Goal: Task Accomplishment & Management: Manage account settings

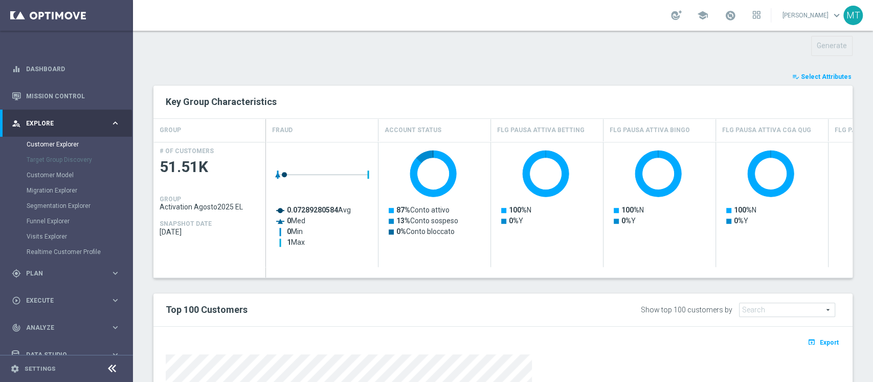
scroll to position [339, 0]
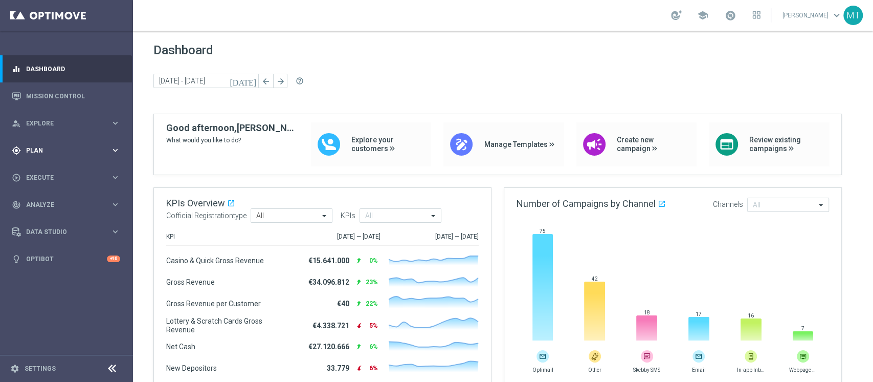
click at [33, 162] on div "gps_fixed Plan keyboard_arrow_right" at bounding box center [66, 150] width 132 height 27
click at [47, 170] on link "Target Groups" at bounding box center [67, 171] width 80 height 8
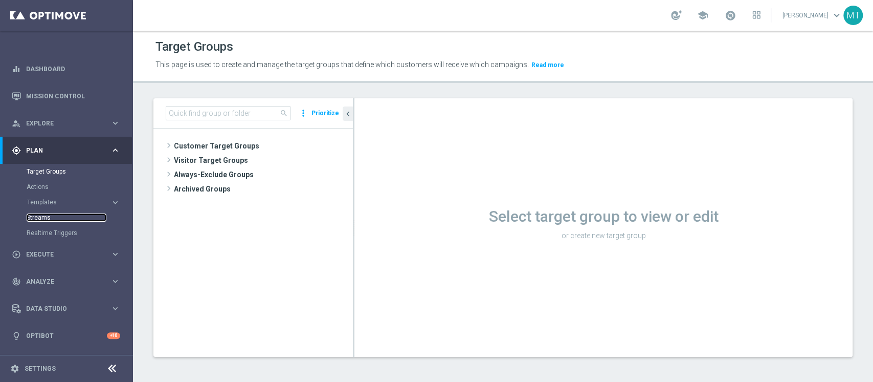
click at [50, 215] on link "Streams" at bounding box center [67, 217] width 80 height 8
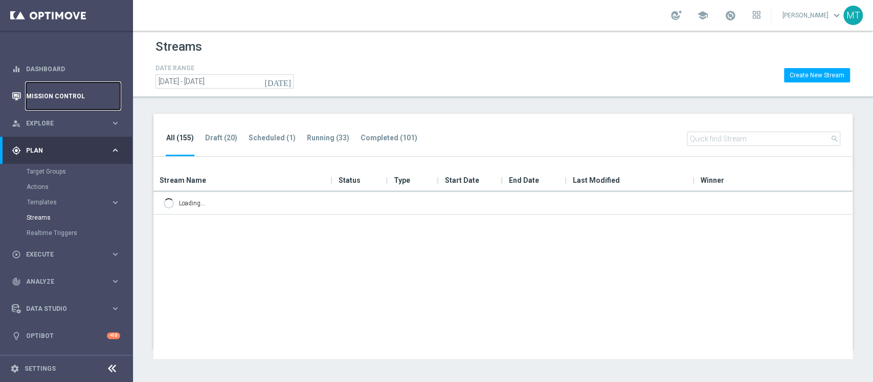
click at [71, 96] on link "Mission Control" at bounding box center [73, 95] width 94 height 27
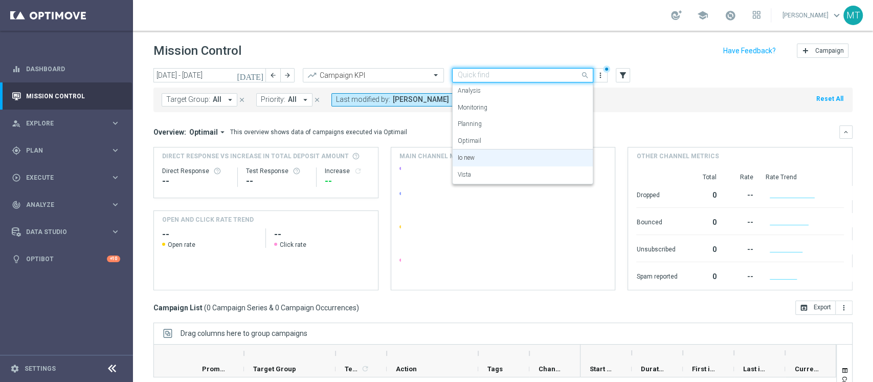
click at [490, 72] on input "text" at bounding box center [512, 75] width 109 height 9
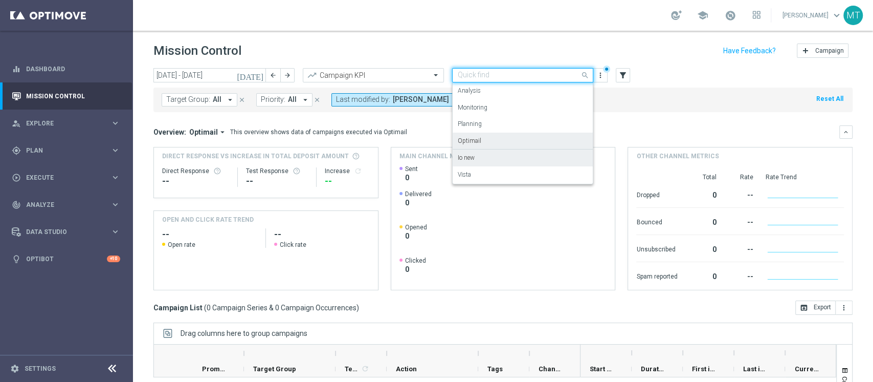
drag, startPoint x: 496, startPoint y: 174, endPoint x: 442, endPoint y: 123, distance: 74.2
click at [445, 131] on div "today 06 Oct 2025 - 12 Oct 2025 arrow_back arrow_forward Campaign KPI trending_…" at bounding box center [503, 220] width 740 height 304
drag, startPoint x: 471, startPoint y: 168, endPoint x: 449, endPoint y: 116, distance: 57.3
click at [472, 170] on div "Vista" at bounding box center [523, 174] width 130 height 17
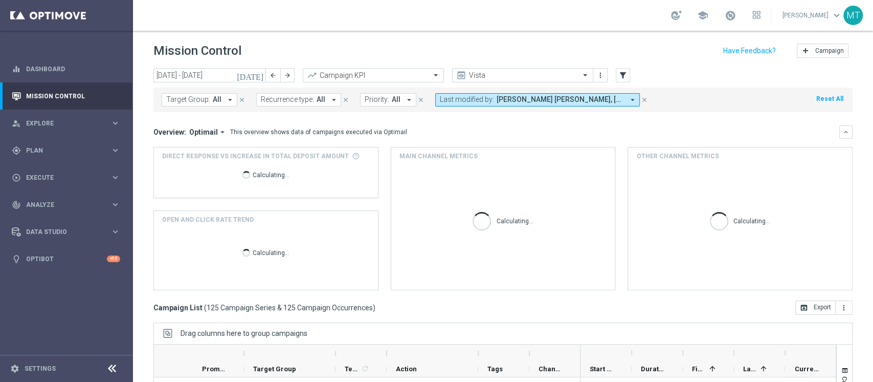
click at [481, 104] on button "Last modified by: Maria Grazia Garofalo, Matteo Turri, marco Maccarrone arrow_d…" at bounding box center [537, 99] width 205 height 13
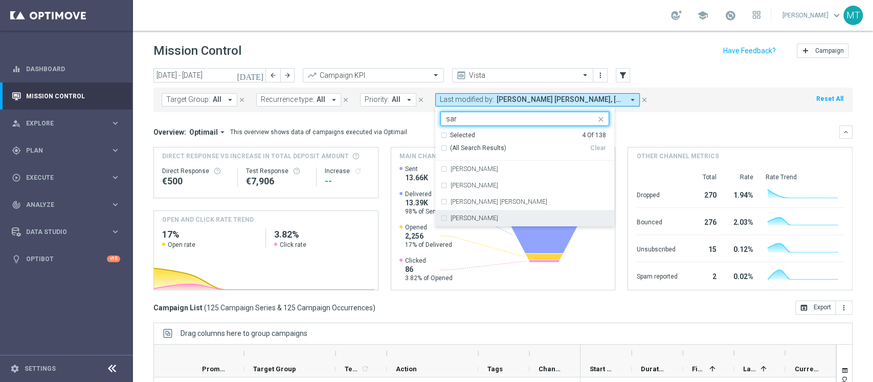
click at [492, 215] on div "sara parisi" at bounding box center [530, 218] width 159 height 6
type input "sar"
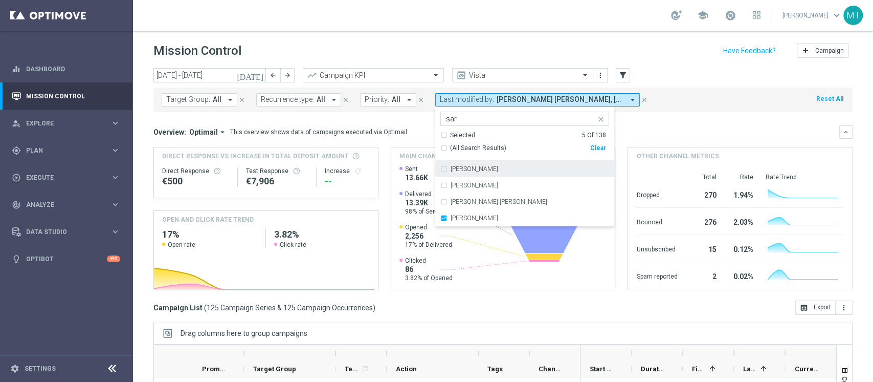
click at [674, 125] on div "Overview: Optimail arrow_drop_down This overview shows data of campaigns execut…" at bounding box center [503, 131] width 699 height 13
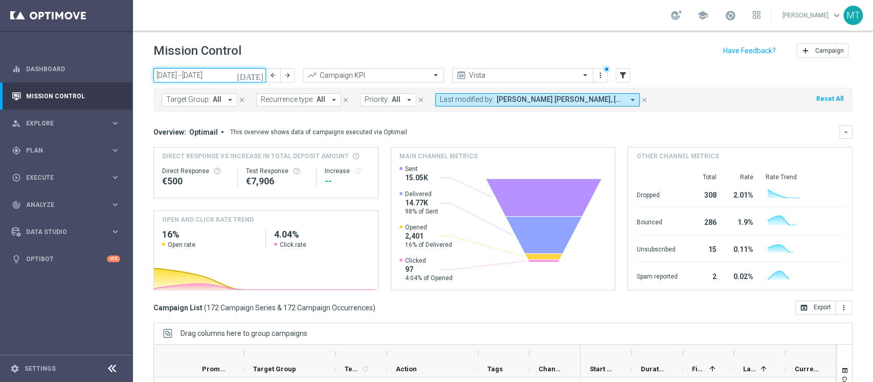
drag, startPoint x: 220, startPoint y: 78, endPoint x: 214, endPoint y: 76, distance: 5.3
click at [221, 78] on input "06 Oct 2025 - 12 Oct 2025" at bounding box center [210, 75] width 113 height 14
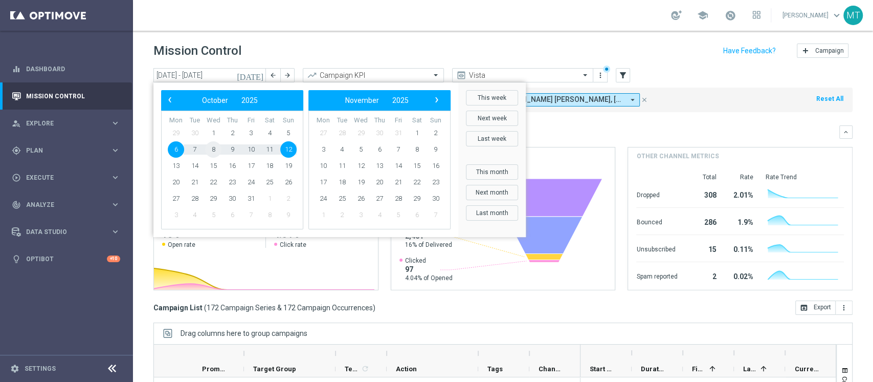
click at [213, 150] on span "8" at bounding box center [213, 149] width 16 height 16
click at [229, 146] on span "9" at bounding box center [232, 149] width 16 height 16
type input "08 Oct 2025 - 09 Oct 2025"
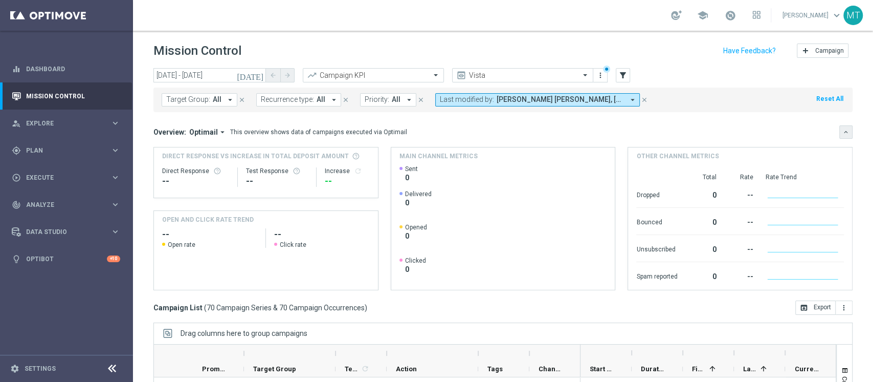
click at [843, 134] on icon "keyboard_arrow_down" at bounding box center [846, 131] width 7 height 7
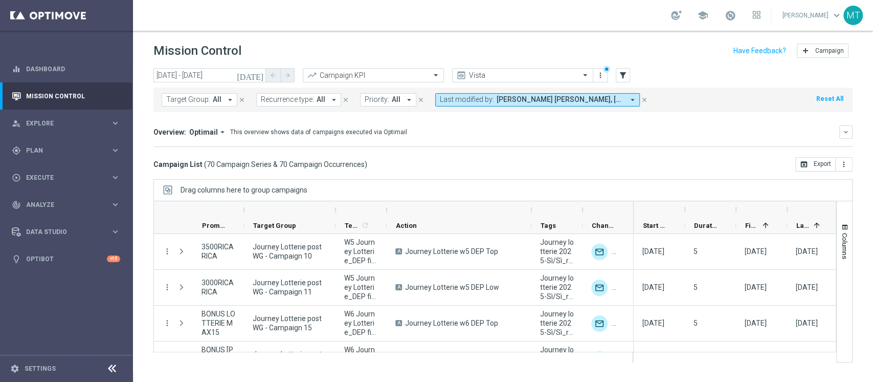
drag, startPoint x: 478, startPoint y: 209, endPoint x: 531, endPoint y: 215, distance: 53.6
click at [531, 215] on div at bounding box center [532, 210] width 4 height 16
click at [351, 224] on span "Templates" at bounding box center [352, 226] width 15 height 8
click at [352, 229] on span at bounding box center [356, 225] width 8 height 8
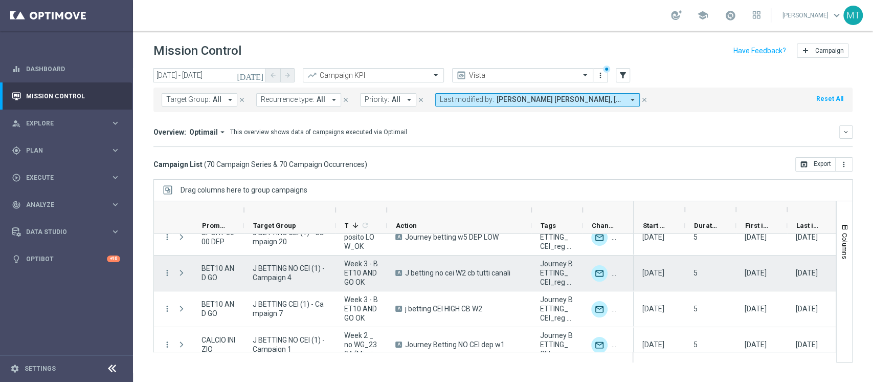
scroll to position [136, 0]
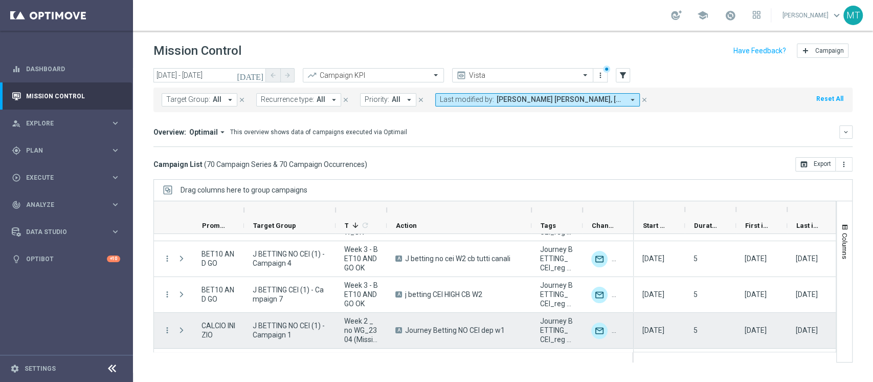
click at [287, 325] on span "J BETTING NO CEI (1) - Campaign 1" at bounding box center [290, 330] width 74 height 18
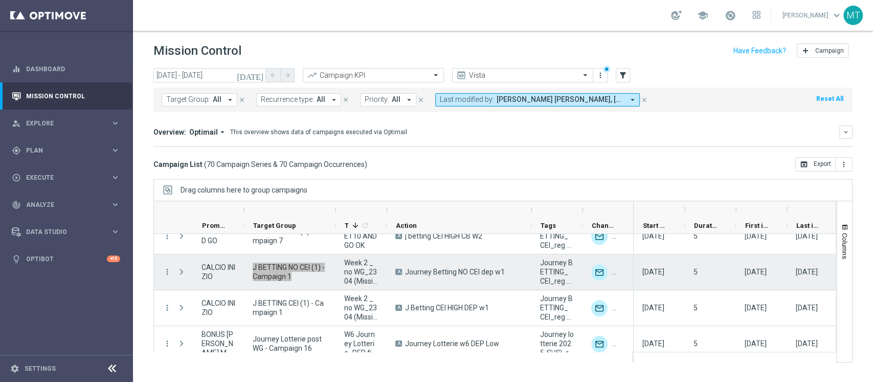
scroll to position [205, 0]
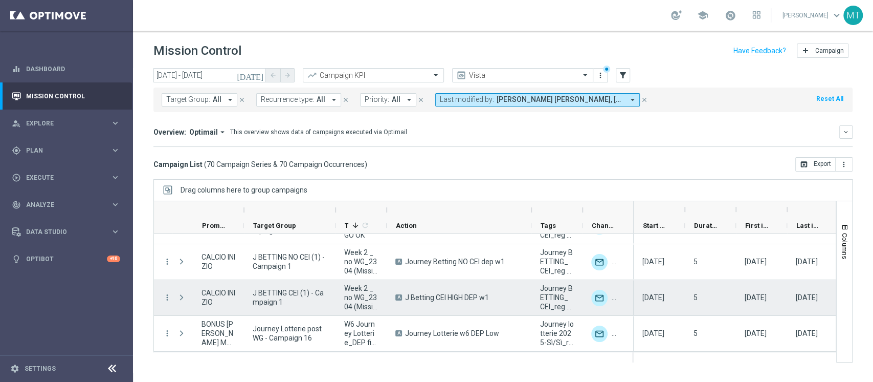
click at [284, 296] on span "J BETTING CEI (1) - Campaign 1" at bounding box center [290, 297] width 74 height 18
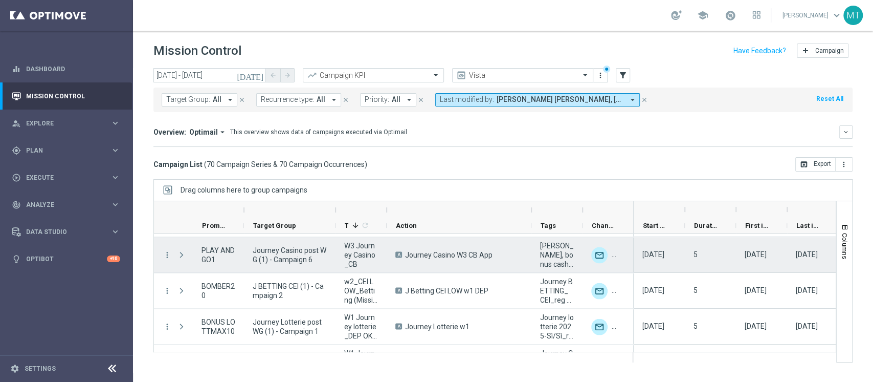
scroll to position [1433, 0]
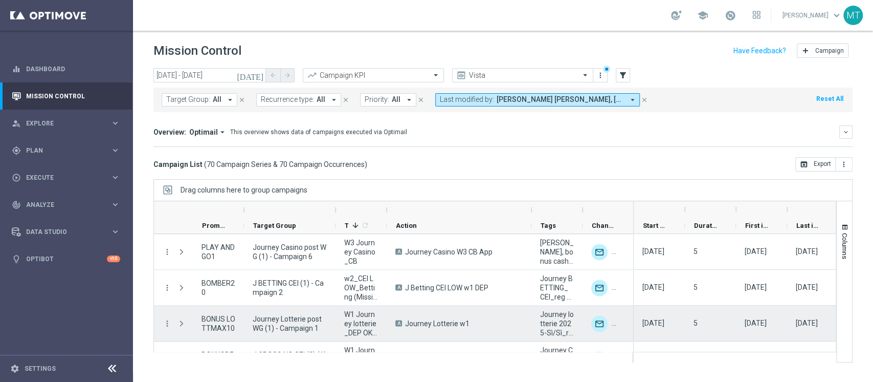
click at [287, 330] on span "Journey Lotterie post WG (1) - Campaign 1" at bounding box center [290, 323] width 74 height 18
click at [288, 331] on span "Journey Lotterie post WG (1) - Campaign 1" at bounding box center [290, 323] width 74 height 18
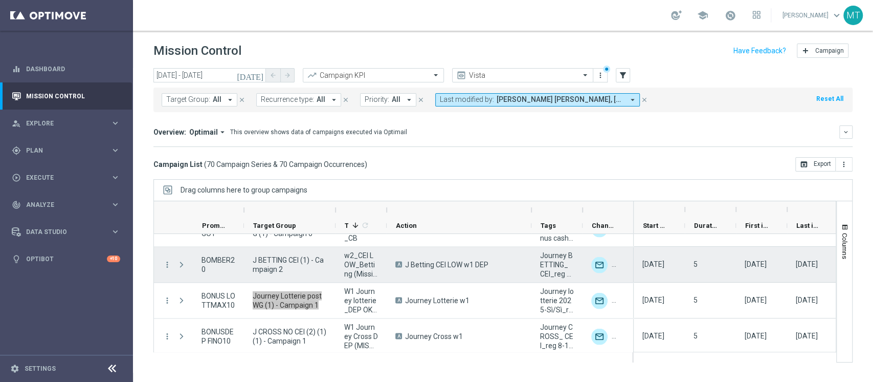
scroll to position [1501, 0]
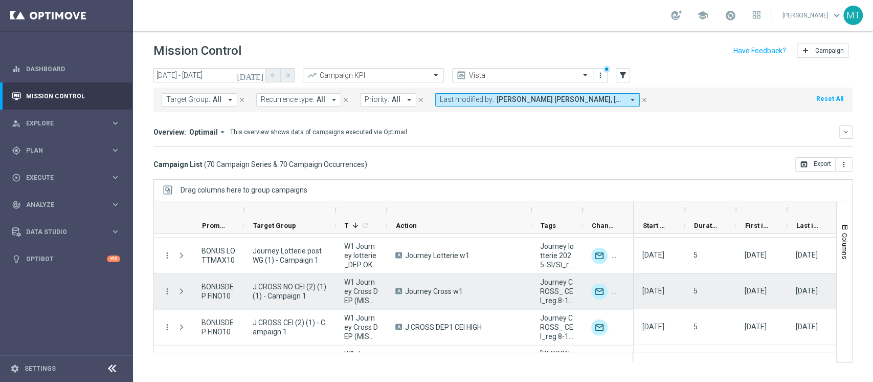
click at [277, 287] on span "J CROSS NO CEI (2) (1) (1) - Campaign 1" at bounding box center [290, 290] width 74 height 18
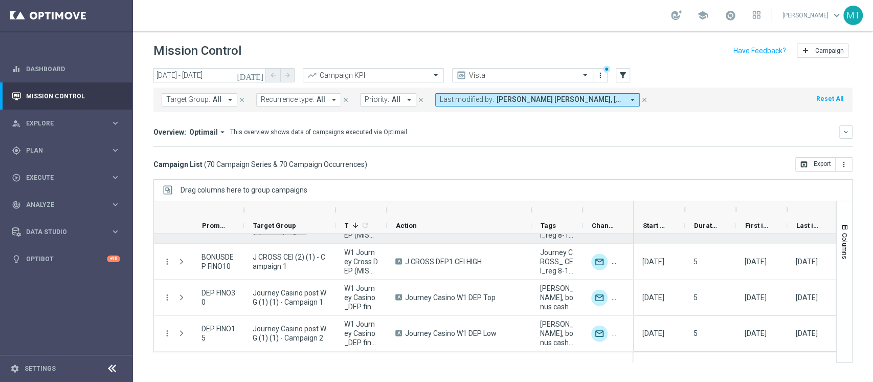
scroll to position [1569, 0]
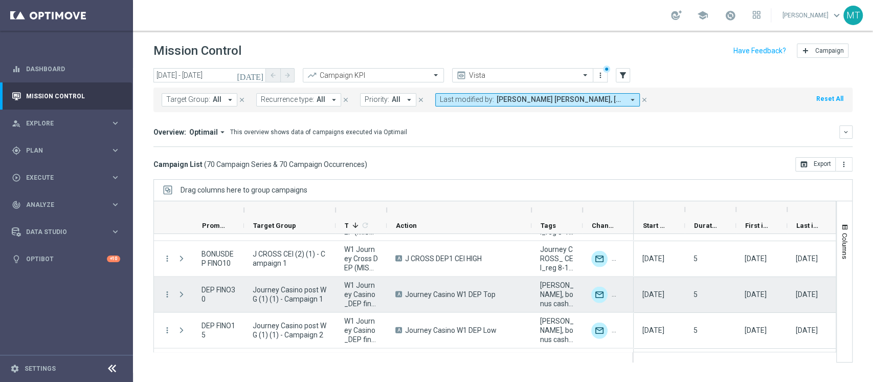
click at [302, 291] on span "Journey Casino post WG (1) (1) - Campaign 1" at bounding box center [290, 294] width 74 height 18
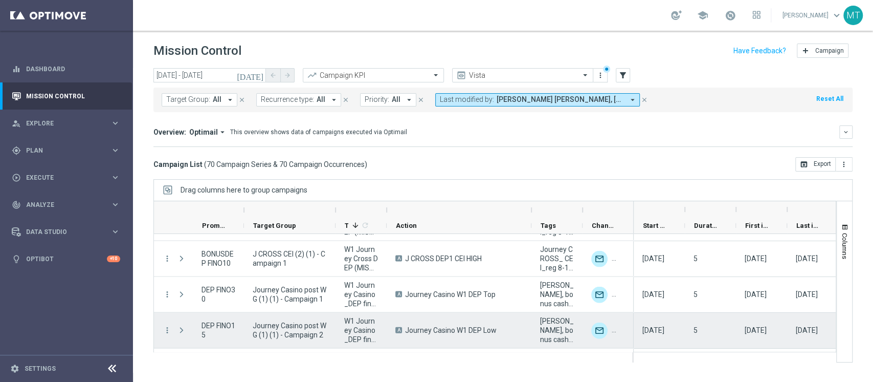
click at [304, 323] on span "Journey Casino post WG (1) (1) - Campaign 2" at bounding box center [290, 330] width 74 height 18
drag, startPoint x: 304, startPoint y: 323, endPoint x: 305, endPoint y: 248, distance: 75.2
click at [305, 323] on span "Journey Casino post WG (1) (1) - Campaign 2" at bounding box center [290, 330] width 74 height 18
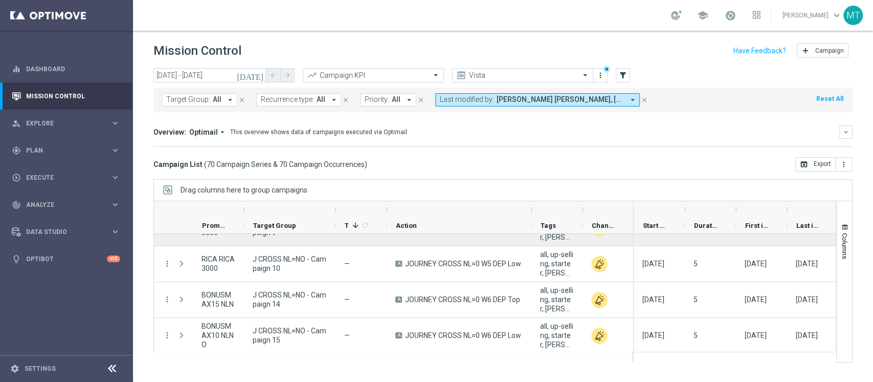
scroll to position [2389, 0]
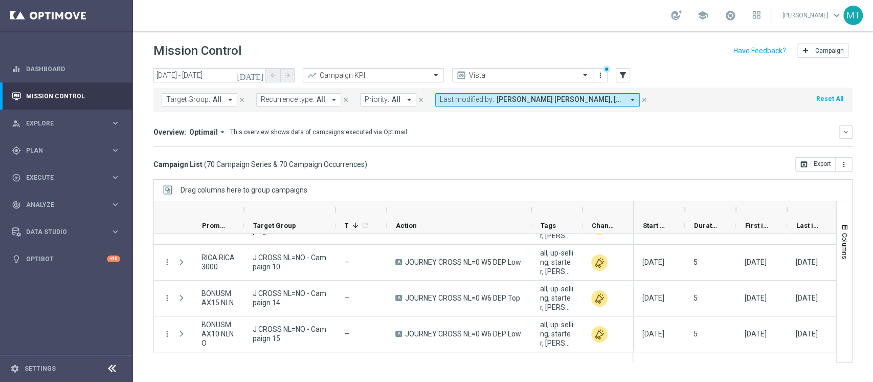
click at [695, 135] on div "Overview: Optimail arrow_drop_down This overview shows data of campaigns execut…" at bounding box center [497, 131] width 686 height 9
click at [325, 226] on span at bounding box center [322, 225] width 8 height 8
click at [291, 230] on div "Target Group" at bounding box center [285, 225] width 65 height 16
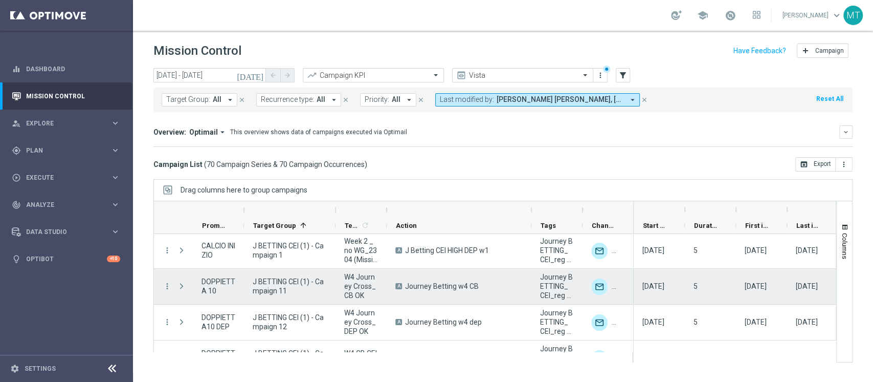
scroll to position [0, 0]
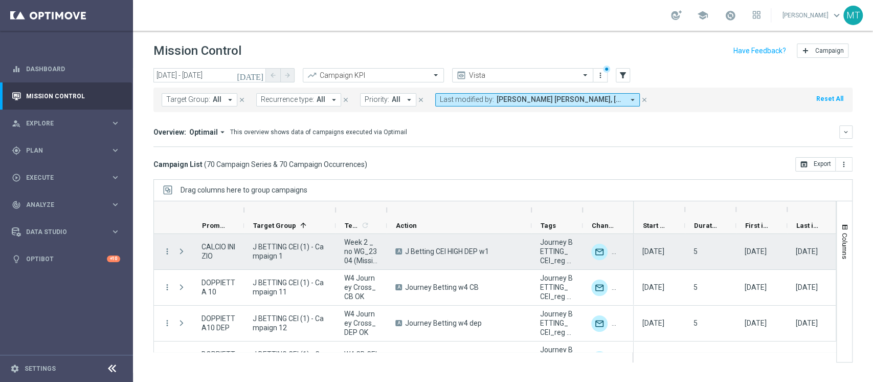
click at [287, 251] on span "J BETTING CEI (1) - Campaign 1" at bounding box center [290, 251] width 74 height 18
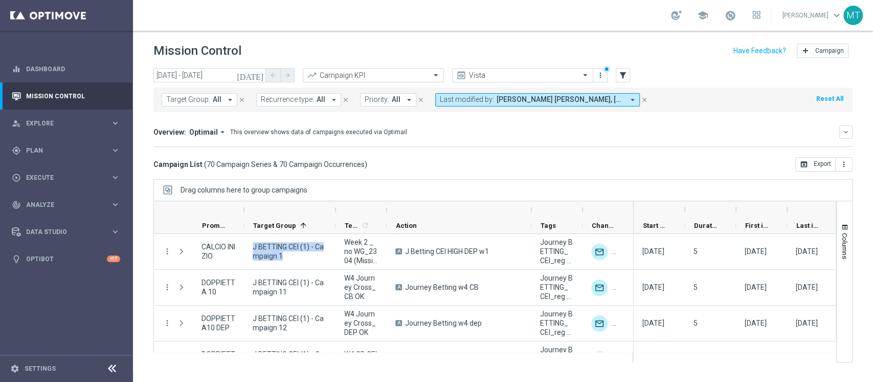
click at [213, 101] on span "All" at bounding box center [217, 99] width 9 height 9
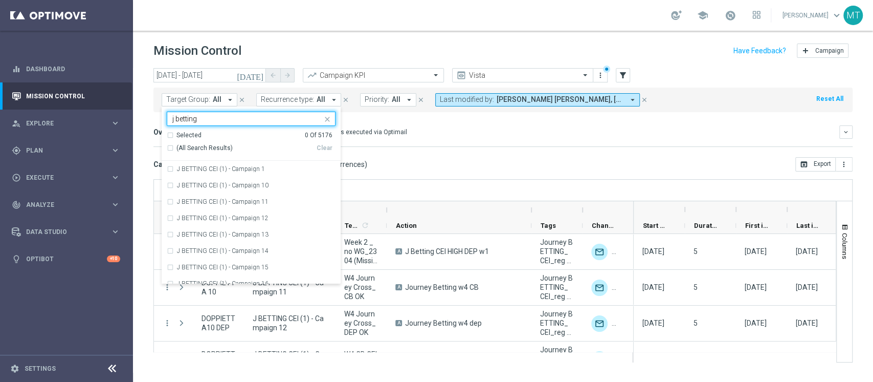
type input "j betting"
click at [419, 141] on div "Overview: Optimail arrow_drop_down This overview shows data of campaigns execut…" at bounding box center [503, 135] width 699 height 21
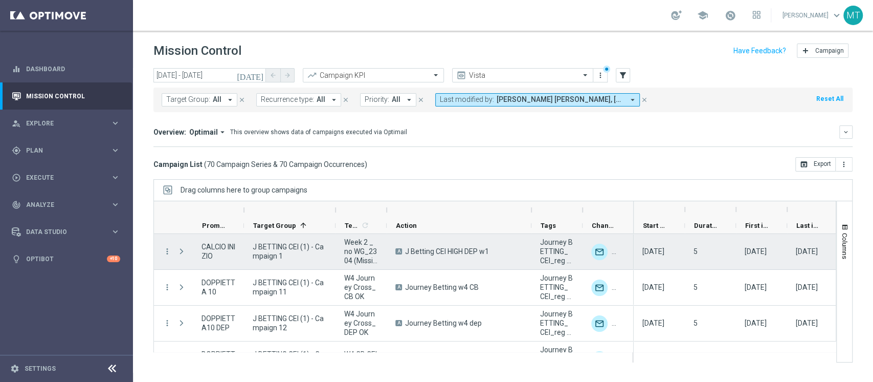
click at [290, 247] on span "J BETTING CEI (1) - Campaign 1" at bounding box center [290, 251] width 74 height 18
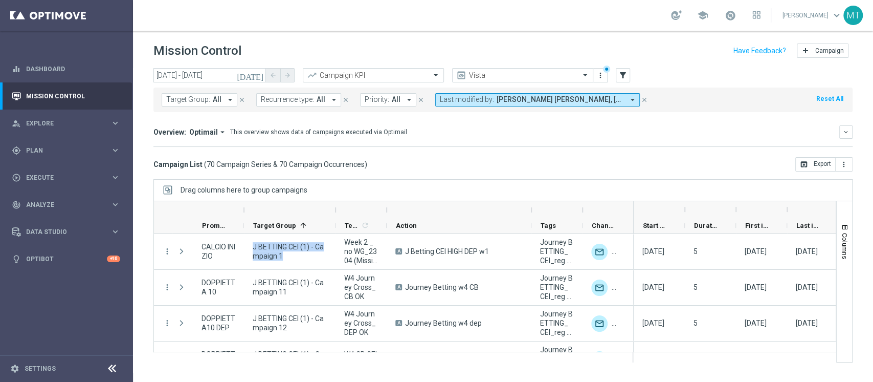
click at [203, 101] on span "Target Group:" at bounding box center [188, 99] width 44 height 9
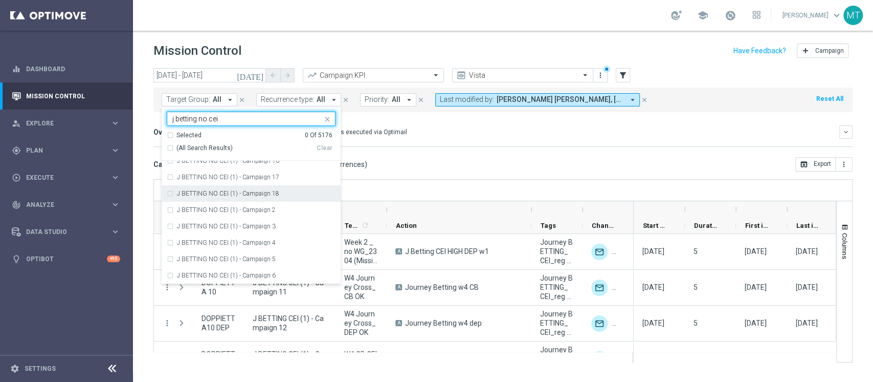
scroll to position [136, 0]
type input "j betting no cei"
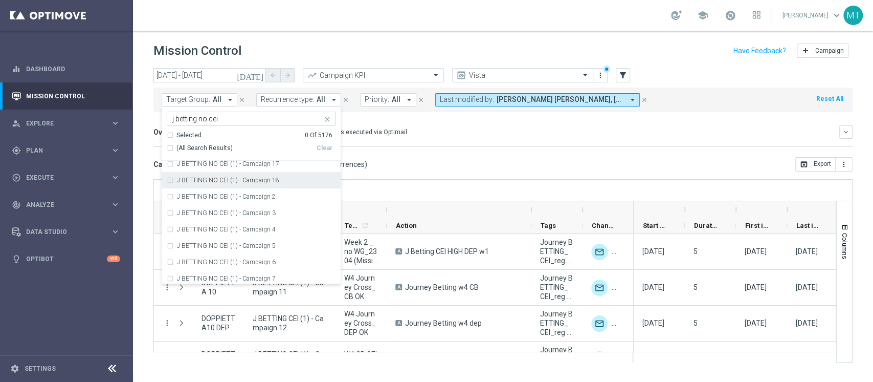
click at [181, 117] on input "j betting no cei" at bounding box center [247, 119] width 150 height 9
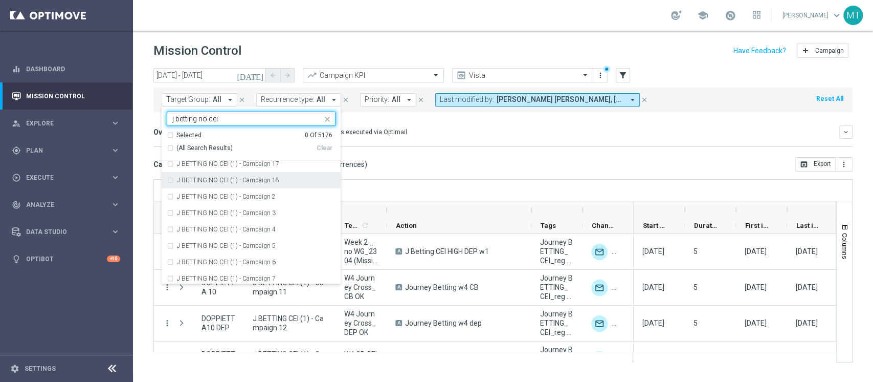
drag, startPoint x: 177, startPoint y: 118, endPoint x: 383, endPoint y: 95, distance: 207.5
click at [378, 104] on form "Target Group: All arrow_drop_down j betting no cei Selected 0 Of 5176 (All Sear…" at bounding box center [410, 99] width 497 height 13
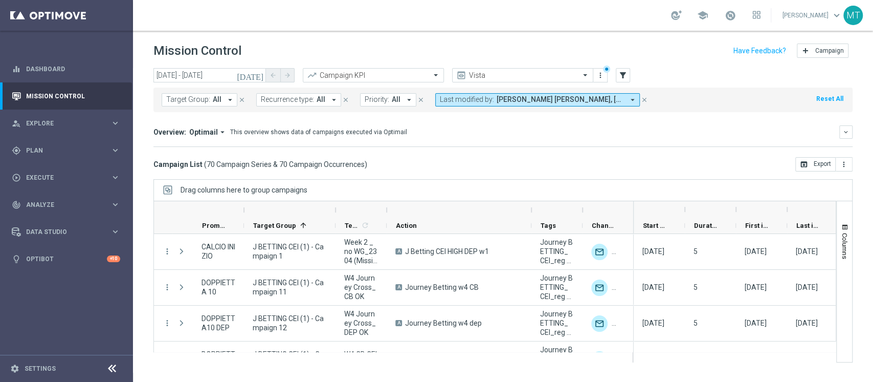
click at [212, 105] on button "Target Group: All arrow_drop_down" at bounding box center [200, 99] width 76 height 13
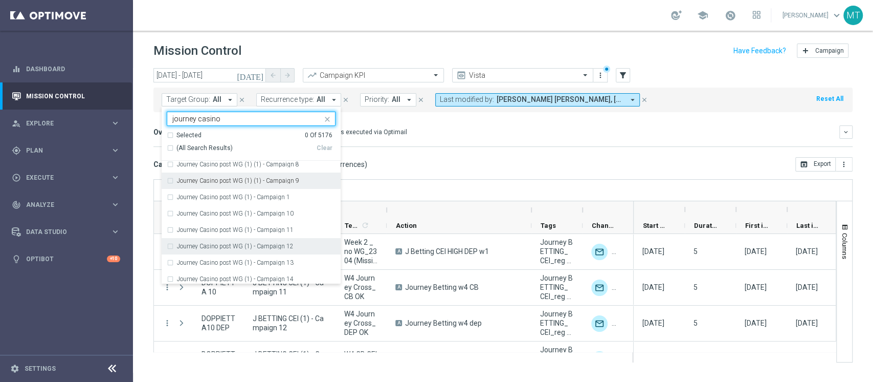
scroll to position [682, 0]
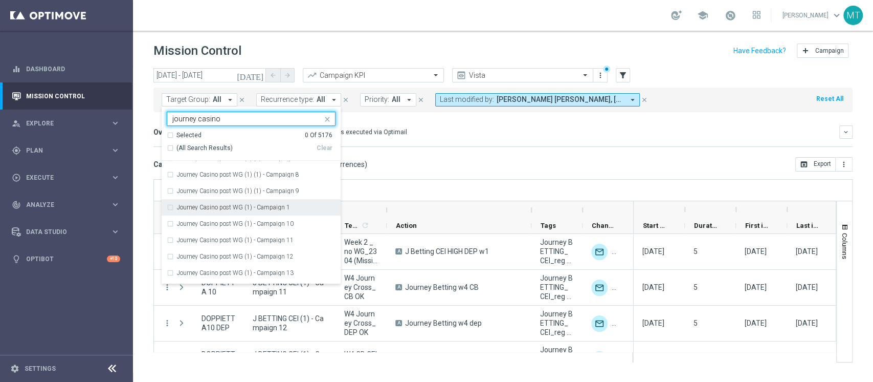
click at [296, 199] on div "Journey Casino post WG (1) - Campaign 1" at bounding box center [251, 207] width 169 height 16
type input "journey casino"
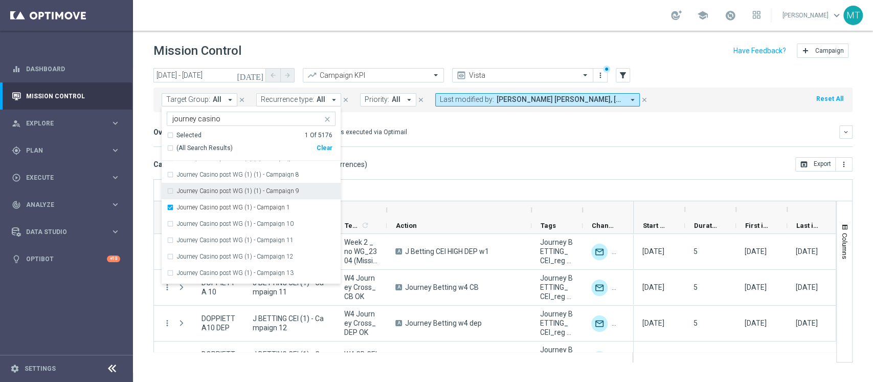
click at [391, 179] on div "Drag columns here to group campaigns" at bounding box center [503, 189] width 699 height 21
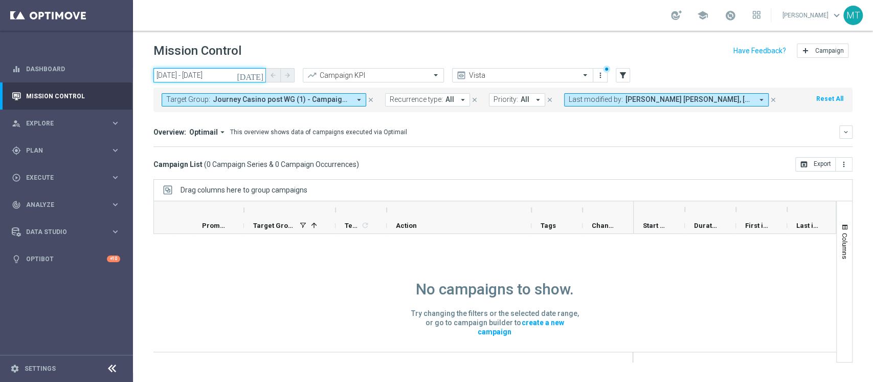
click at [250, 78] on input "08 Oct 2025 - 09 Oct 2025" at bounding box center [210, 75] width 113 height 14
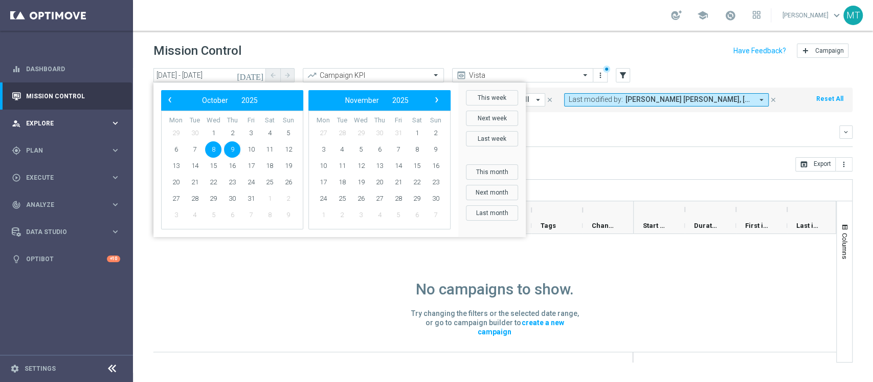
click at [90, 129] on div "person_search Explore keyboard_arrow_right" at bounding box center [66, 122] width 132 height 27
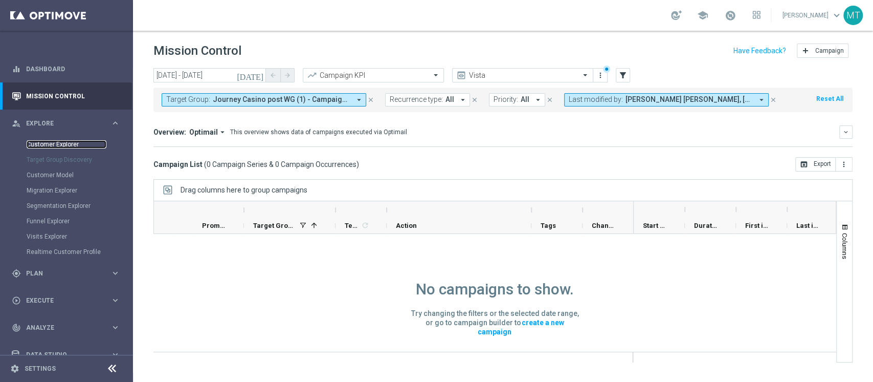
click at [89, 144] on link "Customer Explorer" at bounding box center [67, 144] width 80 height 8
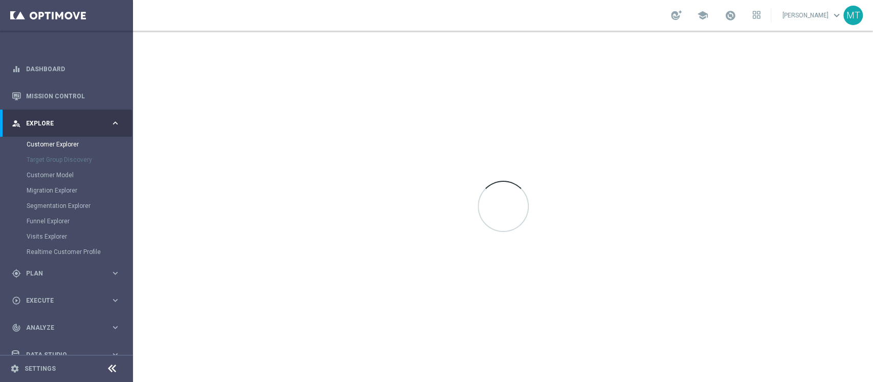
click at [80, 125] on span "Explore" at bounding box center [68, 123] width 84 height 6
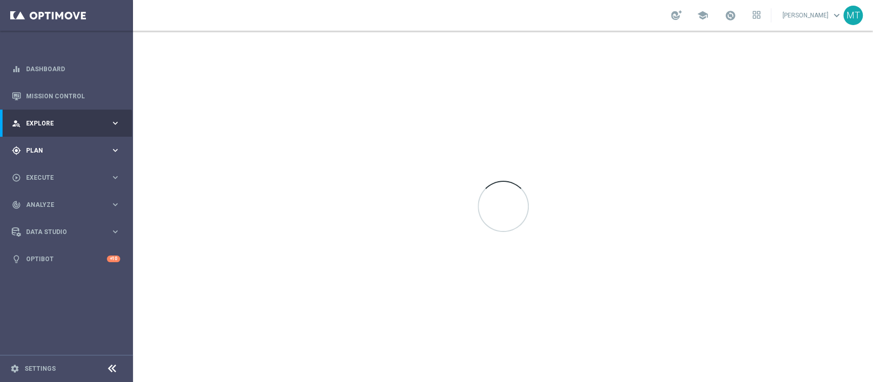
click at [85, 146] on div "gps_fixed Plan" at bounding box center [61, 150] width 99 height 9
click at [60, 170] on link "Target Groups" at bounding box center [67, 171] width 80 height 8
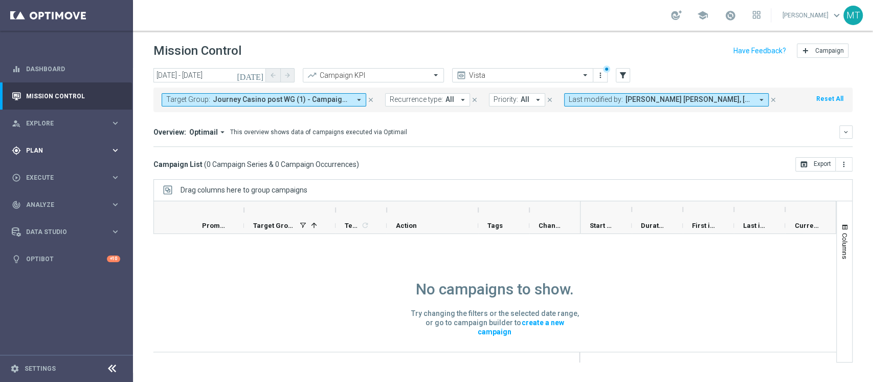
click at [58, 151] on span "Plan" at bounding box center [68, 150] width 84 height 6
click at [64, 172] on link "Target Groups" at bounding box center [67, 171] width 80 height 8
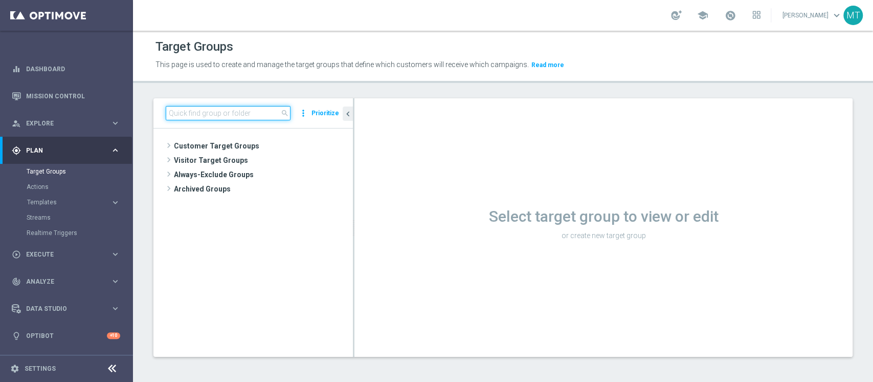
click at [246, 115] on input at bounding box center [228, 113] width 125 height 14
click at [244, 114] on input at bounding box center [228, 113] width 125 height 14
paste input "J. Betting_weekly_si-si reg 8-16"
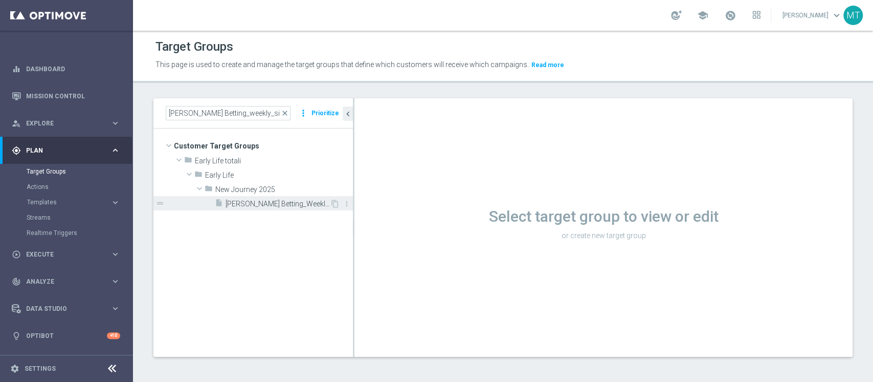
click at [275, 196] on div "insert_drive_file J. Betting_Weekly_Si-Si reg 8-16" at bounding box center [272, 203] width 115 height 14
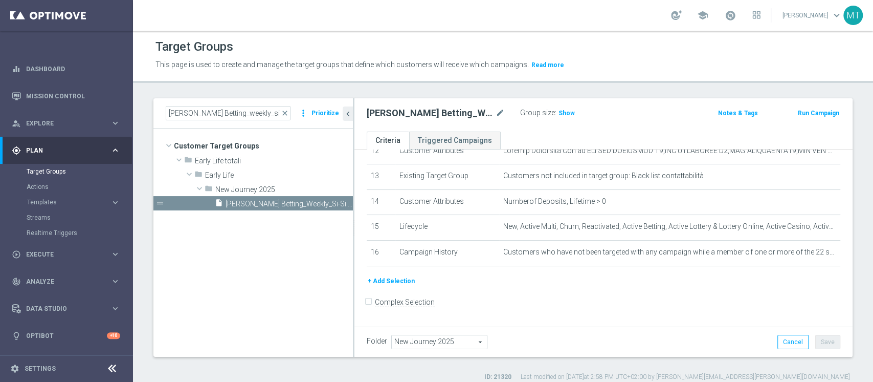
scroll to position [8, 0]
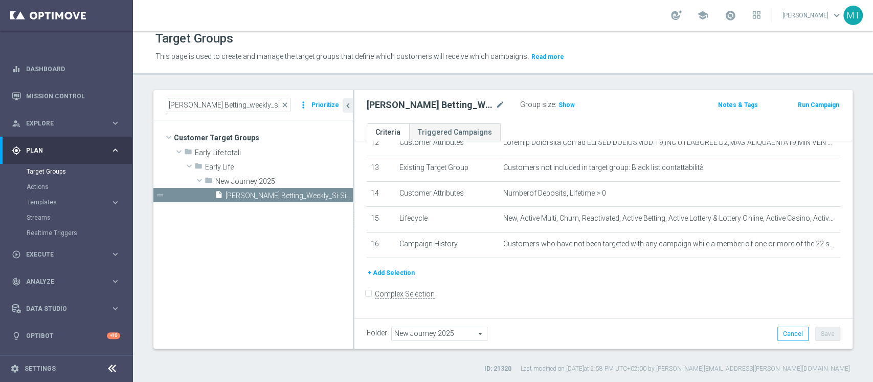
drag, startPoint x: 370, startPoint y: 171, endPoint x: 823, endPoint y: 244, distance: 458.7
click at [820, 246] on div "# Selection Type Criteria delete_forever 1 Customer Attributes Days Since Regis…" at bounding box center [603, 47] width 489 height 439
copy table
drag, startPoint x: 274, startPoint y: 104, endPoint x: 31, endPoint y: 124, distance: 243.4
click at [31, 124] on main "equalizer Dashboard Mission Control" at bounding box center [436, 191] width 873 height 382
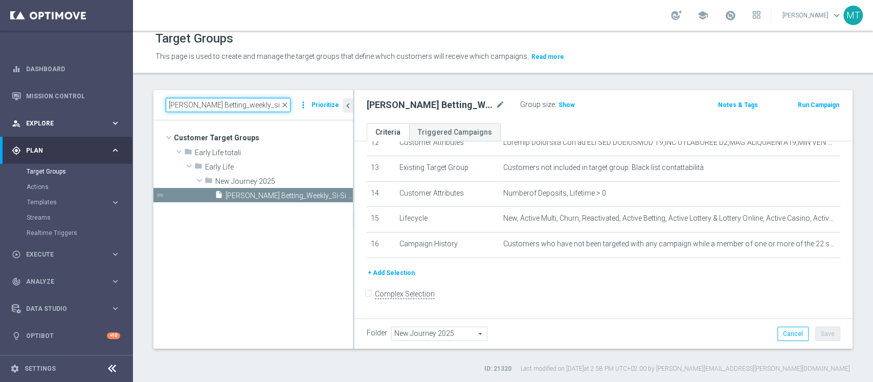
paste input "BETTING NO CEI - Campaign 1"
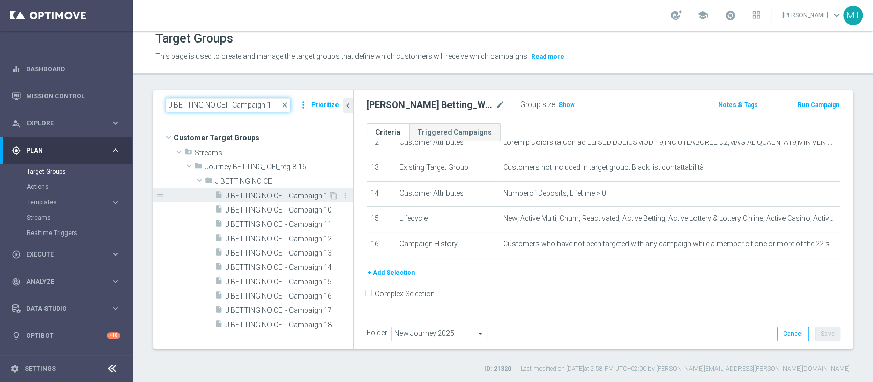
type input "J BETTING NO CEI - Campaign 1"
click at [249, 194] on span "J BETTING NO CEI - Campaign 1" at bounding box center [277, 195] width 103 height 9
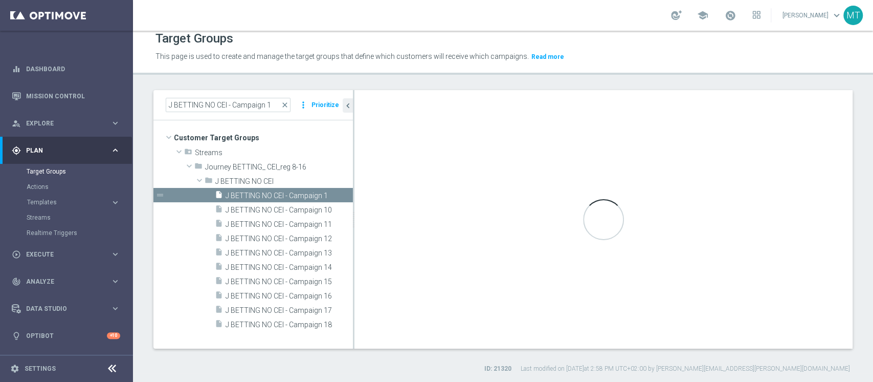
type input "J BETTING NO CEI"
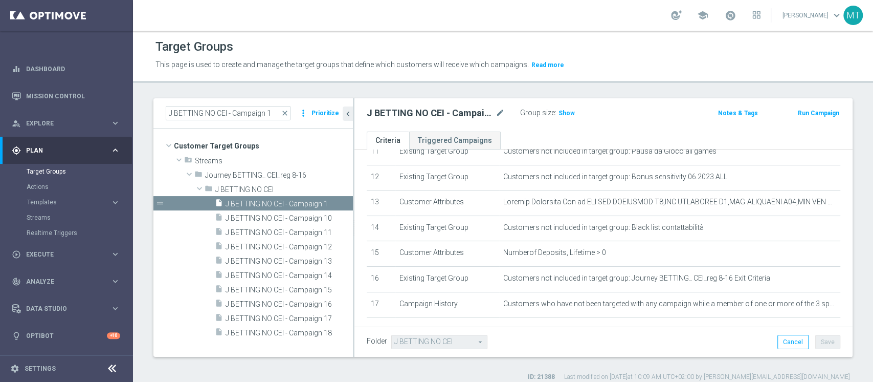
scroll to position [352, 0]
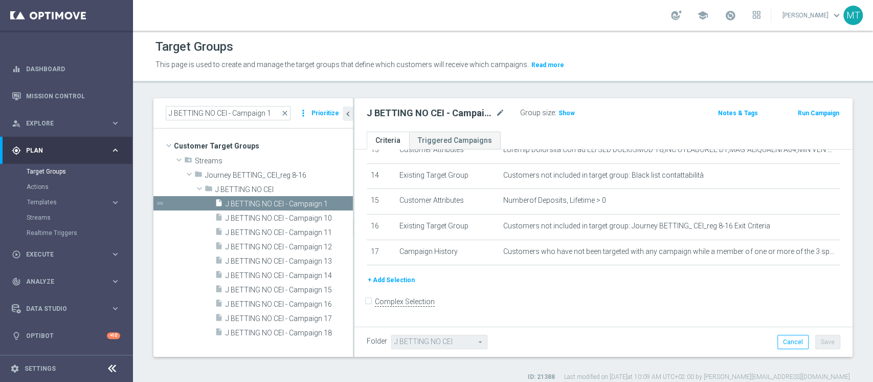
drag, startPoint x: 371, startPoint y: 170, endPoint x: 829, endPoint y: 258, distance: 466.3
click at [828, 258] on div "# Selection Type Criteria delete_forever 1 Customer Attributes Random Customer …" at bounding box center [604, 64] width 498 height 534
copy table
drag, startPoint x: 275, startPoint y: 116, endPoint x: 281, endPoint y: 116, distance: 6.1
click at [276, 116] on input "J BETTING NO CEI - Campaign 1" at bounding box center [228, 113] width 125 height 14
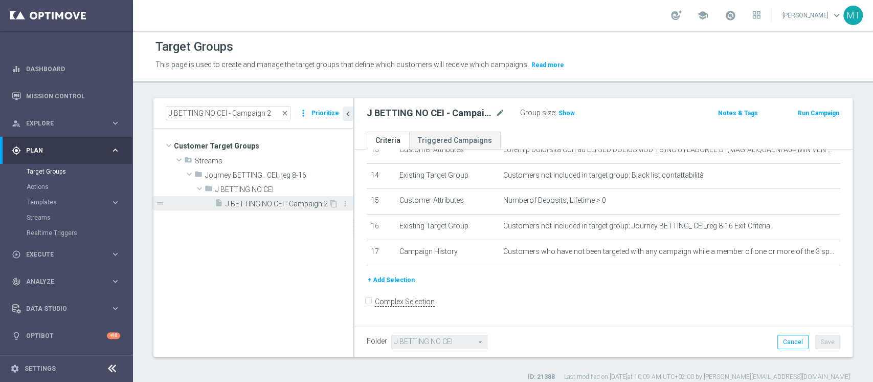
click at [298, 200] on span "J BETTING NO CEI - Campaign 2" at bounding box center [277, 204] width 103 height 9
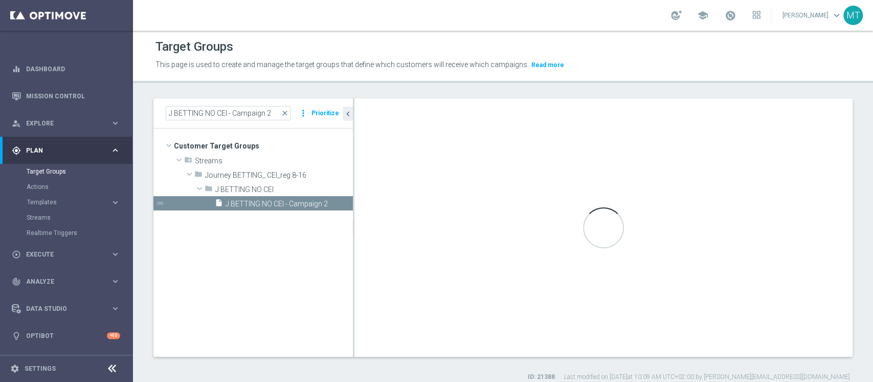
scroll to position [19, 0]
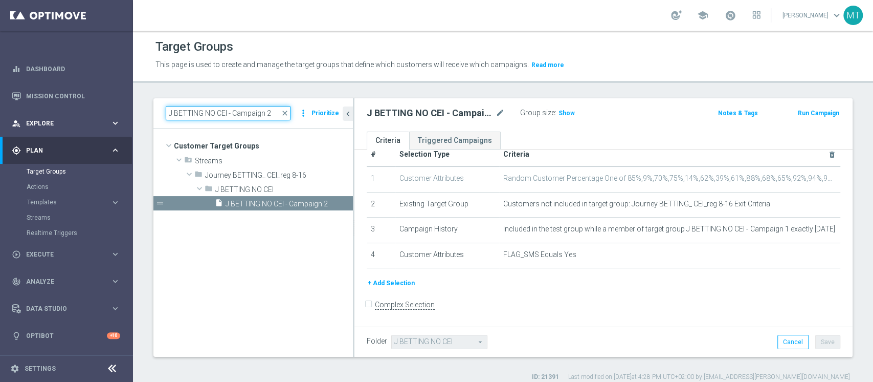
drag, startPoint x: 275, startPoint y: 112, endPoint x: 44, endPoint y: 121, distance: 231.5
click at [45, 119] on main "equalizer Dashboard Mission Control" at bounding box center [436, 191] width 873 height 382
paste input "(1) - Campaign 1"
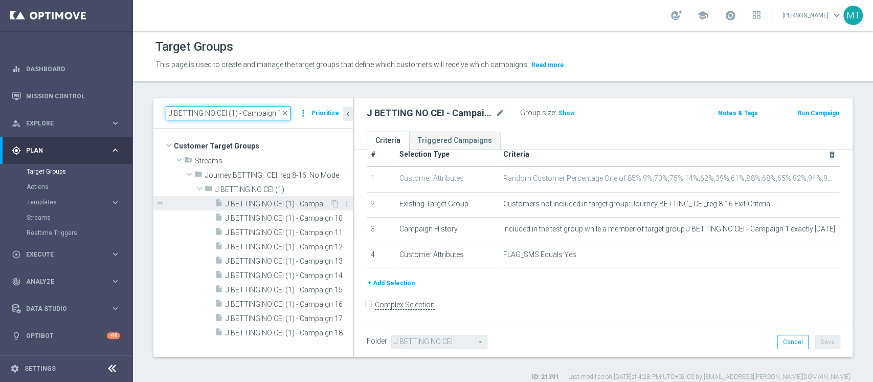
type input "J BETTING NO CEI (1) - Campaign 1"
click at [286, 198] on div "insert_drive_file J BETTING NO CEI (1) - Campaign 1" at bounding box center [272, 203] width 115 height 14
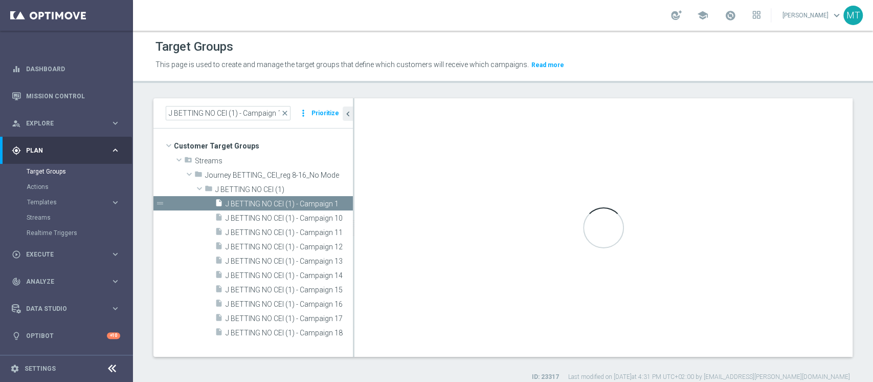
type input "J BETTING NO CEI (1)"
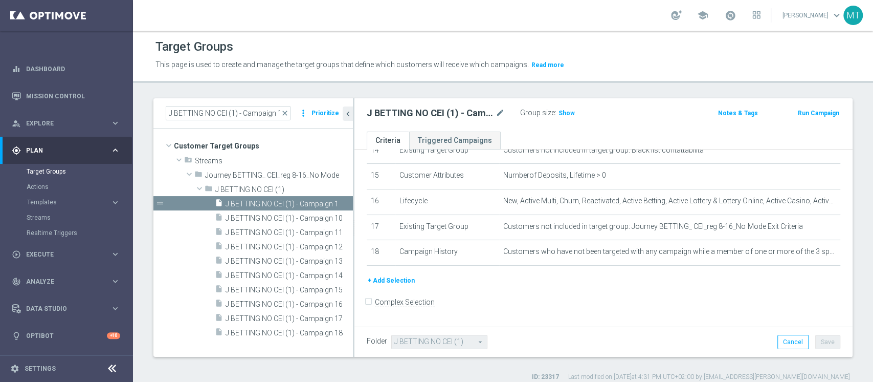
scroll to position [8, 0]
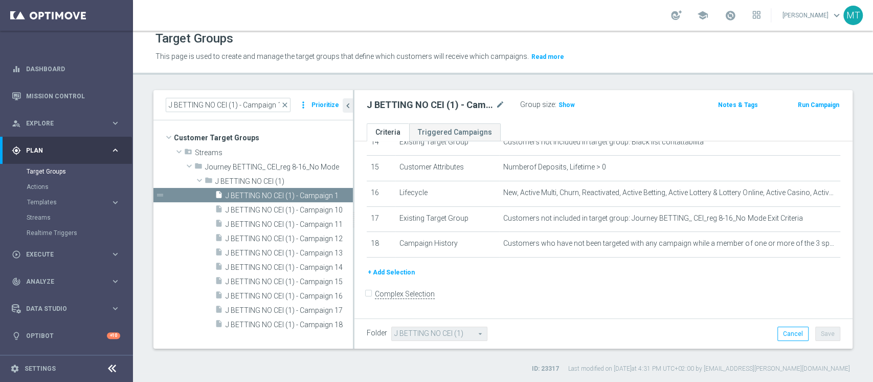
drag, startPoint x: 371, startPoint y: 170, endPoint x: 830, endPoint y: 245, distance: 465.0
click at [830, 245] on div "# Selection Type Criteria delete_forever 1 Customer Attributes Random Customer …" at bounding box center [604, 43] width 498 height 559
copy table
click at [256, 108] on input "J BETTING NO CEI (1) - Campaign 1" at bounding box center [228, 105] width 125 height 14
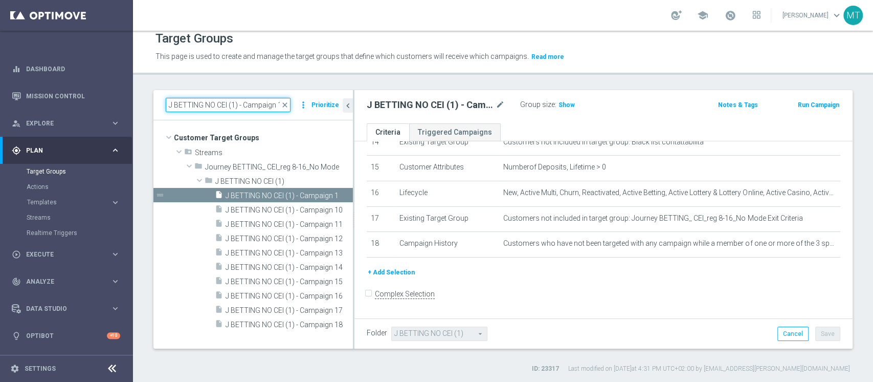
click at [256, 108] on input "J BETTING NO CEI (1) - Campaign 1" at bounding box center [228, 105] width 125 height 14
paste input "CEI"
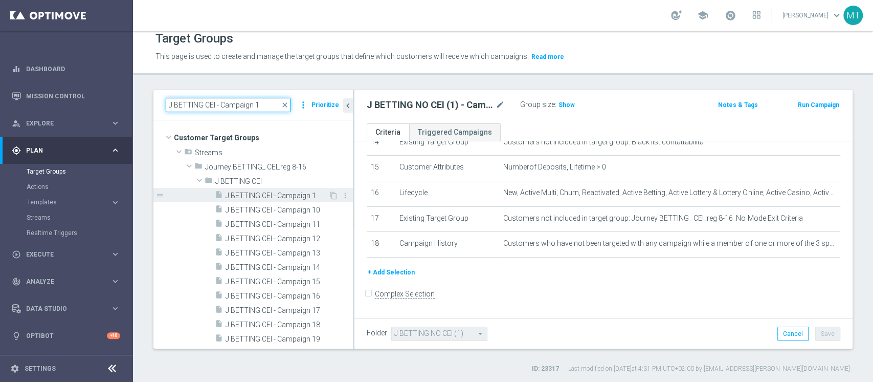
type input "J BETTING CEI - Campaign 1"
click at [276, 196] on span "J BETTING CEI - Campaign 1" at bounding box center [277, 195] width 103 height 9
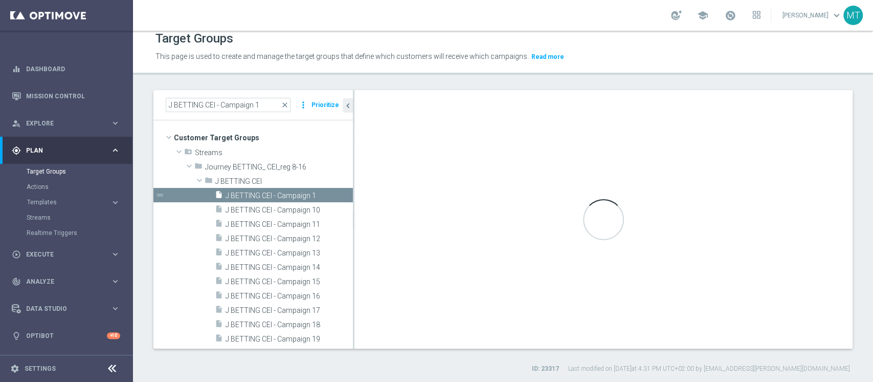
type input "J BETTING CEI"
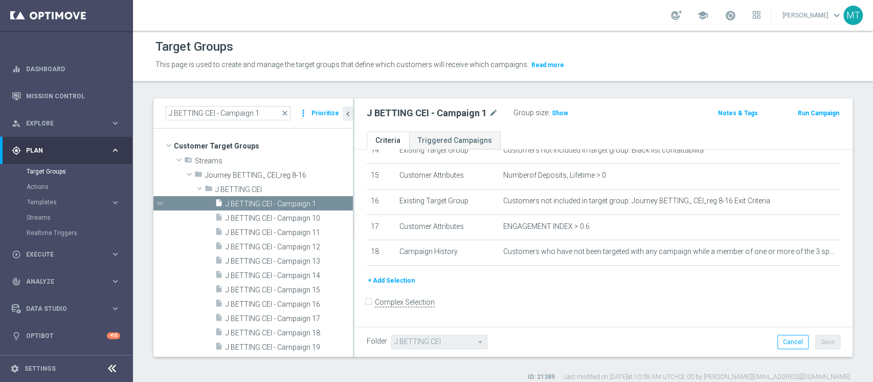
scroll to position [8, 0]
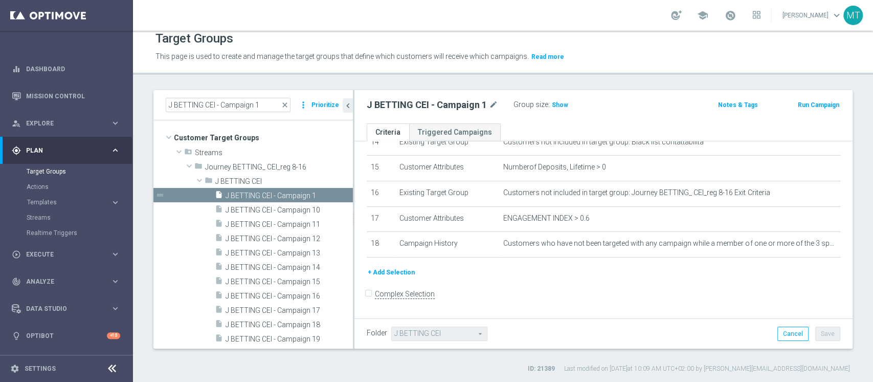
drag, startPoint x: 371, startPoint y: 174, endPoint x: 826, endPoint y: 250, distance: 461.2
click at [826, 250] on div "# Selection Type Criteria delete_forever 1 Customer Attributes Random Customer …" at bounding box center [603, 21] width 489 height 490
copy table
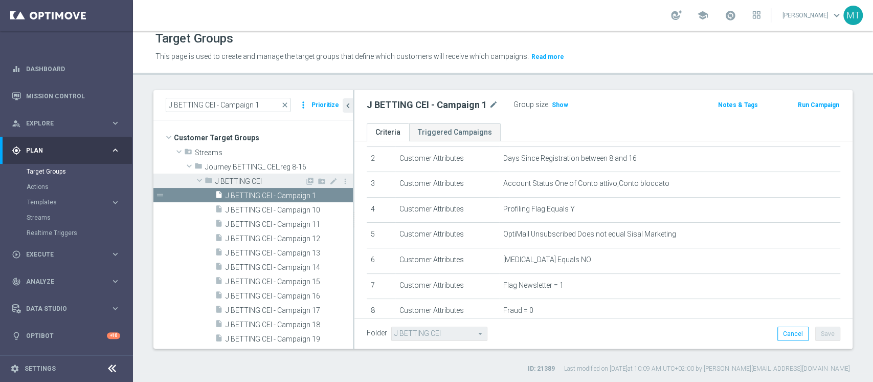
scroll to position [0, 0]
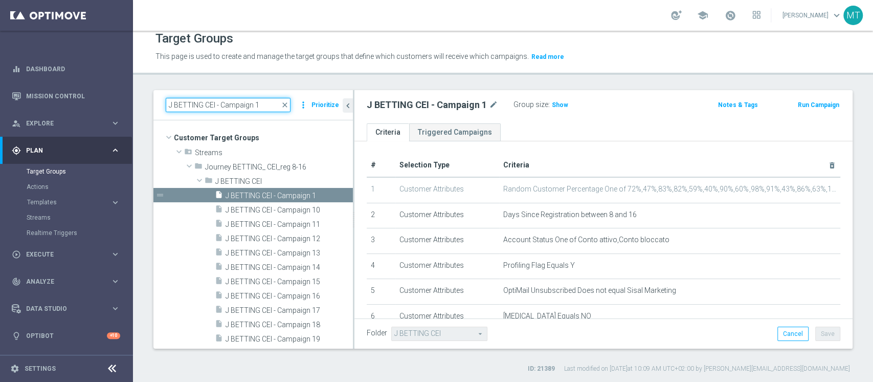
click at [262, 107] on input "J BETTING CEI - Campaign 1" at bounding box center [228, 105] width 125 height 14
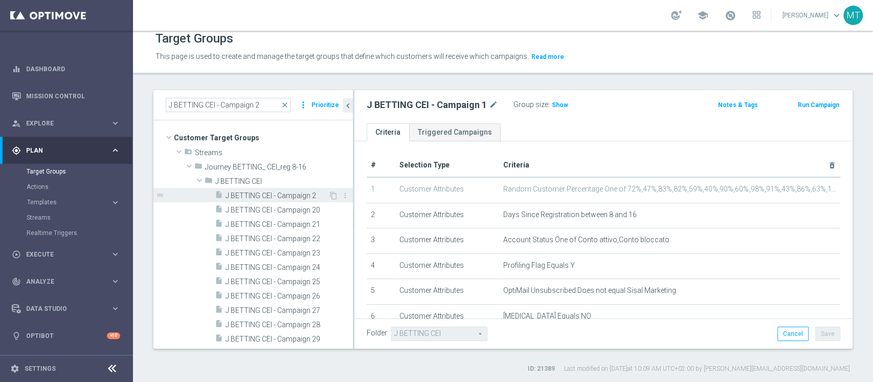
click at [291, 192] on span "J BETTING CEI - Campaign 2" at bounding box center [277, 195] width 103 height 9
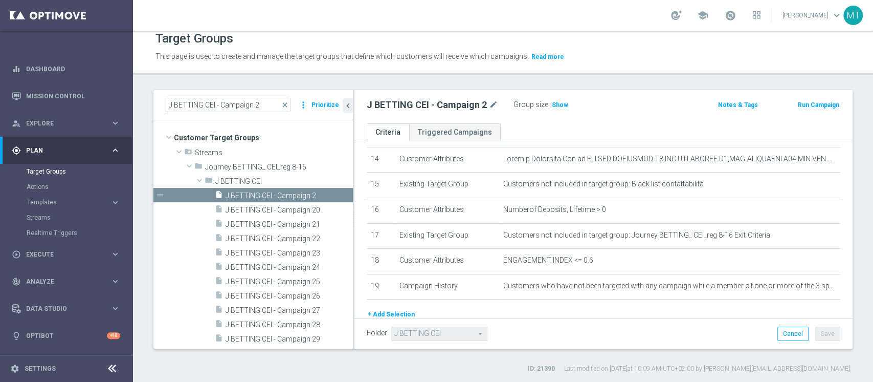
scroll to position [403, 0]
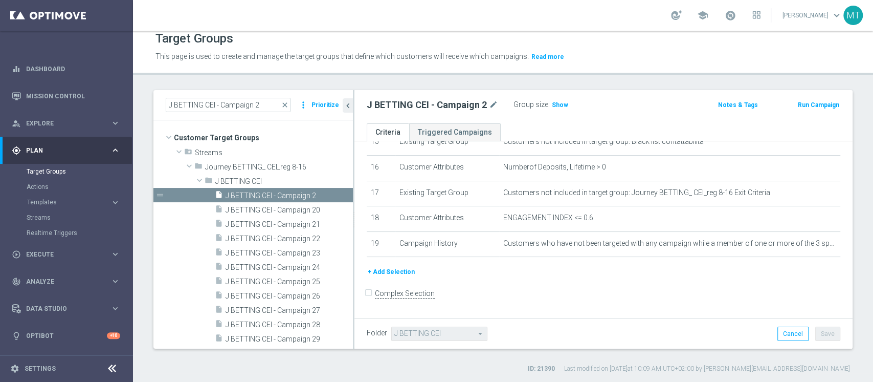
drag, startPoint x: 374, startPoint y: 164, endPoint x: 825, endPoint y: 259, distance: 461.1
click at [825, 259] on div "# Selection Type Criteria delete_forever 1 Customer Attributes Random Customer …" at bounding box center [603, 8] width 489 height 515
copy table
click at [418, 105] on h2 "J BETTING CEI - Campaign 2" at bounding box center [427, 105] width 120 height 12
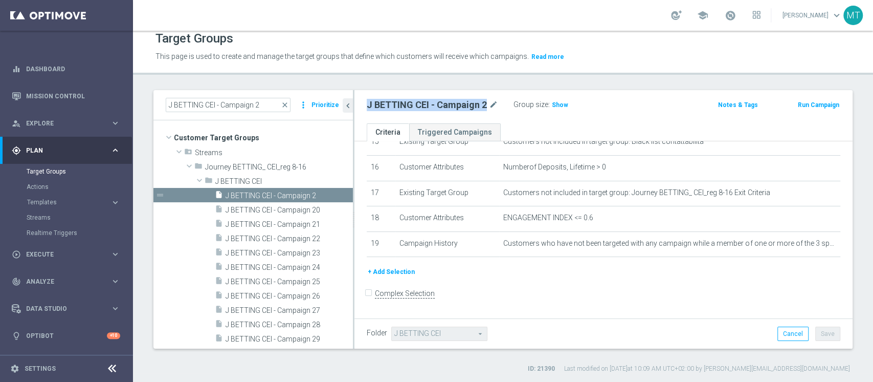
drag, startPoint x: 418, startPoint y: 105, endPoint x: 399, endPoint y: 86, distance: 26.8
click at [418, 105] on h2 "J BETTING CEI - Campaign 2" at bounding box center [427, 105] width 120 height 12
copy div "J BETTING CEI - Campaign 2"
click at [255, 111] on input "J BETTING CEI - Campaign 2" at bounding box center [228, 105] width 125 height 14
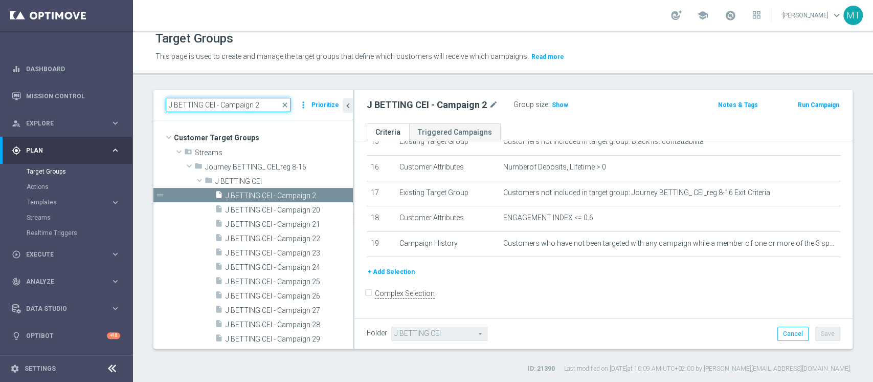
click at [255, 111] on input "J BETTING CEI - Campaign 2" at bounding box center [228, 105] width 125 height 14
paste input "(1) - Campaign 1"
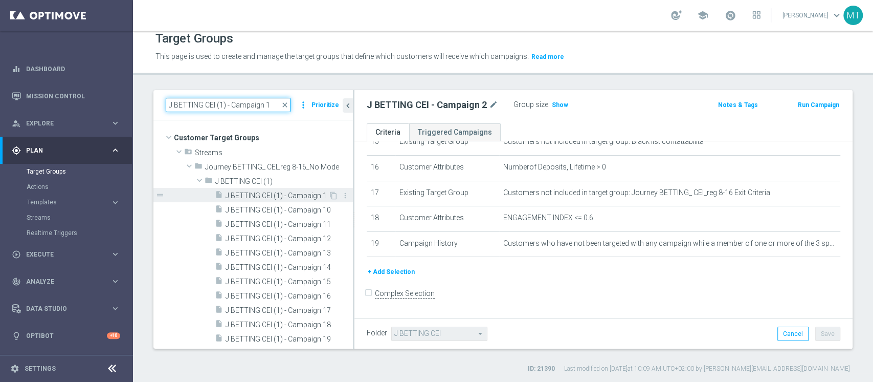
type input "J BETTING CEI (1) - Campaign 1"
click at [287, 194] on span "J BETTING CEI (1) - Campaign 1" at bounding box center [277, 195] width 103 height 9
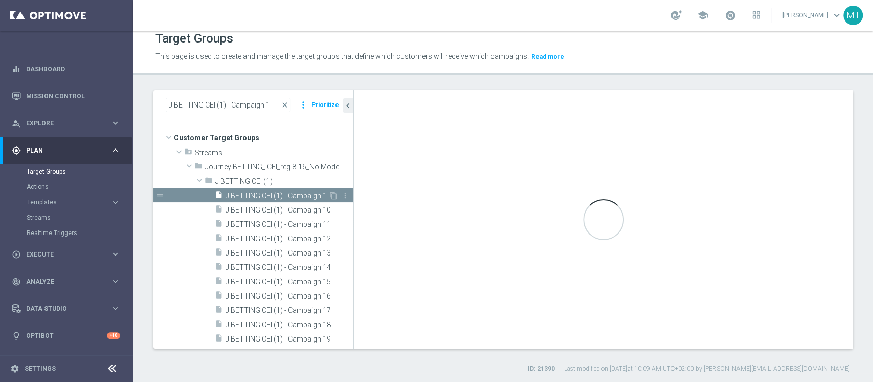
type input "J BETTING CEI (1)"
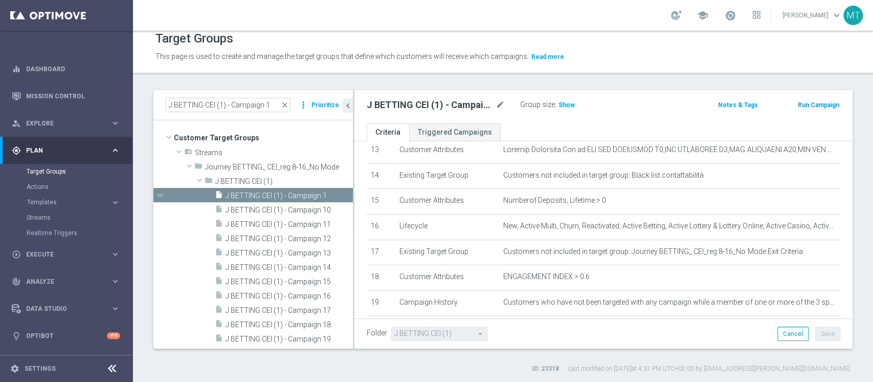
scroll to position [266, 0]
click at [444, 108] on h2 "J BETTING CEI (1) - Campaign 1" at bounding box center [430, 105] width 127 height 12
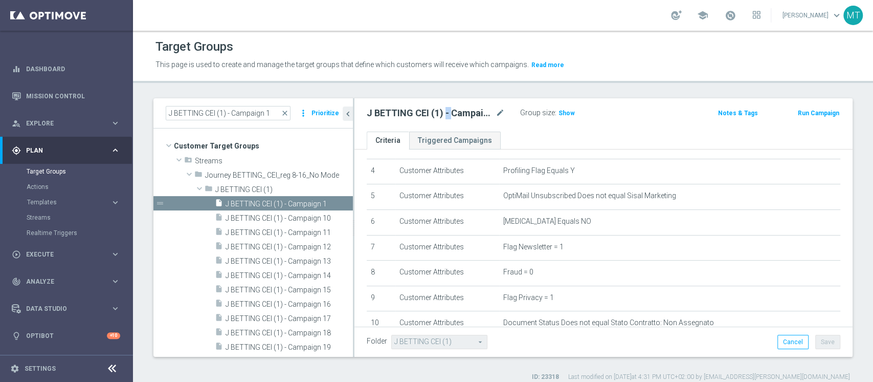
scroll to position [403, 0]
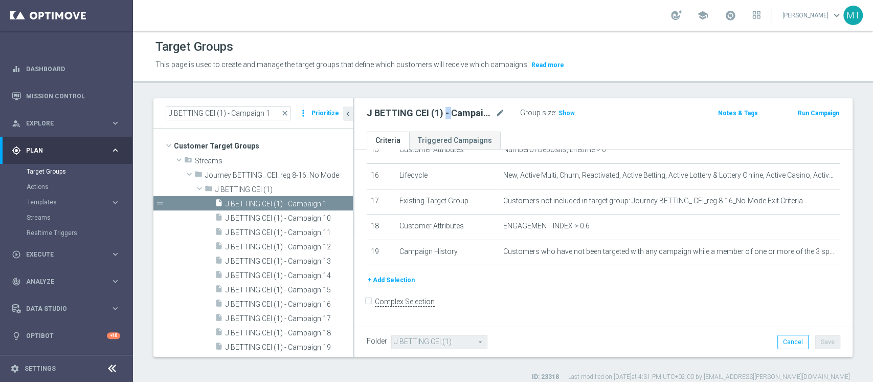
drag, startPoint x: 369, startPoint y: 170, endPoint x: 827, endPoint y: 263, distance: 467.3
click at [827, 263] on div "# Selection Type Criteria delete_forever 1 Customer Attributes Random Customer …" at bounding box center [604, 39] width 498 height 584
copy table
click at [429, 115] on h2 "J BETTING CEI (1) - Campaign 1" at bounding box center [430, 113] width 127 height 12
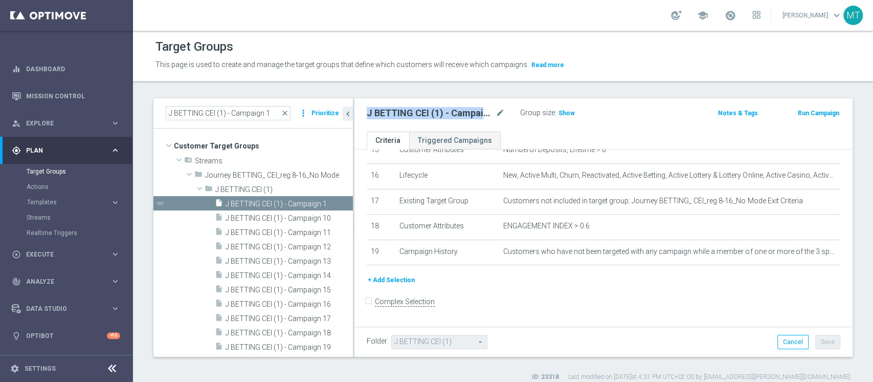
click at [428, 115] on h2 "J BETTING CEI (1) - Campaign 1" at bounding box center [430, 113] width 127 height 12
copy div "J BETTING CEI (1) - Campaign 1"
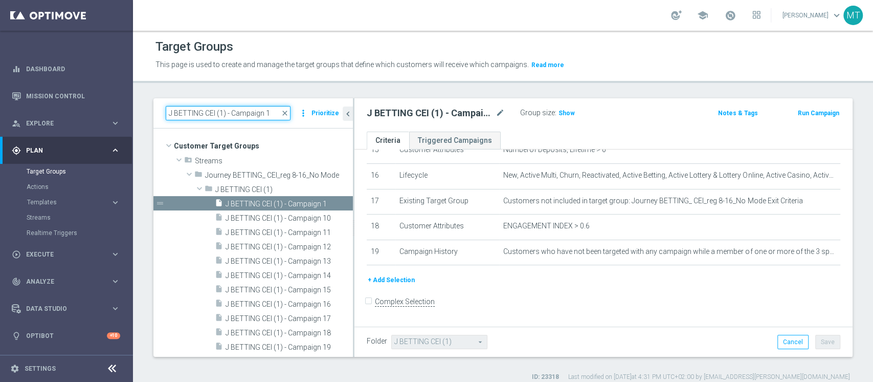
click at [274, 116] on input "J BETTING CEI (1) - Campaign 1" at bounding box center [228, 113] width 125 height 14
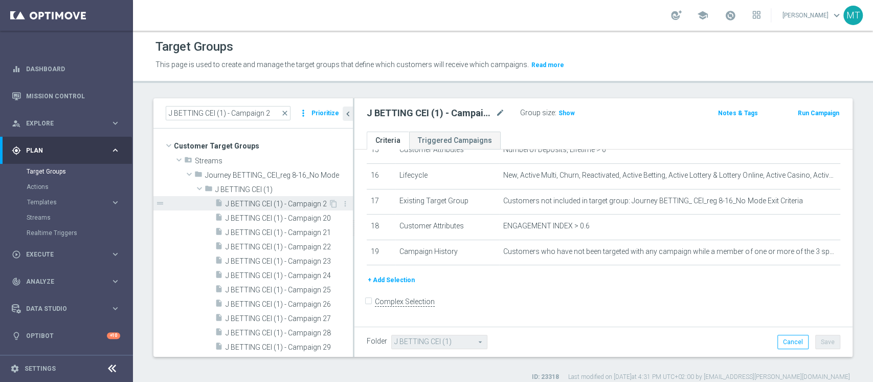
click at [298, 200] on span "J BETTING CEI (1) - Campaign 2" at bounding box center [277, 204] width 103 height 9
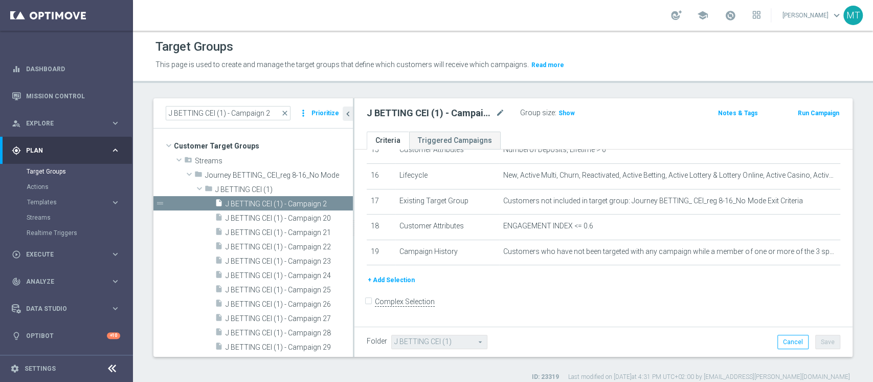
click at [425, 118] on h2 "J BETTING CEI (1) - Campaign 2" at bounding box center [430, 113] width 127 height 12
copy div "J BETTING CEI (1) - Campaign 2"
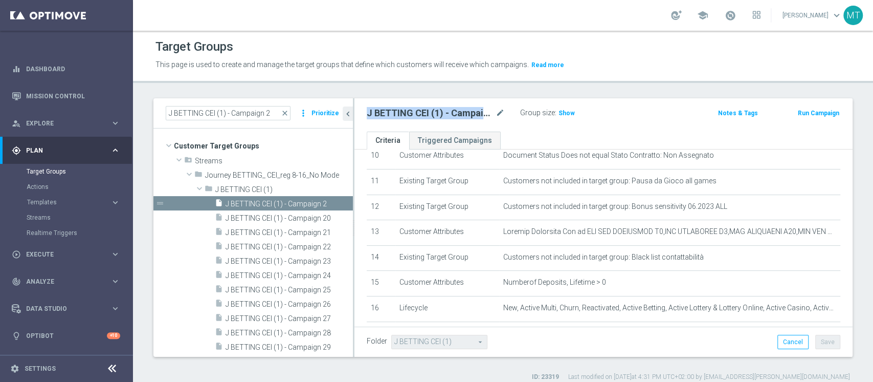
scroll to position [8, 0]
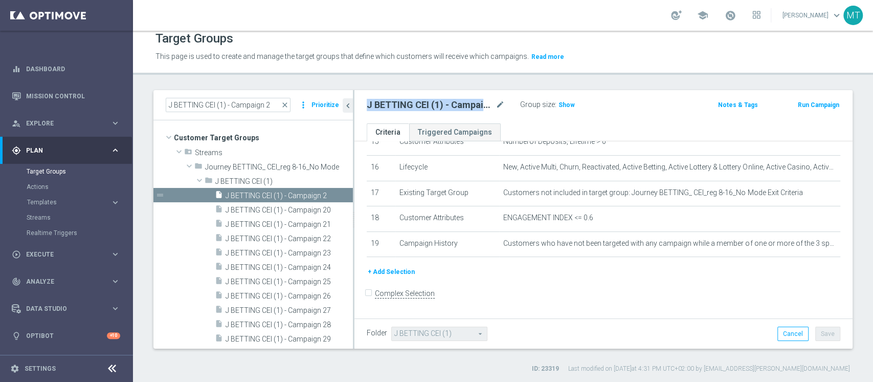
drag, startPoint x: 368, startPoint y: 170, endPoint x: 797, endPoint y: 265, distance: 439.0
click at [797, 265] on div "# Selection Type Criteria delete_forever 1 Customer Attributes Random Customer …" at bounding box center [603, 8] width 489 height 515
copy table
click at [255, 107] on input "J BETTING CEI (1) - Campaign 2" at bounding box center [228, 105] width 125 height 14
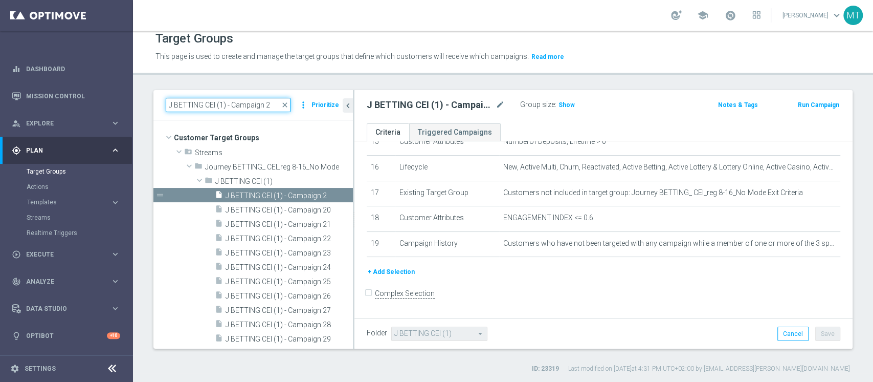
click at [255, 107] on input "J BETTING CEI (1) - Campaign 2" at bounding box center [228, 105] width 125 height 14
click at [254, 107] on input "J BETTING CEI (1) - Campaign 2" at bounding box center [228, 105] width 125 height 14
paste input "NO CEI - Campaign 1"
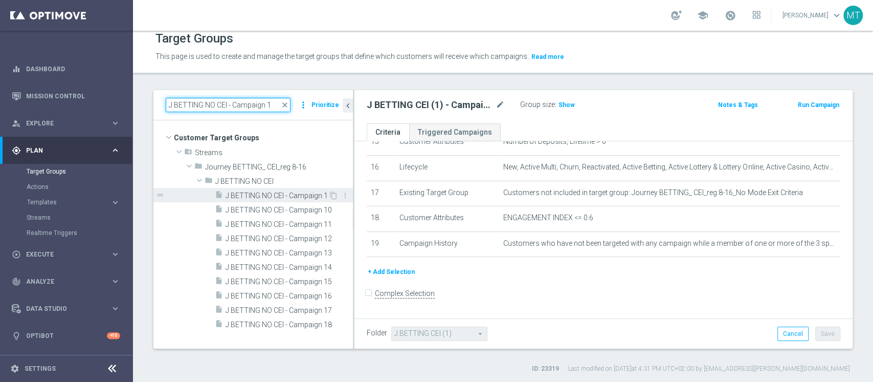
type input "J BETTING NO CEI - Campaign 1"
click at [279, 191] on span "J BETTING NO CEI - Campaign 1" at bounding box center [277, 195] width 103 height 9
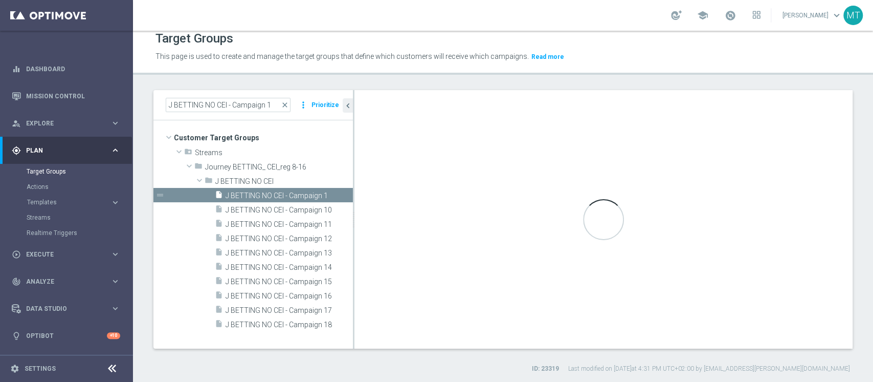
type input "J BETTING NO CEI"
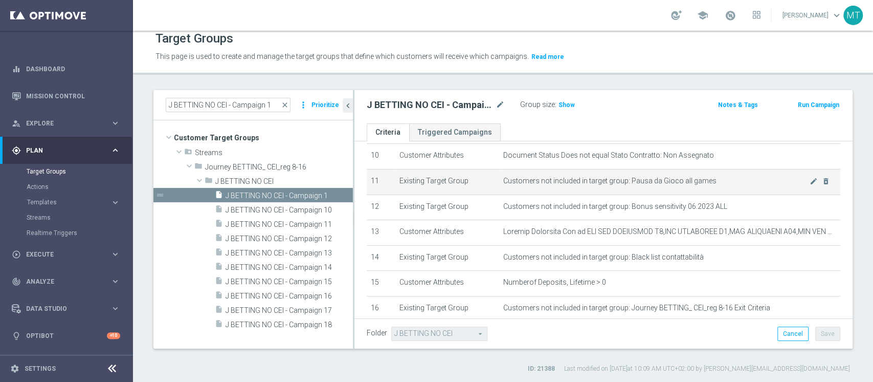
scroll to position [215, 0]
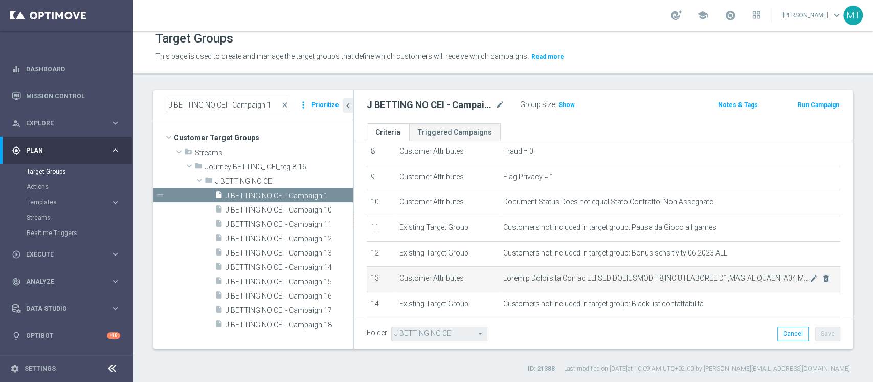
click at [790, 277] on span at bounding box center [656, 278] width 306 height 9
click at [810, 277] on icon "mode_edit" at bounding box center [814, 278] width 8 height 8
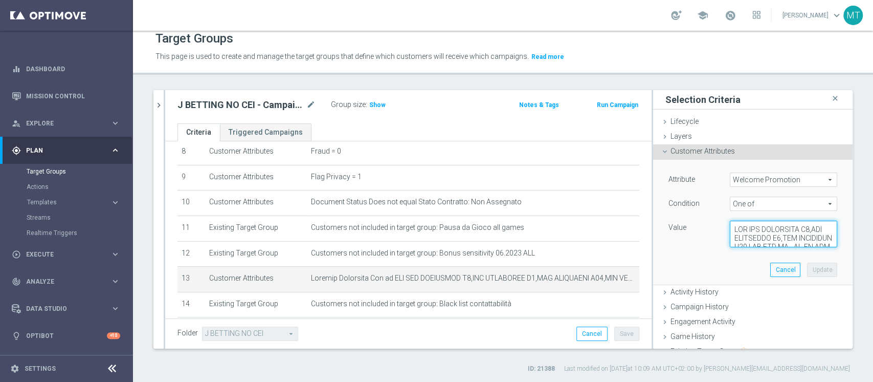
click at [760, 223] on textarea at bounding box center [783, 234] width 107 height 27
paste textarea ",WLC BET W39,WLC-AFF 30BOOM NEW"
type textarea "WLC APP SCOMMESSE W4,WLC SCOMMESSE W4,WLC SCOMMESSE W48,WLC APP MP - BT-VR,WLC …"
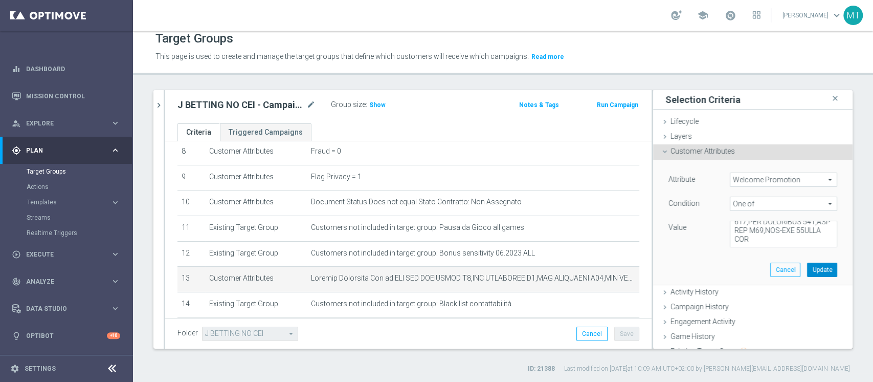
click at [807, 269] on button "Update" at bounding box center [822, 269] width 30 height 14
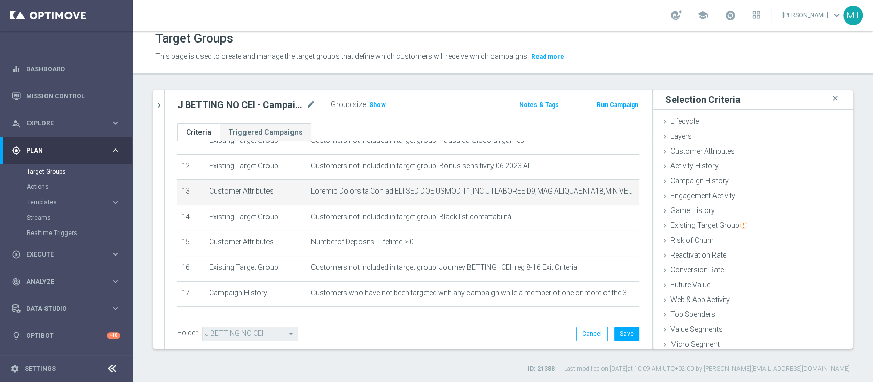
scroll to position [341, 0]
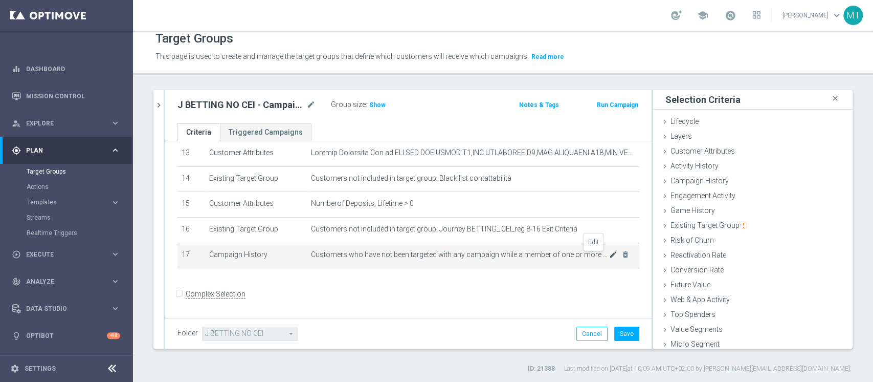
click at [609, 256] on icon "mode_edit" at bounding box center [613, 254] width 8 height 8
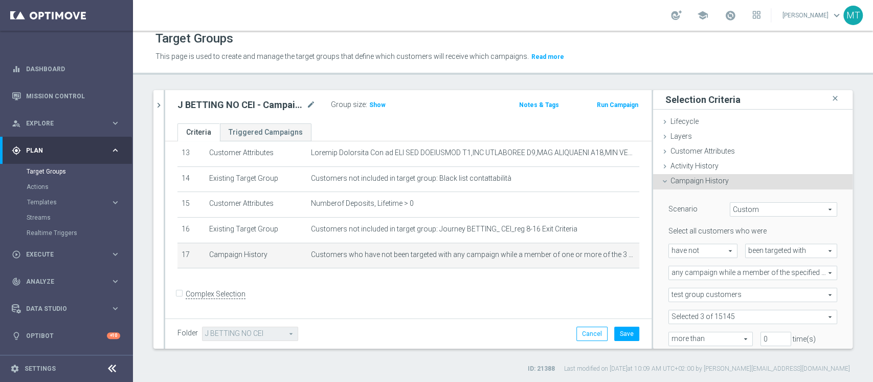
scroll to position [68, 0]
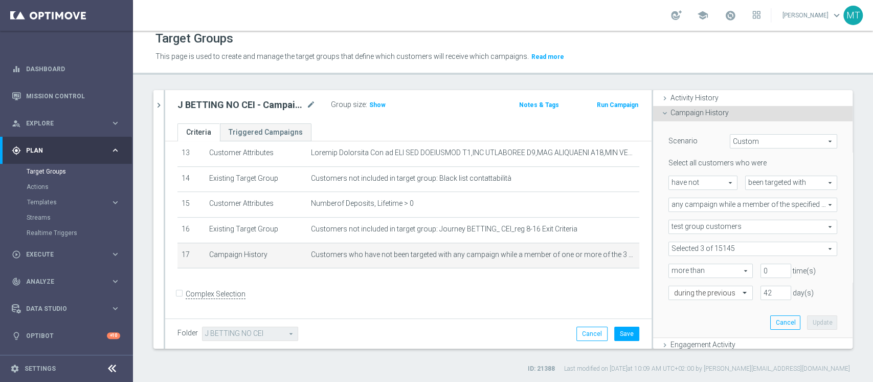
click at [727, 251] on span at bounding box center [753, 248] width 168 height 13
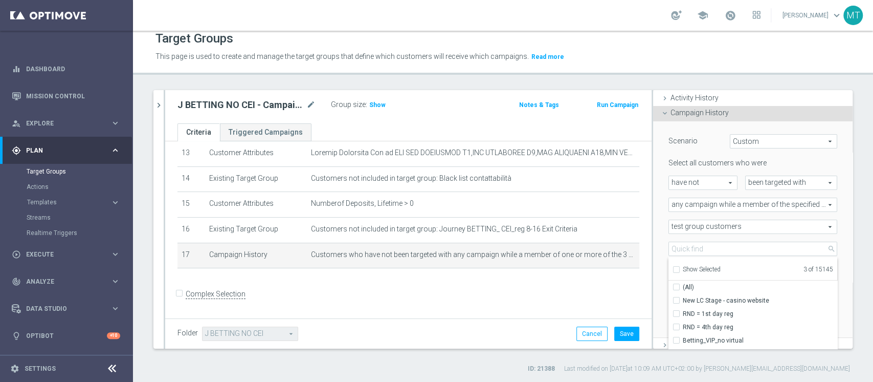
click at [683, 266] on span "Show Selected" at bounding box center [702, 269] width 38 height 7
click at [678, 268] on input "Show Selected" at bounding box center [676, 271] width 7 height 7
checkbox input "true"
click at [683, 266] on span "Show Selected" at bounding box center [702, 269] width 38 height 7
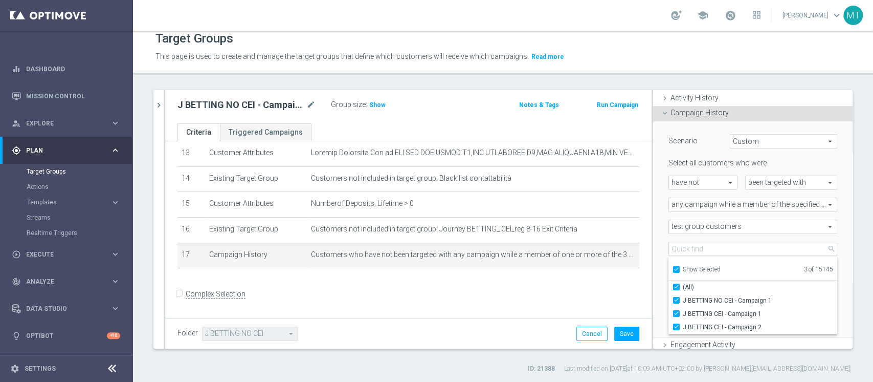
click at [678, 268] on input "Show Selected" at bounding box center [676, 271] width 7 height 7
checkbox input "false"
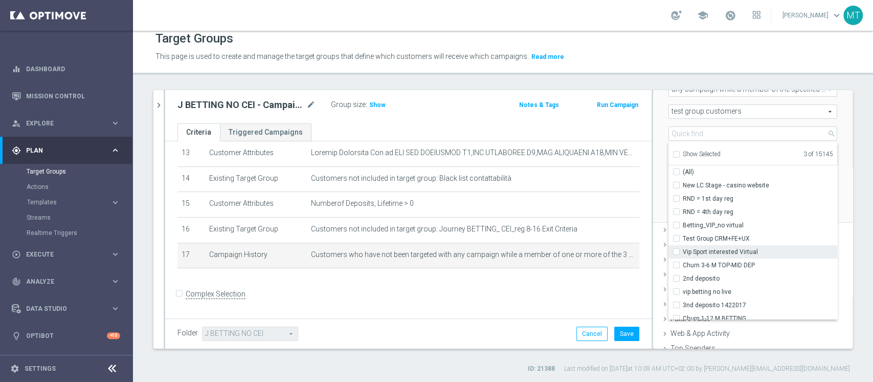
scroll to position [205, 0]
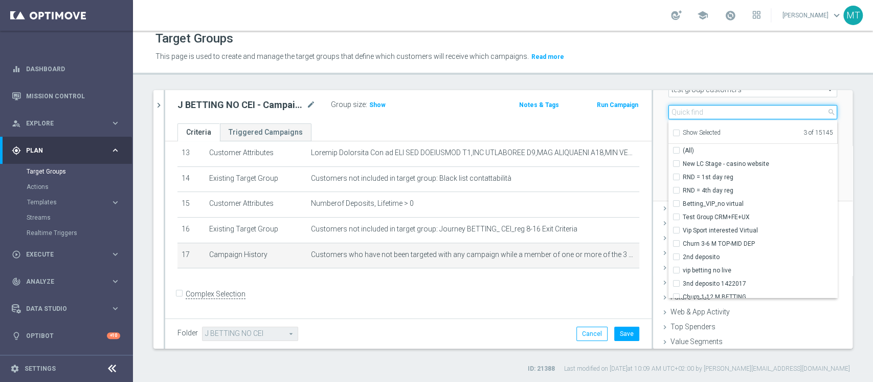
click at [702, 108] on input "search" at bounding box center [753, 112] width 169 height 14
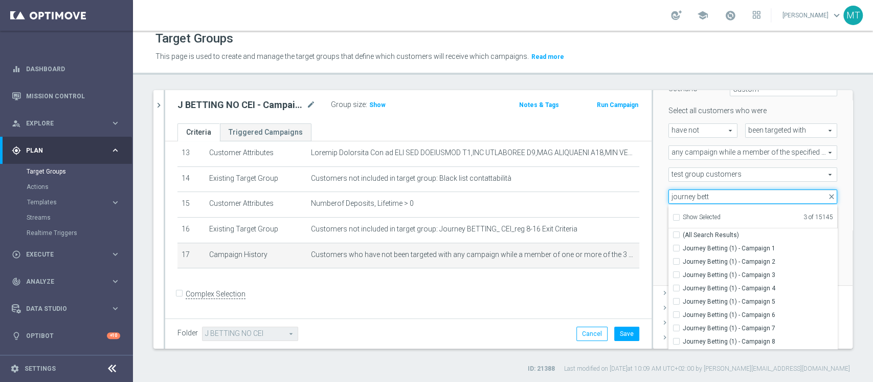
scroll to position [99, 0]
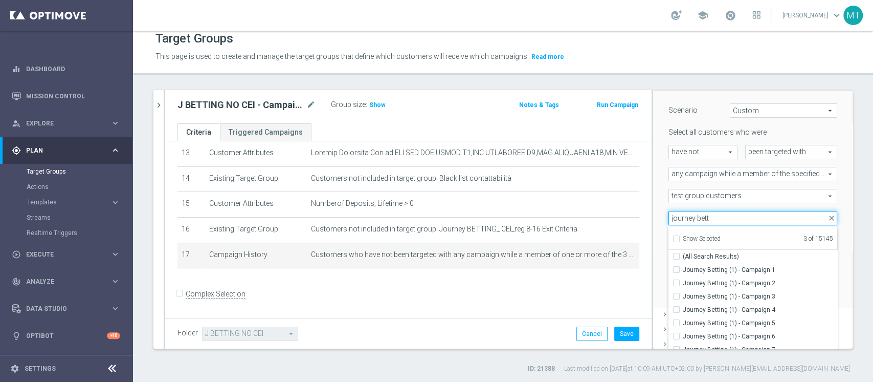
type input "journey bett"
click at [844, 207] on div "J BETTING NO CEI - Campaign 1 close more_vert Prioritize Customer Target Groups…" at bounding box center [503, 231] width 740 height 283
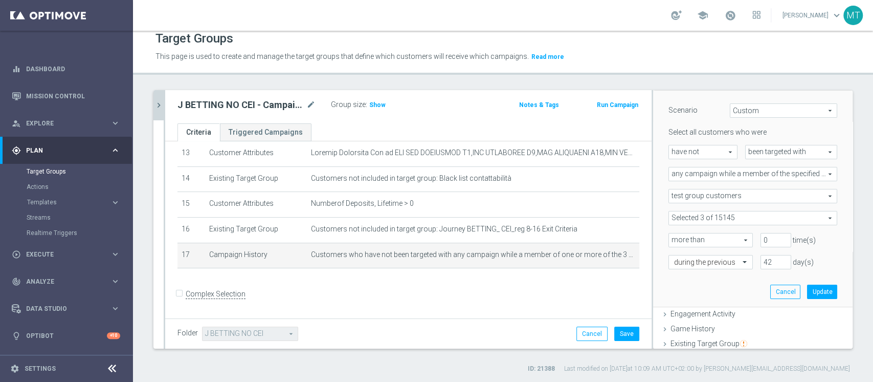
click at [158, 104] on icon "chevron_right" at bounding box center [159, 105] width 10 height 10
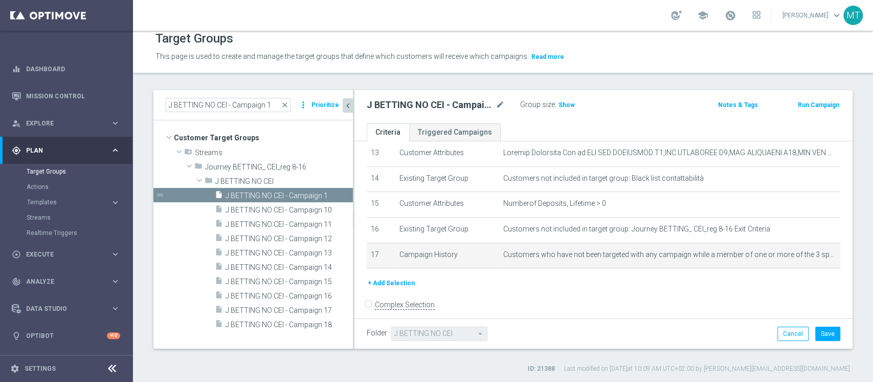
scroll to position [38, 0]
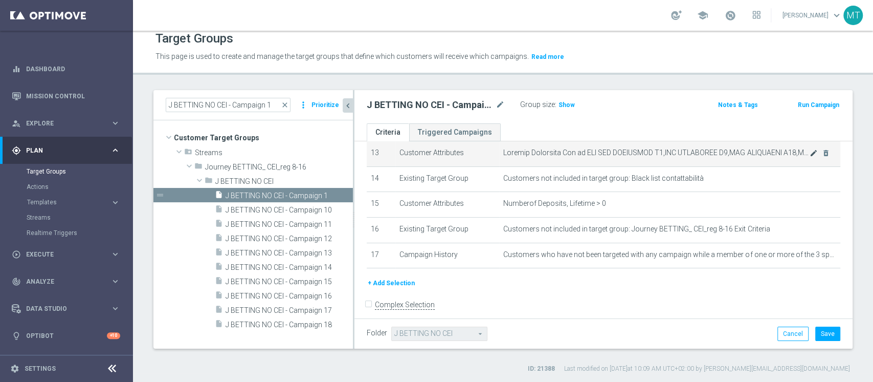
click at [810, 155] on icon "mode_edit" at bounding box center [814, 153] width 8 height 8
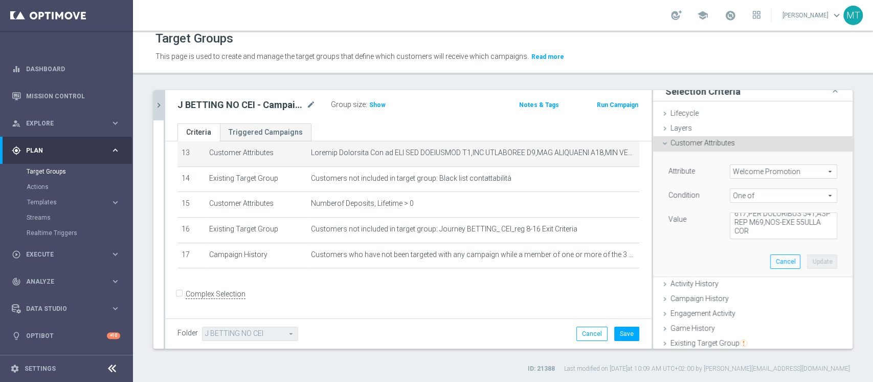
scroll to position [1805, 0]
click at [771, 256] on button "Cancel" at bounding box center [786, 261] width 30 height 14
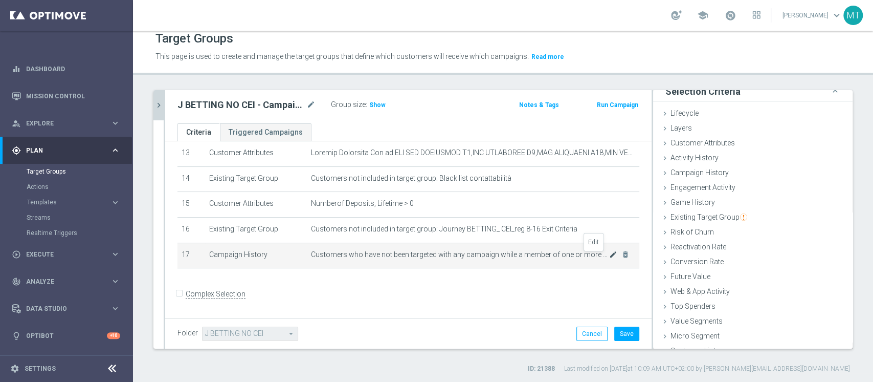
click at [609, 256] on icon "mode_edit" at bounding box center [613, 254] width 8 height 8
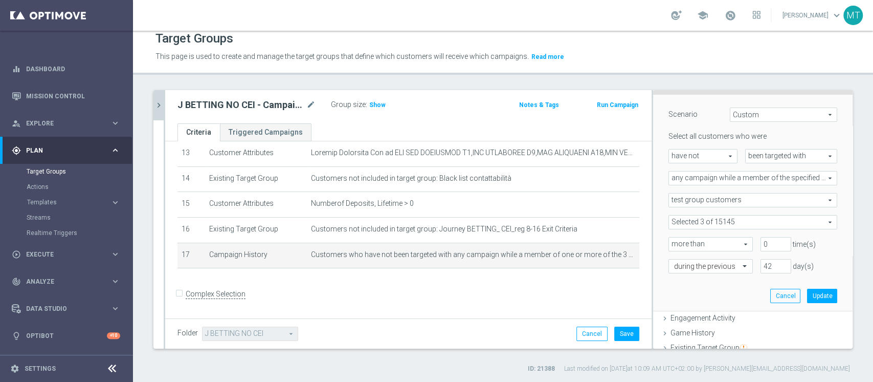
scroll to position [76, 0]
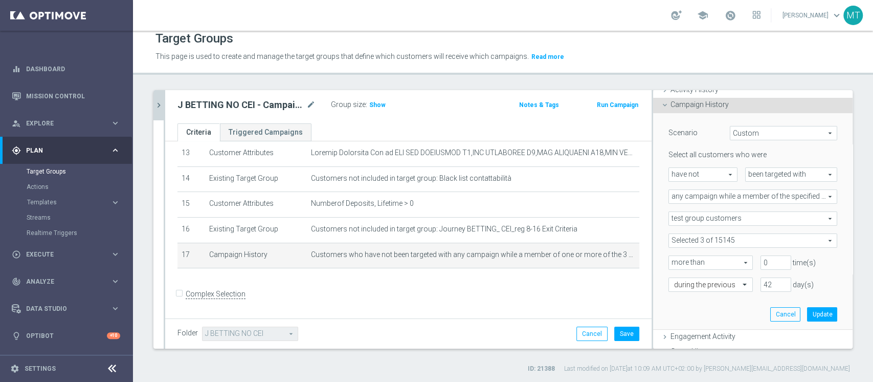
click at [720, 234] on span at bounding box center [753, 240] width 168 height 13
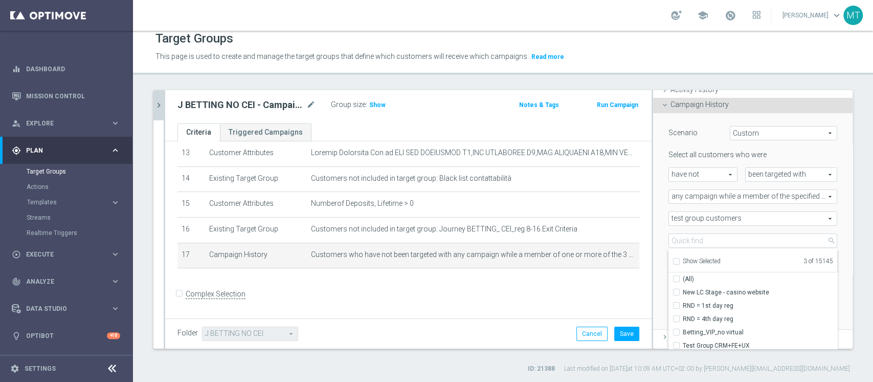
click at [704, 256] on div "Show Selected" at bounding box center [697, 260] width 48 height 13
click at [703, 257] on span "Show Selected" at bounding box center [702, 260] width 38 height 7
click at [680, 259] on input "Show Selected" at bounding box center [676, 262] width 7 height 7
checkbox input "true"
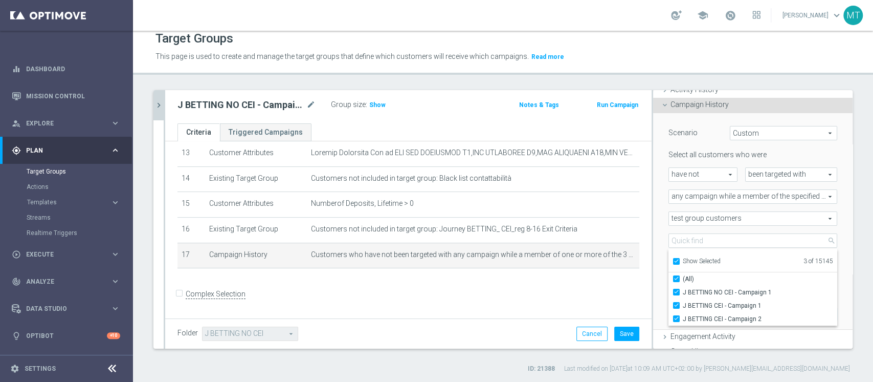
click at [702, 257] on span "Show Selected" at bounding box center [702, 260] width 38 height 7
click at [680, 259] on input "Show Selected" at bounding box center [676, 262] width 7 height 7
checkbox input "false"
click at [624, 290] on div "# Selection Type Criteria delete_forever 1 Customer Attributes Random Customer …" at bounding box center [408, 61] width 487 height 522
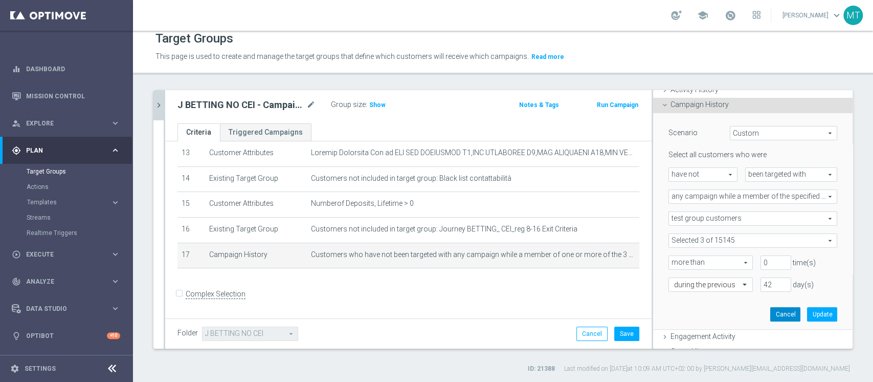
click at [771, 317] on button "Cancel" at bounding box center [786, 314] width 30 height 14
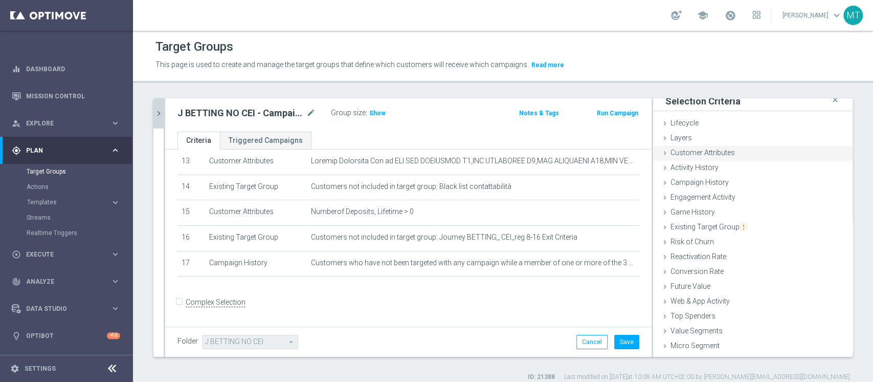
scroll to position [0, 0]
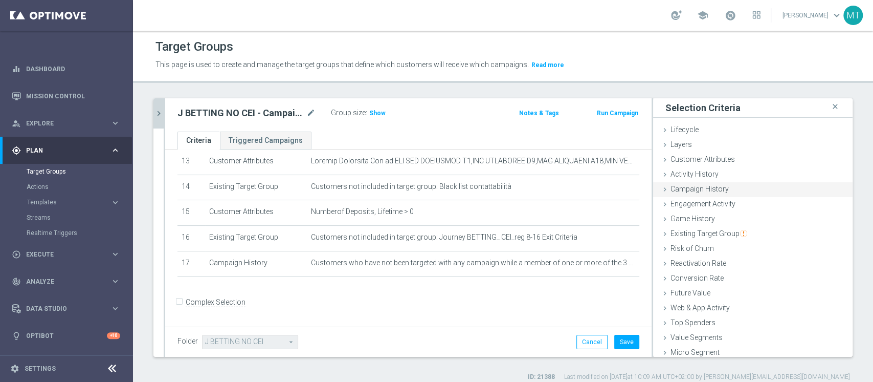
click at [696, 189] on span "Campaign History" at bounding box center [700, 189] width 58 height 8
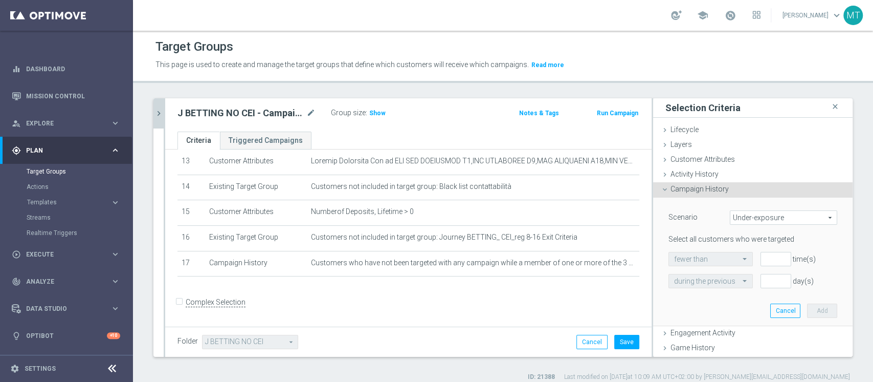
click at [753, 215] on span "Under-exposure" at bounding box center [784, 217] width 106 height 13
click at [775, 259] on span "Targeted with a specific action" at bounding box center [784, 259] width 96 height 8
type input "Targeted with a specific action"
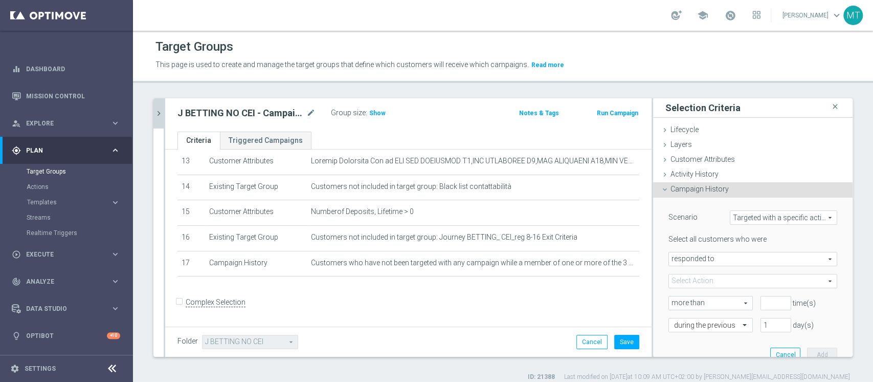
click at [717, 259] on span "responded to" at bounding box center [753, 258] width 168 height 13
click at [698, 281] on label "were targeted with" at bounding box center [753, 286] width 168 height 13
type input "were targeted with"
click at [714, 277] on span at bounding box center [753, 280] width 168 height 13
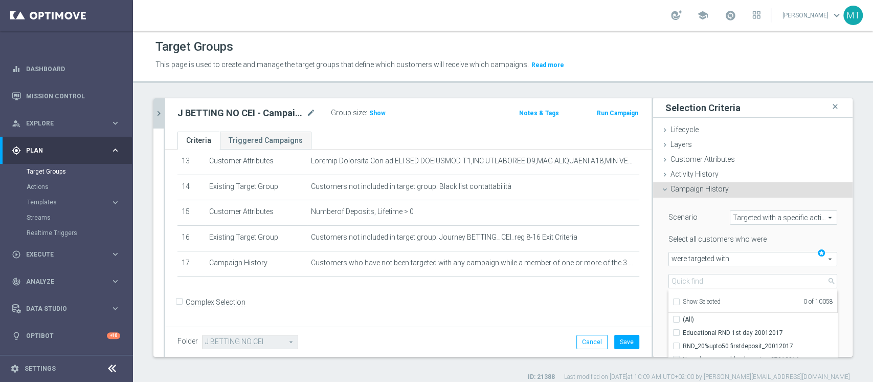
click at [702, 227] on div "Scenario Targeted with a specific action Targeted with a specific action arrow_…" at bounding box center [753, 270] width 169 height 121
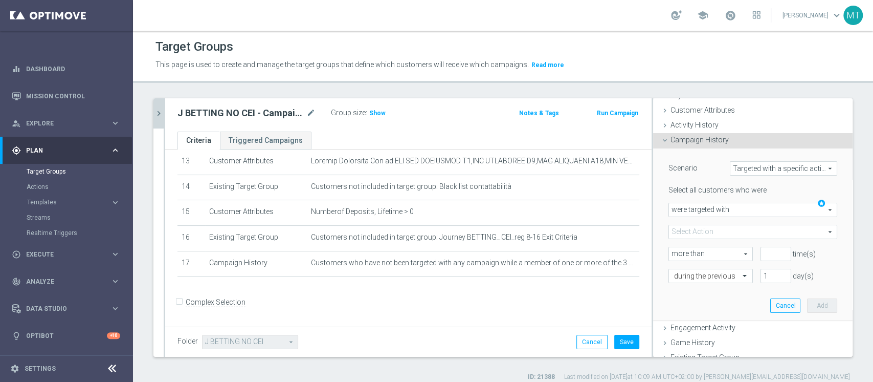
scroll to position [68, 0]
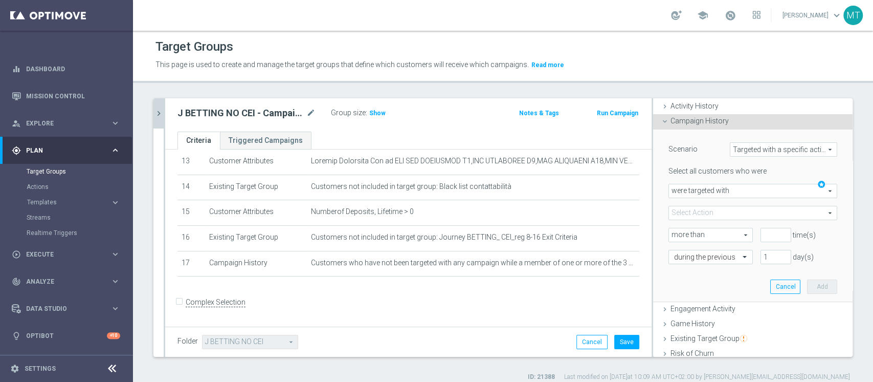
click at [765, 147] on span "Targeted with a specific action" at bounding box center [784, 149] width 106 height 13
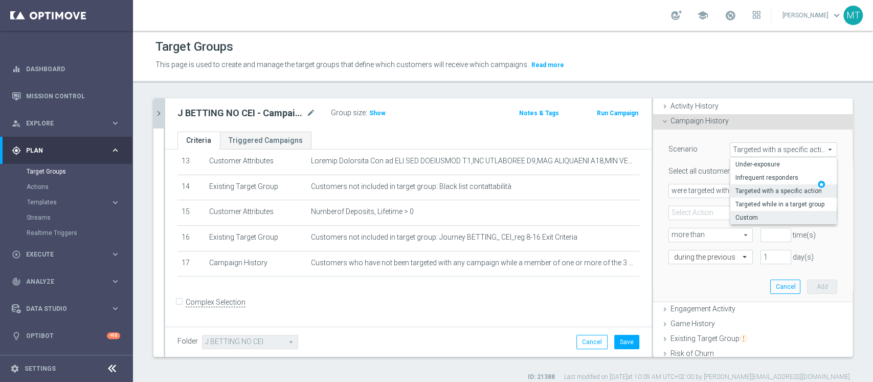
click at [753, 216] on span "Custom" at bounding box center [784, 217] width 96 height 8
type input "Custom"
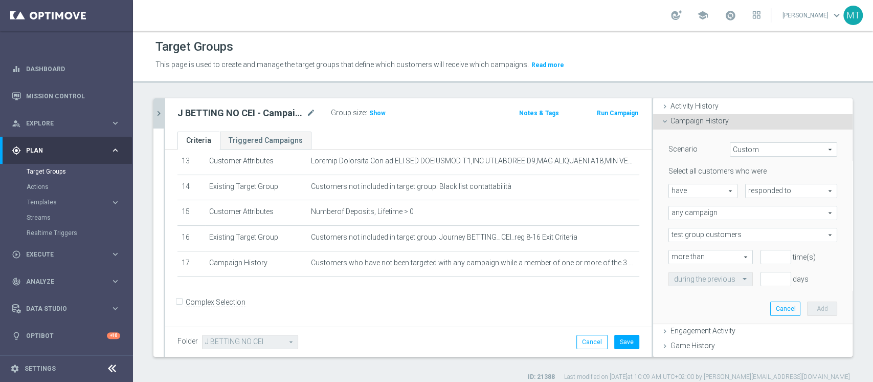
click at [752, 192] on span "responded to" at bounding box center [791, 190] width 91 height 13
click at [753, 219] on span "been targeted with" at bounding box center [791, 219] width 81 height 8
type input "been targeted with"
click at [690, 197] on div "have have arrow_drop_down search" at bounding box center [703, 191] width 69 height 14
click at [683, 215] on span "have not" at bounding box center [703, 219] width 58 height 8
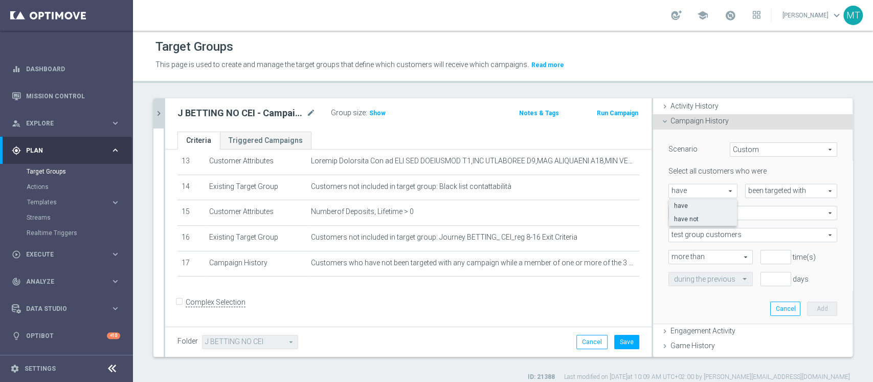
type input "have not"
click at [705, 203] on div "Select all customers who were have not have not arrow_drop_down search been tar…" at bounding box center [753, 225] width 169 height 119
click at [706, 214] on span "any campaign" at bounding box center [753, 212] width 168 height 13
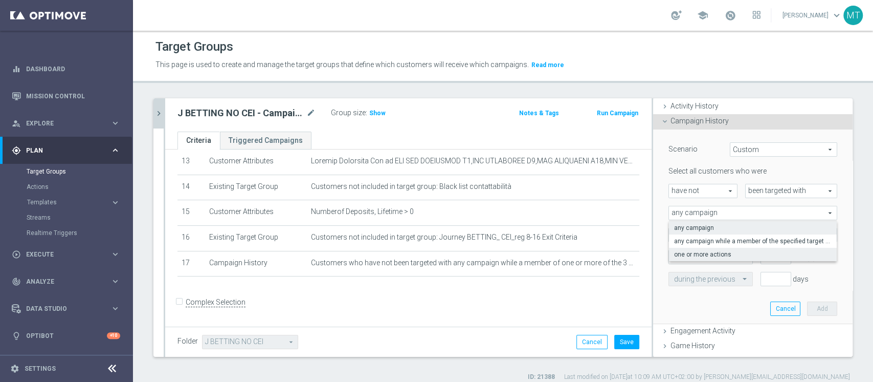
click at [707, 255] on span "one or more actions" at bounding box center [753, 254] width 158 height 8
type input "one or more actions"
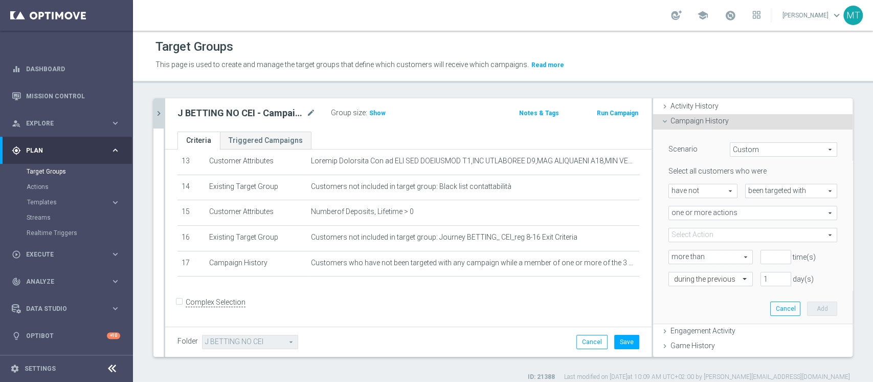
click at [693, 234] on span at bounding box center [753, 234] width 168 height 13
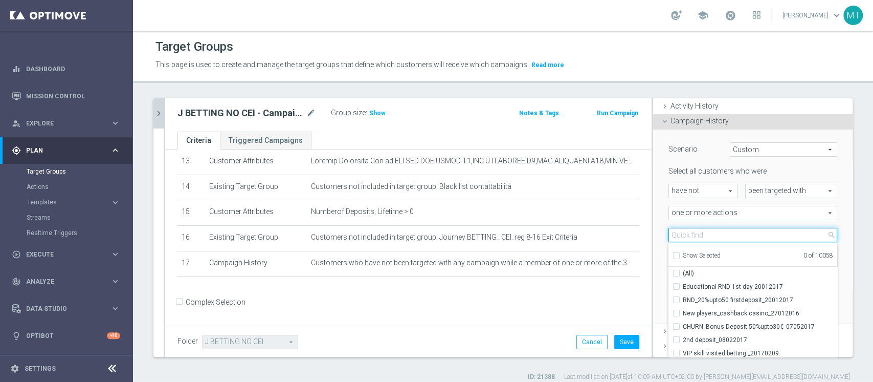
click at [694, 234] on input "search" at bounding box center [753, 235] width 169 height 14
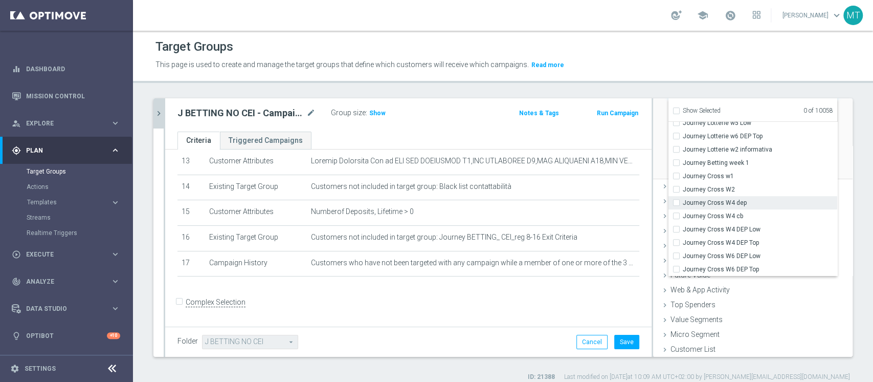
scroll to position [0, 0]
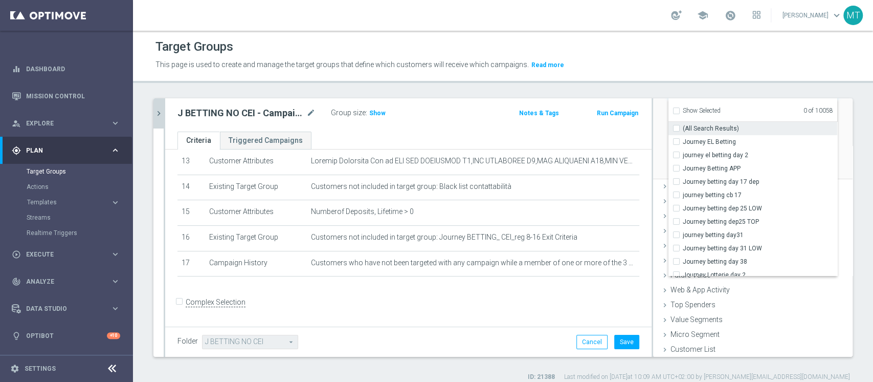
type input "journey"
click at [704, 122] on label "(All Search Results)" at bounding box center [760, 128] width 155 height 13
click at [683, 125] on input "(All Search Results)" at bounding box center [679, 128] width 7 height 7
checkbox input "true"
type input "Selected 86 of 10058"
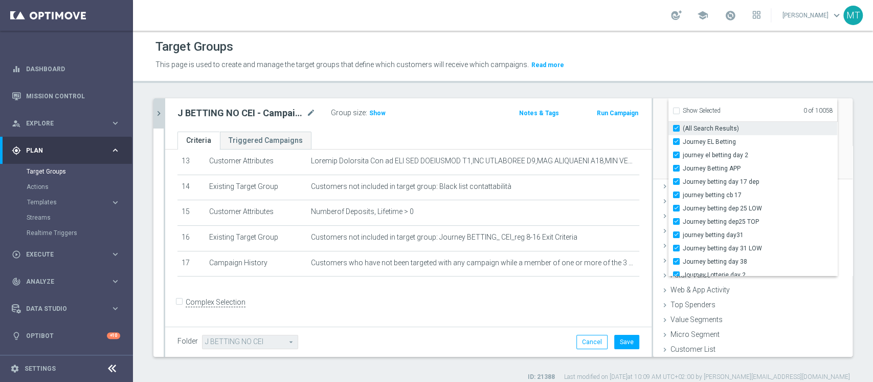
checkbox input "true"
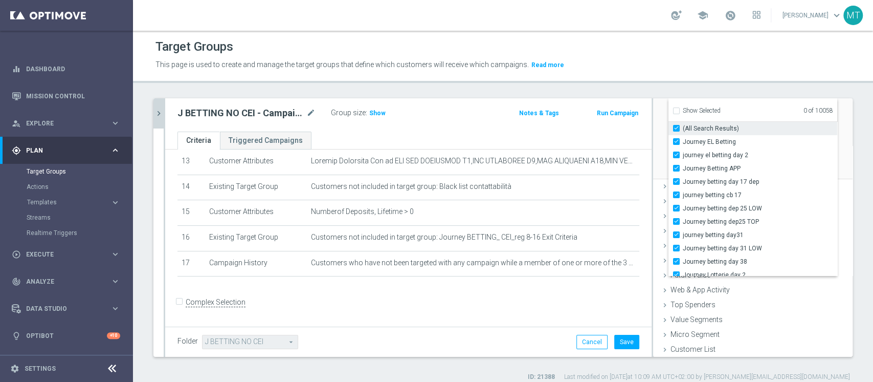
checkbox input "true"
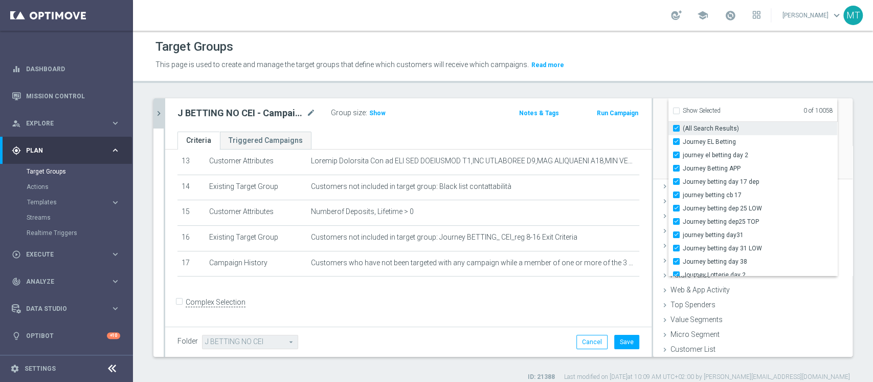
checkbox input "true"
click at [705, 122] on label "(All Search Results)" at bounding box center [760, 128] width 155 height 13
click at [683, 125] on input "(All Search Results)" at bounding box center [679, 128] width 7 height 7
checkbox input "false"
type input "Select Action"
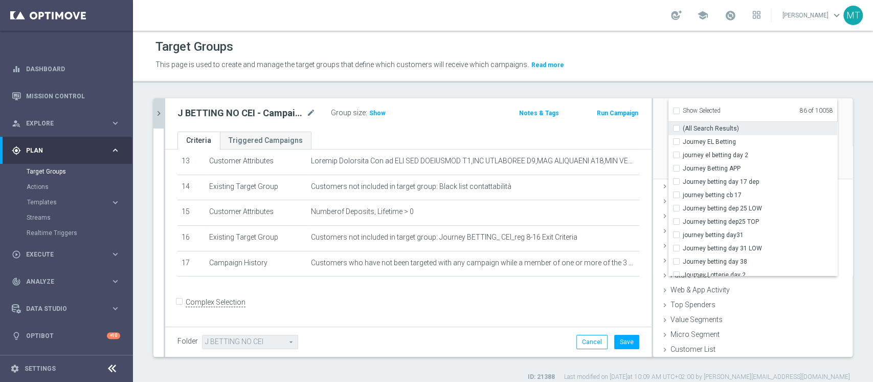
checkbox input "false"
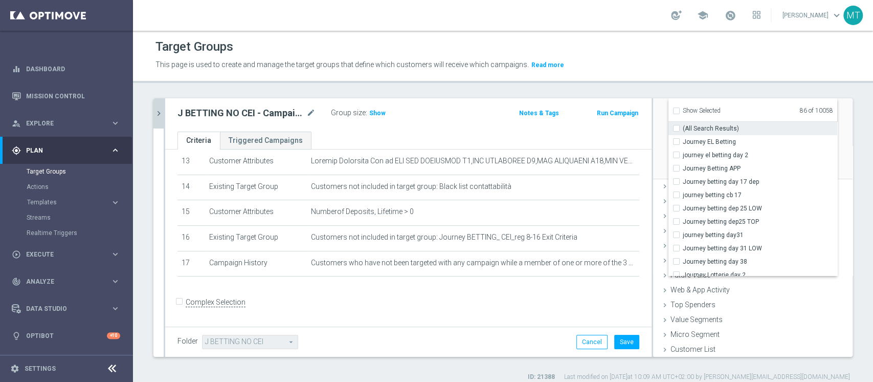
checkbox input "false"
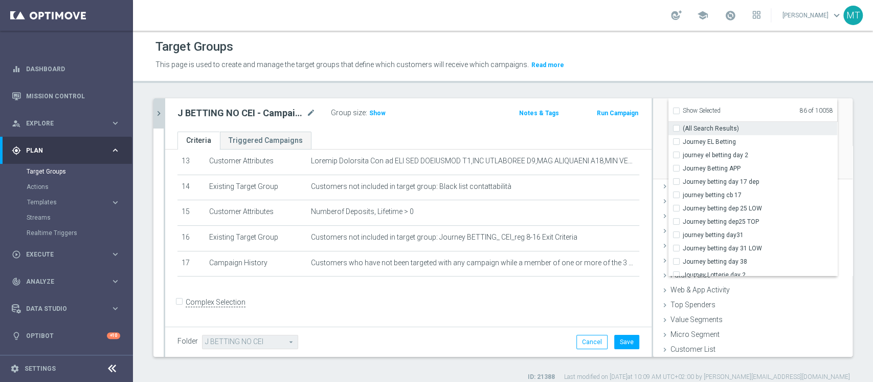
checkbox input "false"
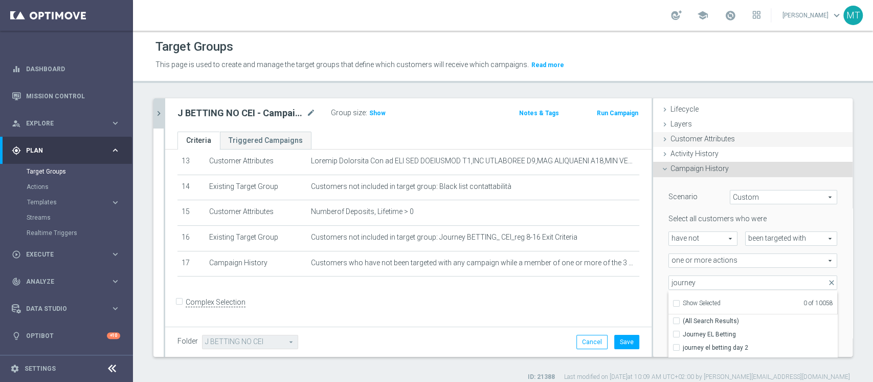
scroll to position [8, 0]
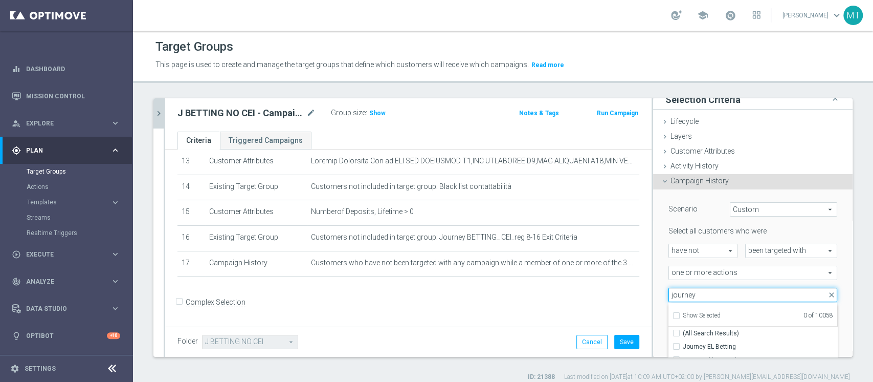
click at [699, 292] on input "journey" at bounding box center [753, 295] width 169 height 14
type input "journey"
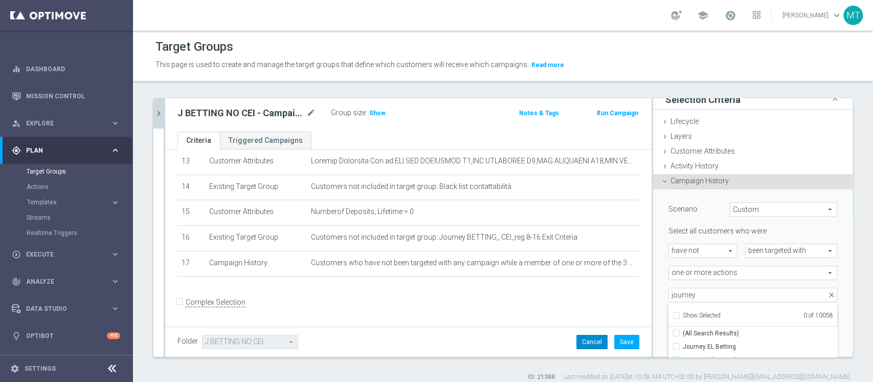
drag, startPoint x: 585, startPoint y: 334, endPoint x: 583, endPoint y: 339, distance: 5.7
click at [585, 335] on button "Cancel" at bounding box center [592, 342] width 31 height 14
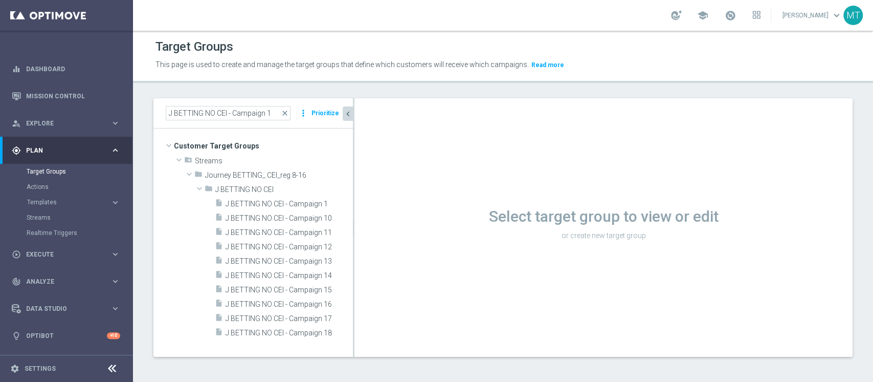
click at [582, 339] on div "Select target group to view or edit or create new target group" at bounding box center [604, 227] width 498 height 258
click at [283, 199] on div "insert_drive_file J BETTING NO CEI - Campaign 1" at bounding box center [272, 203] width 114 height 14
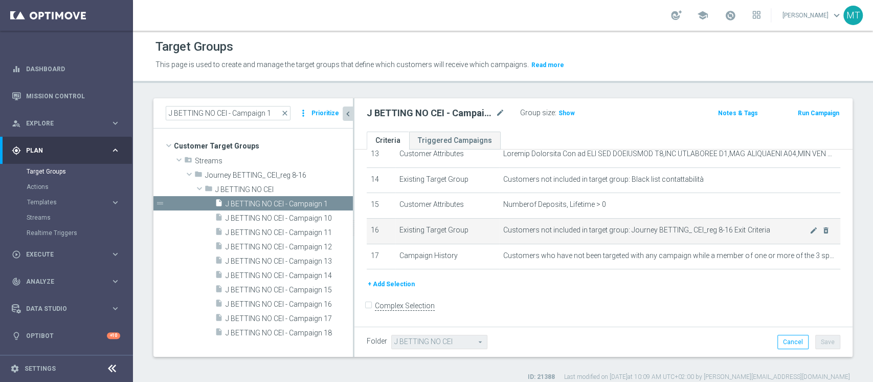
scroll to position [352, 0]
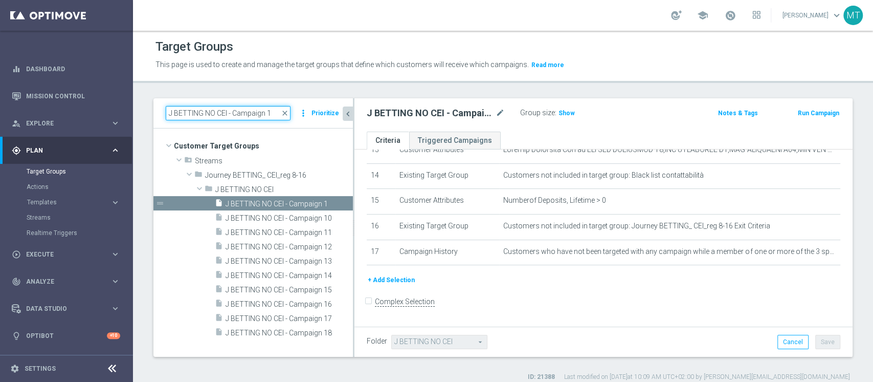
click at [253, 106] on input "J BETTING NO CEI - Campaign 1" at bounding box center [228, 113] width 125 height 14
click at [253, 107] on input "J BETTING NO CEI - Campaign 1" at bounding box center [228, 113] width 125 height 14
paste input "(1)"
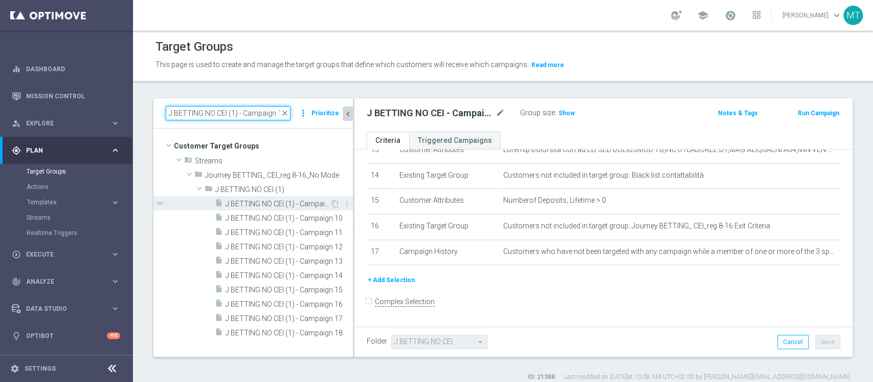
type input "J BETTING NO CEI (1) - Campaign 1"
click at [292, 206] on span "J BETTING NO CEI (1) - Campaign 1" at bounding box center [278, 204] width 104 height 9
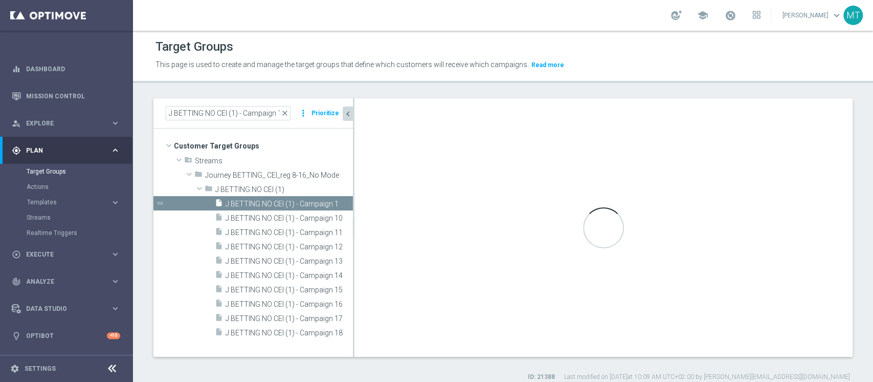
type input "J BETTING NO CEI (1)"
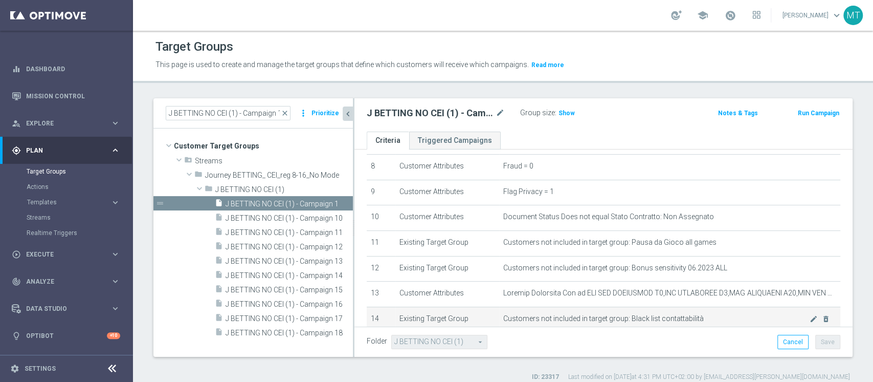
scroll to position [283, 0]
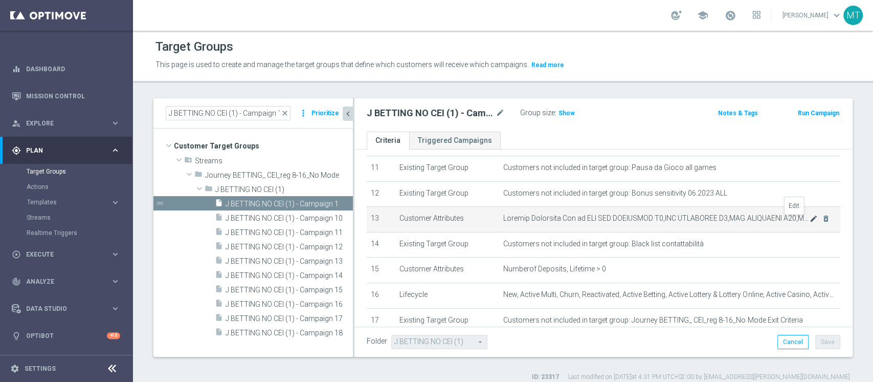
click at [810, 223] on icon "mode_edit" at bounding box center [814, 218] width 8 height 8
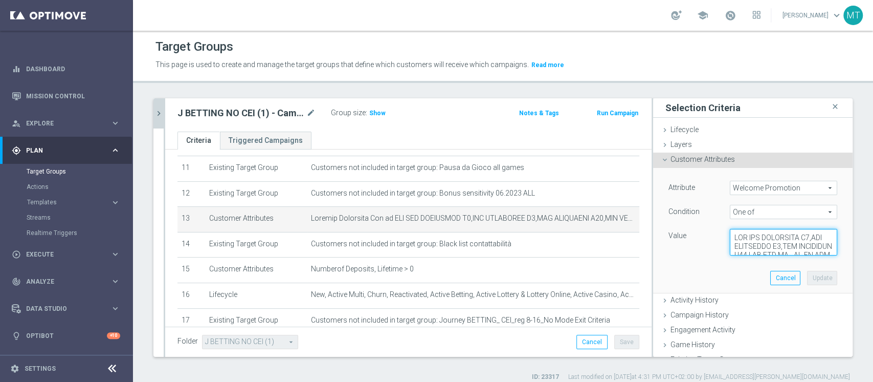
click at [735, 232] on textarea at bounding box center [783, 242] width 107 height 27
paste textarea ",WLC MGM SCOMMESSE W3,WLC-AFF-TOP100,PDV-MAGGIORATA 2025,PDV-SPORTNEW100,PDV-MA…"
type textarea "WLC APP SCOMMESSE W4,WLC SCOMMESSE W4,WLC SCOMMESSE W48,WLC APP MP - BT-VR,WLC …"
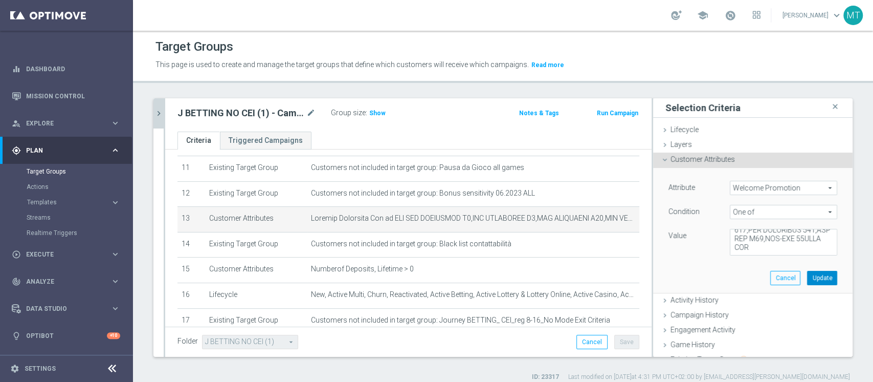
click at [807, 278] on button "Update" at bounding box center [822, 278] width 30 height 14
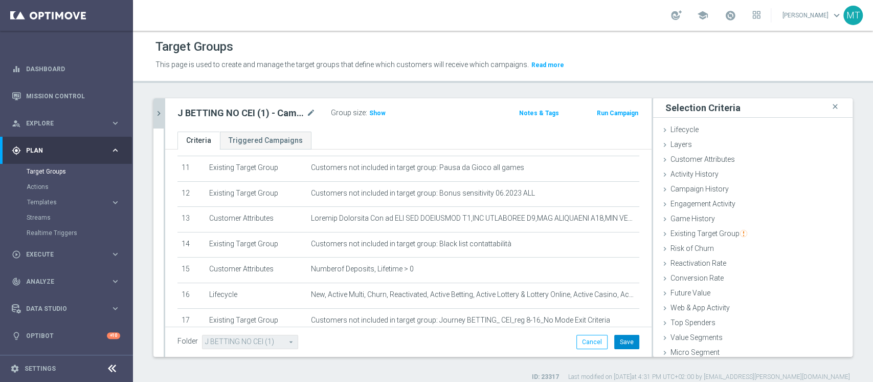
click at [626, 338] on button "Save" at bounding box center [627, 342] width 25 height 14
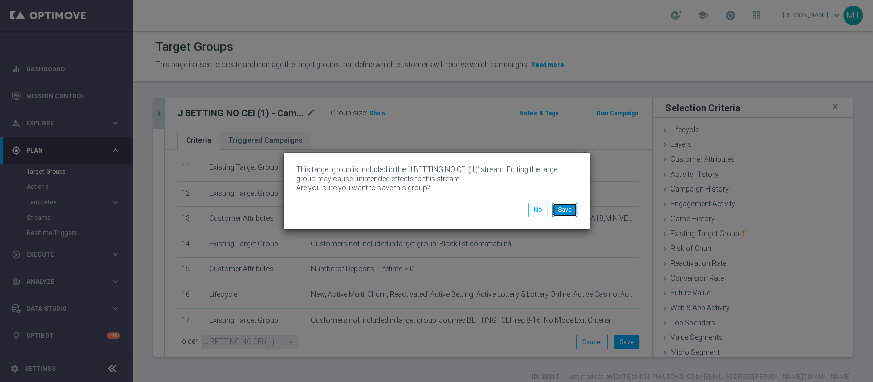
click at [564, 211] on button "Save" at bounding box center [565, 210] width 25 height 14
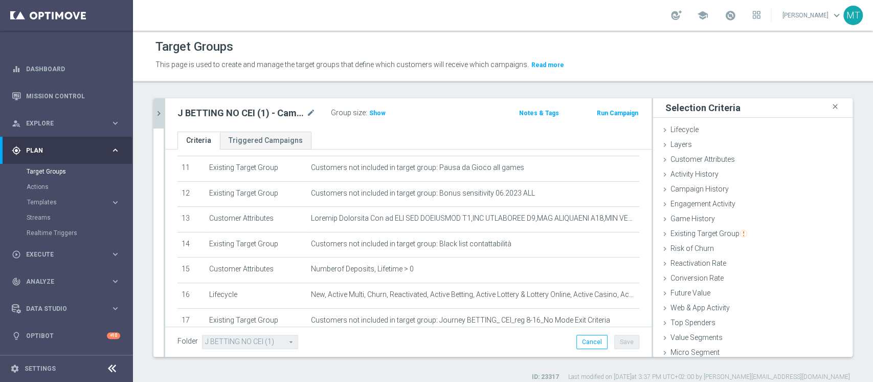
click at [176, 104] on div "J BETTING NO CEI (1) - Campaign 1 mode_edit Group size : Show Notes & Tags Run …" at bounding box center [408, 114] width 487 height 33
click at [160, 110] on icon "chevron_right" at bounding box center [159, 113] width 10 height 10
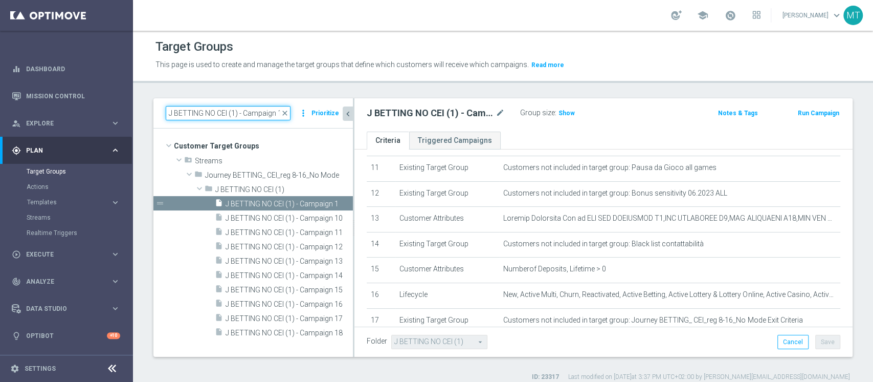
click at [266, 111] on input "J BETTING NO CEI (1) - Campaign 1" at bounding box center [228, 113] width 125 height 14
paste input "CEI"
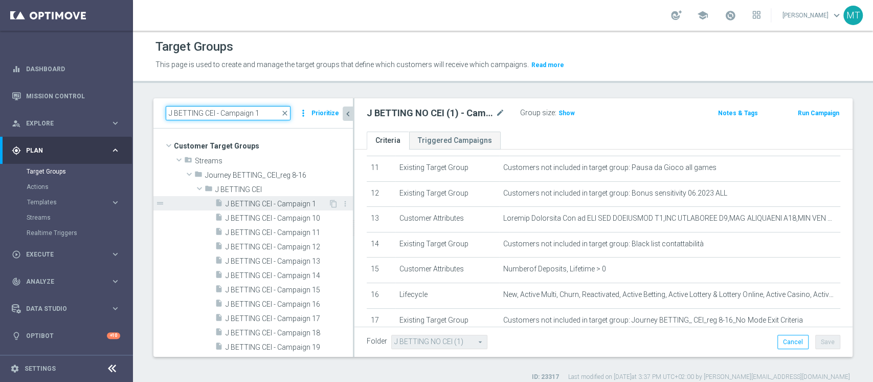
type input "J BETTING CEI - Campaign 1"
click at [289, 203] on span "J BETTING CEI - Campaign 1" at bounding box center [277, 204] width 103 height 9
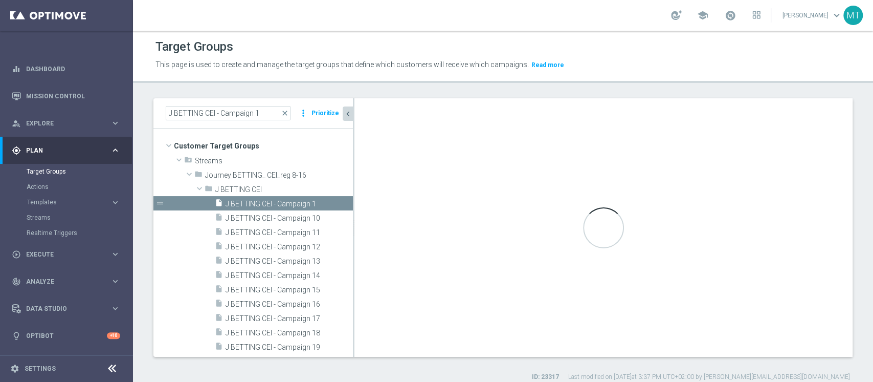
type input "J BETTING CEI"
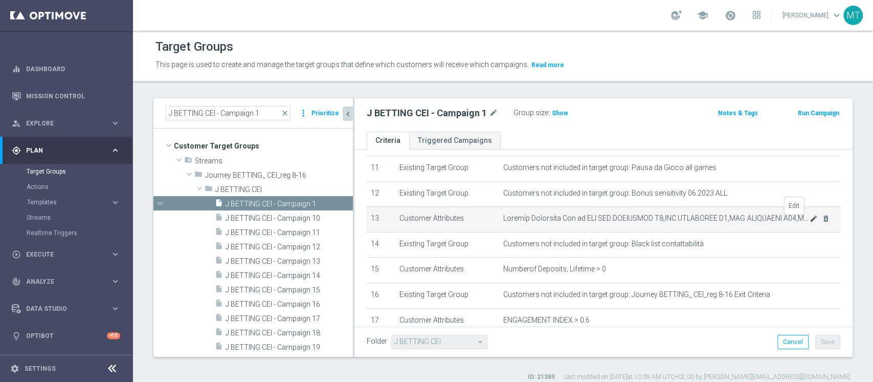
click at [810, 221] on icon "mode_edit" at bounding box center [814, 218] width 8 height 8
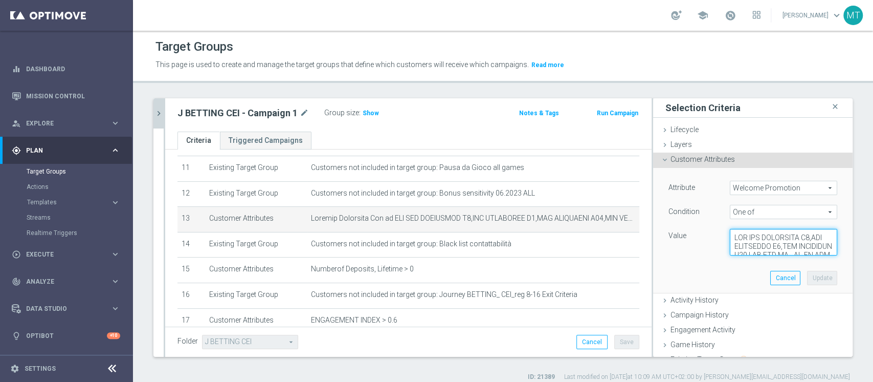
click at [750, 233] on textarea at bounding box center [783, 242] width 107 height 27
paste textarea ",WLC BET W39,WLC-AFF 30BOOM NEW"
type textarea "WLC APP SCOMMESSE W4,WLC SCOMMESSE W4,WLC SCOMMESSE W48,WLC APP MP - BT-VR,WLC …"
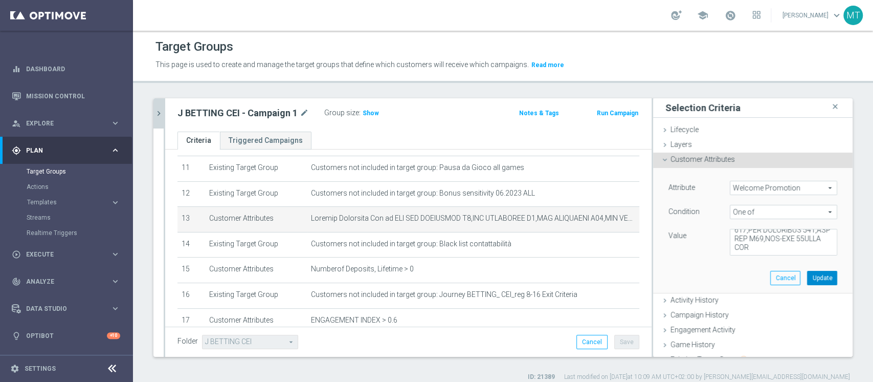
click at [807, 277] on button "Update" at bounding box center [822, 278] width 30 height 14
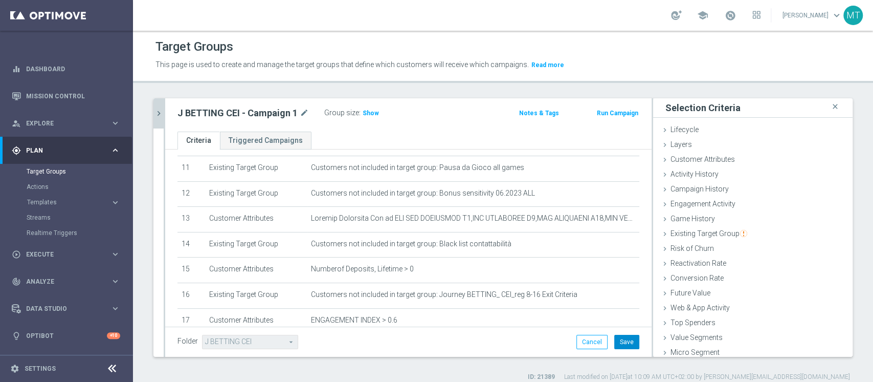
click at [623, 343] on button "Save" at bounding box center [627, 342] width 25 height 14
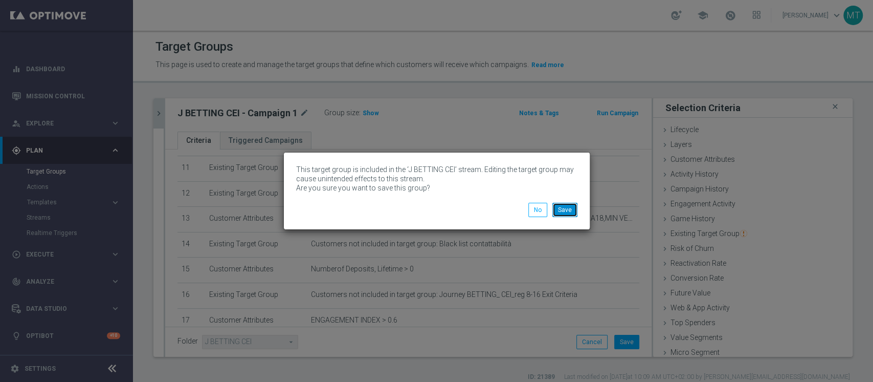
click at [567, 210] on button "Save" at bounding box center [565, 210] width 25 height 14
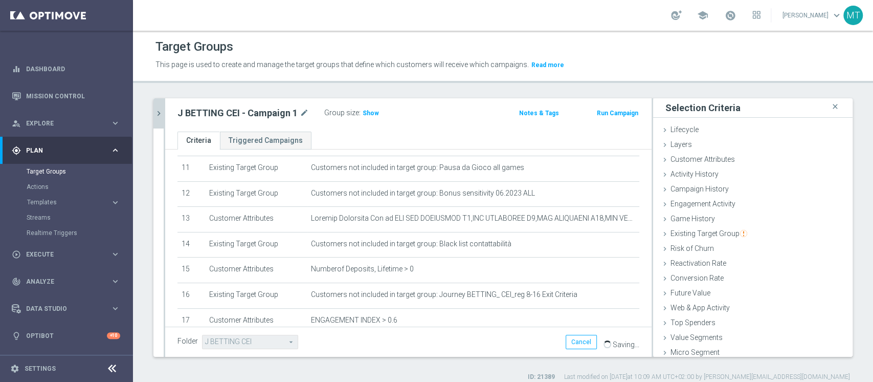
click at [160, 108] on icon "chevron_right" at bounding box center [159, 113] width 10 height 10
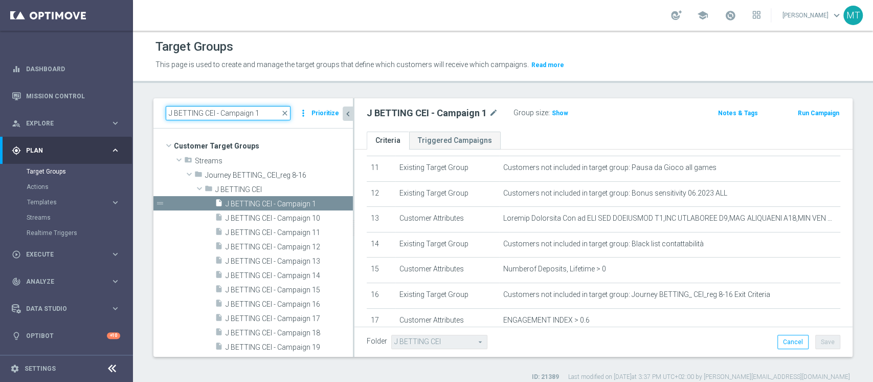
click at [263, 113] on input "J BETTING CEI - Campaign 1" at bounding box center [228, 113] width 125 height 14
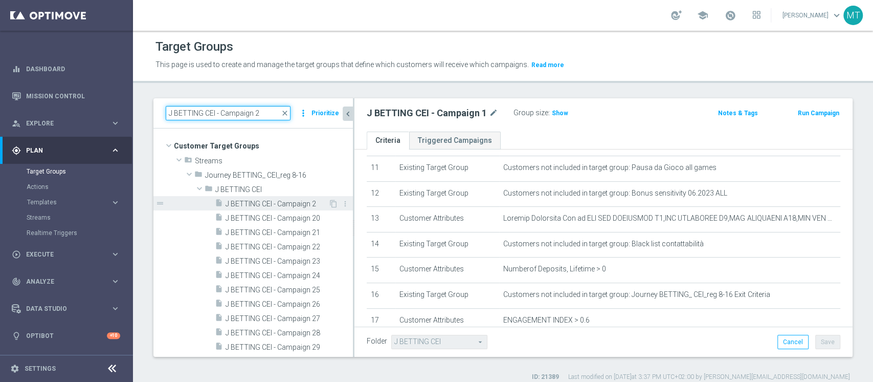
type input "J BETTING CEI - Campaign 2"
click at [288, 204] on span "J BETTING CEI - Campaign 2" at bounding box center [277, 204] width 103 height 9
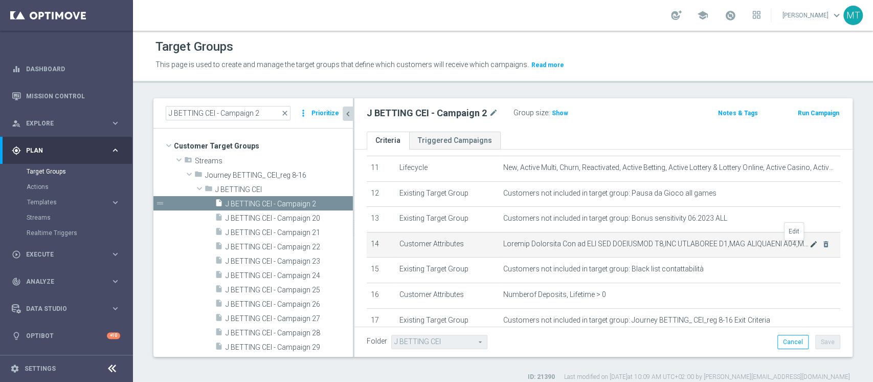
click at [810, 247] on icon "mode_edit" at bounding box center [814, 244] width 8 height 8
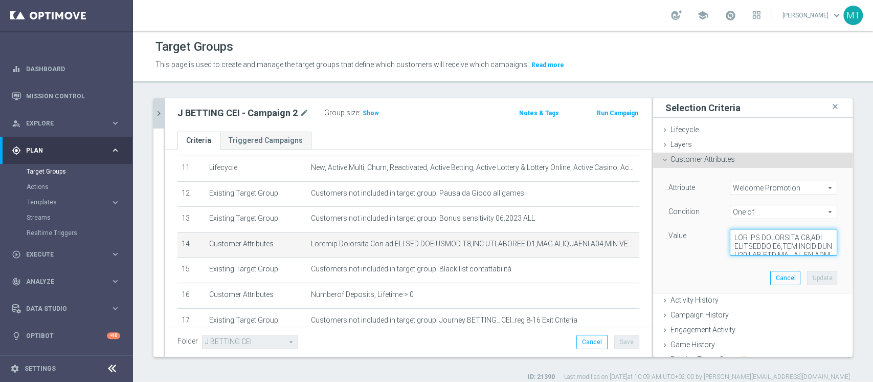
click at [757, 231] on textarea at bounding box center [783, 242] width 107 height 27
paste textarea ",WLC BET W39,WLC-AFF 30BOOM NEW"
type textarea "WLC APP SCOMMESSE W4,WLC SCOMMESSE W4,WLC SCOMMESSE W48,WLC APP MP - BT-VR,WLC …"
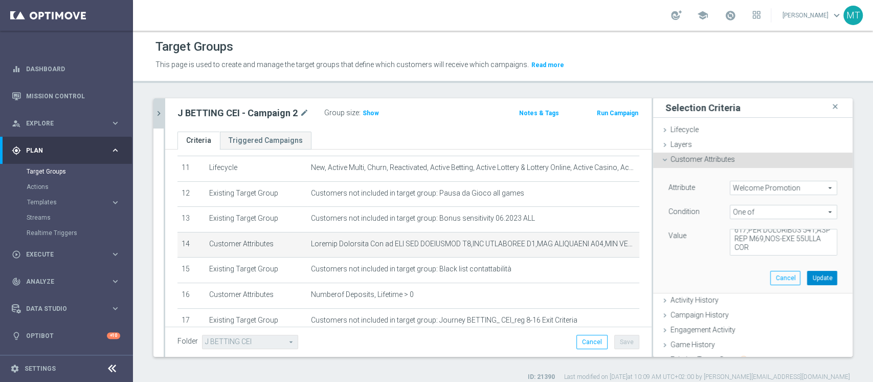
click at [807, 277] on button "Update" at bounding box center [822, 278] width 30 height 14
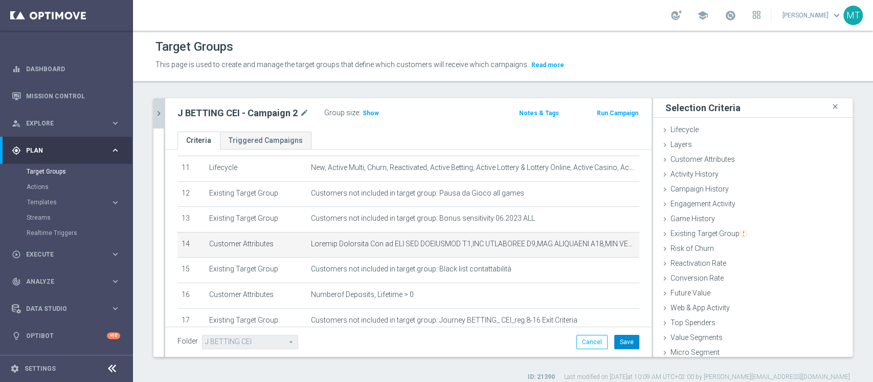
click at [616, 344] on button "Save" at bounding box center [627, 342] width 25 height 14
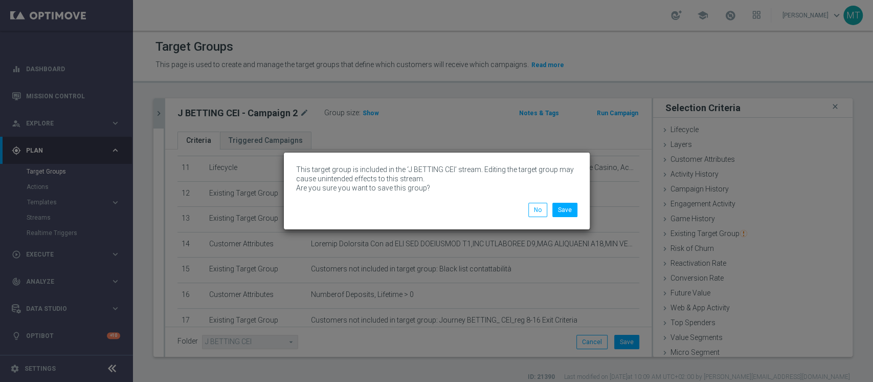
click at [568, 218] on div "This target group is included in the ‘J BETTING CEI’ stream. Editing the target…" at bounding box center [437, 190] width 306 height 77
click at [568, 213] on button "Save" at bounding box center [565, 210] width 25 height 14
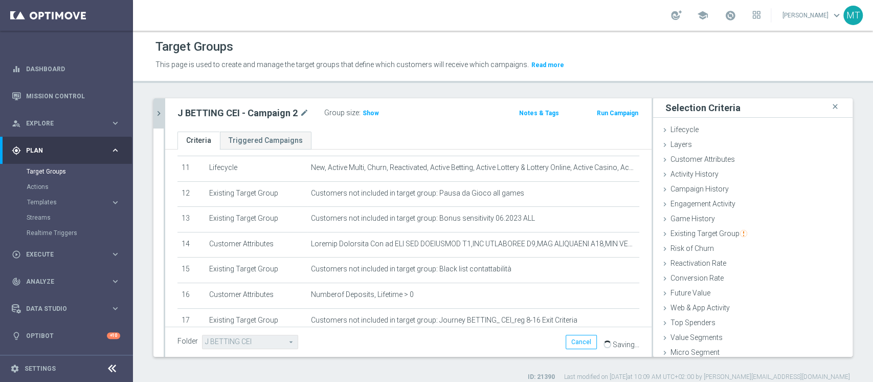
click at [160, 109] on icon "chevron_right" at bounding box center [159, 113] width 10 height 10
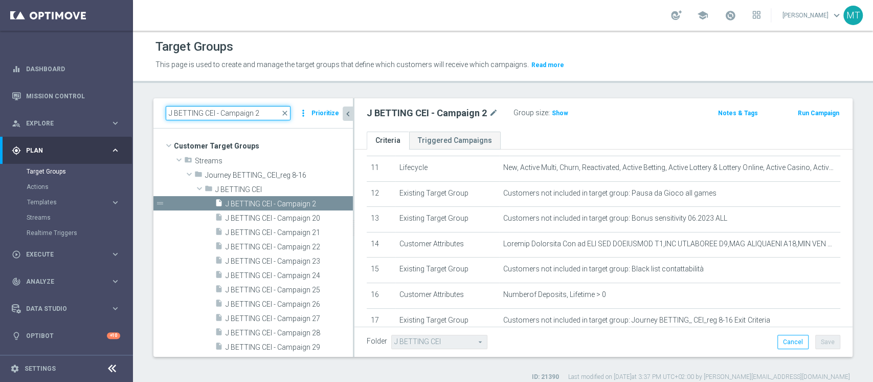
click at [248, 109] on input "J BETTING CEI - Campaign 2" at bounding box center [228, 113] width 125 height 14
paste input "(1) - Campaign 1"
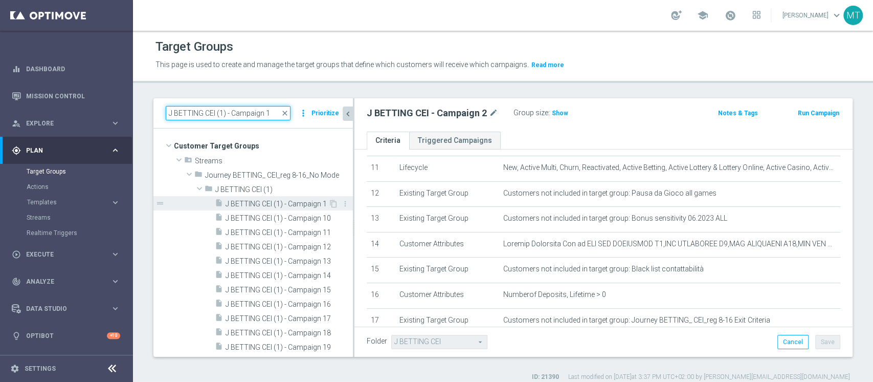
type input "J BETTING CEI (1) - Campaign 1"
click at [287, 201] on span "J BETTING CEI (1) - Campaign 1" at bounding box center [277, 204] width 103 height 9
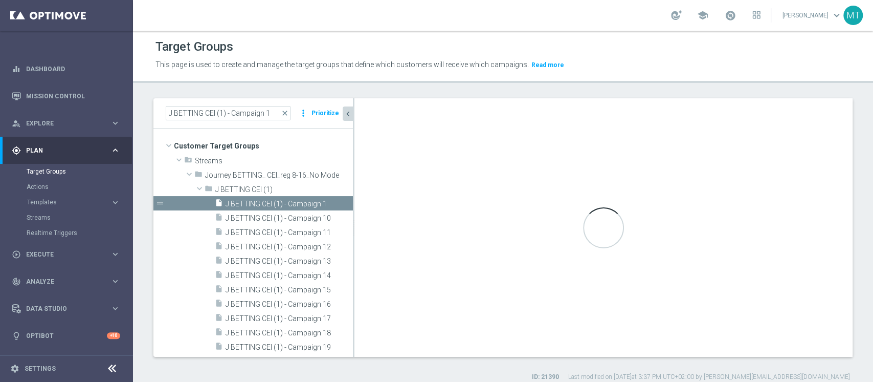
type input "J BETTING CEI (1)"
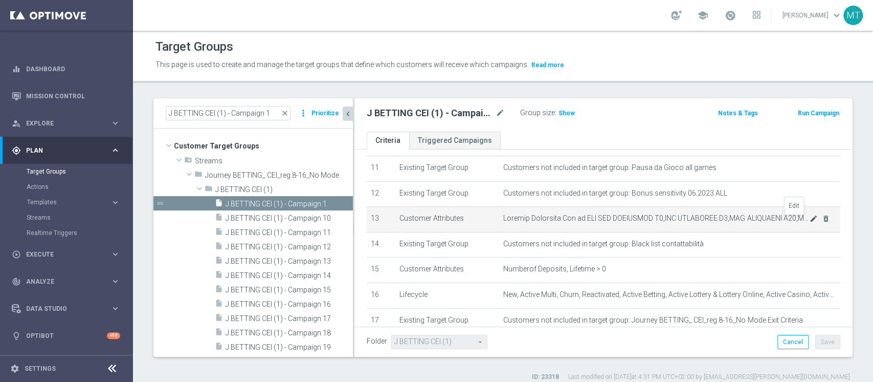
click at [810, 219] on icon "mode_edit" at bounding box center [814, 218] width 8 height 8
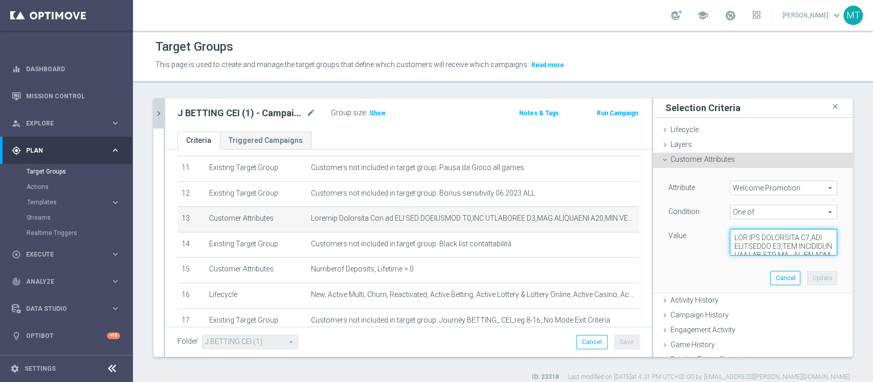
click at [764, 240] on textarea at bounding box center [783, 242] width 107 height 27
paste textarea ",WLC MGM SCOMMESSE W3,WLC-AFF-TOP100,PDV-MAGGIORATA 2025,PDV-SPORTNEW100,PDV-MA…"
type textarea "WLC APP SCOMMESSE W4,WLC SCOMMESSE W4,WLC SCOMMESSE W48,WLC APP MP - BT-VR,WLC …"
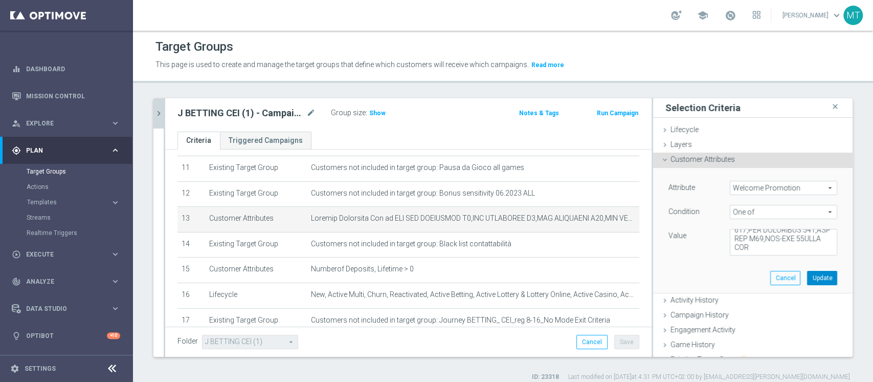
click at [808, 280] on button "Update" at bounding box center [822, 278] width 30 height 14
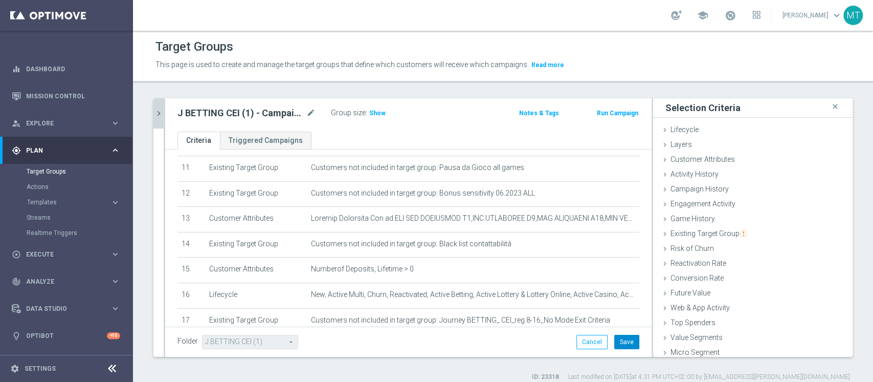
click at [621, 342] on button "Save" at bounding box center [627, 342] width 25 height 14
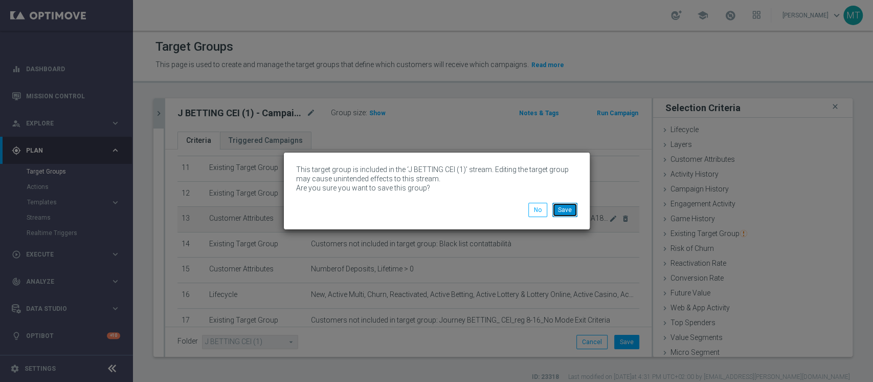
click at [561, 209] on button "Save" at bounding box center [565, 210] width 25 height 14
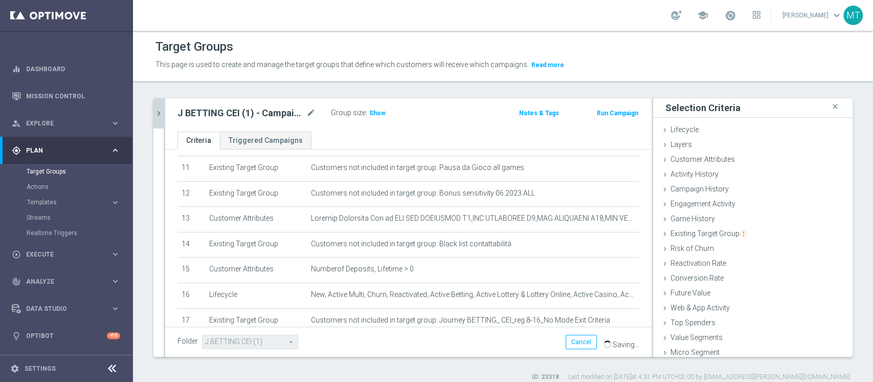
click at [157, 106] on button "chevron_right" at bounding box center [159, 113] width 10 height 30
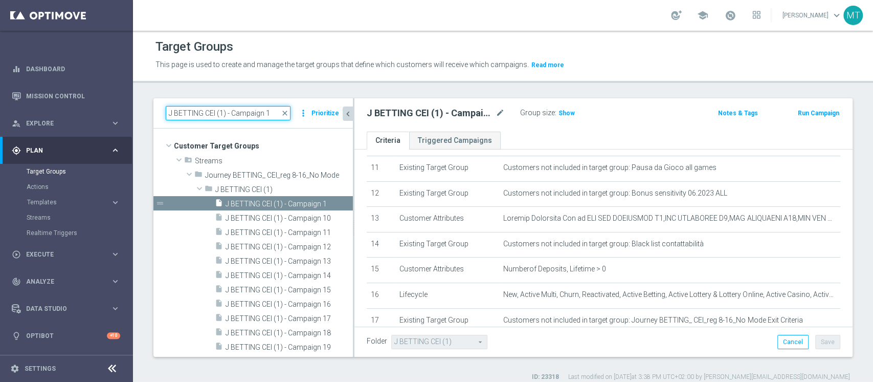
click at [270, 108] on input "J BETTING CEI (1) - Campaign 1" at bounding box center [228, 113] width 125 height 14
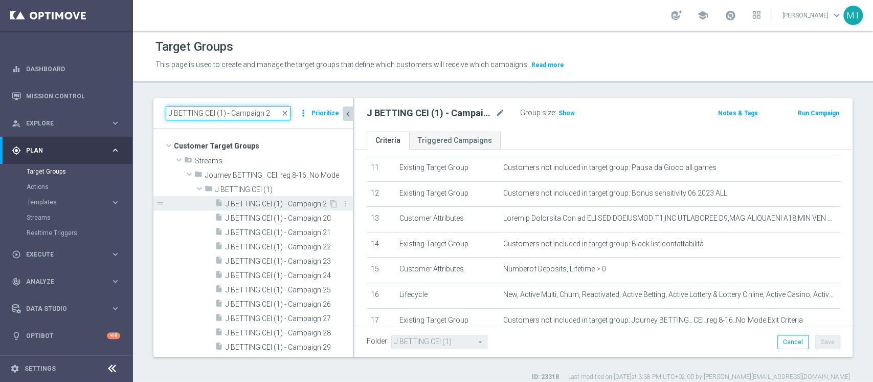
type input "J BETTING CEI (1) - Campaign 2"
click at [296, 196] on div "insert_drive_file J BETTING CEI (1) - Campaign 2" at bounding box center [272, 203] width 114 height 14
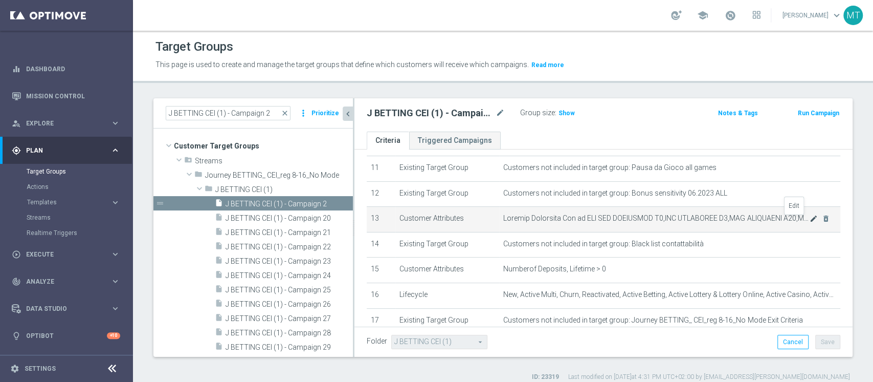
click at [810, 221] on icon "mode_edit" at bounding box center [814, 218] width 8 height 8
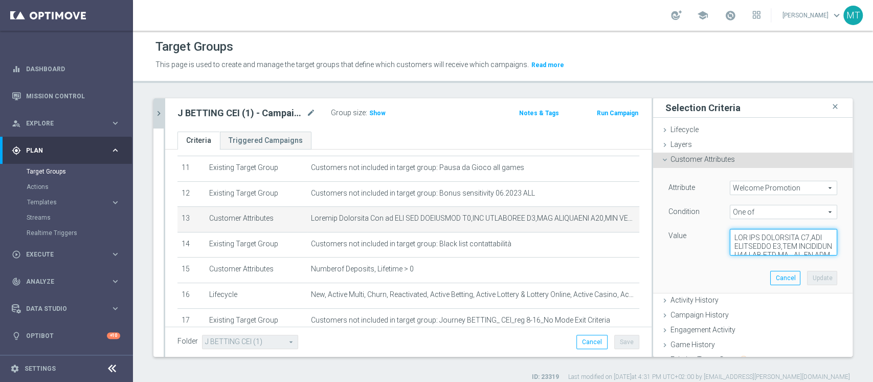
click at [750, 238] on textarea at bounding box center [783, 242] width 107 height 27
paste textarea ",WLC MGM SCOMMESSE W3,WLC-AFF-TOP100,PDV-MAGGIORATA 2025,PDV-SPORTNEW100,PDV-MA…"
type textarea "WLC APP SCOMMESSE W4,WLC SCOMMESSE W4,WLC SCOMMESSE W48,WLC APP MP - BT-VR,WLC …"
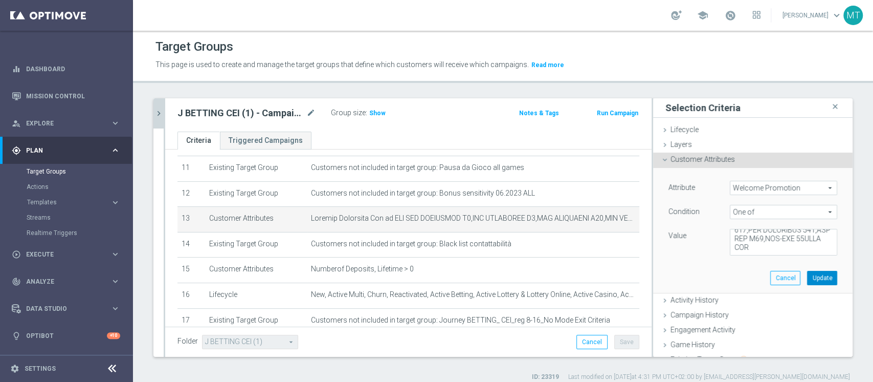
click at [807, 279] on button "Update" at bounding box center [822, 278] width 30 height 14
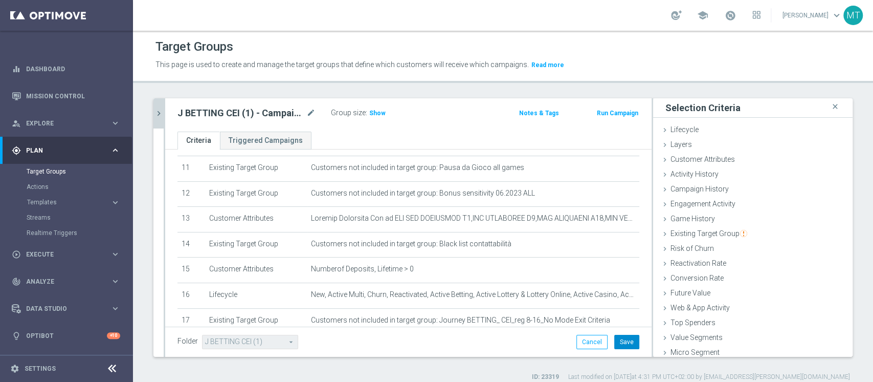
click at [615, 338] on button "Save" at bounding box center [627, 342] width 25 height 14
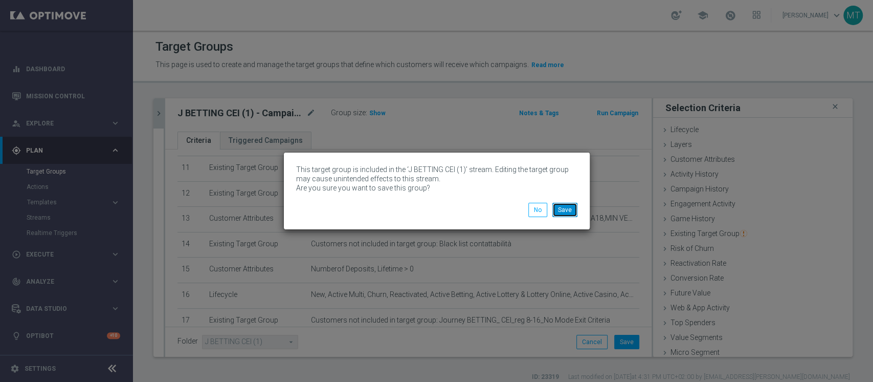
click at [558, 216] on button "Save" at bounding box center [565, 210] width 25 height 14
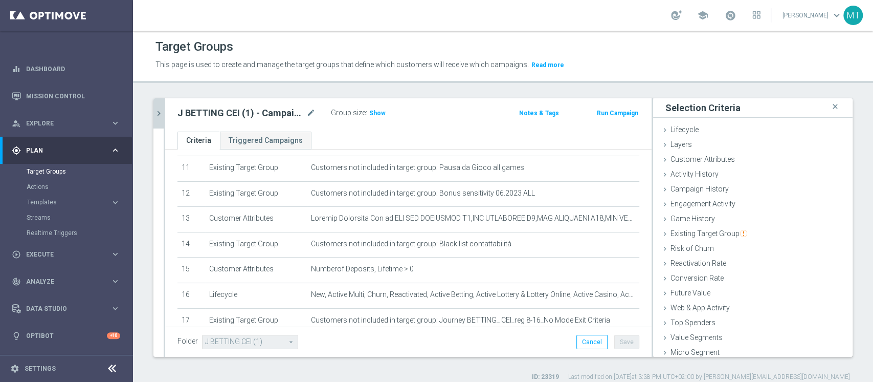
click at [158, 112] on icon "chevron_right" at bounding box center [159, 113] width 10 height 10
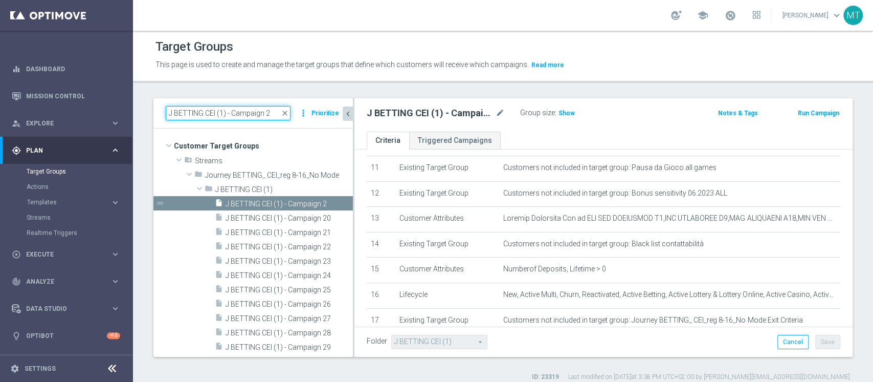
click at [209, 113] on input "J BETTING CEI (1) - Campaign 2" at bounding box center [228, 113] width 125 height 14
click at [208, 112] on input "J BETTING CEI (1) - Campaign 2" at bounding box center [228, 113] width 125 height 14
click at [207, 112] on input "J BETTING CEI (1) - Campaign 2" at bounding box center [228, 113] width 125 height 14
click at [210, 109] on input "J BETTING CEI (1) - Campaign 2" at bounding box center [228, 113] width 125 height 14
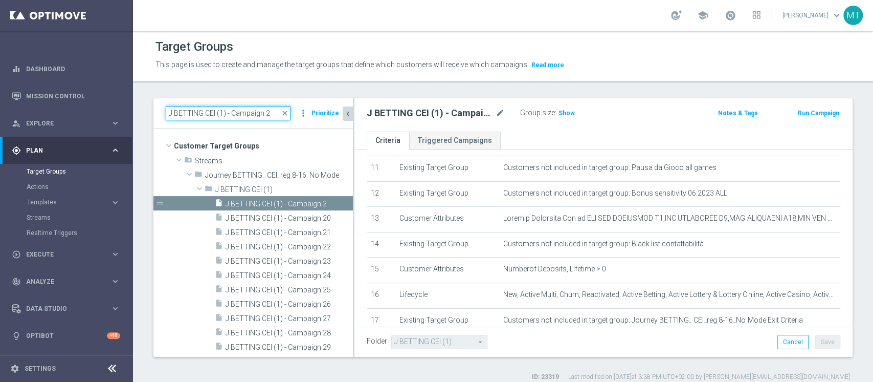
click at [210, 109] on input "J BETTING CEI (1) - Campaign 2" at bounding box center [228, 113] width 125 height 14
paste input ". Lotterie_Weekly_Si-Si-reg 8-16"
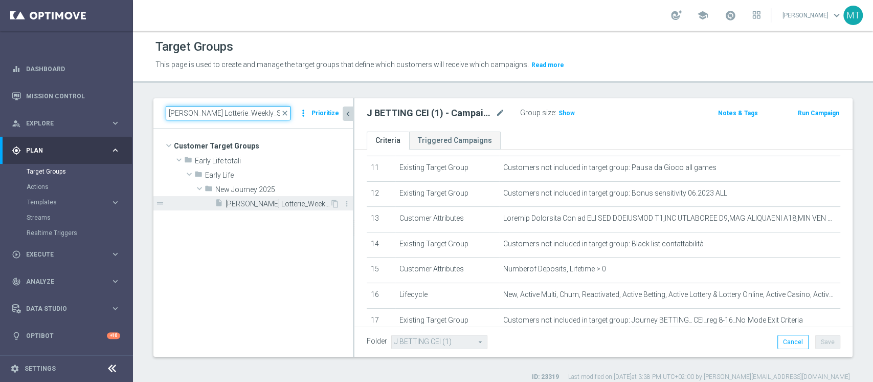
type input "J. Lotterie_Weekly_Si-Si-reg 8-16"
click at [264, 200] on span "J. Lotterie_Weekly_Si-Si-reg 8-16" at bounding box center [278, 204] width 104 height 9
type input "New Journey 2025"
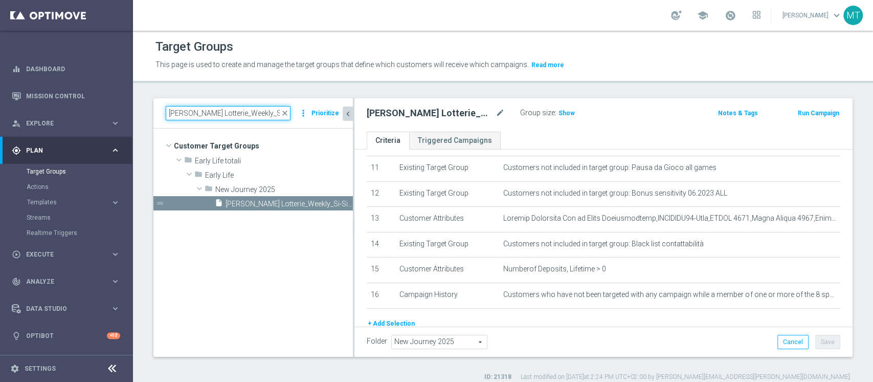
click at [253, 115] on input "J. Lotterie_Weekly_Si-Si-reg 8-16" at bounding box center [228, 113] width 125 height 14
paste input "ourney Lotterie post WG - Campaign 1"
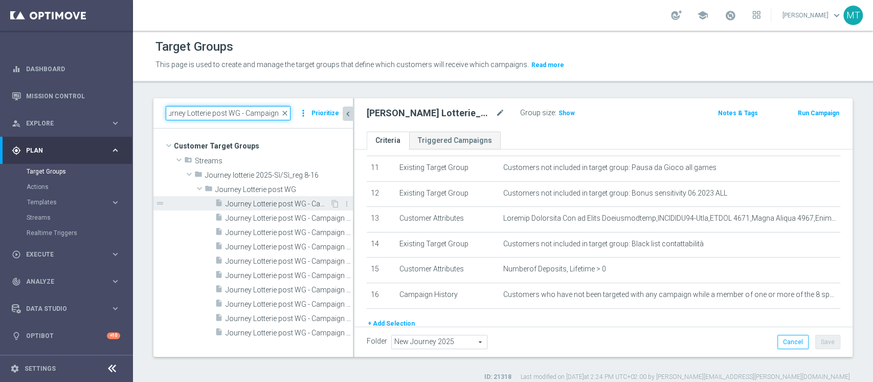
type input "Journey Lotterie post WG - Campaign 1"
click at [286, 204] on span "Journey Lotterie post WG - Campaign 1" at bounding box center [278, 204] width 104 height 9
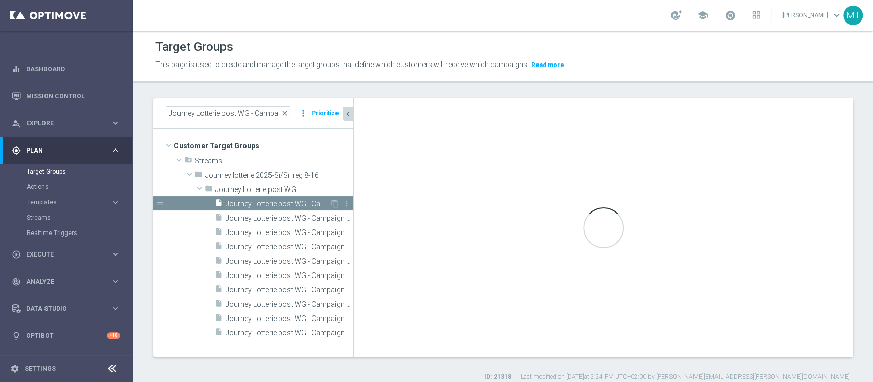
type input "Journey Lotterie post WG"
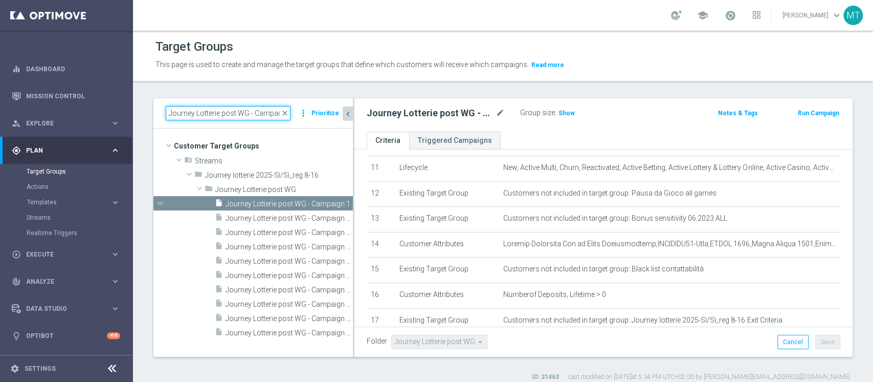
click at [272, 113] on input "Journey Lotterie post WG - Campaign 1" at bounding box center [228, 113] width 125 height 14
click at [271, 113] on input "Journey Lotterie post WG - Campaign 1" at bounding box center [228, 113] width 125 height 14
click at [270, 113] on input "Journey Lotterie post WG - Campaign 1" at bounding box center [228, 113] width 125 height 14
click at [269, 113] on input "Journey Lotterie post WG - Campaign 1" at bounding box center [228, 113] width 125 height 14
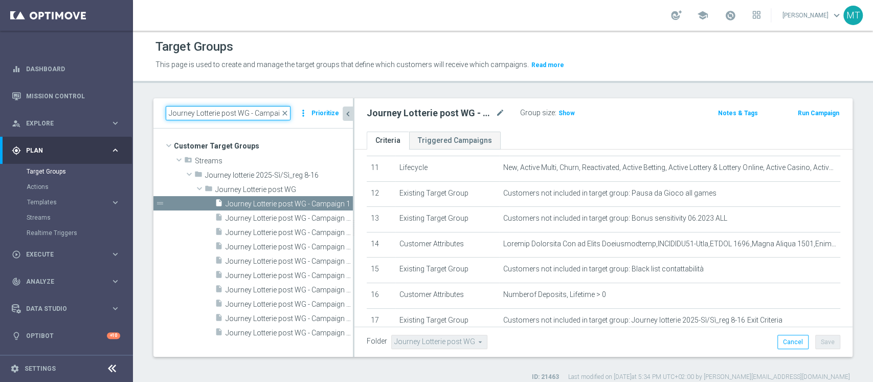
click at [269, 113] on input "Journey Lotterie post WG - Campaign 1" at bounding box center [228, 113] width 125 height 14
click at [299, 204] on span "Journey Lotterie post WG - Campaign 1" at bounding box center [278, 204] width 104 height 9
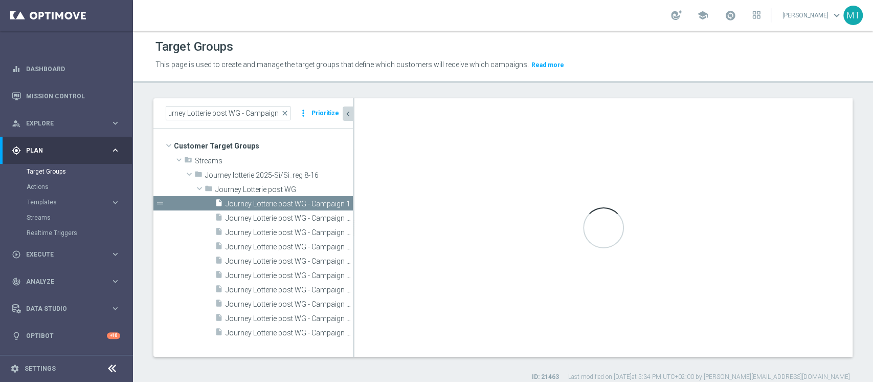
scroll to position [0, 0]
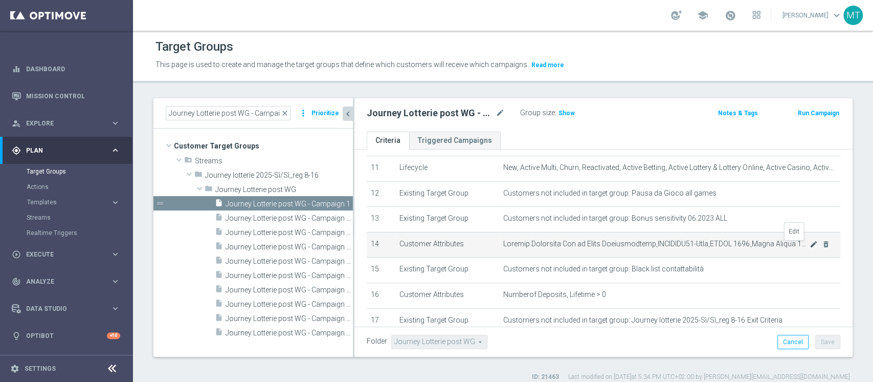
click at [810, 247] on icon "mode_edit" at bounding box center [814, 244] width 8 height 8
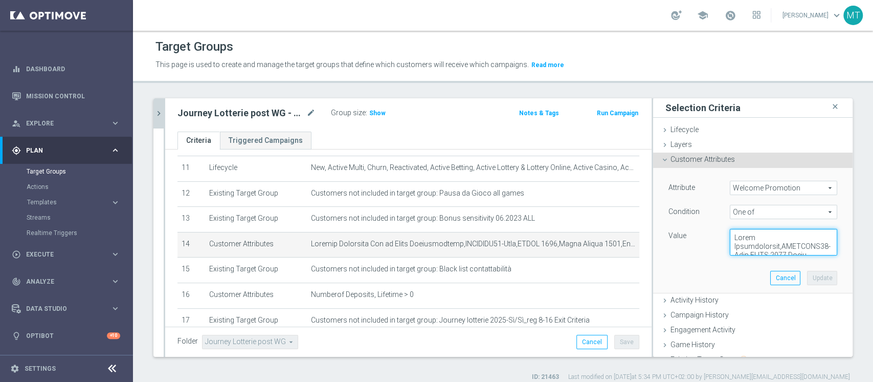
click at [765, 248] on textarea at bounding box center [783, 242] width 107 height 27
paste textarea ",WLC LOTTERIE W34,WLC PROMO AUTUMN,PDV-LOTTERYNEW100,WLC LOTTERIE W34,WLC PROMO…"
type textarea "Gioca Superenalotto,LOTTERIE50-Sito,LOTTO 2013,Lotto Mobile 2014,Lotto_Mobile,L…"
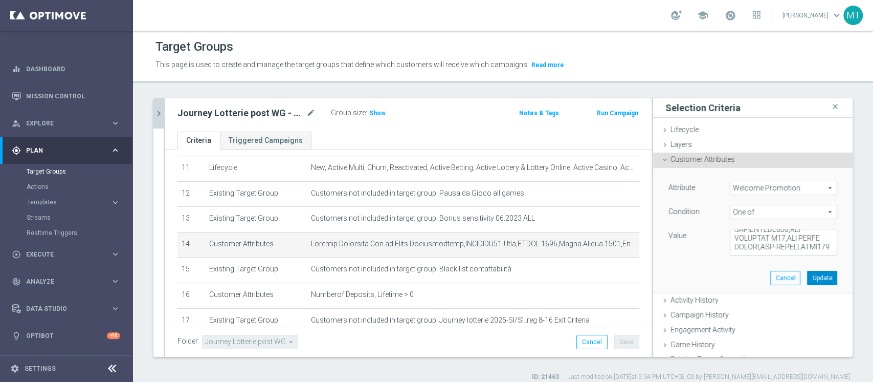
click at [807, 277] on button "Update" at bounding box center [822, 278] width 30 height 14
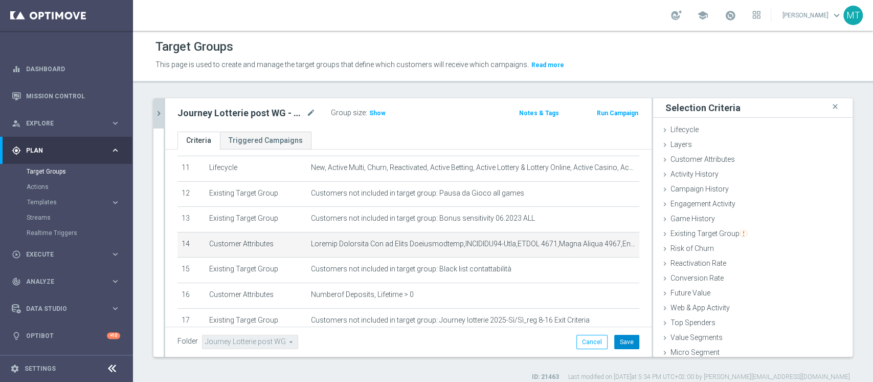
click at [615, 341] on button "Save" at bounding box center [627, 342] width 25 height 14
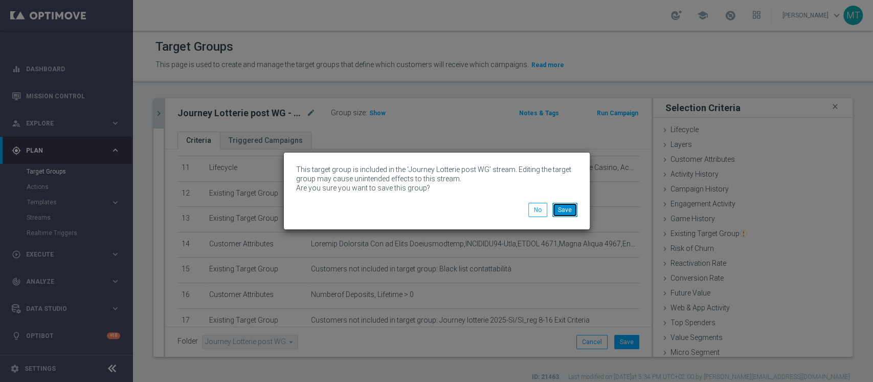
click at [572, 213] on button "Save" at bounding box center [565, 210] width 25 height 14
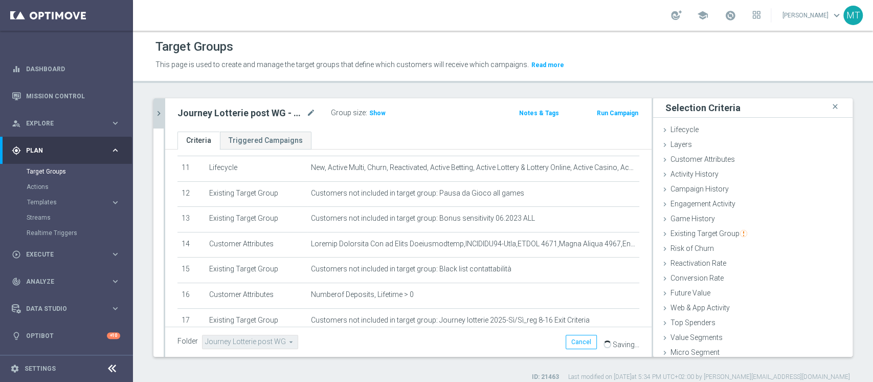
click at [160, 114] on icon "chevron_right" at bounding box center [159, 113] width 10 height 10
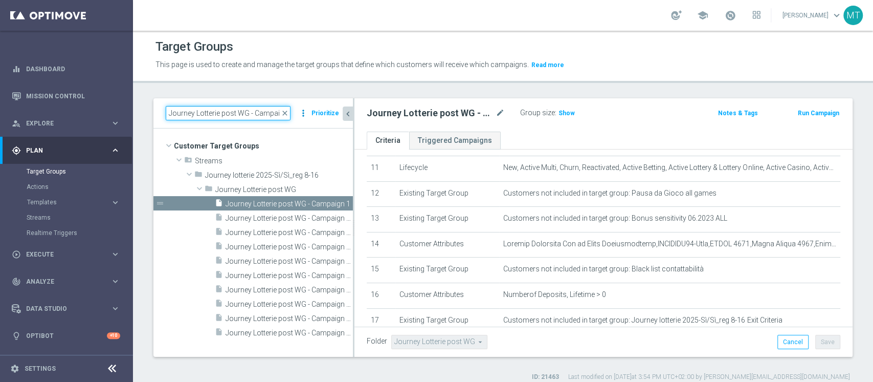
scroll to position [0, 9]
drag, startPoint x: 272, startPoint y: 107, endPoint x: 303, endPoint y: 114, distance: 32.0
click at [305, 114] on div "Journey Lotterie post WG - Campaign 1 close more_vert Prioritize" at bounding box center [253, 113] width 175 height 14
click at [269, 113] on input "Journey Lotterie post WG - Campaign 1" at bounding box center [228, 113] width 125 height 14
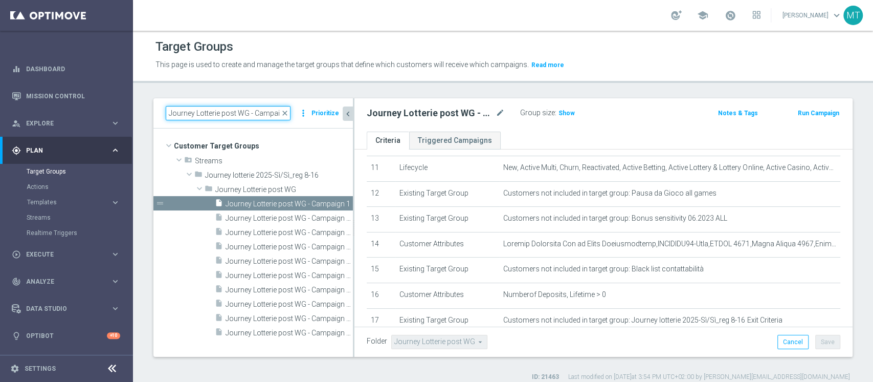
click at [269, 113] on input "Journey Lotterie post WG - Campaign 1" at bounding box center [228, 113] width 125 height 14
paste input "(1)"
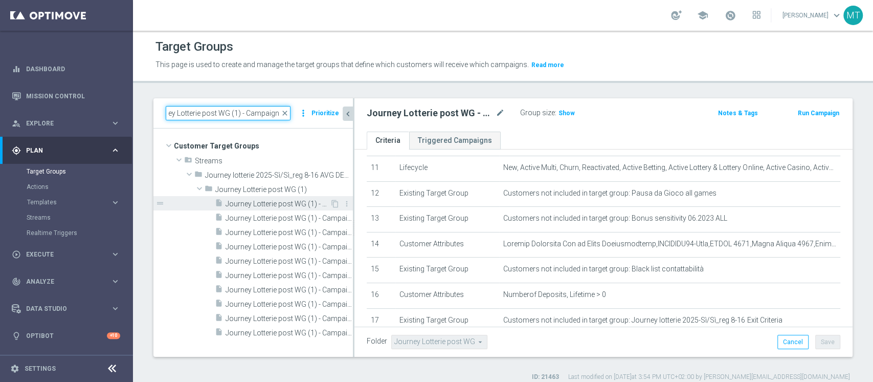
type input "Journey Lotterie post WG (1) - Campaign 1"
click at [303, 202] on span "Journey Lotterie post WG (1) - Campaign 1" at bounding box center [278, 204] width 104 height 9
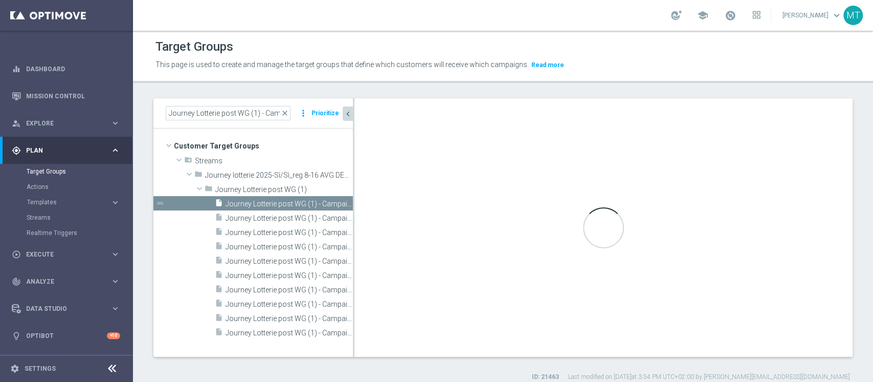
type input "Journey Lotterie post WG (1)"
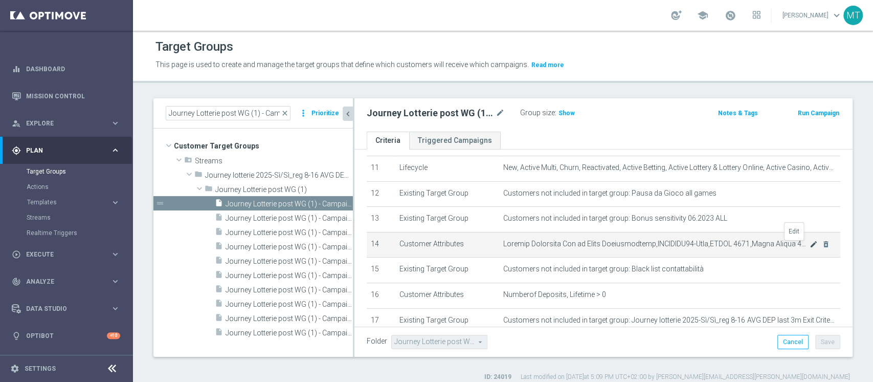
click at [810, 248] on icon "mode_edit" at bounding box center [814, 244] width 8 height 8
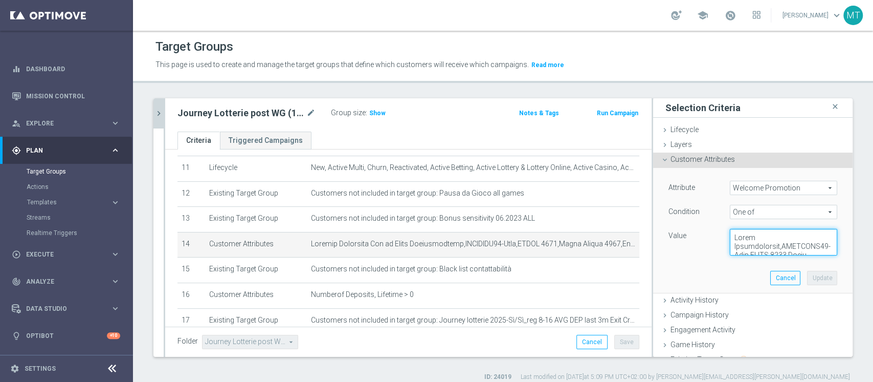
click at [758, 235] on textarea at bounding box center [783, 242] width 107 height 27
click at [712, 274] on div "Attribute Welcome Promotion Welcome Promotion arrow_drop_down search Condition …" at bounding box center [753, 230] width 184 height 125
click at [797, 252] on textarea at bounding box center [783, 242] width 107 height 27
paste textarea
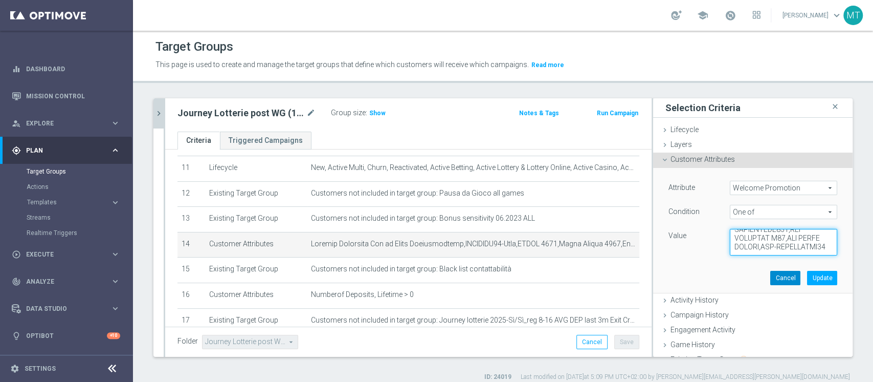
type textarea "Gioca Superenalotto,LOTTERIE50-Sito,LOTTO 2013,Lotto Mobile 2014,Lotto_Mobile,L…"
click at [771, 274] on button "Cancel" at bounding box center [786, 278] width 30 height 14
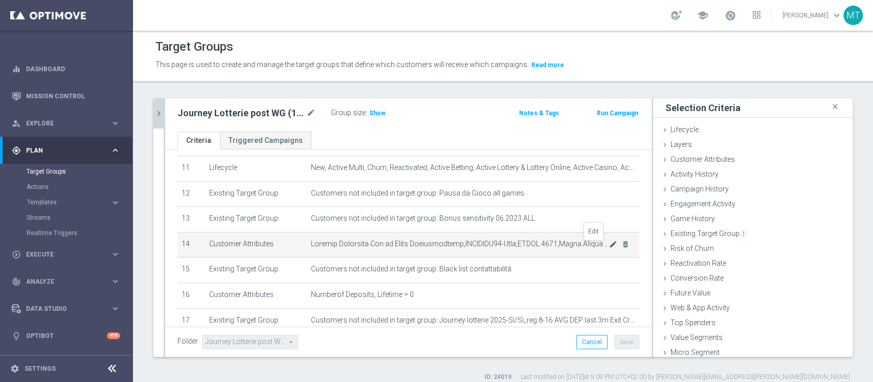
click at [609, 244] on icon "mode_edit" at bounding box center [613, 244] width 8 height 8
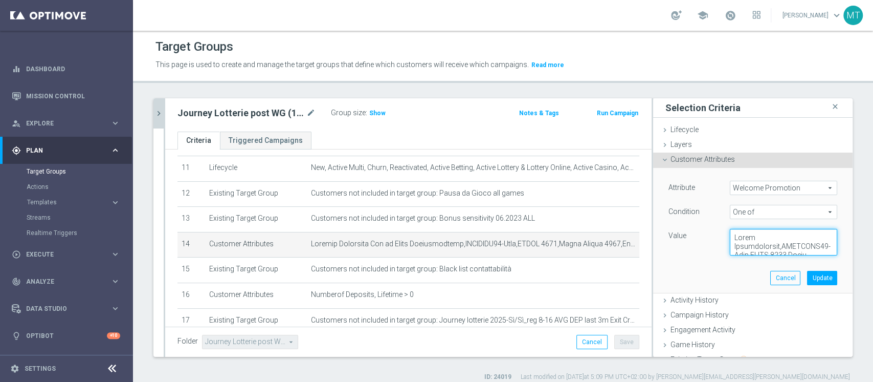
click at [745, 234] on textarea at bounding box center [783, 242] width 107 height 27
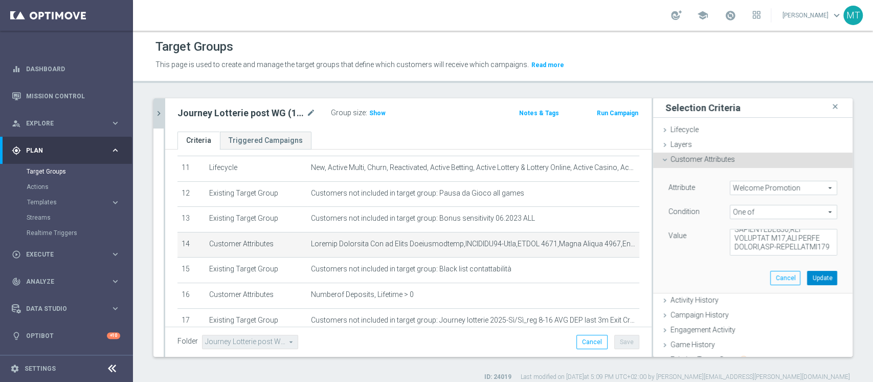
click at [808, 273] on button "Update" at bounding box center [822, 278] width 30 height 14
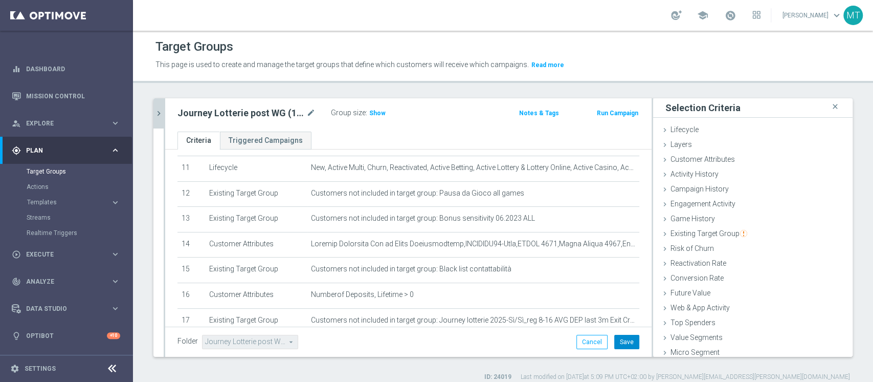
click at [627, 343] on button "Save" at bounding box center [627, 342] width 25 height 14
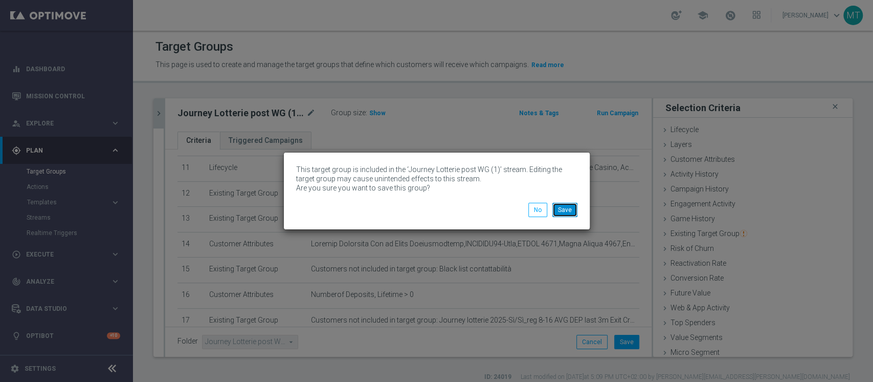
click at [571, 214] on button "Save" at bounding box center [565, 210] width 25 height 14
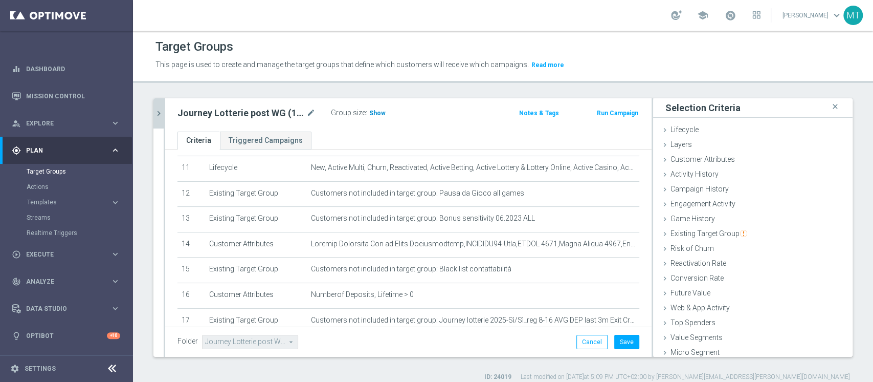
drag, startPoint x: 378, startPoint y: 115, endPoint x: 317, endPoint y: 13, distance: 118.6
click at [378, 114] on span "Show" at bounding box center [377, 112] width 16 height 7
click at [151, 115] on div "Journey Lotterie post WG (1) - Campaign 1 close more_vert Prioritize Customer T…" at bounding box center [503, 239] width 740 height 283
click at [155, 115] on icon "chevron_right" at bounding box center [159, 113] width 10 height 10
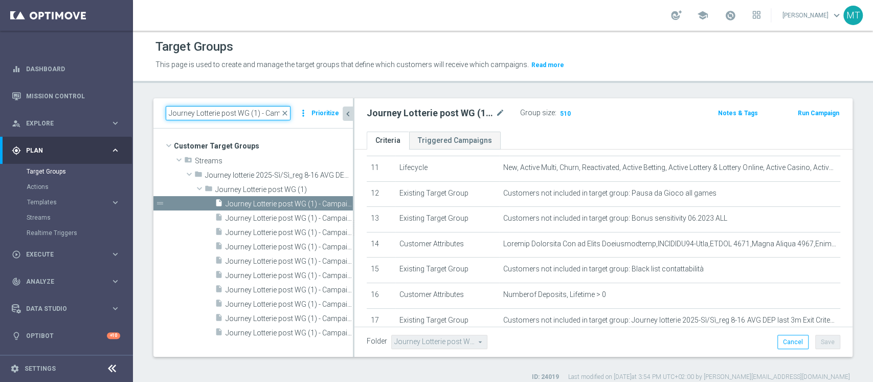
click at [249, 109] on input "Journey Lotterie post WG (1) - Campaign 1" at bounding box center [228, 113] width 125 height 14
click at [248, 109] on input "Journey Lotterie post WG (1) - Campaign 1" at bounding box center [228, 113] width 125 height 14
paste input "Casino post WG"
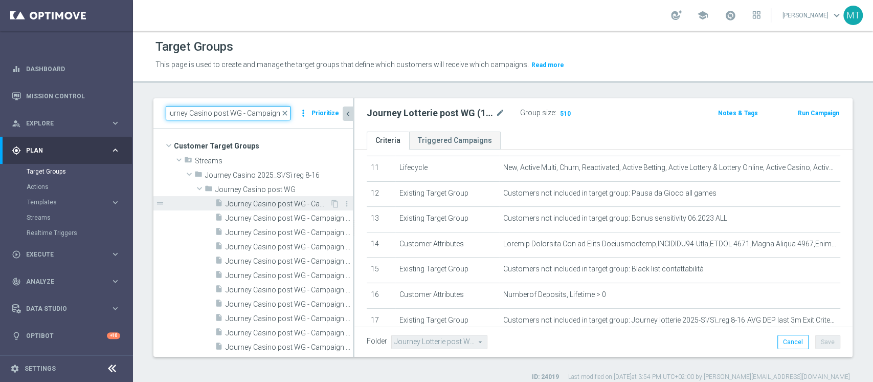
type input "Journey Casino post WG - Campaign 1"
click at [300, 201] on span "Journey Casino post WG - Campaign 1" at bounding box center [278, 204] width 104 height 9
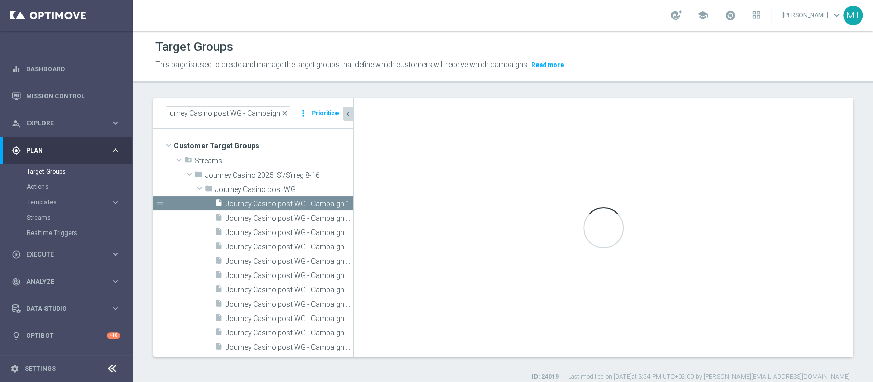
scroll to position [0, 0]
type input "Journey Casino post WG"
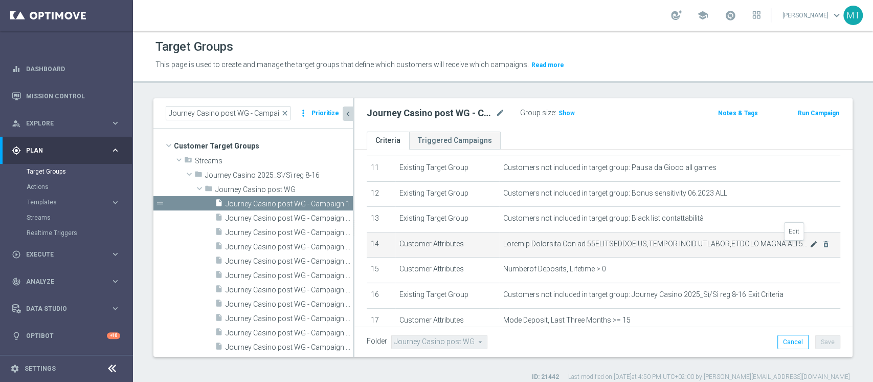
click at [810, 246] on icon "mode_edit" at bounding box center [814, 244] width 8 height 8
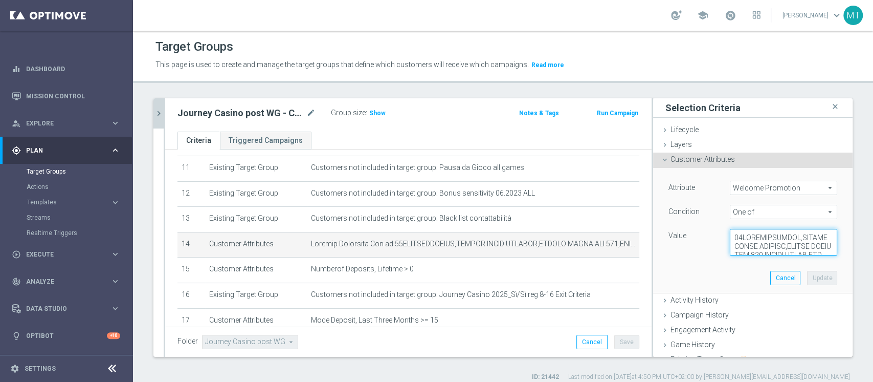
click at [762, 235] on textarea at bounding box center [783, 242] width 107 height 27
paste textarea ",WLC CASINO REAL W39,WLC-AFF-TONYTUBOSPIN,WLC CASINO P LOW,WLC CASINO P MID,WLC…"
type textarea "50WELCOMECASINO,CASINO QUICK WELCOME,CASINO QUICK WLC 100,CASINO QUICK WLC 150,…"
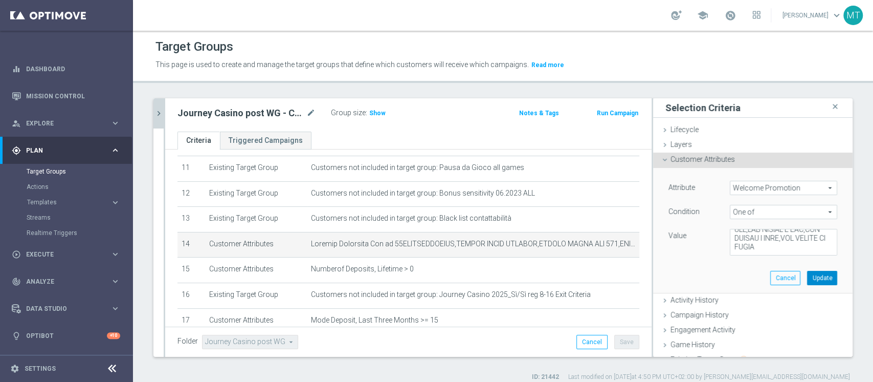
click at [807, 280] on button "Update" at bounding box center [822, 278] width 30 height 14
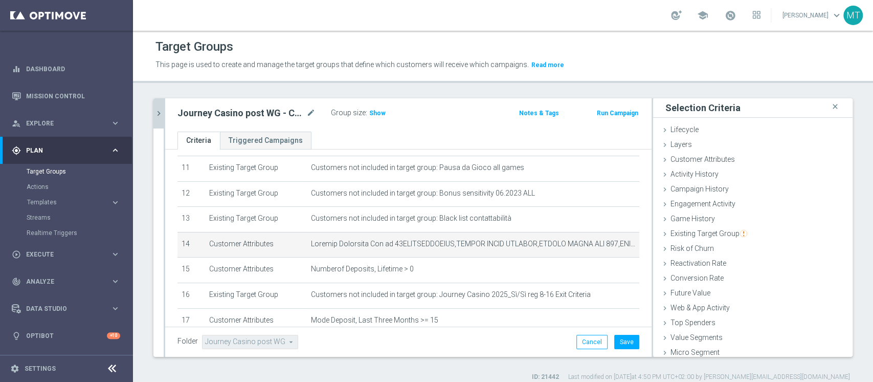
click at [639, 341] on div "Folder Journey Casino post WG Journey Casino post WG arrow_drop_down search Can…" at bounding box center [408, 341] width 487 height 30
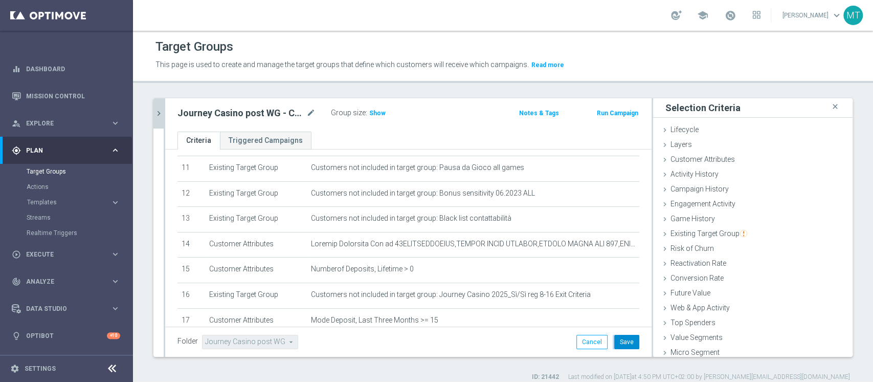
drag, startPoint x: 628, startPoint y: 342, endPoint x: 618, endPoint y: 342, distance: 10.2
click at [627, 343] on div "Folder Journey Casino post WG Journey Casino post WG arrow_drop_down search Can…" at bounding box center [408, 341] width 487 height 30
click at [617, 341] on button "Save" at bounding box center [627, 342] width 25 height 14
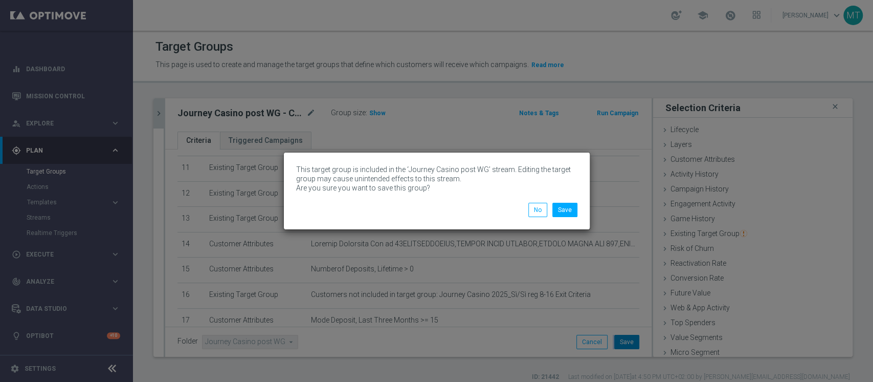
click at [614, 339] on div "This target group is included in the ‘Journey Casino post WG’ stream. Editing t…" at bounding box center [436, 191] width 873 height 382
click at [563, 216] on button "Save" at bounding box center [565, 210] width 25 height 14
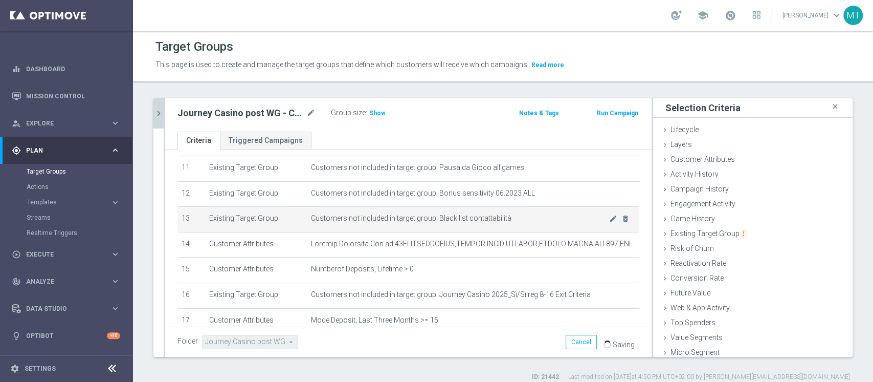
click at [566, 210] on td "Customers not included in target group: Black list contattabilità mode_edit del…" at bounding box center [473, 220] width 333 height 26
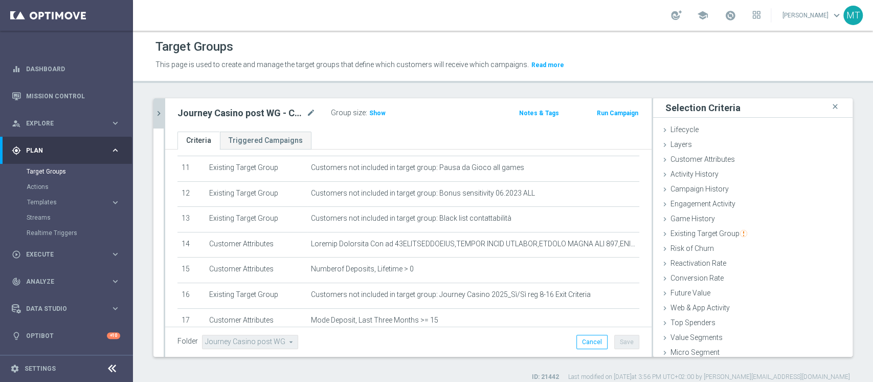
click at [159, 105] on button "chevron_right" at bounding box center [159, 113] width 10 height 30
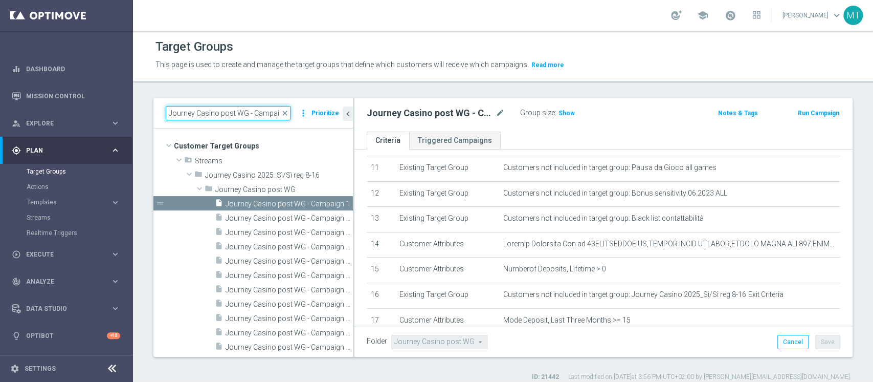
scroll to position [0, 7]
drag, startPoint x: 277, startPoint y: 116, endPoint x: 300, endPoint y: 114, distance: 22.6
click at [300, 114] on div "Journey Casino post WG - Campaign 1 close more_vert Prioritize" at bounding box center [253, 113] width 175 height 14
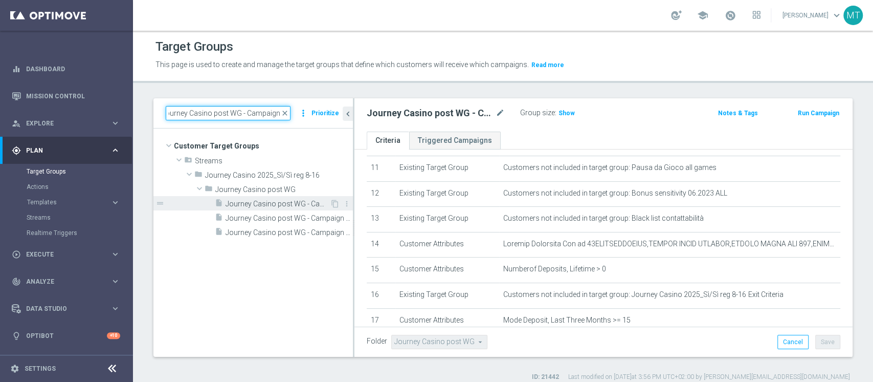
type input "Journey Casino post WG - Campaign 2"
click at [293, 200] on span "Journey Casino post WG - Campaign 2" at bounding box center [278, 204] width 104 height 9
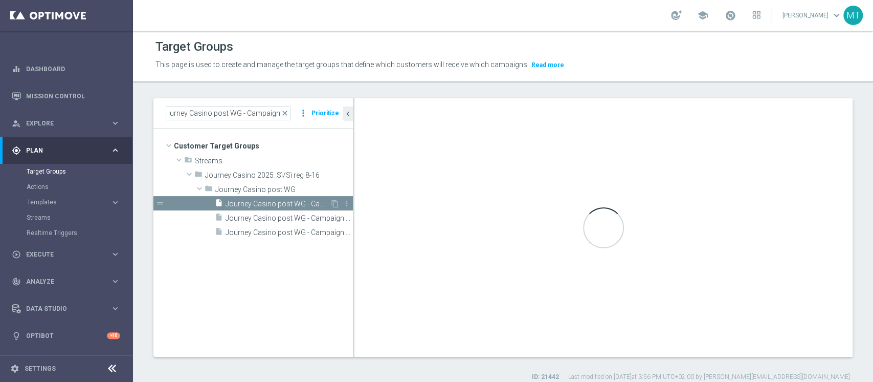
scroll to position [0, 0]
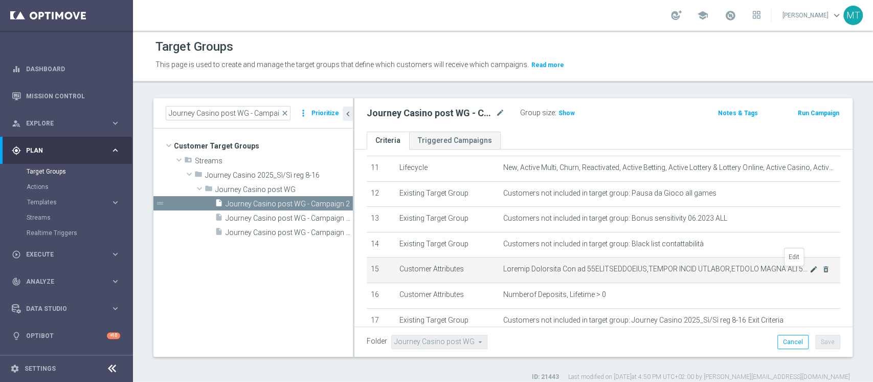
click at [810, 271] on icon "mode_edit" at bounding box center [814, 269] width 8 height 8
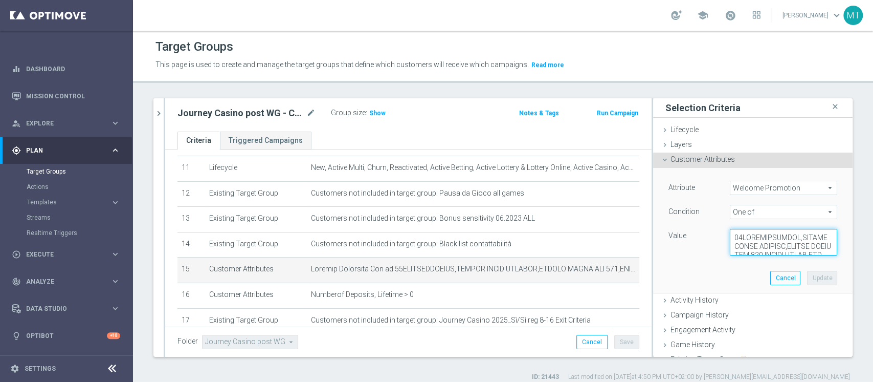
click at [757, 237] on textarea at bounding box center [783, 242] width 107 height 27
paste textarea ",WLC CASINO REAL W39,WLC-AFF-TONYTUBOSPIN,WLC CASINO P LOW,WLC CASINO P MID,WLC…"
type textarea "50WELCOMECASINO,CASINO QUICK WELCOME,CASINO QUICK WLC 100,CASINO QUICK WLC 150,…"
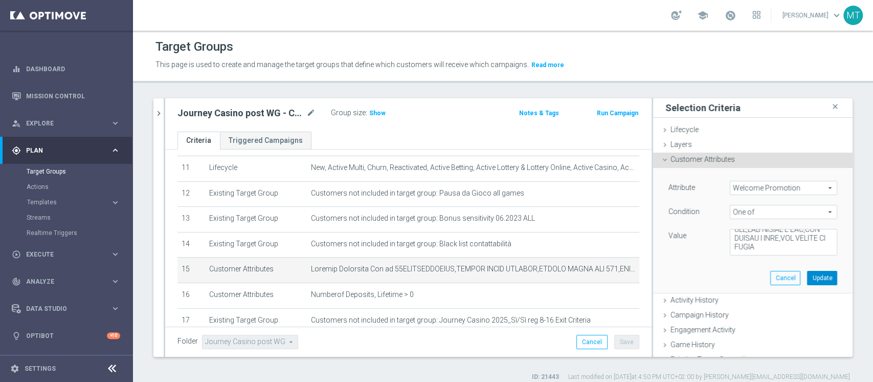
click at [807, 274] on button "Update" at bounding box center [822, 278] width 30 height 14
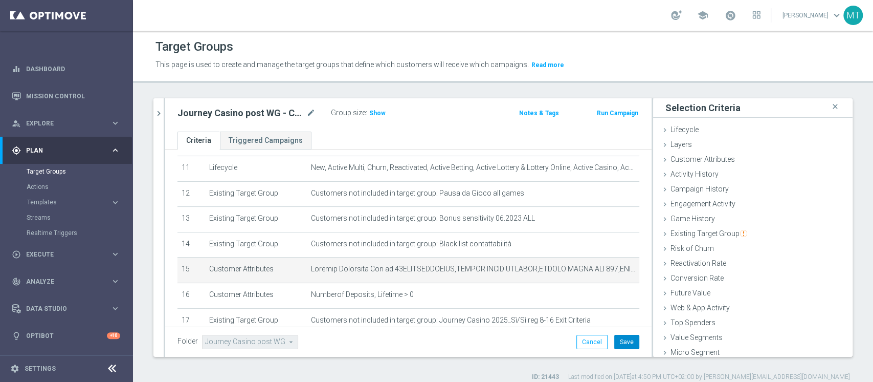
click at [623, 342] on button "Save" at bounding box center [627, 342] width 25 height 14
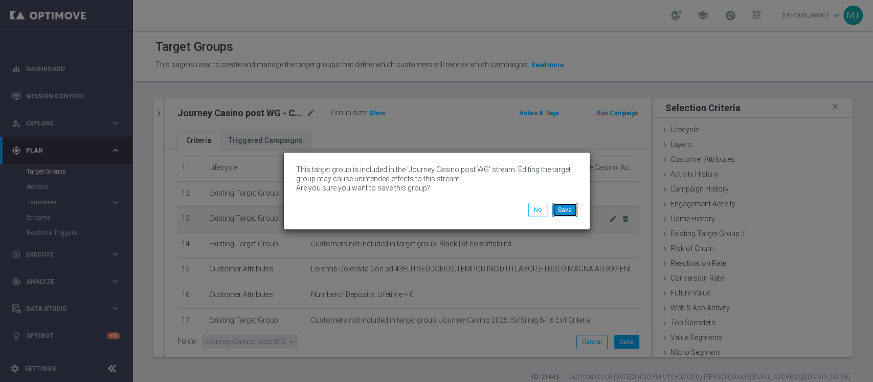
click at [571, 209] on button "Save" at bounding box center [565, 210] width 25 height 14
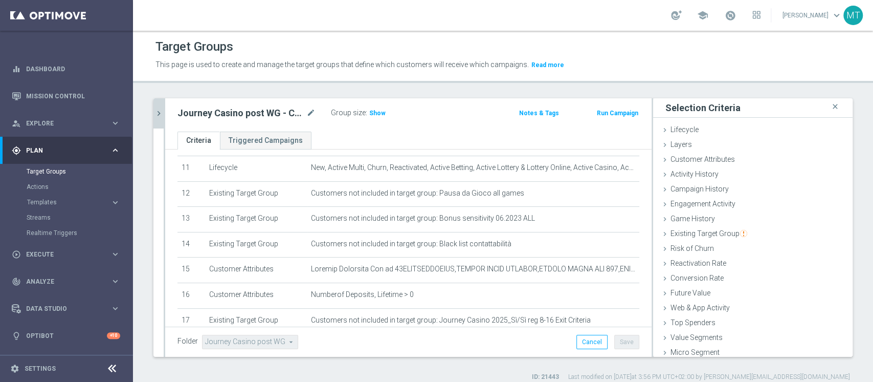
click at [162, 108] on icon "chevron_right" at bounding box center [159, 113] width 10 height 10
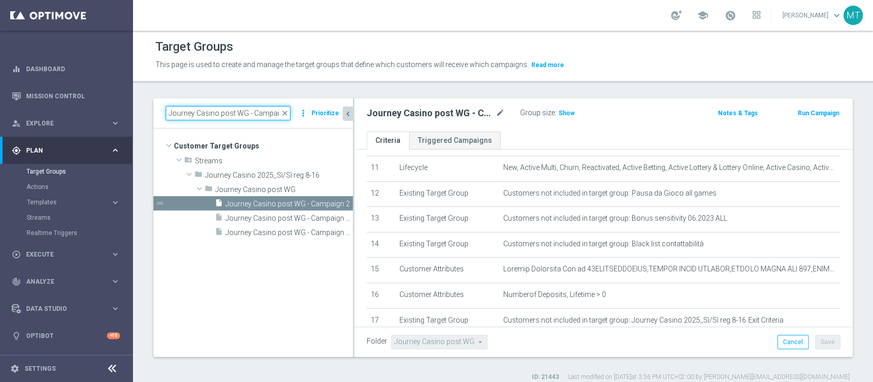
click at [223, 113] on input "Journey Casino post WG - Campaign 2" at bounding box center [228, 113] width 125 height 14
paste input "(1) (1) - Campaign 1"
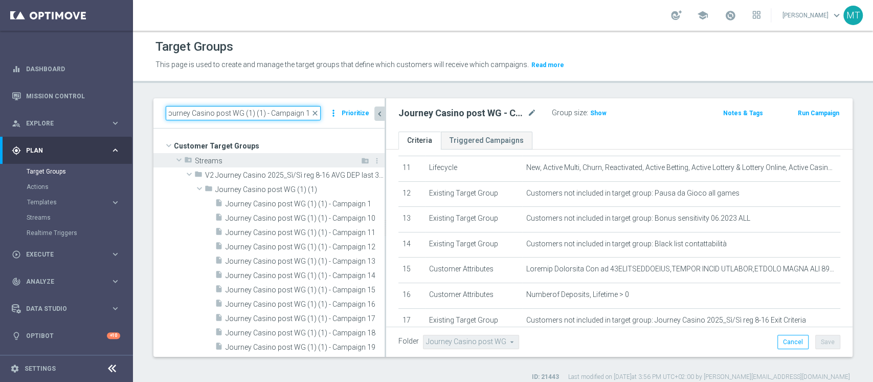
scroll to position [0, 0]
drag, startPoint x: 354, startPoint y: 129, endPoint x: 389, endPoint y: 153, distance: 42.4
click at [386, 140] on div at bounding box center [386, 227] width 2 height 258
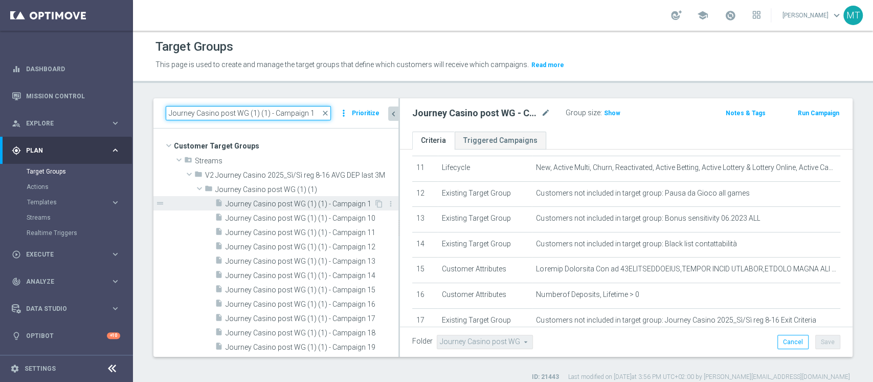
type input "Journey Casino post WG (1) (1) - Campaign 1"
click at [324, 203] on span "Journey Casino post WG (1) (1) - Campaign 1" at bounding box center [300, 204] width 148 height 9
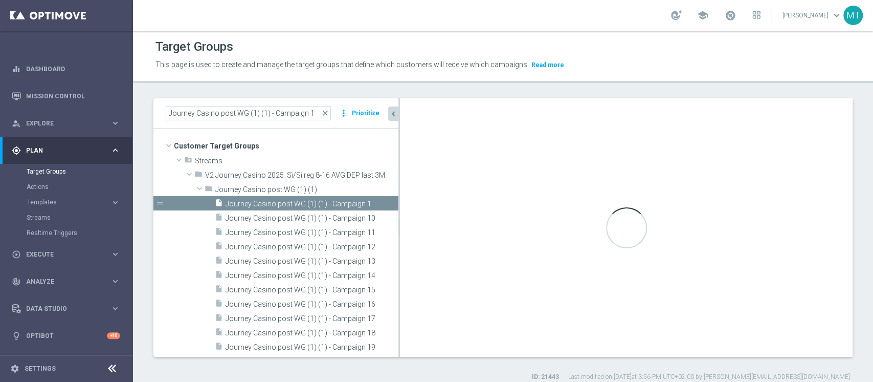
type input "Journey Casino post WG (1) (1)"
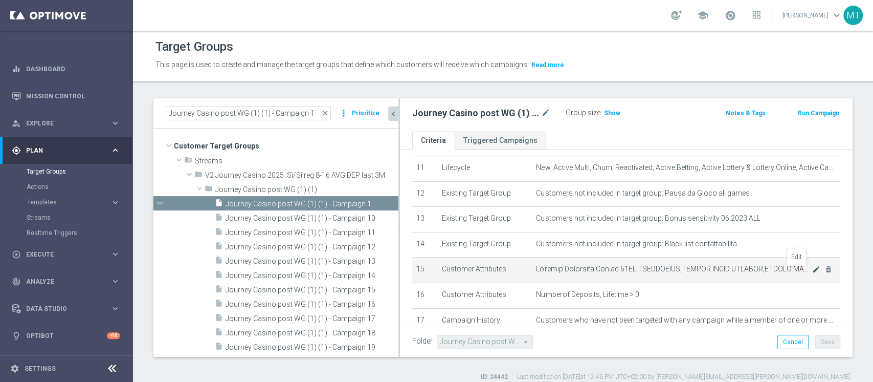
click at [813, 269] on icon "mode_edit" at bounding box center [817, 269] width 8 height 8
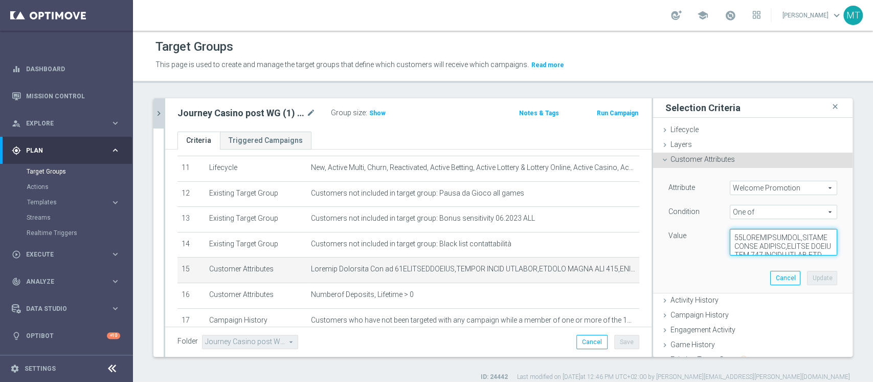
click at [759, 243] on textarea at bounding box center [783, 242] width 107 height 27
paste textarea ",WLC-AFF-TONYTUBOSPIN,WLC CASINO P LOW,WLC CASINO P MID,WLC CASINO P HIGH,WLC C…"
type textarea "50WELCOMECASINO,CASINO QUICK WELCOME,CASINO QUICK WLC 100,CASINO QUICK WLC 150,…"
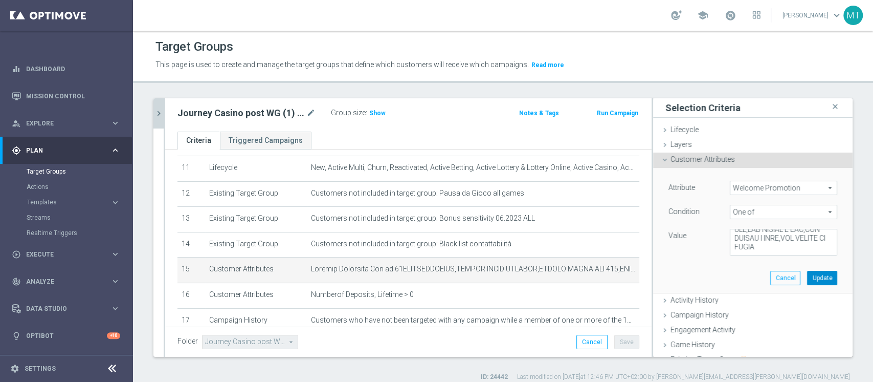
click at [807, 276] on button "Update" at bounding box center [822, 278] width 30 height 14
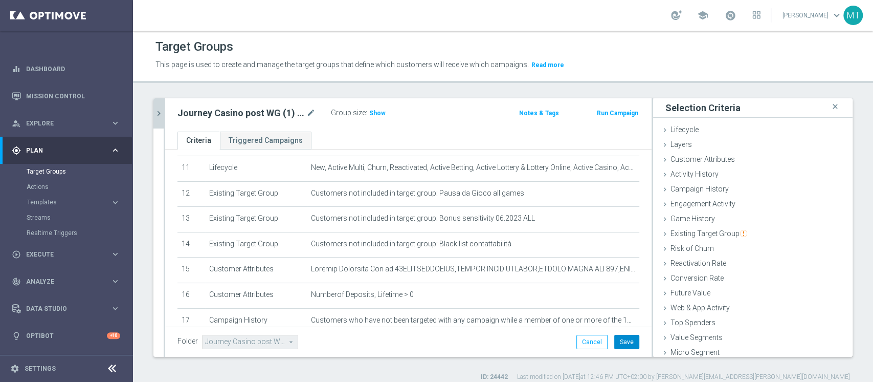
click at [615, 340] on button "Save" at bounding box center [627, 342] width 25 height 14
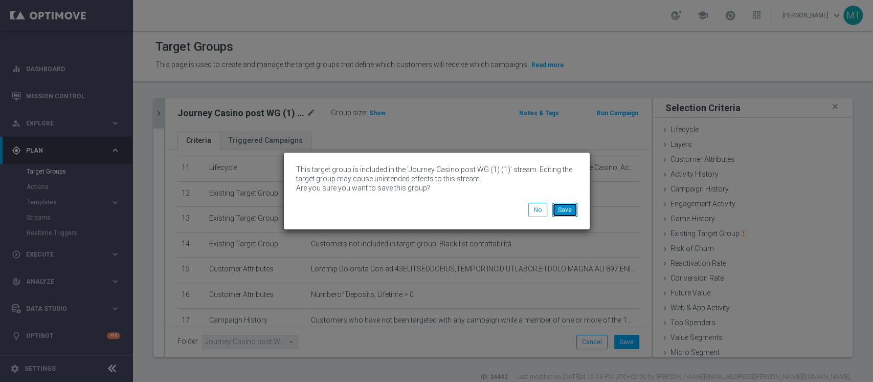
click at [567, 206] on button "Save" at bounding box center [565, 210] width 25 height 14
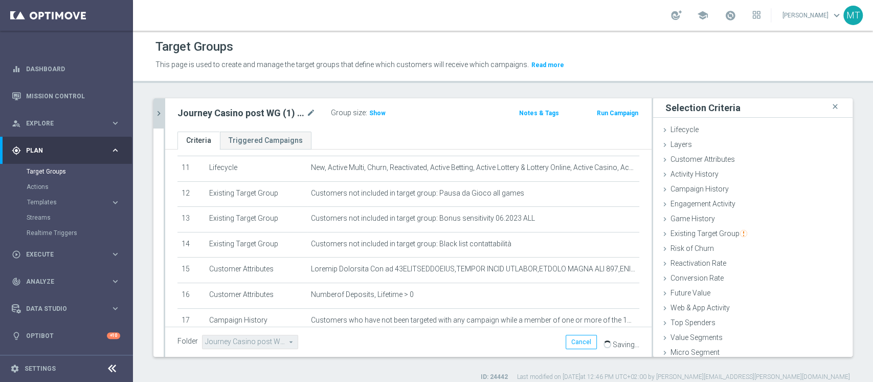
click at [159, 109] on icon "chevron_right" at bounding box center [159, 113] width 10 height 10
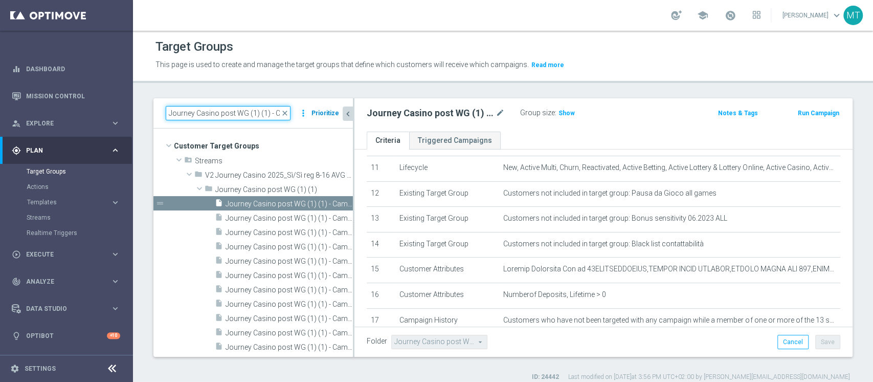
drag, startPoint x: 280, startPoint y: 109, endPoint x: 340, endPoint y: 109, distance: 59.9
click at [340, 109] on div "Journey Casino post WG (1) (1) - Campaign 1 close more_vert Prioritize" at bounding box center [253, 113] width 175 height 14
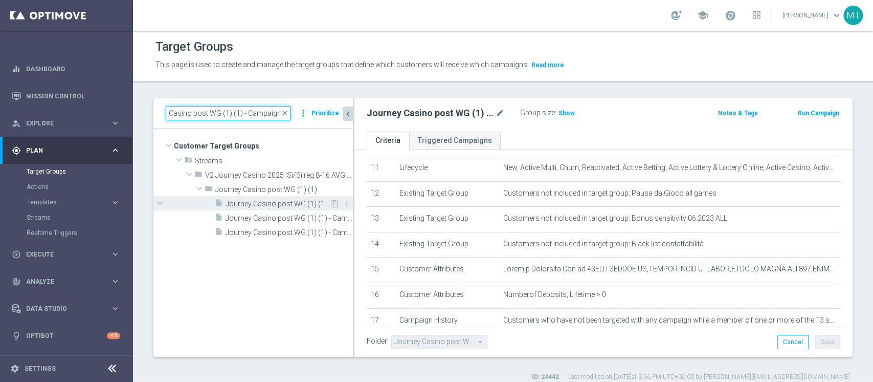
type input "Journey Casino post WG (1) (1) - Campaign 2"
click at [309, 207] on span "Journey Casino post WG (1) (1) - Campaign 2" at bounding box center [278, 204] width 104 height 9
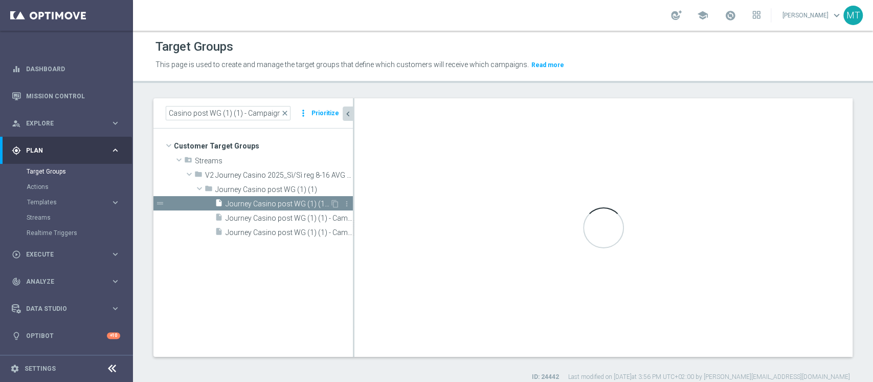
scroll to position [0, 0]
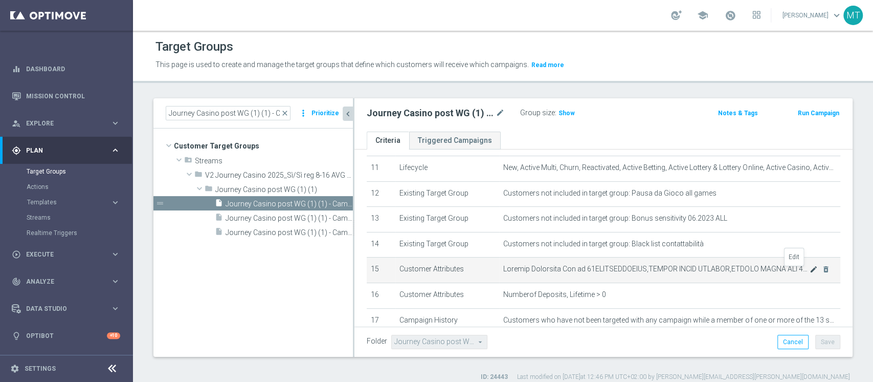
click at [810, 269] on icon "mode_edit" at bounding box center [814, 269] width 8 height 8
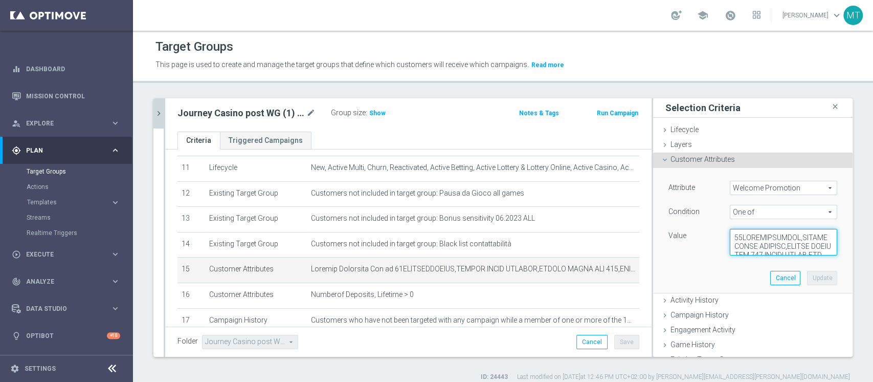
click at [773, 236] on textarea at bounding box center [783, 242] width 107 height 27
paste textarea ",WLC-AFF-TONYTUBOSPIN,WLC CASINO P LOW,WLC CASINO P MID,WLC CASINO P HIGH,WLC C…"
type textarea "50WELCOMECASINO,CASINO QUICK WELCOME,CASINO QUICK WLC 100,CASINO QUICK WLC 150,…"
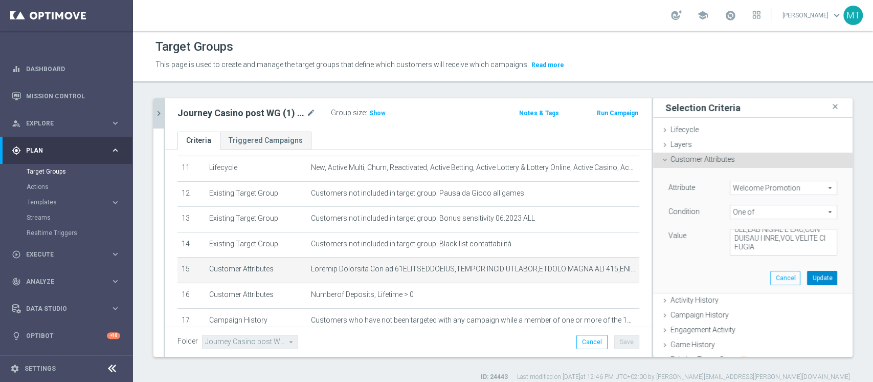
click at [807, 277] on button "Update" at bounding box center [822, 278] width 30 height 14
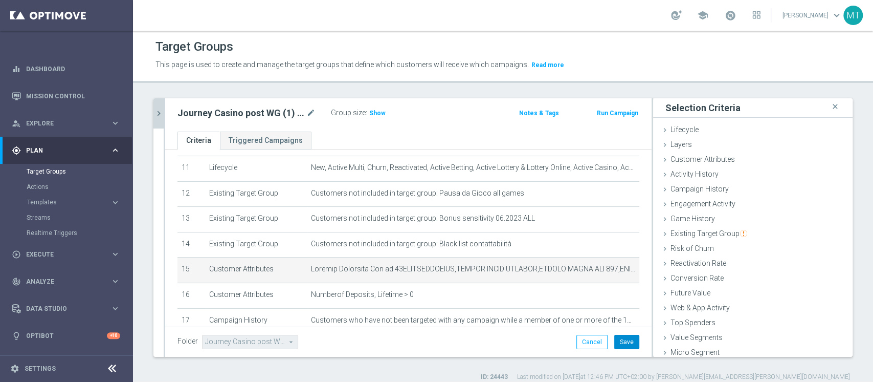
click at [622, 346] on button "Save" at bounding box center [627, 342] width 25 height 14
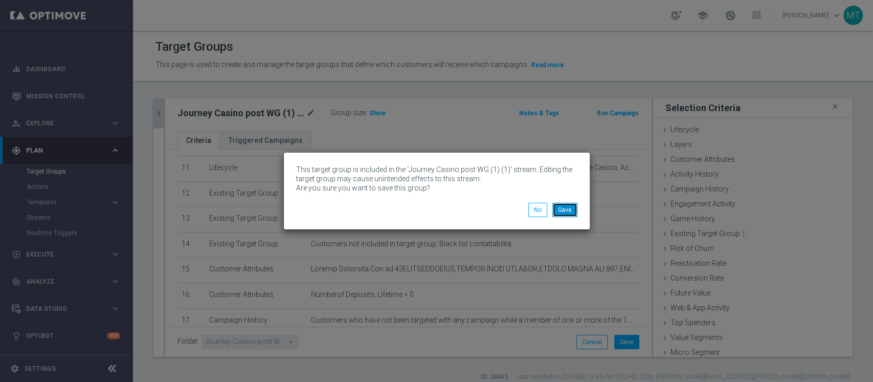
click at [572, 211] on button "Save" at bounding box center [565, 210] width 25 height 14
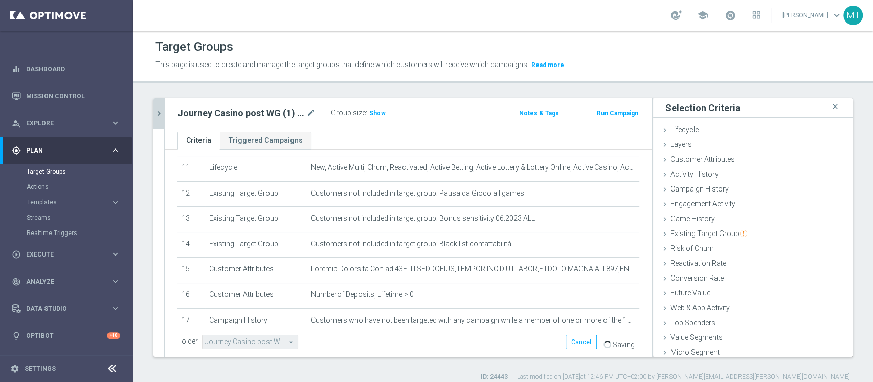
click at [155, 101] on button "chevron_right" at bounding box center [159, 113] width 10 height 30
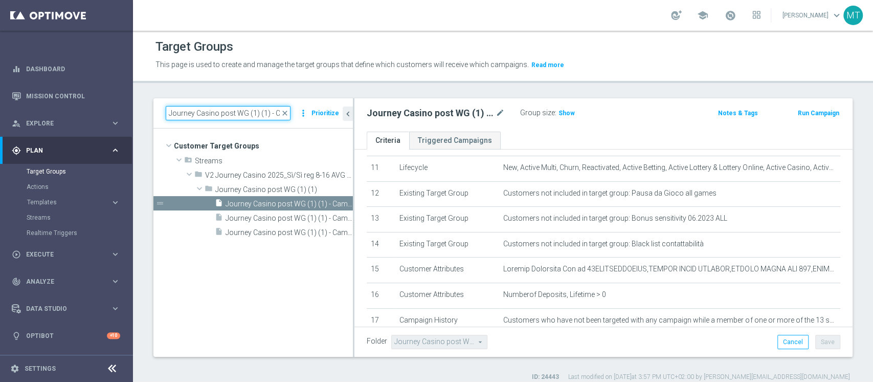
click at [250, 113] on input "Journey Casino post WG (1) (1) - Campaign 2" at bounding box center [228, 113] width 125 height 14
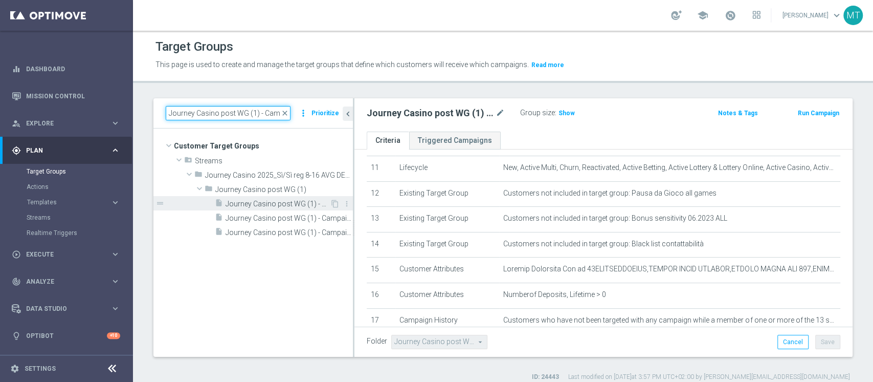
type input "Journey Casino post WG (1) - Campaign 2"
click at [278, 208] on div "insert_drive_file Journey Casino post WG (1) - Campaign 2" at bounding box center [272, 203] width 115 height 14
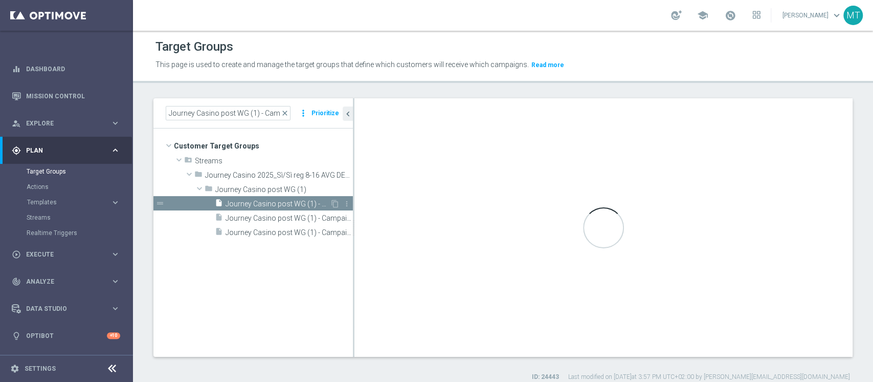
type input "Journey Casino post WG (1)"
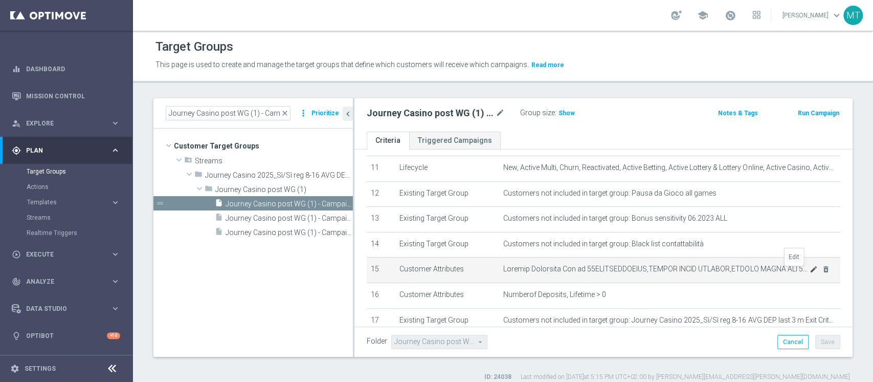
click at [810, 272] on icon "mode_edit" at bounding box center [814, 269] width 8 height 8
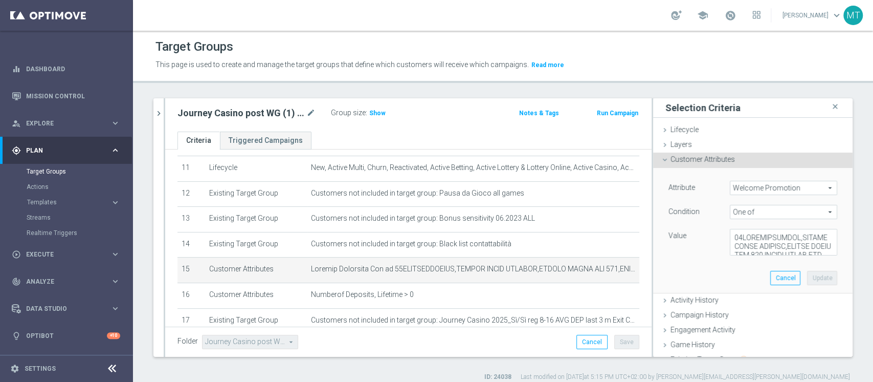
click at [775, 229] on div "Attribute Welcome Promotion Welcome Promotion arrow_drop_down search Condition …" at bounding box center [753, 218] width 169 height 75
click at [775, 236] on textarea at bounding box center [783, 242] width 107 height 27
paste textarea ",WLC CASINO REAL W39,WLC-AFF-TONYTUBOSPIN,WLC CASINO P LOW,WLC CASINO P MID,WLC…"
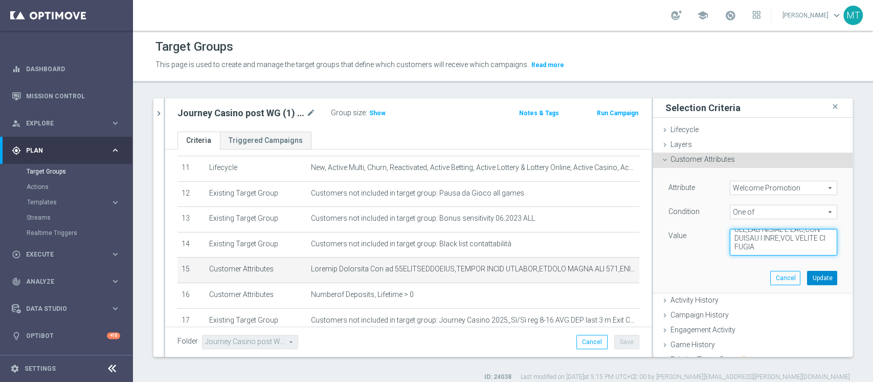
type textarea "50WELCOMECASINO,CASINO QUICK WELCOME,CASINO QUICK WLC 100,CASINO QUICK WLC 150,…"
click at [807, 279] on button "Update" at bounding box center [822, 278] width 30 height 14
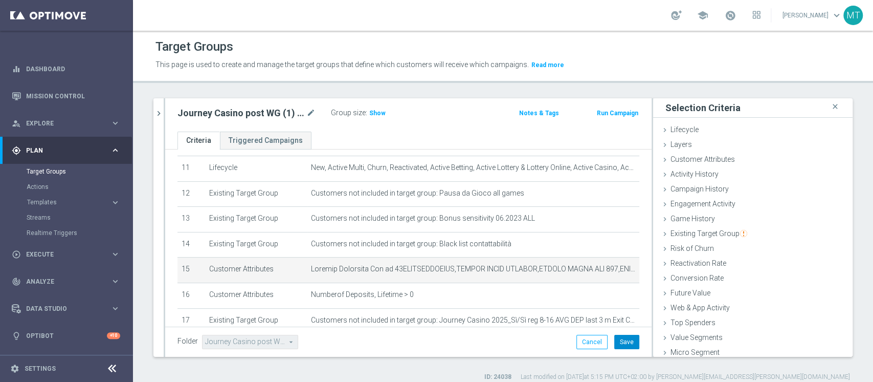
click at [628, 344] on button "Save" at bounding box center [627, 342] width 25 height 14
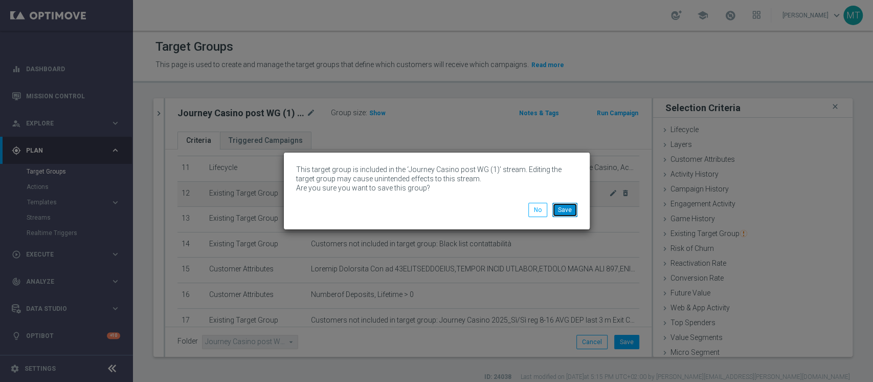
click at [568, 207] on button "Save" at bounding box center [565, 210] width 25 height 14
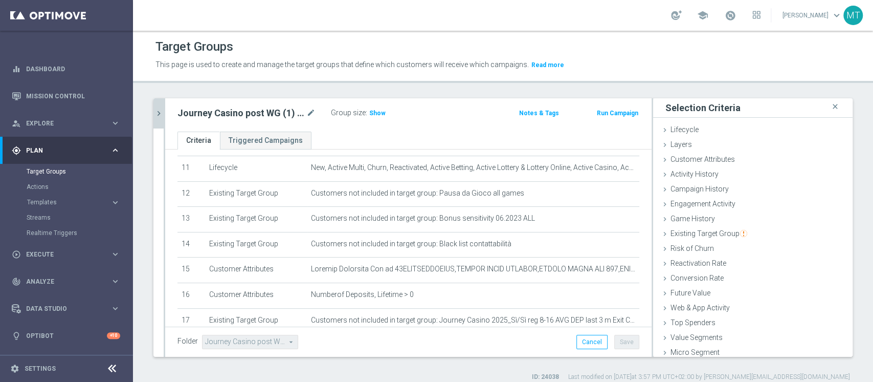
click at [160, 112] on icon "chevron_right" at bounding box center [159, 113] width 10 height 10
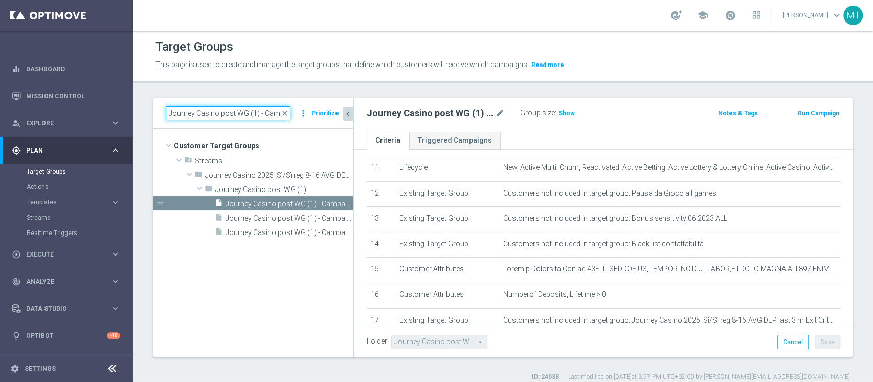
click at [274, 114] on input "Journey Casino post WG (1) - Campaign 2" at bounding box center [228, 113] width 125 height 14
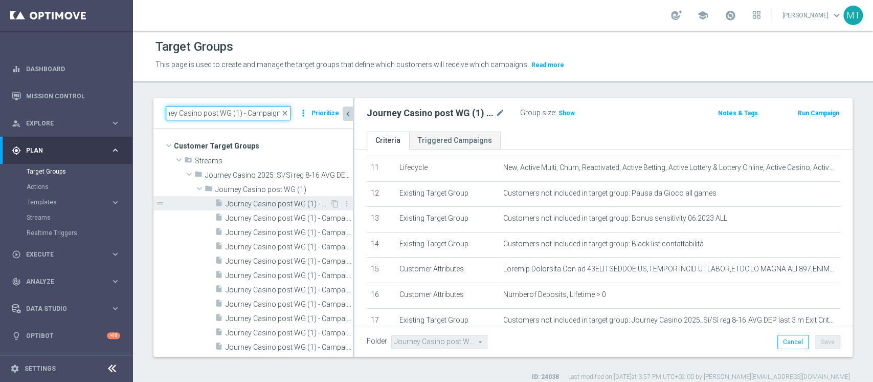
type input "Journey Casino post WG (1) - Campaign 1"
click at [303, 205] on span "Journey Casino post WG (1) - Campaign 1" at bounding box center [278, 204] width 104 height 9
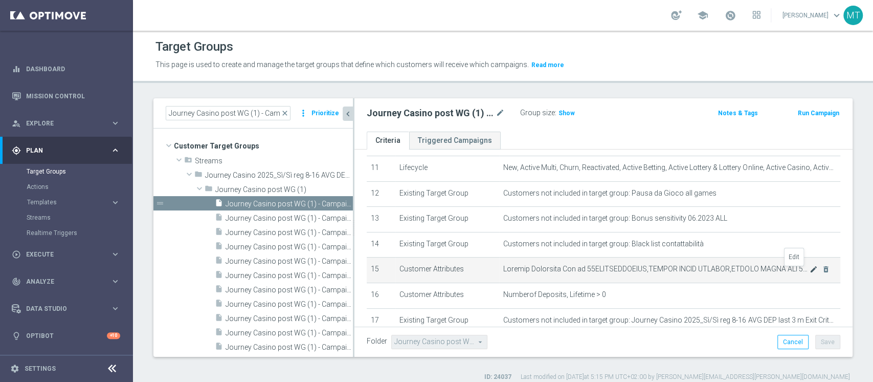
click at [810, 273] on icon "mode_edit" at bounding box center [814, 269] width 8 height 8
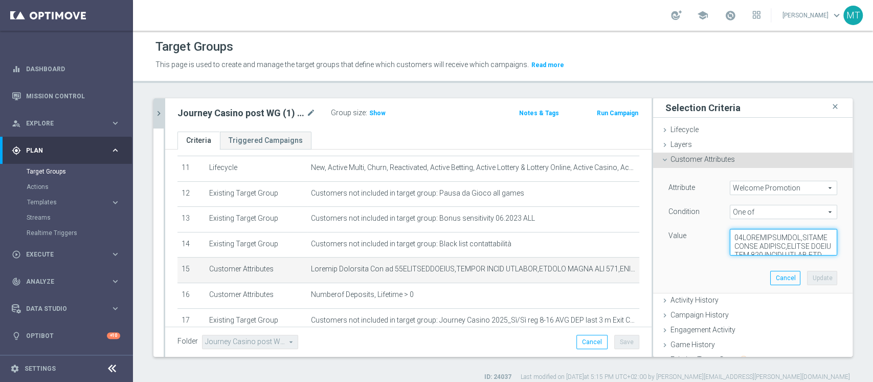
click at [770, 249] on textarea at bounding box center [783, 242] width 107 height 27
paste textarea ",WLC CASINO REAL W39,WLC-AFF-TONYTUBOSPIN,WLC CASINO P LOW,WLC CASINO P MID,WLC…"
type textarea "50WELCOMECASINO,CASINO QUICK WELCOME,CASINO QUICK WLC 100,CASINO QUICK WLC 150,…"
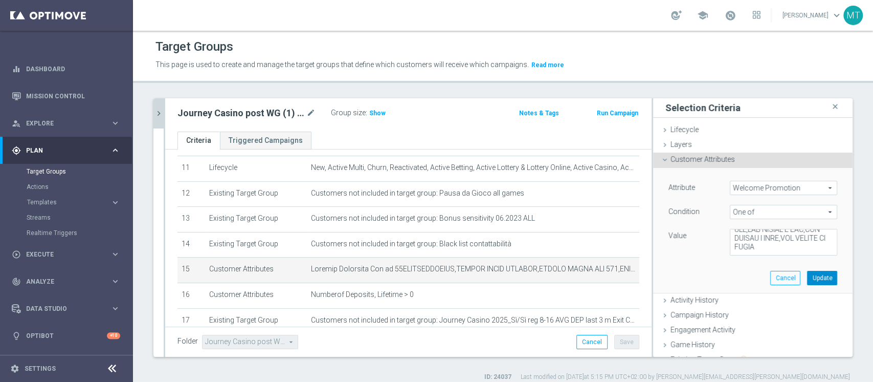
click at [807, 276] on button "Update" at bounding box center [822, 278] width 30 height 14
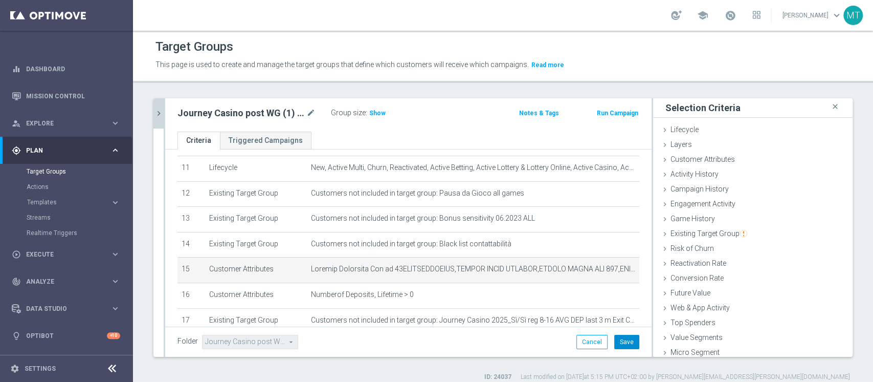
click at [624, 342] on button "Save" at bounding box center [627, 342] width 25 height 14
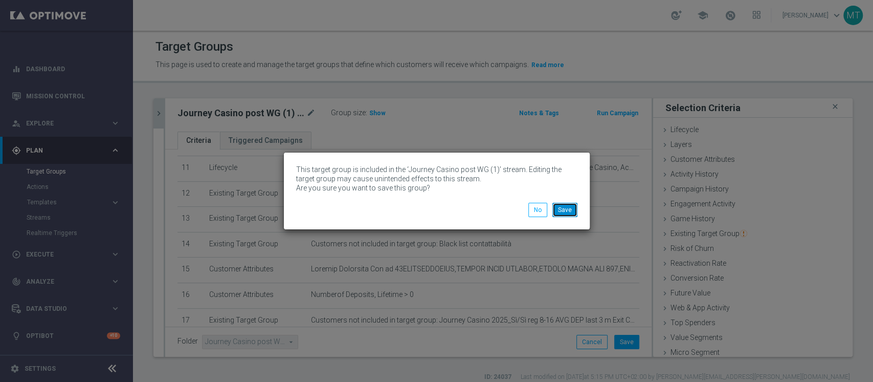
click at [572, 215] on button "Save" at bounding box center [565, 210] width 25 height 14
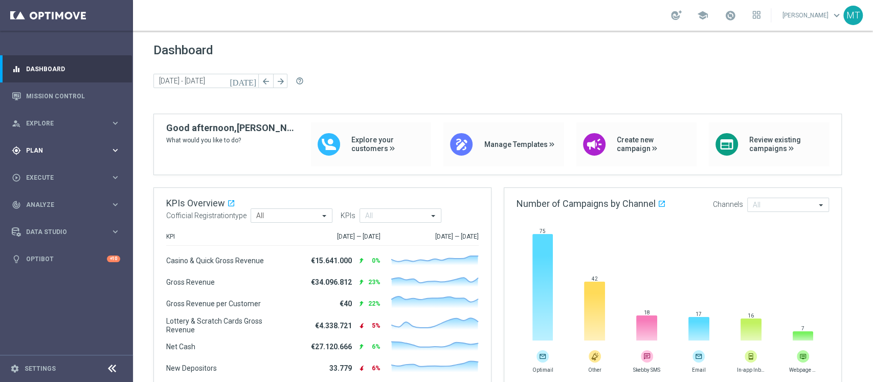
click at [56, 145] on div "gps_fixed Plan keyboard_arrow_right" at bounding box center [66, 150] width 132 height 27
click at [42, 170] on link "Target Groups" at bounding box center [67, 171] width 80 height 8
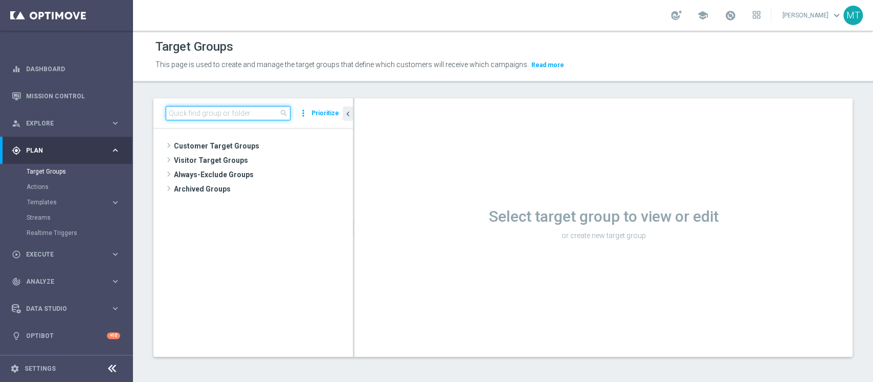
click at [194, 112] on input at bounding box center [228, 113] width 125 height 14
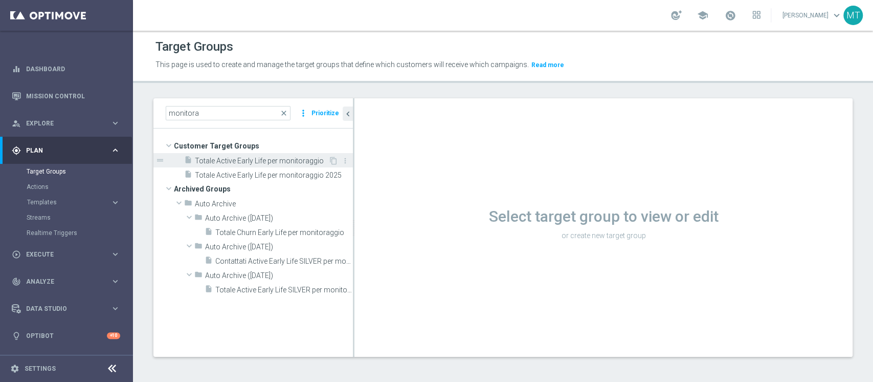
click at [273, 163] on span "Totale Active Early Life per monitoraggio" at bounding box center [262, 161] width 134 height 9
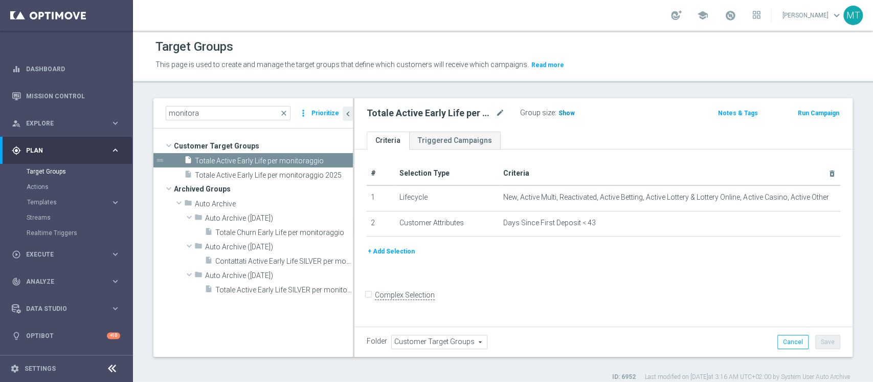
click at [565, 113] on span "Show" at bounding box center [567, 112] width 16 height 7
click at [568, 112] on span "71,876" at bounding box center [569, 114] width 21 height 10
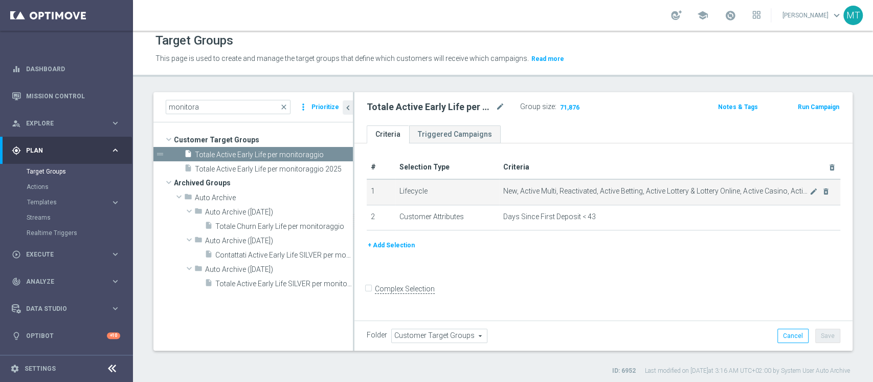
scroll to position [8, 0]
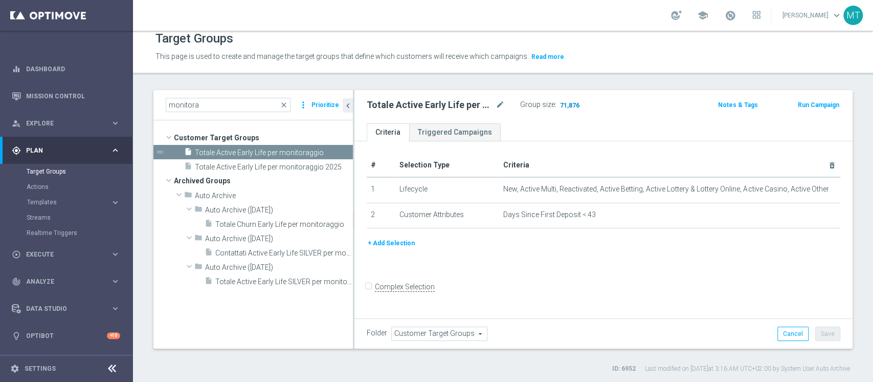
click at [563, 103] on span "71,876" at bounding box center [569, 106] width 21 height 10
drag, startPoint x: 246, startPoint y: 102, endPoint x: 72, endPoint y: 111, distance: 174.2
click at [79, 111] on main "equalizer Dashboard Mission Control" at bounding box center [436, 191] width 873 height 382
paste input "J. Betting_weekly_si-si reg 8-16"
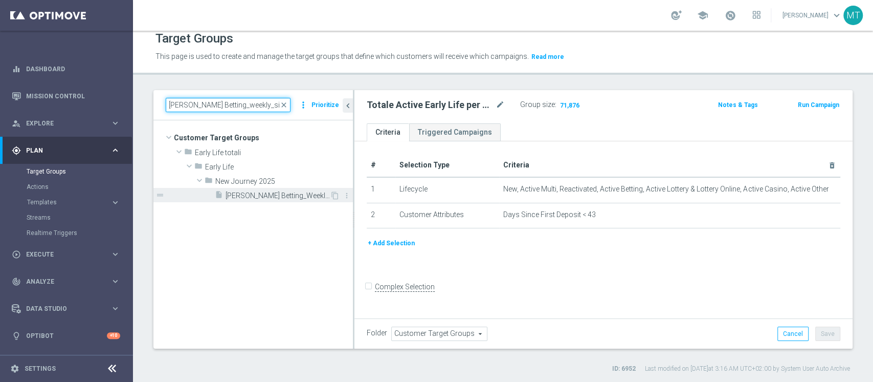
type input "J. Betting_weekly_si-si reg 8-16"
click at [266, 192] on span "J. Betting_Weekly_Si-Si reg 8-16" at bounding box center [278, 195] width 104 height 9
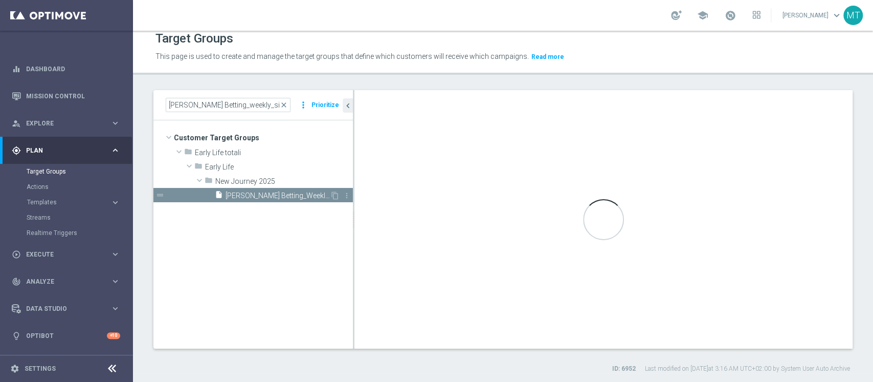
type input "New Journey 2025"
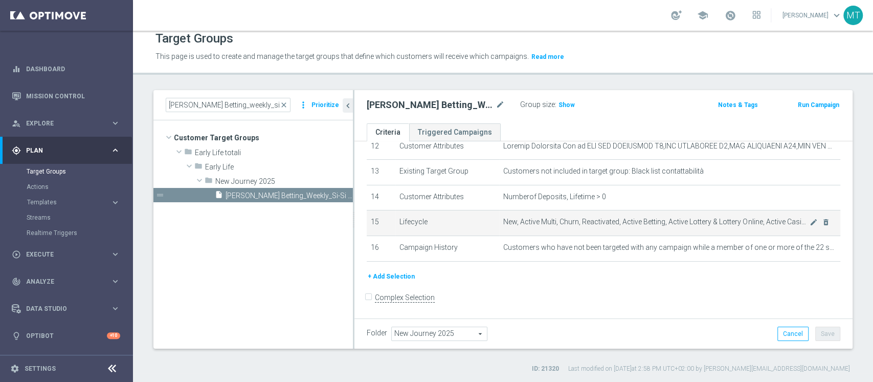
scroll to position [326, 0]
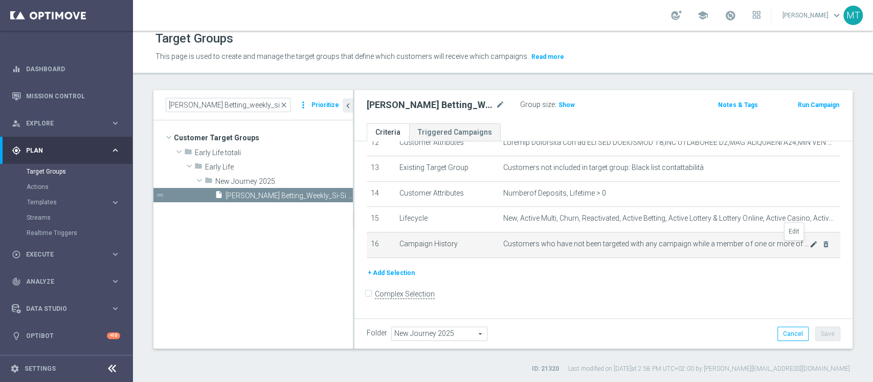
click at [810, 248] on icon "mode_edit" at bounding box center [814, 244] width 8 height 8
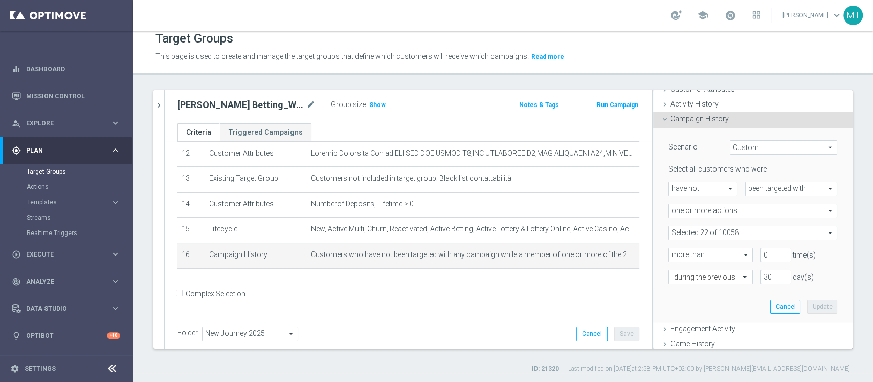
scroll to position [136, 0]
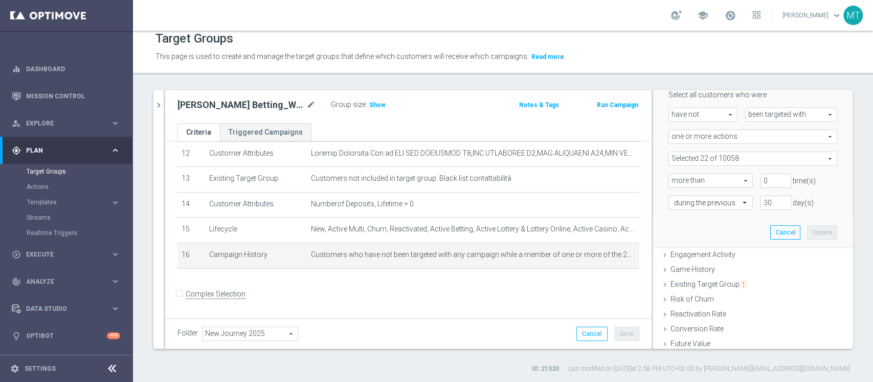
click at [715, 155] on span at bounding box center [753, 158] width 168 height 13
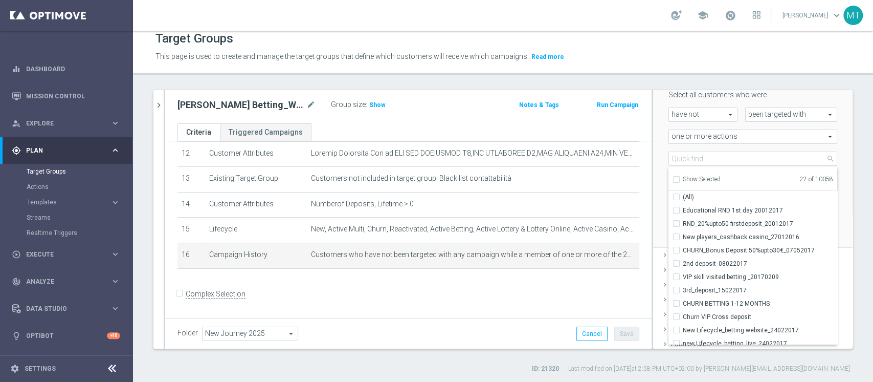
click at [653, 163] on div "Scenario Custom Custom arrow_drop_down search Select all customers who were hav…" at bounding box center [753, 150] width 200 height 195
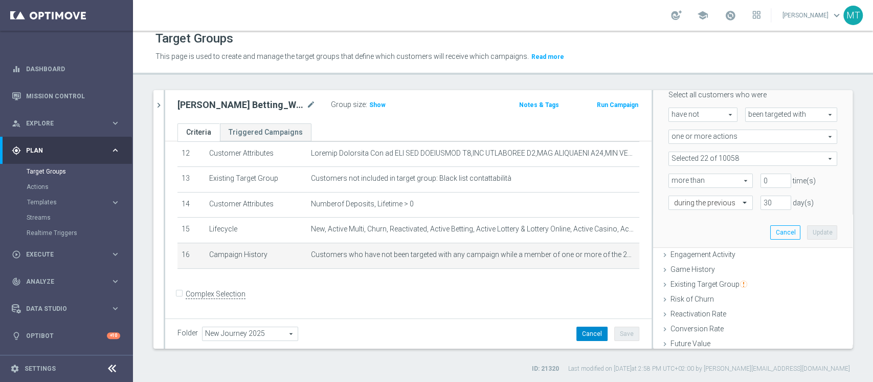
click at [594, 328] on button "Cancel" at bounding box center [592, 333] width 31 height 14
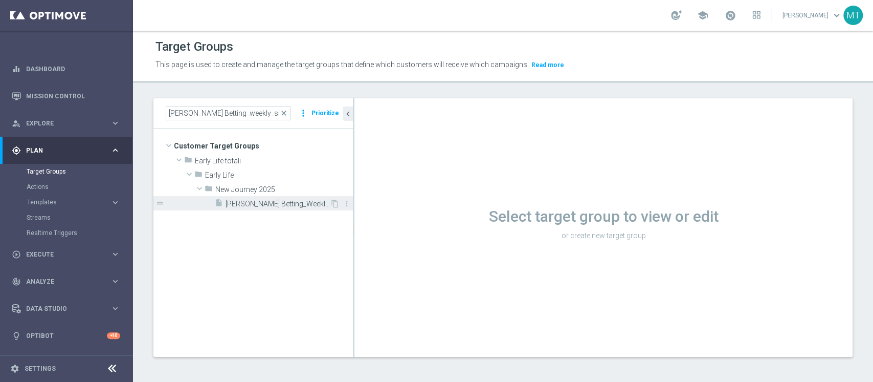
click at [295, 201] on span "J. Betting_Weekly_Si-Si reg 8-16" at bounding box center [278, 204] width 104 height 9
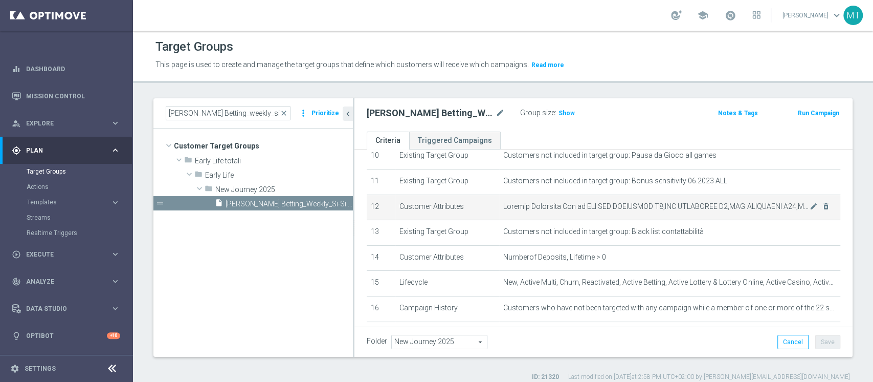
scroll to position [258, 0]
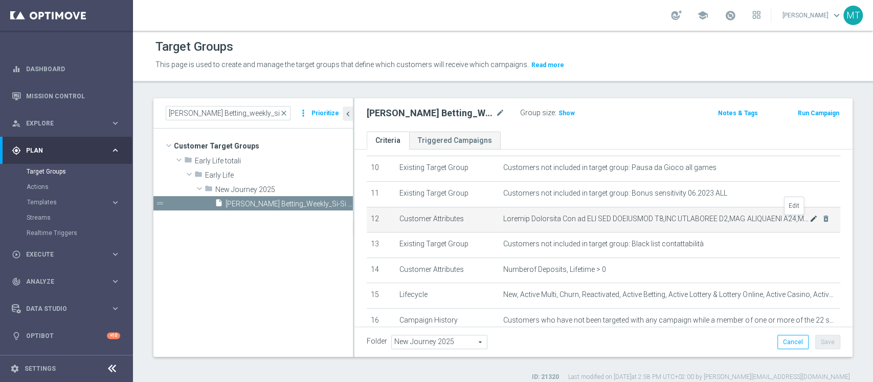
click at [810, 222] on icon "mode_edit" at bounding box center [814, 218] width 8 height 8
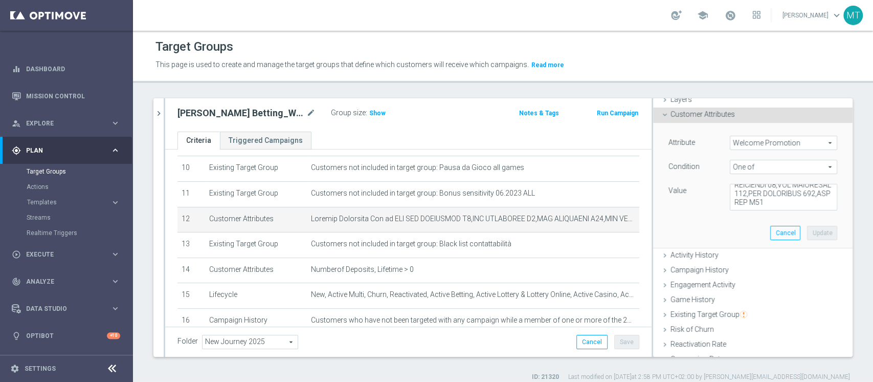
scroll to position [8, 0]
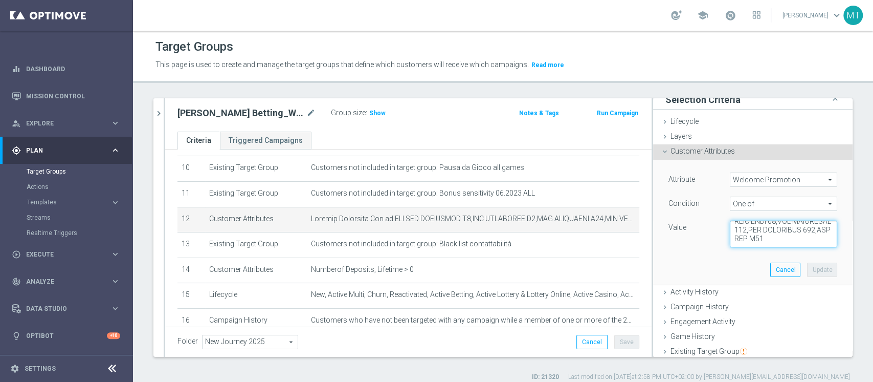
click at [777, 235] on textarea at bounding box center [783, 234] width 107 height 27
click at [764, 243] on textarea at bounding box center [783, 234] width 107 height 27
paste textarea "WLC-AFF 30BOOM NEW"
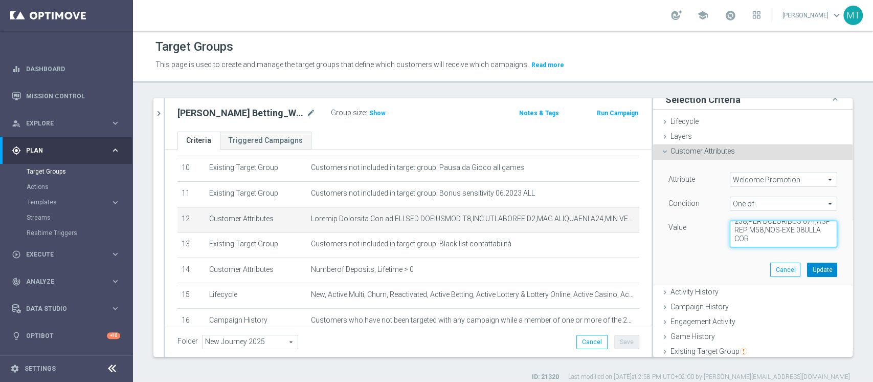
type textarea "WLC APP SCOMMESSE W4,WLC SCOMMESSE W4,WLC SCOMMESSE W48,WLC APP MP - BT-VR,WLC …"
click at [807, 268] on button "Update" at bounding box center [822, 269] width 30 height 14
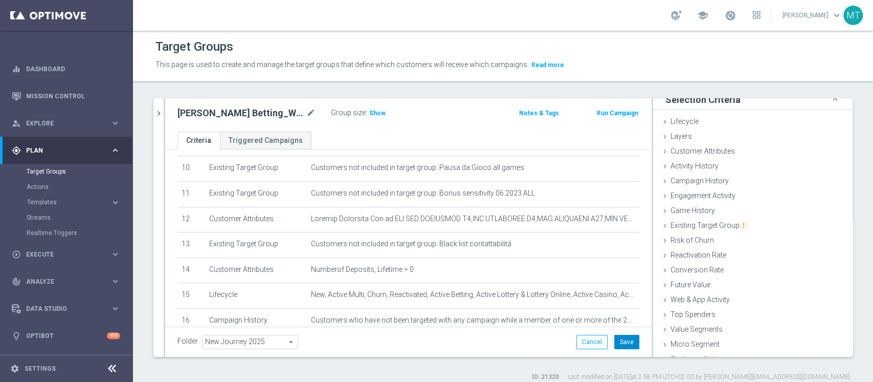
click at [622, 338] on button "Save" at bounding box center [627, 342] width 25 height 14
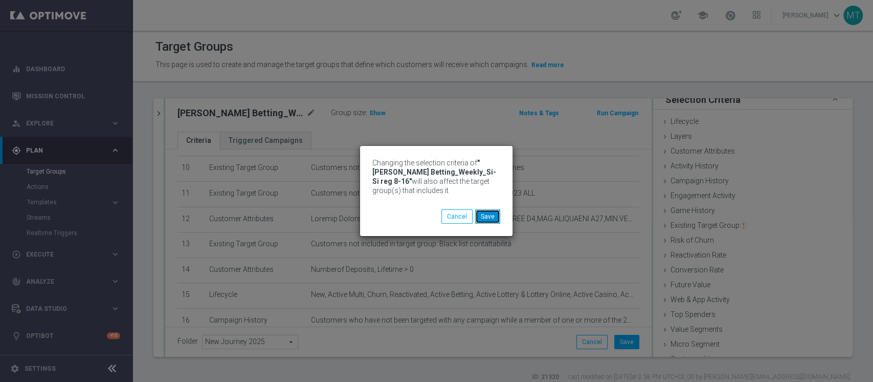
click at [485, 219] on button "Save" at bounding box center [487, 216] width 25 height 14
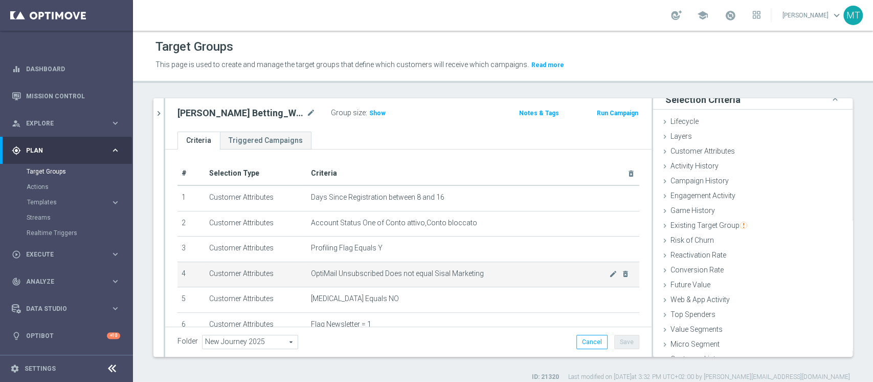
scroll to position [273, 0]
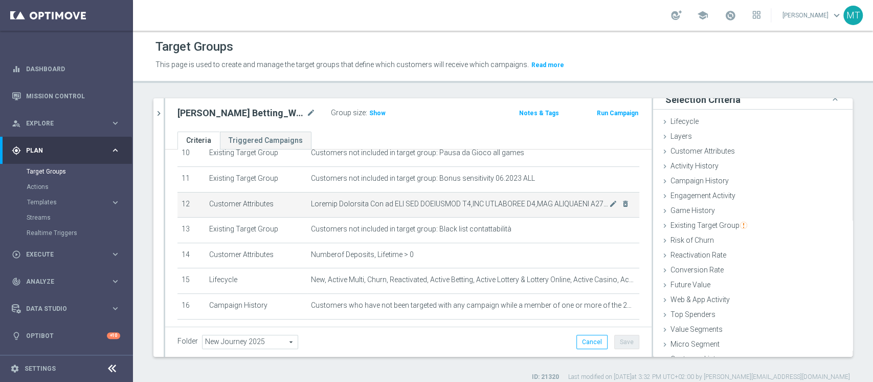
click at [587, 206] on span at bounding box center [460, 204] width 298 height 9
click at [609, 206] on icon "mode_edit" at bounding box center [613, 204] width 8 height 8
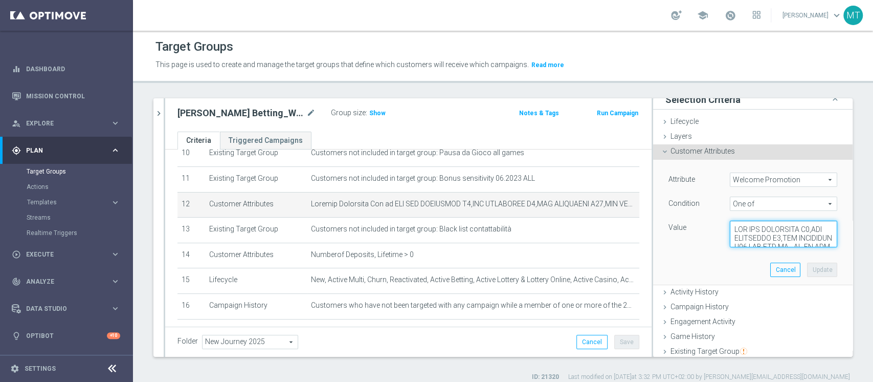
click at [730, 224] on textarea at bounding box center [783, 234] width 107 height 27
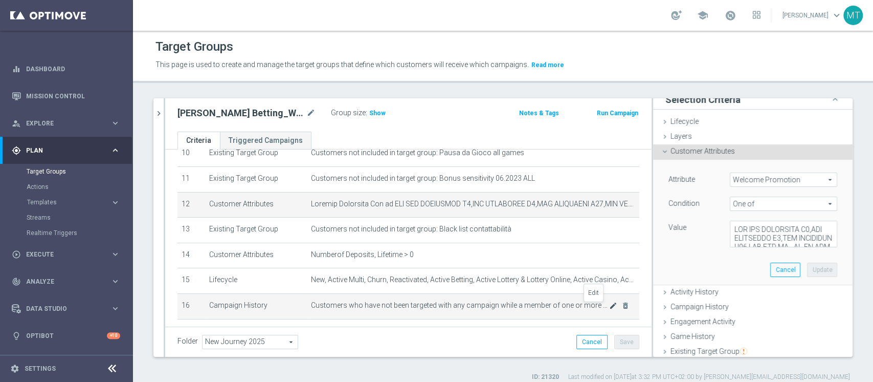
click at [609, 308] on icon "mode_edit" at bounding box center [613, 305] width 8 height 8
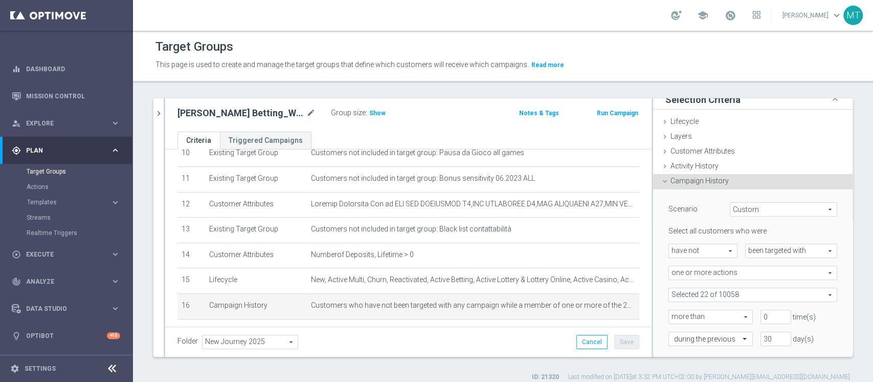
drag, startPoint x: 723, startPoint y: 284, endPoint x: 724, endPoint y: 291, distance: 6.2
click at [724, 284] on div "Select all customers who were have not have not arrow_drop_down search been tar…" at bounding box center [753, 285] width 169 height 119
click at [726, 295] on span at bounding box center [753, 294] width 168 height 13
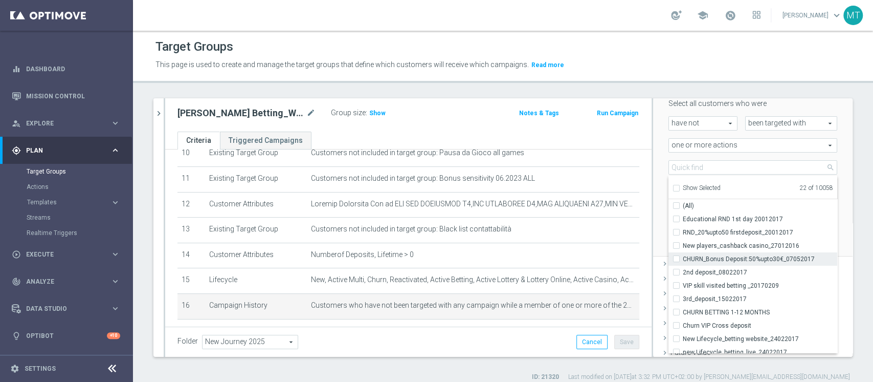
scroll to position [144, 0]
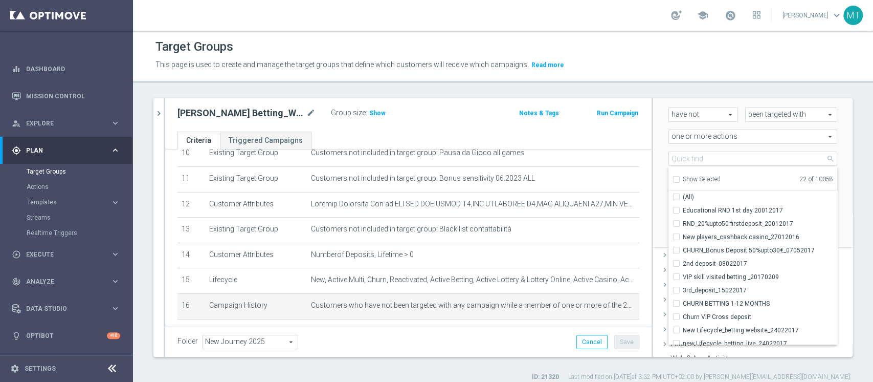
click at [702, 177] on span "Show Selected" at bounding box center [702, 179] width 38 height 7
click at [680, 178] on input "Show Selected" at bounding box center [676, 181] width 7 height 7
checkbox input "true"
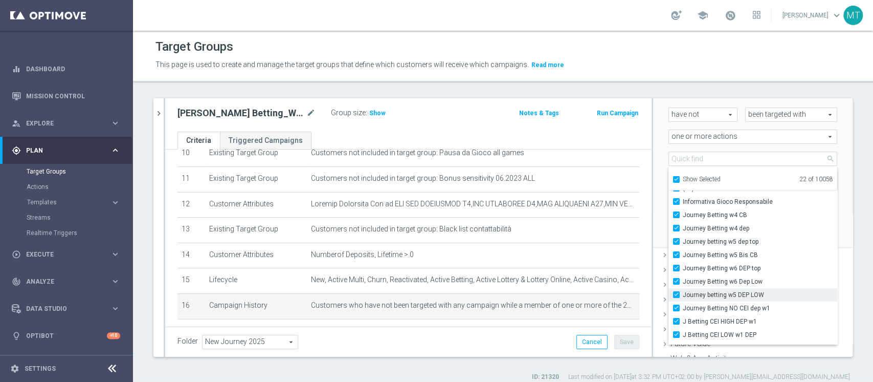
scroll to position [0, 0]
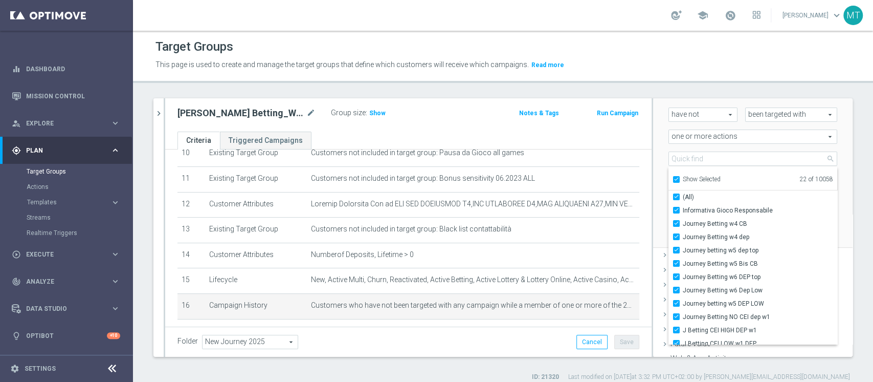
click at [826, 169] on div "Scenario Custom Custom arrow_drop_down search Select all customers who were hav…" at bounding box center [753, 150] width 200 height 195
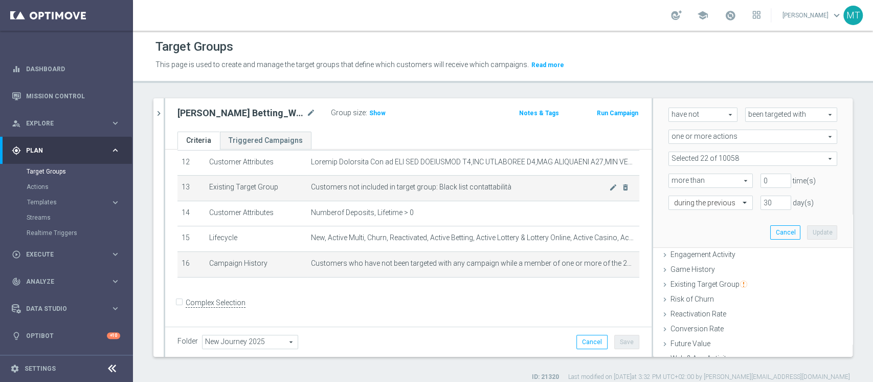
scroll to position [315, 0]
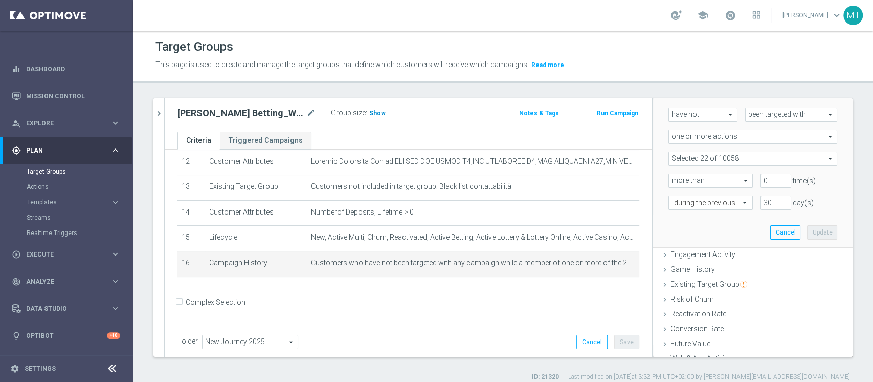
click at [379, 117] on h3 "Show" at bounding box center [377, 112] width 18 height 11
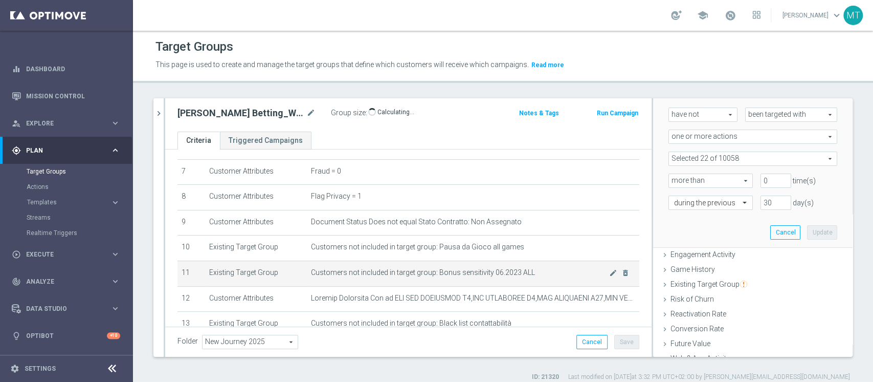
scroll to position [247, 0]
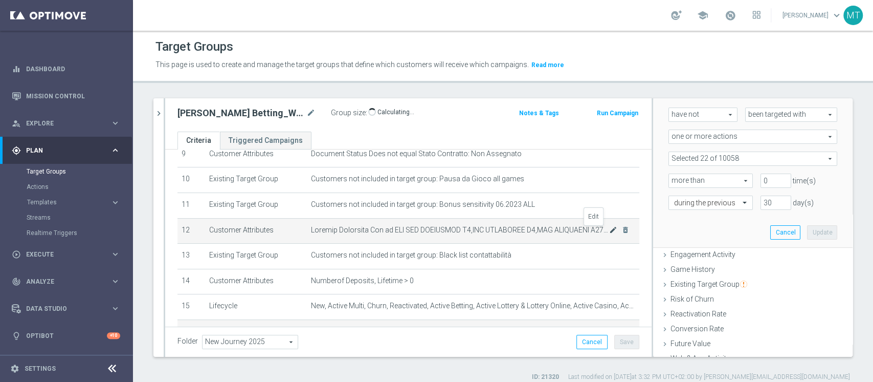
click at [609, 233] on icon "mode_edit" at bounding box center [613, 230] width 8 height 8
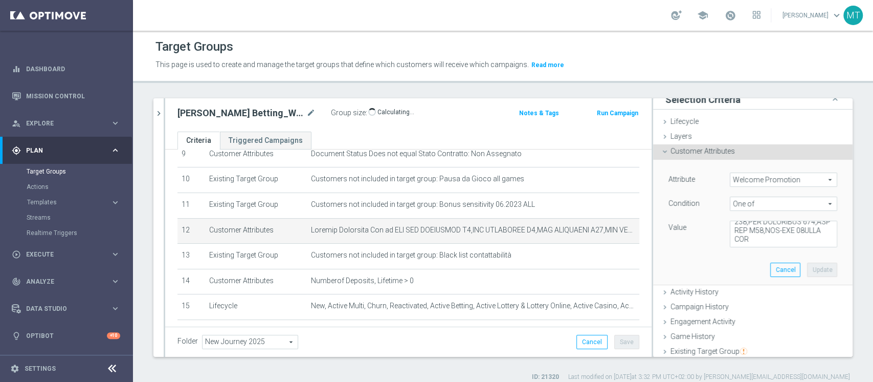
scroll to position [1805, 0]
click at [598, 338] on button "Cancel" at bounding box center [592, 342] width 31 height 14
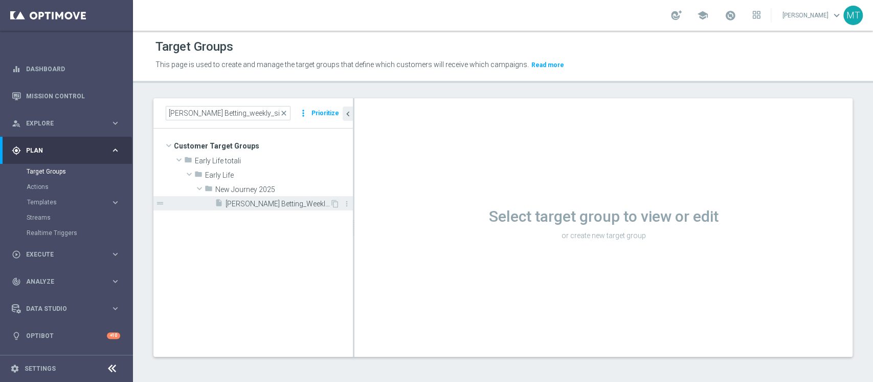
click at [267, 202] on span "J. Betting_Weekly_Si-Si reg 8-16" at bounding box center [278, 204] width 104 height 9
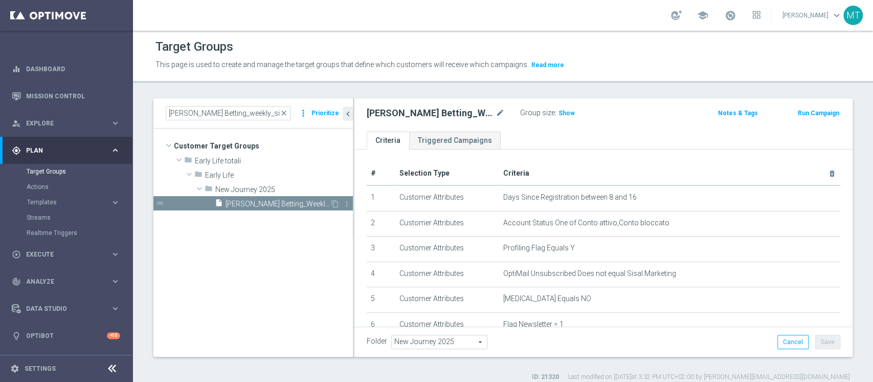
click at [291, 204] on span "J. Betting_Weekly_Si-Si reg 8-16" at bounding box center [278, 204] width 104 height 9
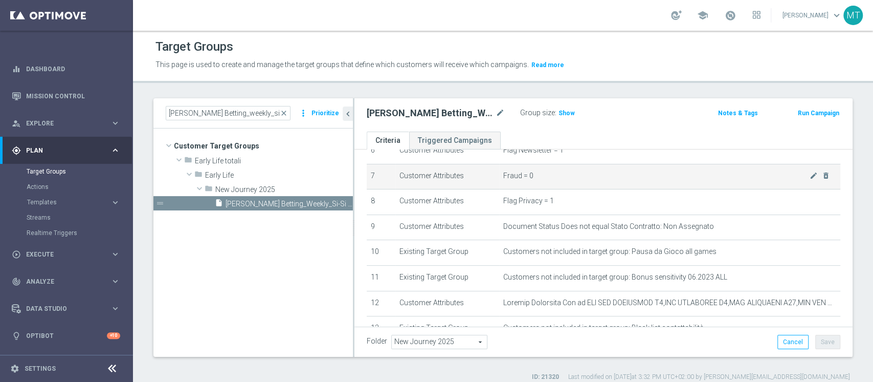
scroll to position [326, 0]
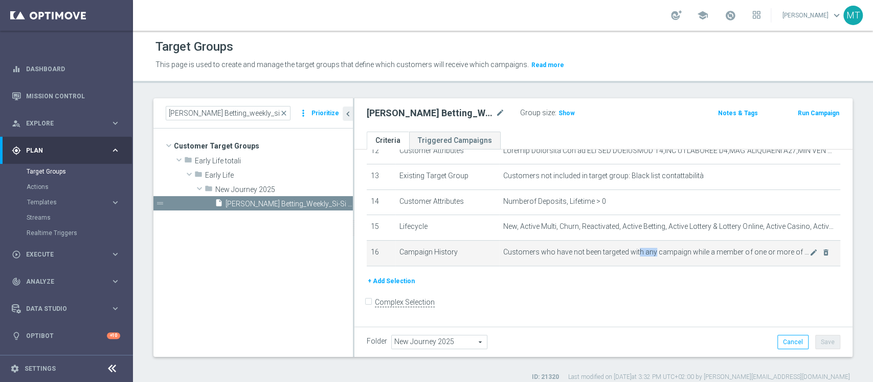
drag, startPoint x: 632, startPoint y: 256, endPoint x: 648, endPoint y: 256, distance: 15.9
click at [648, 256] on span "Customers who have not been targeted with any campaign while a member of one or…" at bounding box center [656, 252] width 306 height 9
click at [790, 256] on span "Customers who have not been targeted with any campaign while a member of one or…" at bounding box center [656, 252] width 306 height 9
click at [810, 256] on icon "mode_edit" at bounding box center [814, 252] width 8 height 8
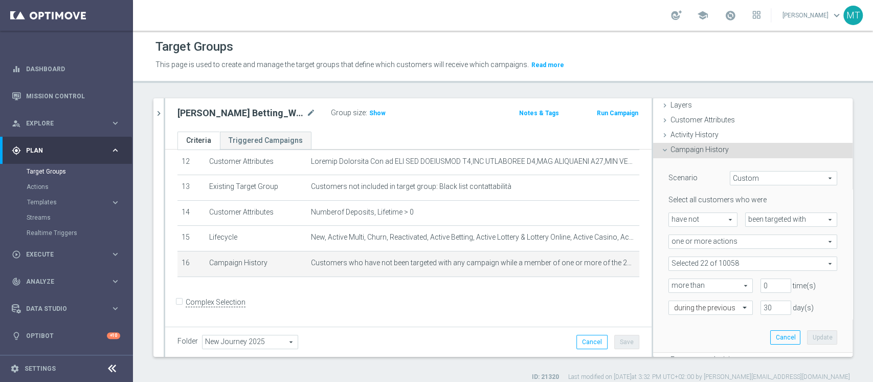
scroll to position [68, 0]
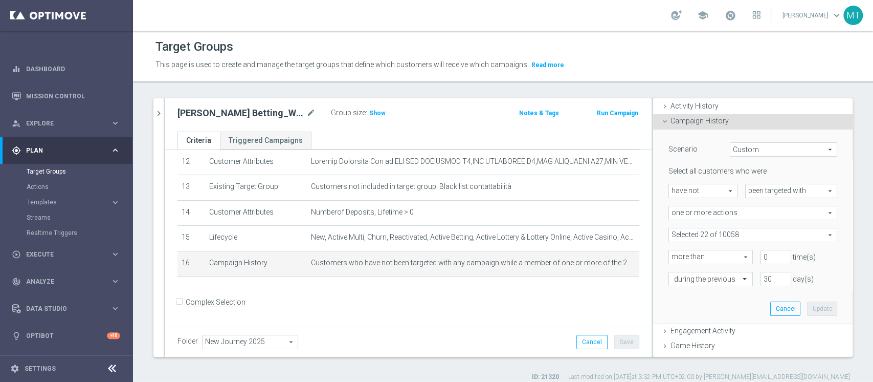
click at [751, 233] on span at bounding box center [753, 234] width 168 height 13
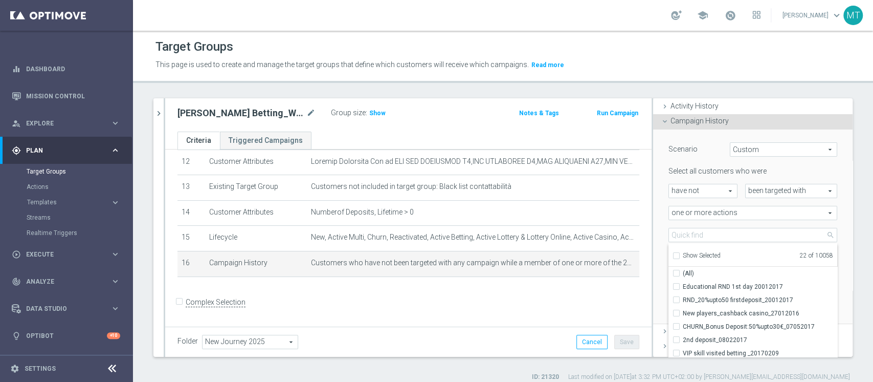
click at [704, 253] on span "Show Selected" at bounding box center [702, 255] width 38 height 7
click at [680, 254] on input "Show Selected" at bounding box center [676, 257] width 7 height 7
checkbox input "true"
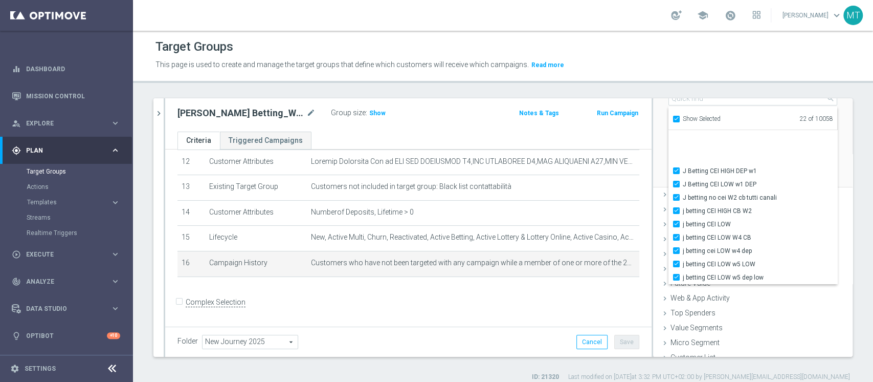
scroll to position [95, 0]
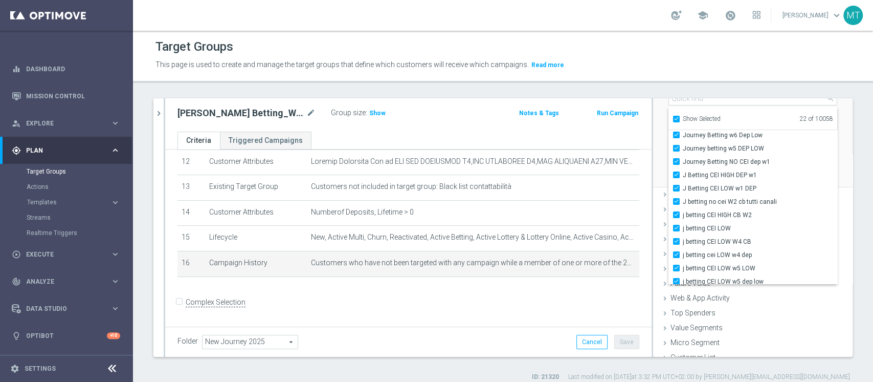
click at [574, 319] on form "Complex Selection Invalid Expression" at bounding box center [409, 313] width 462 height 38
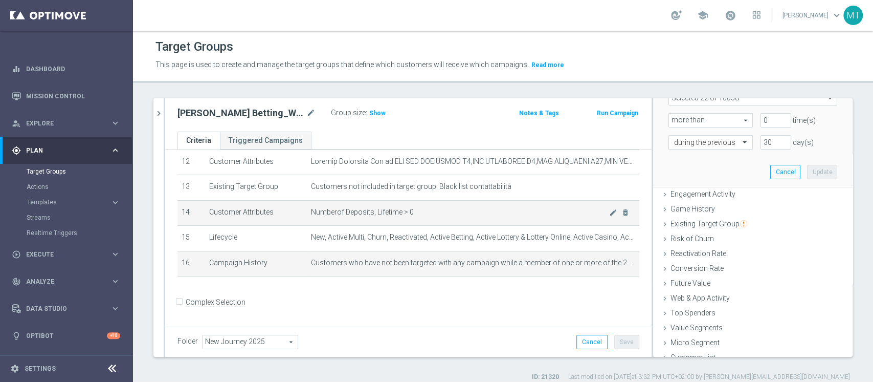
scroll to position [205, 0]
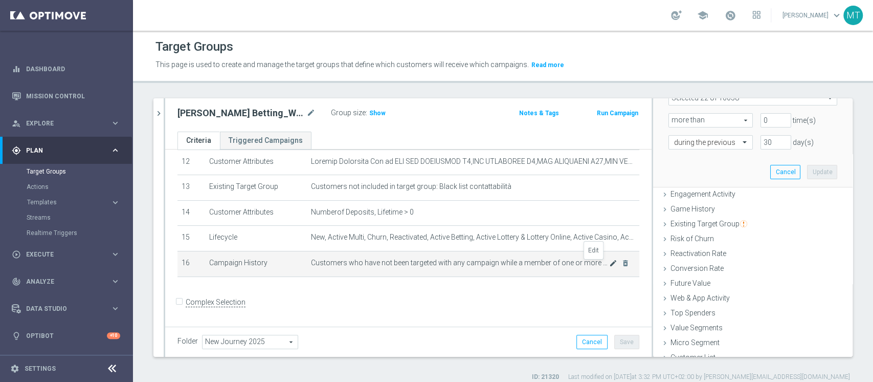
click at [609, 263] on icon "mode_edit" at bounding box center [613, 263] width 8 height 8
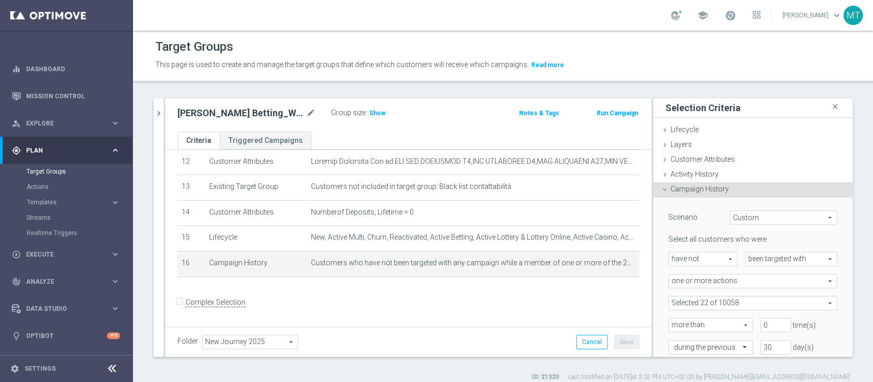
scroll to position [69, 0]
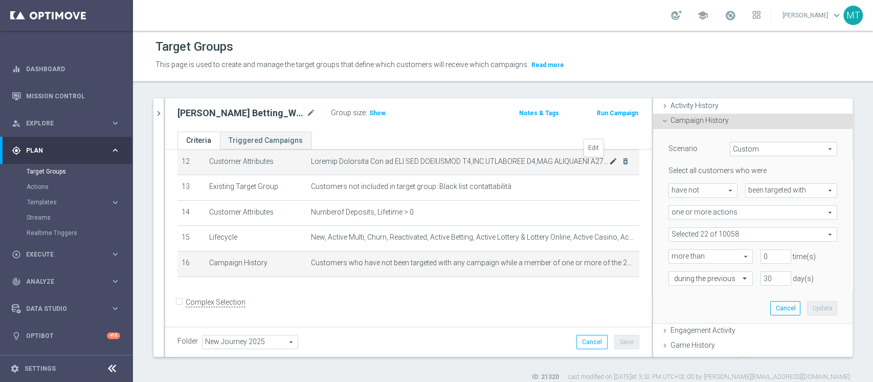
click at [609, 162] on icon "mode_edit" at bounding box center [613, 161] width 8 height 8
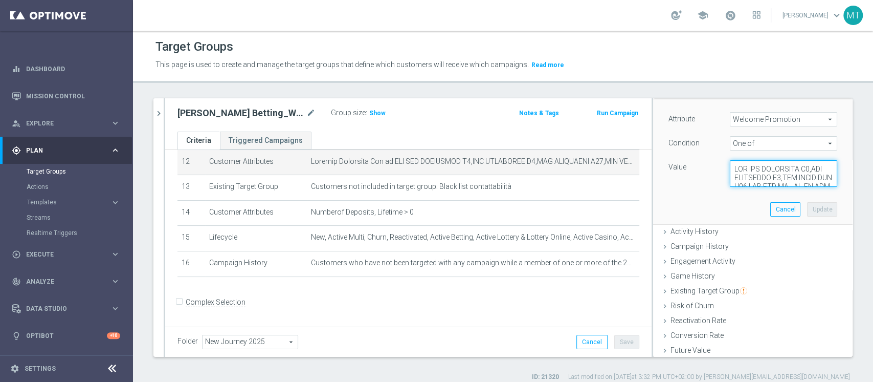
click at [730, 177] on textarea at bounding box center [783, 173] width 107 height 27
click at [152, 103] on div "J. Betting_weekly_si-si reg 8-16 close more_vert Prioritize Customer Target Gro…" at bounding box center [503, 239] width 740 height 283
click at [156, 111] on icon "chevron_right" at bounding box center [159, 113] width 10 height 10
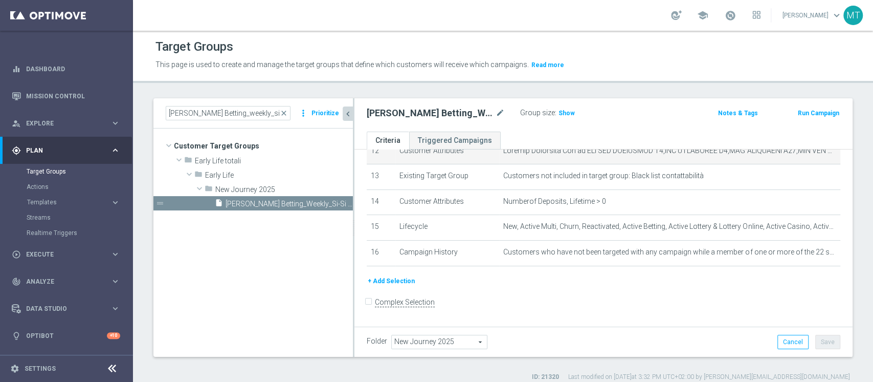
scroll to position [38, 0]
click at [209, 117] on input "J. Betting_weekly_si-si reg 8-16" at bounding box center [228, 113] width 125 height 14
click at [208, 116] on input "J. Betting_weekly_si-si reg 8-16" at bounding box center [228, 113] width 125 height 14
click at [207, 116] on input "J. Betting_weekly_si-si reg 8-16" at bounding box center [228, 113] width 125 height 14
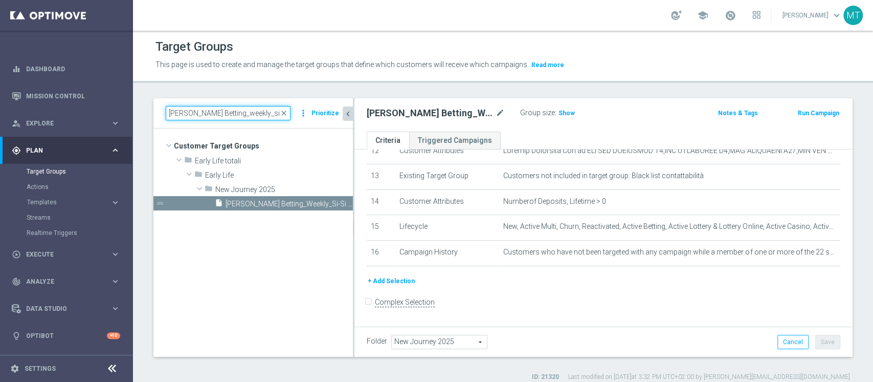
click at [206, 116] on input "J. Betting_weekly_si-si reg 8-16" at bounding box center [228, 113] width 125 height 14
paste input "Lotterie_Weekly_Si-Si-"
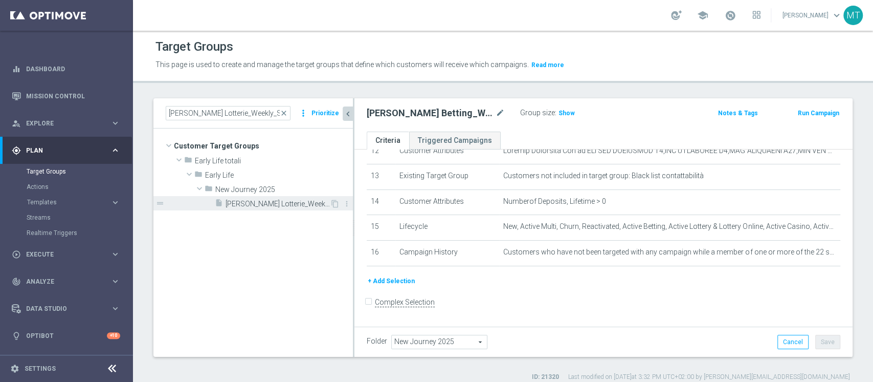
click at [245, 203] on span "J. Lotterie_Weekly_Si-Si-reg 8-16" at bounding box center [278, 204] width 104 height 9
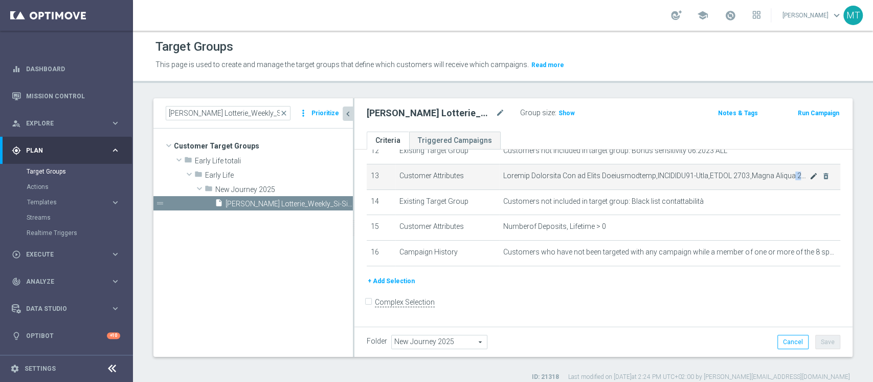
click at [792, 179] on td "mode_edit delete_forever" at bounding box center [669, 177] width 341 height 26
click at [810, 179] on icon "mode_edit" at bounding box center [814, 176] width 8 height 8
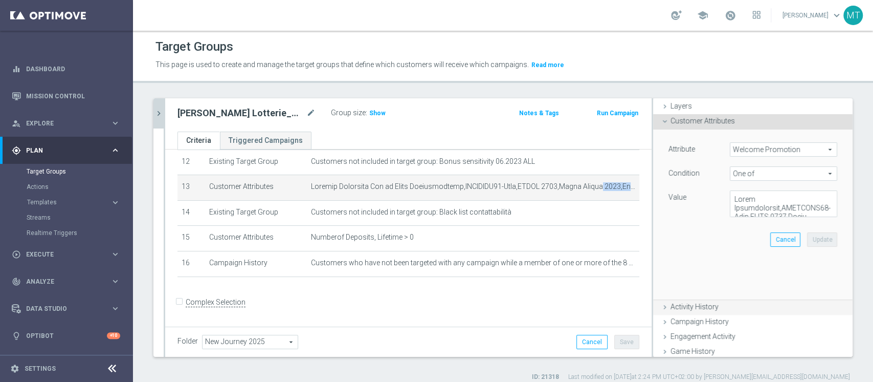
scroll to position [69, 0]
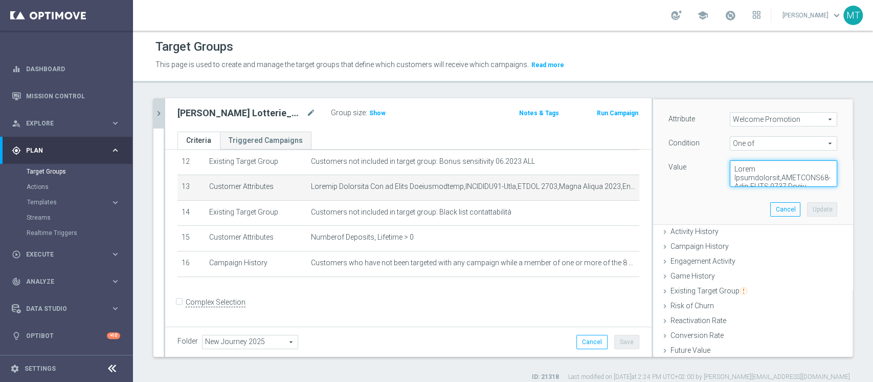
click at [763, 180] on textarea at bounding box center [783, 173] width 107 height 27
click at [159, 111] on icon "chevron_right" at bounding box center [159, 113] width 10 height 10
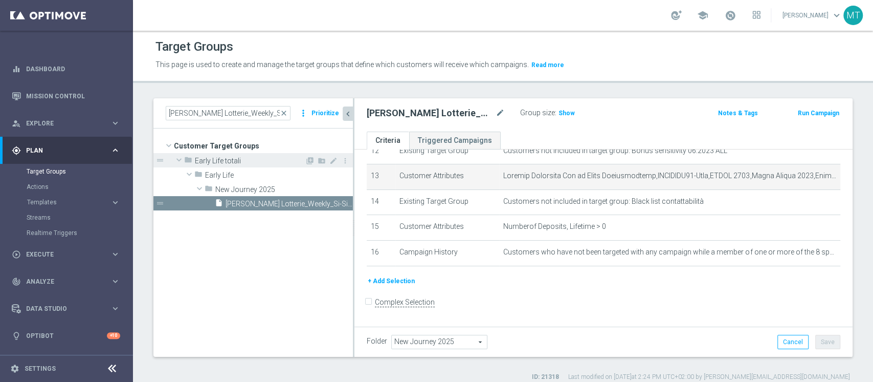
scroll to position [38, 0]
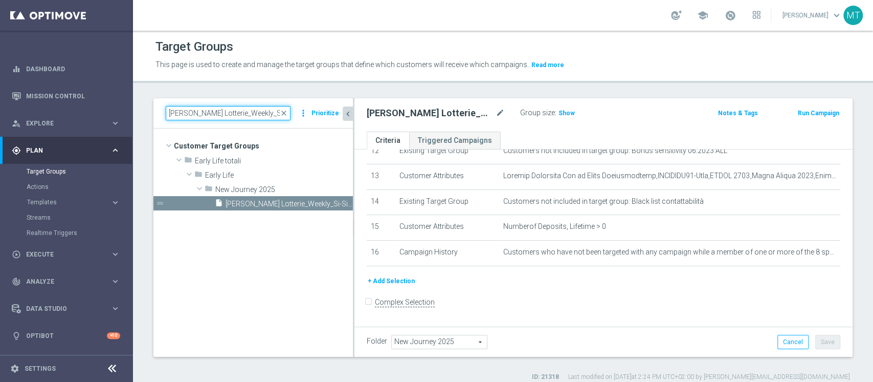
click at [241, 113] on input "J. Lotterie_Weekly_Si-Si-reg 8-16" at bounding box center [228, 113] width 125 height 14
click at [240, 113] on input "J. Lotterie_Weekly_Si-Si-reg 8-16" at bounding box center [228, 113] width 125 height 14
paste input "Casino_Weekly_Si-Si-"
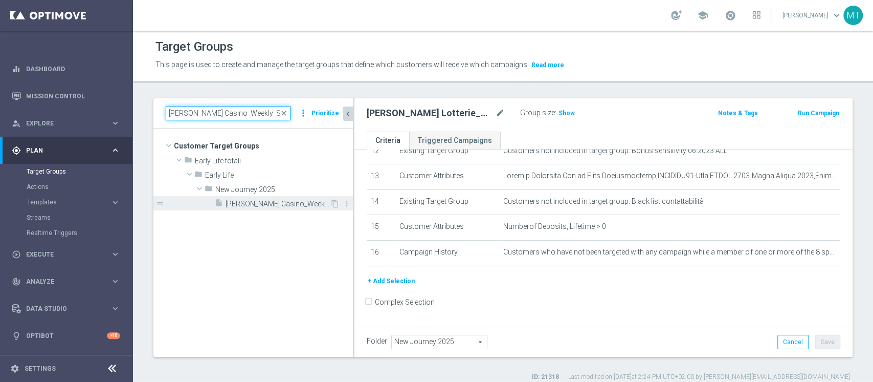
type input "J. Casino_Weekly_Si-Si- reg 8-16"
click at [267, 200] on span "J. Casino_Weekly_Si-Si- reg 8-16" at bounding box center [278, 204] width 104 height 9
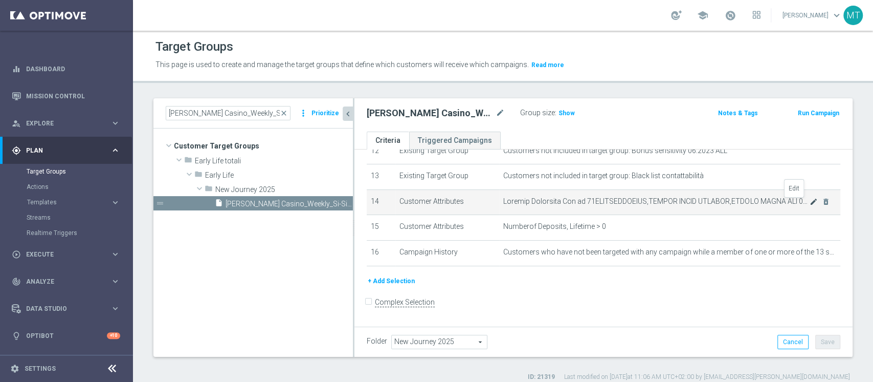
click at [810, 205] on icon "mode_edit" at bounding box center [814, 202] width 8 height 8
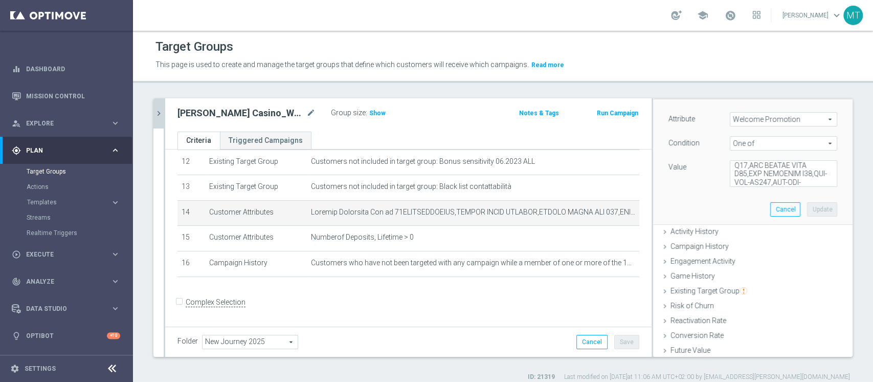
scroll to position [937, 0]
click at [787, 178] on textarea at bounding box center [783, 173] width 107 height 27
click at [385, 106] on div "Group size : Show" at bounding box center [382, 112] width 102 height 12
click at [379, 111] on span "Show" at bounding box center [377, 112] width 16 height 7
click at [795, 177] on textarea at bounding box center [783, 173] width 107 height 27
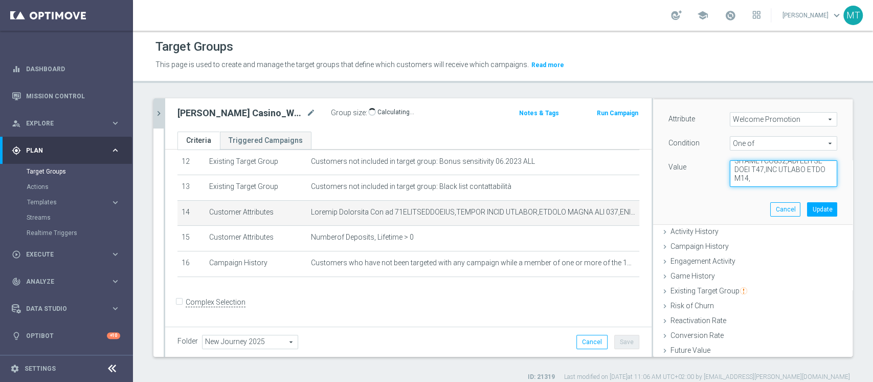
paste textarea "WLC-AFF-TONYTUBOSPIN,WLC CASINO P LOW,WLC CASINO P MID,WLC CASINO P HIGH,WLC CA…"
type textarea "50WELCOMECASINO,CASINO QUICK WELCOME,CASINO QUICK WLC 100,CASINO QUICK WLC 150,…"
click at [807, 205] on button "Update" at bounding box center [822, 209] width 30 height 14
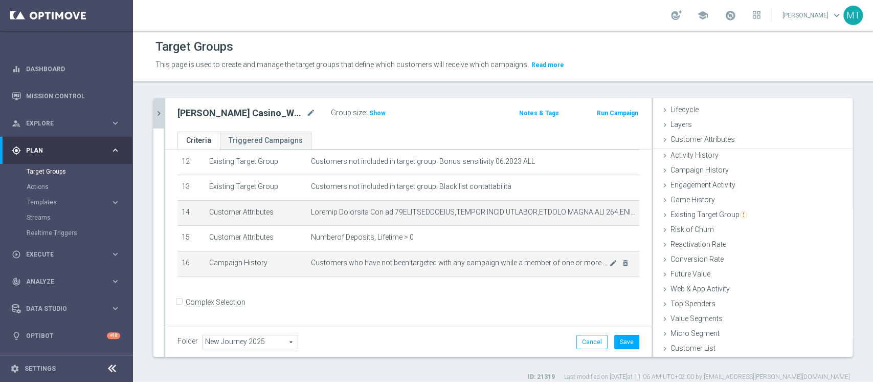
scroll to position [19, 0]
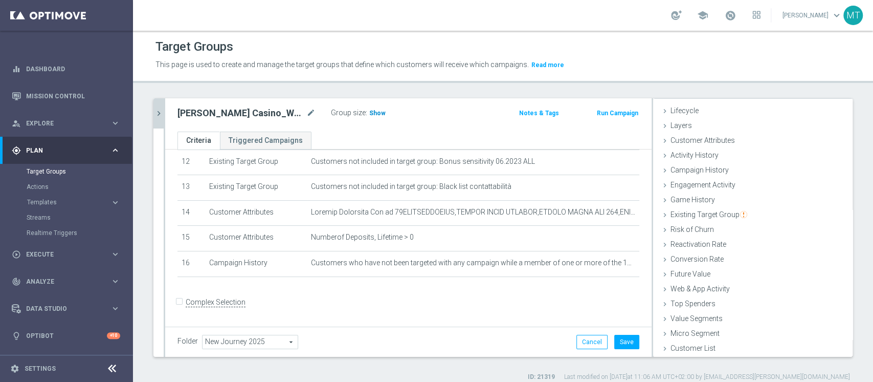
click at [377, 116] on h3 "Show" at bounding box center [377, 112] width 18 height 11
click at [615, 341] on button "Save" at bounding box center [627, 342] width 25 height 14
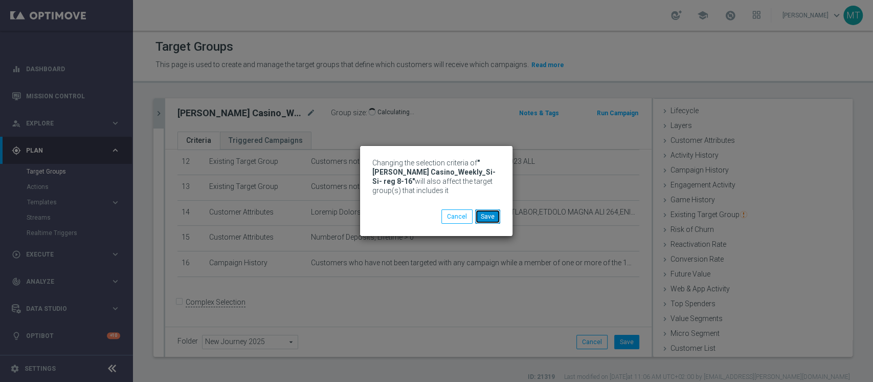
click at [486, 215] on button "Save" at bounding box center [487, 216] width 25 height 14
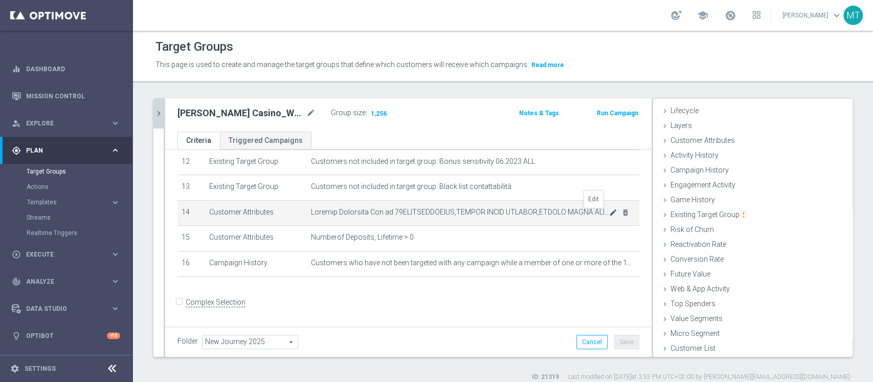
click at [609, 211] on icon "mode_edit" at bounding box center [613, 212] width 8 height 8
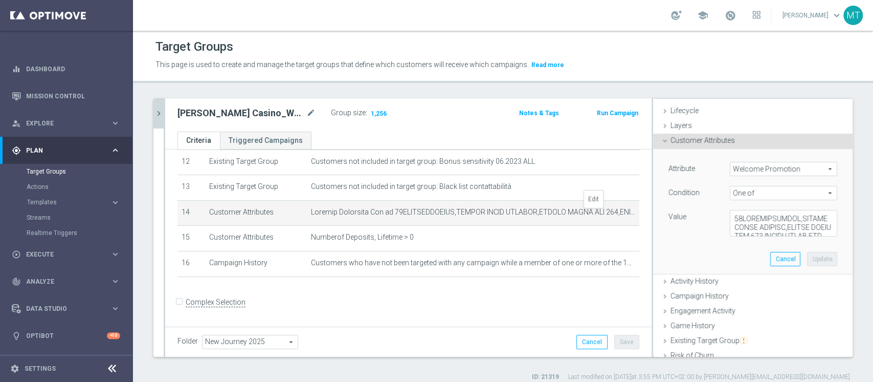
scroll to position [69, 0]
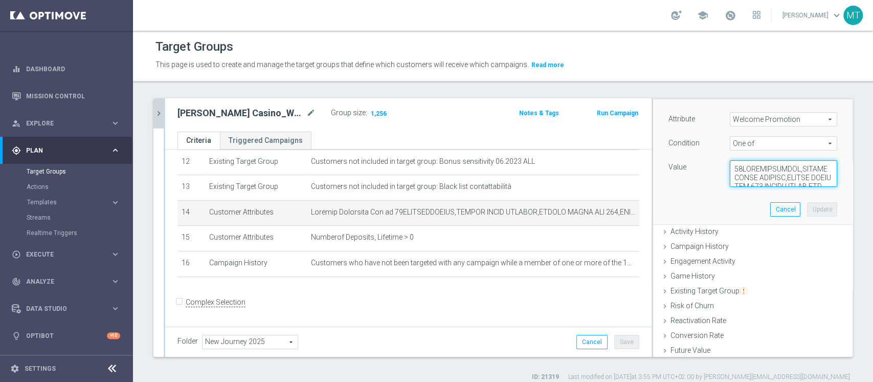
click at [749, 168] on textarea at bounding box center [783, 173] width 107 height 27
click at [68, 170] on link "Target Groups" at bounding box center [67, 171] width 80 height 8
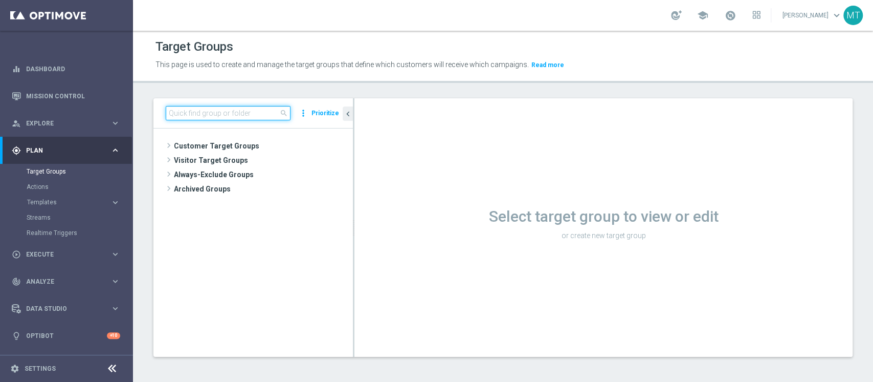
click at [258, 112] on input at bounding box center [228, 113] width 125 height 14
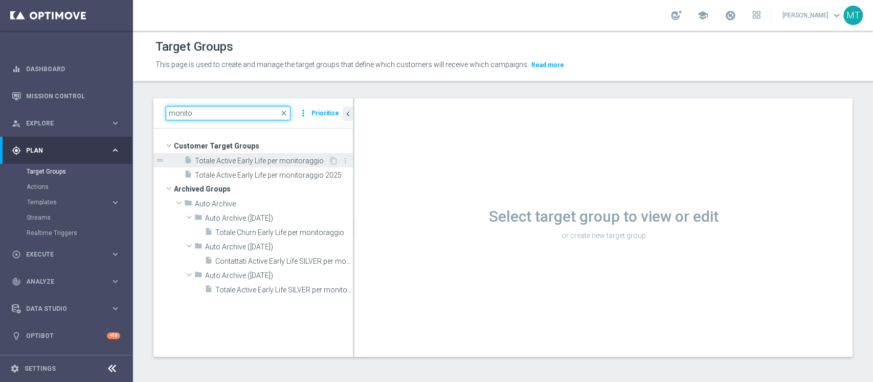
type input "monito"
click at [260, 158] on span "Totale Active Early Life per monitoraggio" at bounding box center [262, 161] width 134 height 9
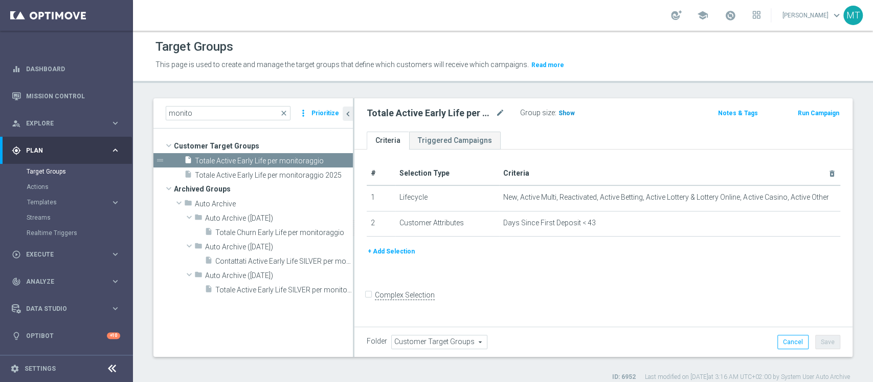
click at [568, 114] on span "Show" at bounding box center [567, 112] width 16 height 7
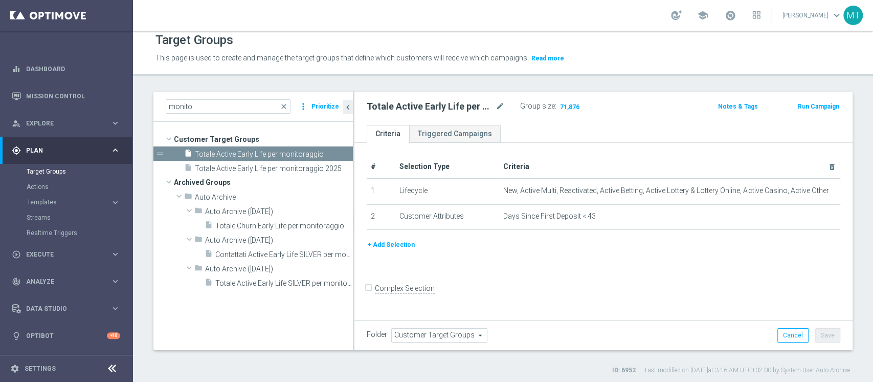
scroll to position [8, 0]
click at [575, 106] on span "71,876" at bounding box center [569, 106] width 21 height 10
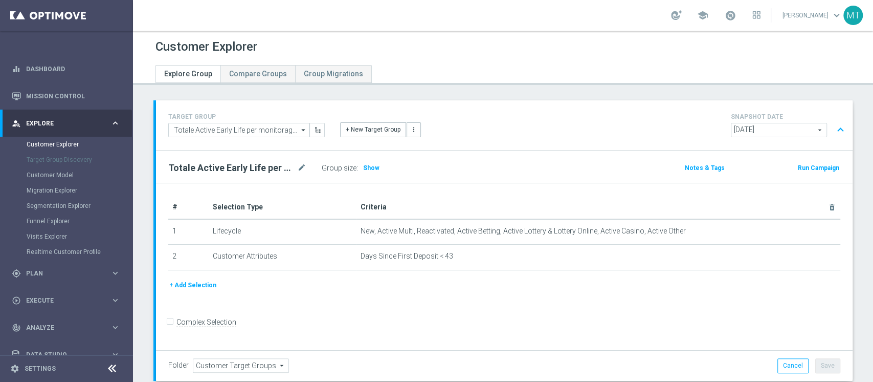
click at [786, 123] on span "2025-10-06" at bounding box center [779, 129] width 95 height 13
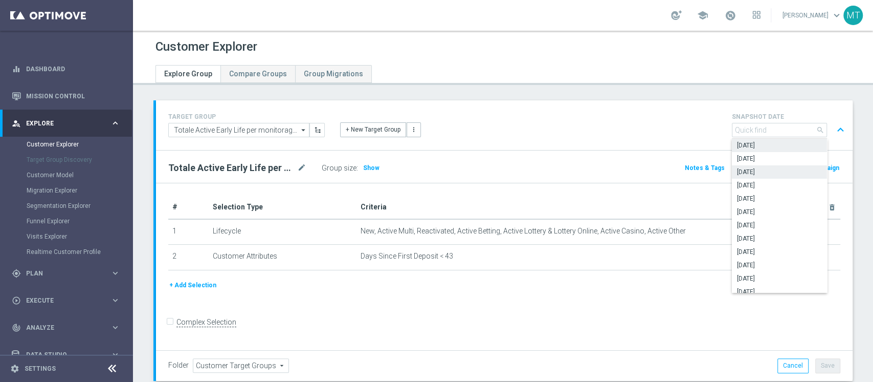
click at [775, 169] on span "2025-09-20" at bounding box center [779, 172] width 85 height 8
type input "2025-09-20"
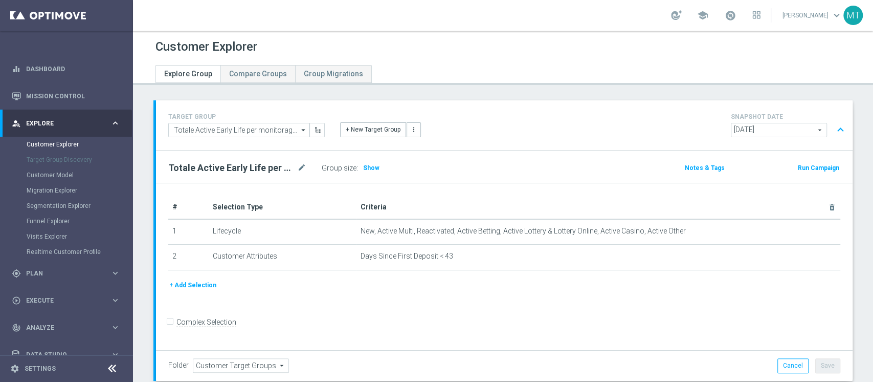
drag, startPoint x: 485, startPoint y: 136, endPoint x: 588, endPoint y: 144, distance: 103.2
click at [485, 136] on div "+ New Target Group more_vert" at bounding box center [505, 124] width 344 height 27
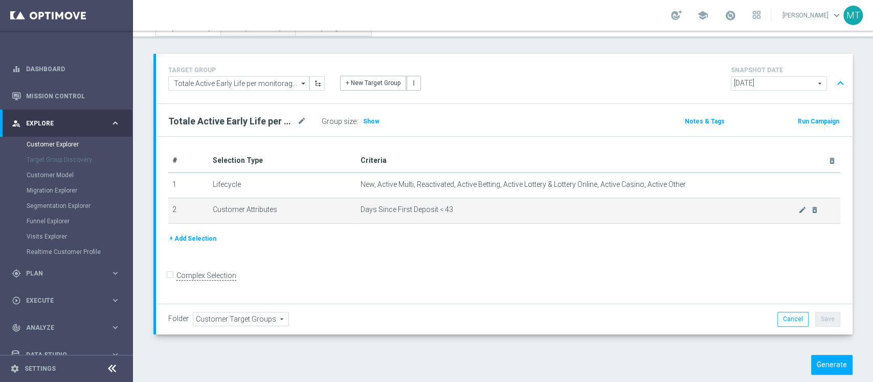
scroll to position [68, 0]
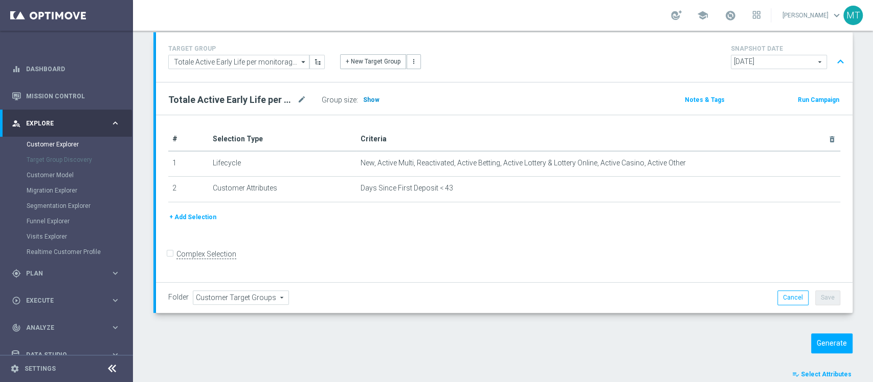
click at [368, 102] on span "Show" at bounding box center [371, 99] width 16 height 7
click at [820, 346] on button "Generate" at bounding box center [832, 343] width 41 height 20
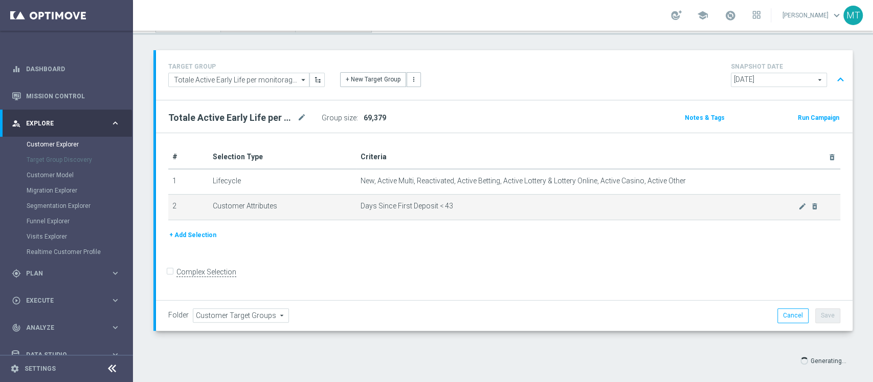
scroll to position [62, 0]
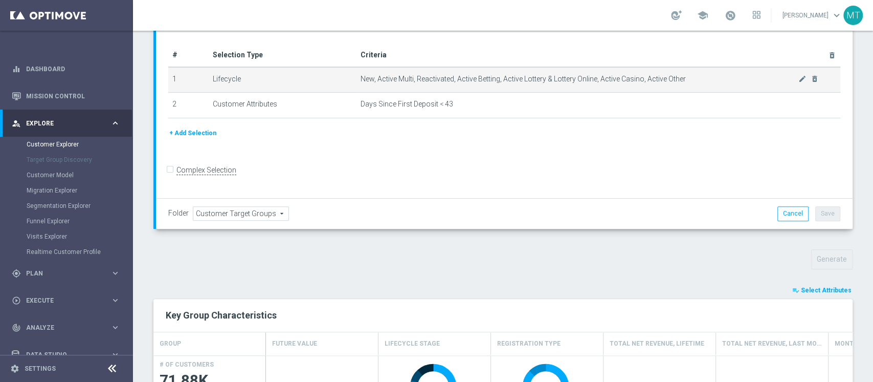
scroll to position [68, 0]
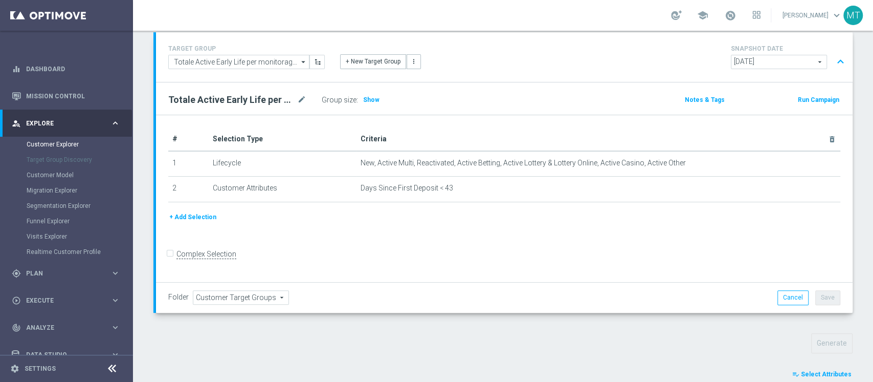
click at [747, 68] on span "[DATE]" at bounding box center [779, 61] width 95 height 13
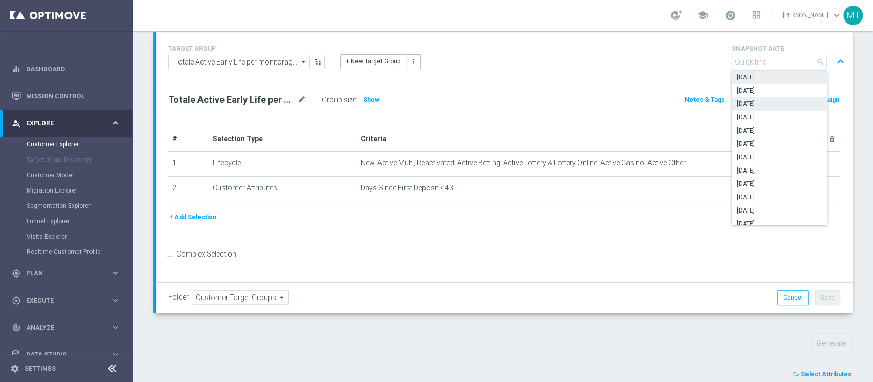
click at [758, 100] on span "[DATE]" at bounding box center [779, 104] width 85 height 8
type input "[DATE]"
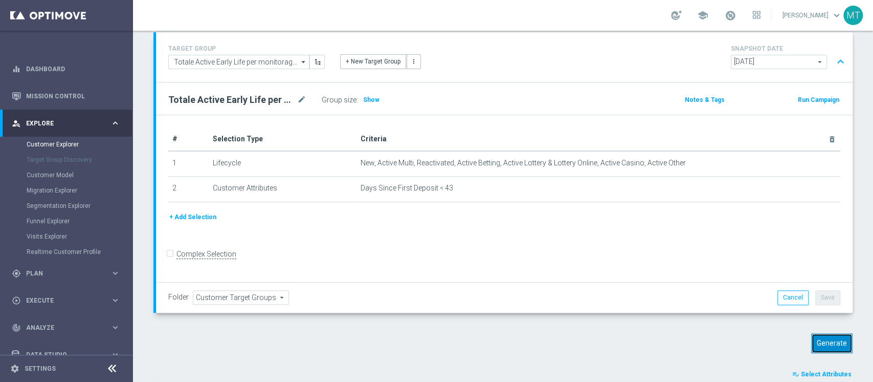
drag, startPoint x: 827, startPoint y: 342, endPoint x: 810, endPoint y: 330, distance: 21.2
click at [827, 342] on button "Generate" at bounding box center [832, 343] width 41 height 20
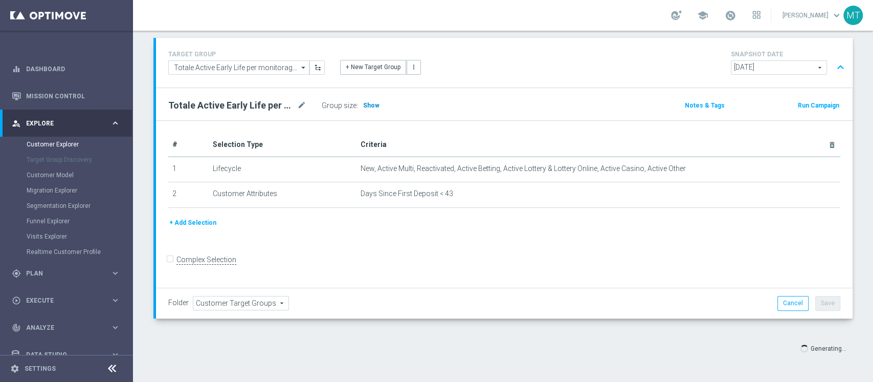
click at [368, 103] on span "Show" at bounding box center [371, 105] width 16 height 7
type input "Select"
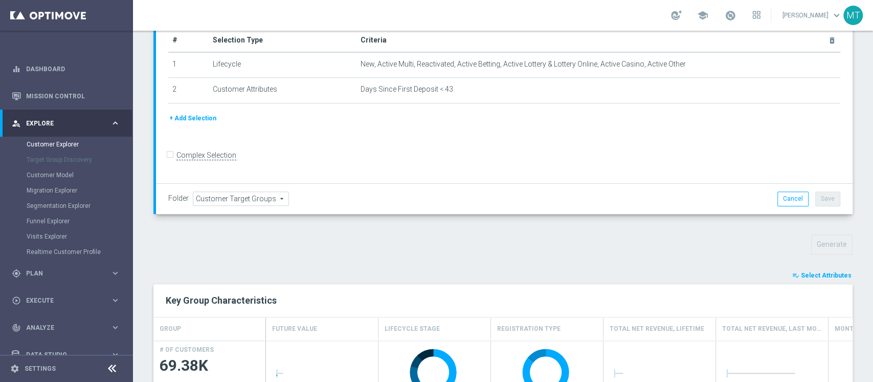
scroll to position [273, 0]
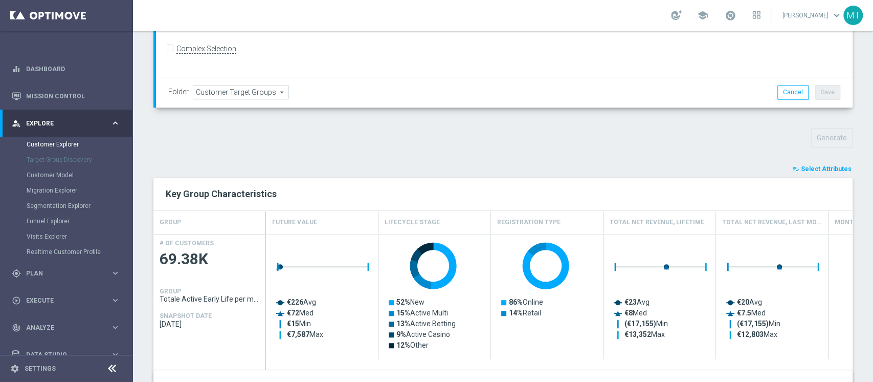
click at [805, 166] on span "Select Attributes" at bounding box center [826, 168] width 51 height 7
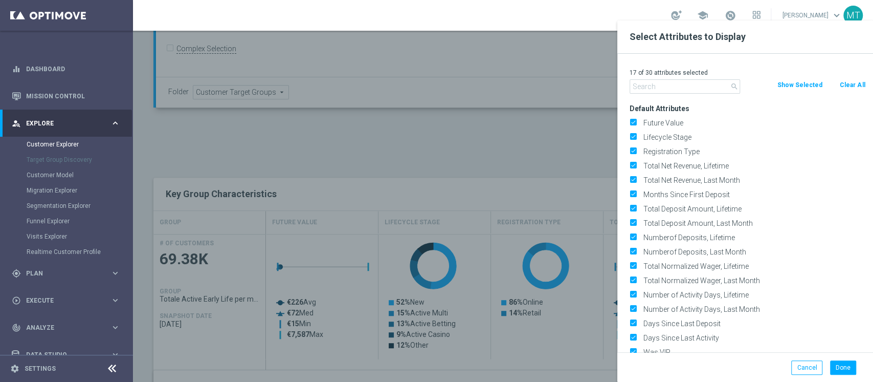
click at [852, 78] on div "17 of 30 attributes selected" at bounding box center [747, 72] width 251 height 13
click at [851, 85] on button "Clear All" at bounding box center [852, 84] width 27 height 11
checkbox input "false"
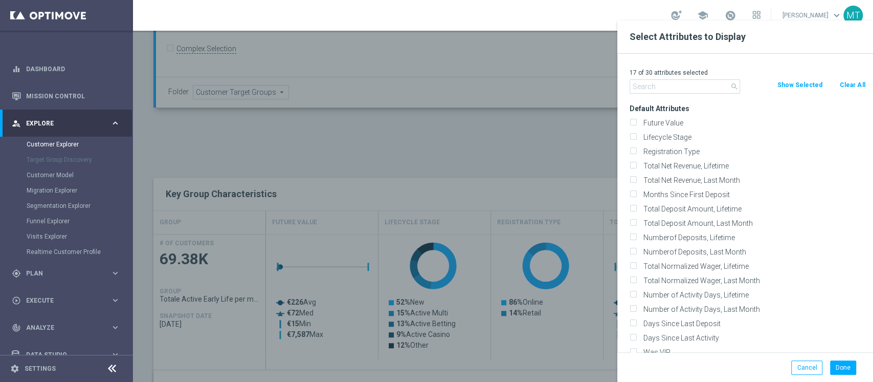
checkbox input "false"
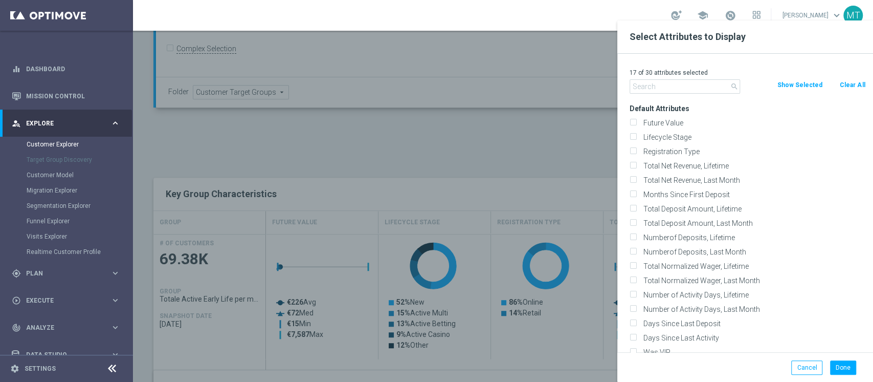
checkbox input "false"
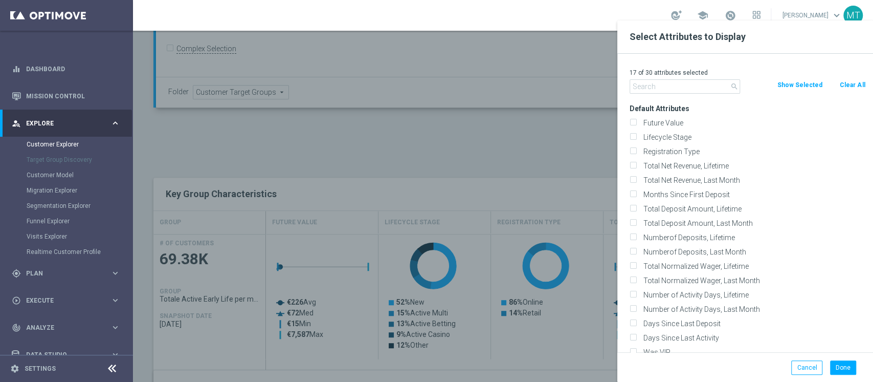
checkbox input "false"
click at [682, 139] on label "Lifecycle Stage" at bounding box center [753, 137] width 226 height 9
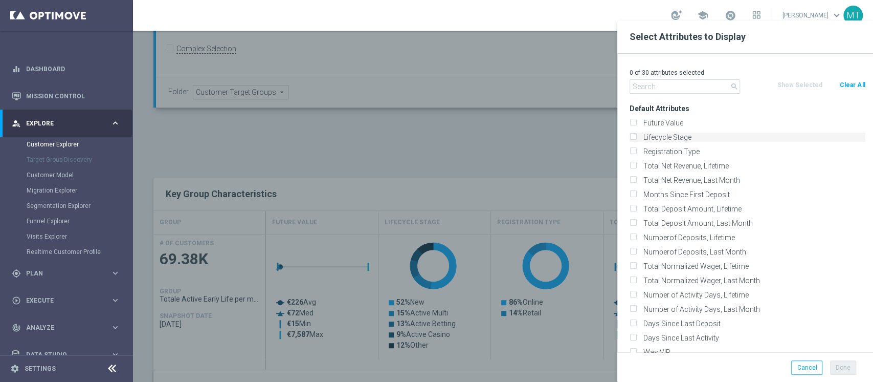
click at [637, 139] on input "Lifecycle Stage" at bounding box center [633, 138] width 7 height 7
checkbox input "true"
click at [668, 94] on div "1 of 30 attributes selected search Clear All Show Selected Default Attributes F…" at bounding box center [746, 203] width 256 height 298
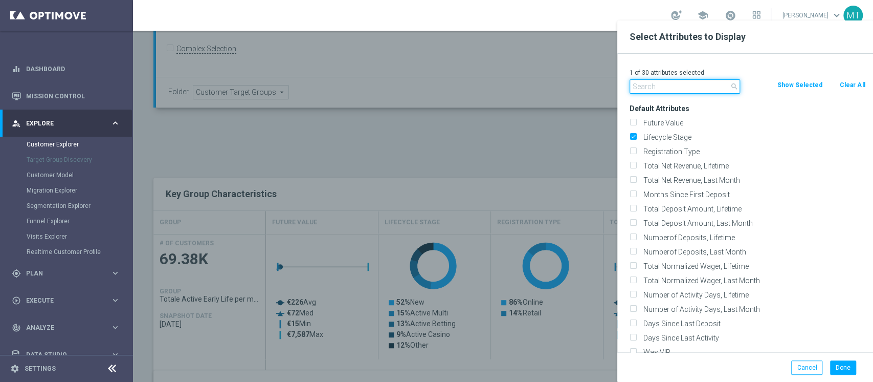
click at [668, 88] on input "text" at bounding box center [685, 86] width 111 height 14
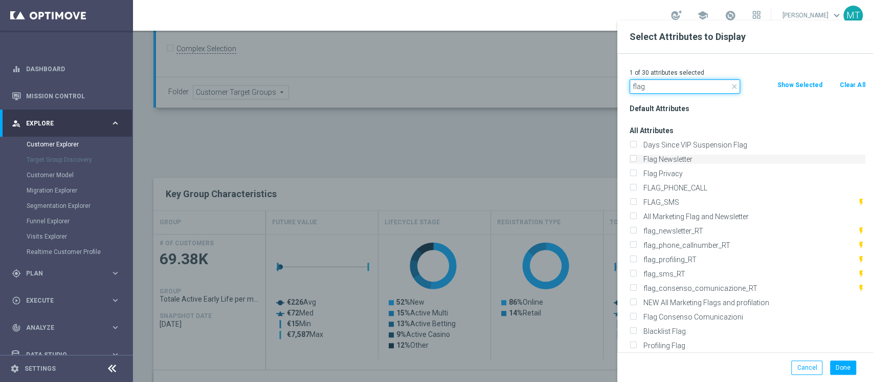
type input "flag"
click at [668, 158] on label "Flag Newsletter" at bounding box center [753, 159] width 226 height 9
click at [637, 158] on input "Flag Newsletter" at bounding box center [633, 160] width 7 height 7
checkbox input "true"
click at [668, 172] on label "Flag Privacy" at bounding box center [753, 173] width 226 height 9
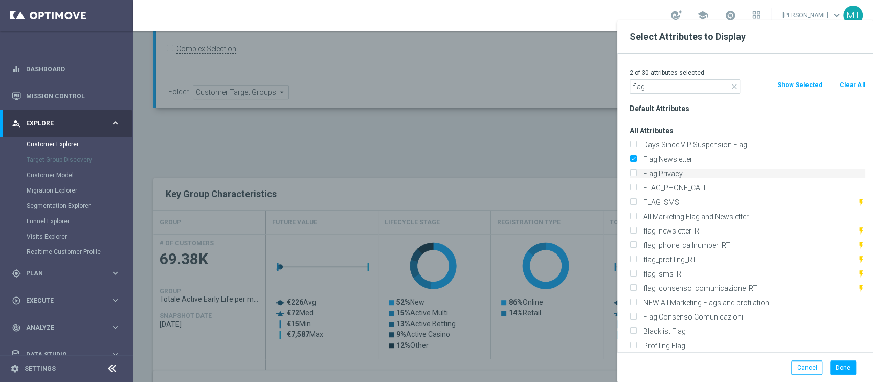
click at [637, 172] on input "Flag Privacy" at bounding box center [633, 174] width 7 height 7
checkbox input "true"
click at [677, 339] on div "Profiling Flag" at bounding box center [747, 345] width 251 height 14
click at [679, 341] on label "Profiling Flag" at bounding box center [753, 345] width 226 height 9
click at [637, 343] on input "Profiling Flag" at bounding box center [633, 346] width 7 height 7
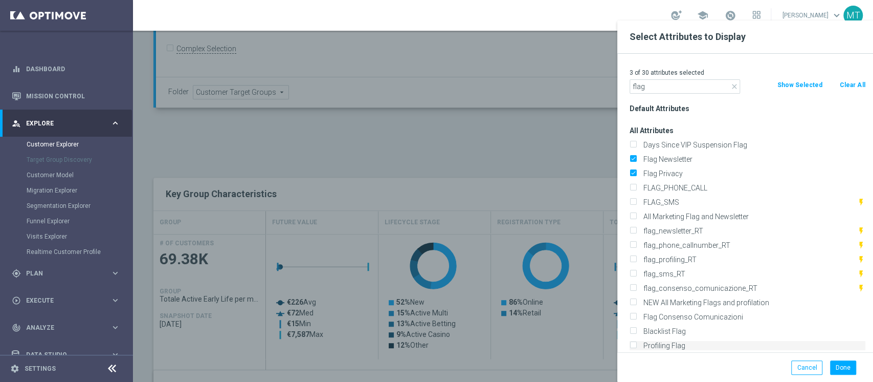
checkbox input "true"
drag, startPoint x: 660, startPoint y: 86, endPoint x: 589, endPoint y: 77, distance: 71.2
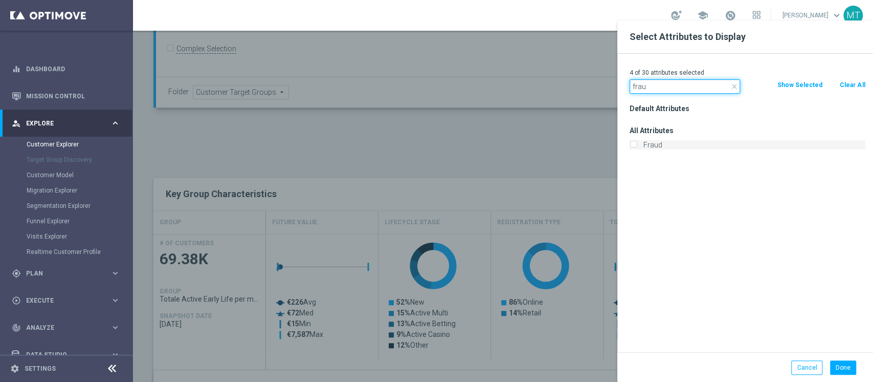
type input "frau"
click at [670, 147] on label "Fraud" at bounding box center [753, 144] width 226 height 9
click at [637, 147] on input "Fraud" at bounding box center [633, 146] width 7 height 7
checkbox input "true"
drag, startPoint x: 650, startPoint y: 87, endPoint x: 579, endPoint y: 81, distance: 70.8
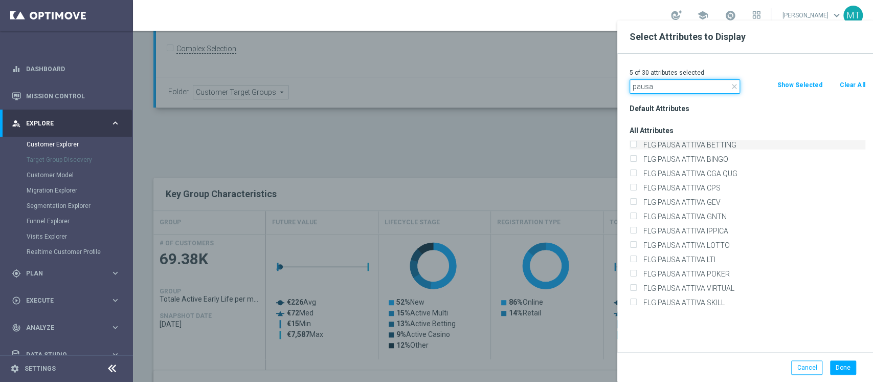
type input "pausa"
click at [663, 141] on label "FLG PAUSA ATTIVA BETTING" at bounding box center [753, 144] width 226 height 9
click at [637, 143] on input "FLG PAUSA ATTIVA BETTING" at bounding box center [633, 146] width 7 height 7
checkbox input "true"
click at [630, 157] on input "FLG PAUSA ATTIVA BINGO" at bounding box center [633, 160] width 7 height 7
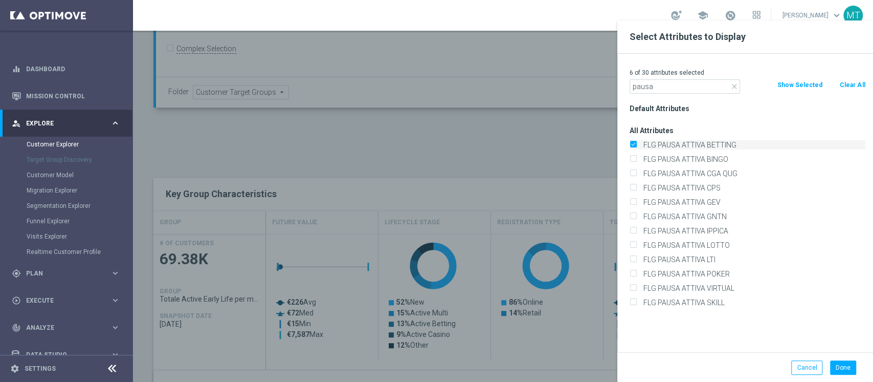
checkbox input "true"
click at [630, 171] on input "FLG PAUSA ATTIVA CGA QUG" at bounding box center [633, 174] width 7 height 7
checkbox input "true"
click at [630, 186] on input "FLG PAUSA ATTIVA CPS" at bounding box center [633, 189] width 7 height 7
checkbox input "true"
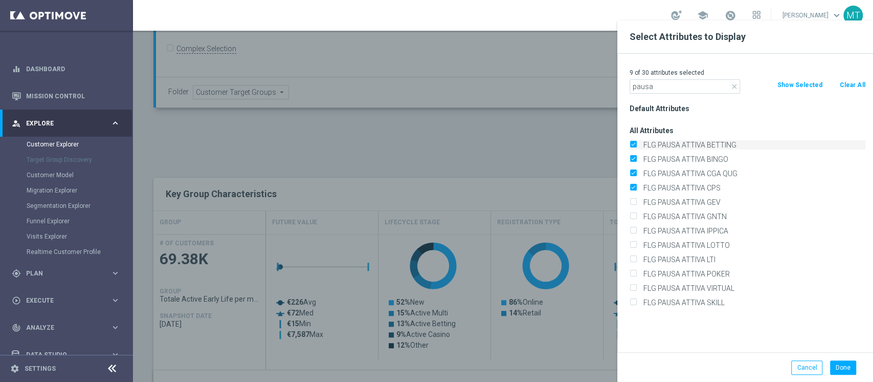
click at [630, 229] on input "FLG PAUSA ATTIVA IPPICA" at bounding box center [633, 232] width 7 height 7
checkbox input "true"
click at [630, 243] on input "FLG PAUSA ATTIVA LOTTO" at bounding box center [633, 246] width 7 height 7
checkbox input "true"
click at [630, 257] on input "FLG PAUSA ATTIVA LTI" at bounding box center [633, 260] width 7 height 7
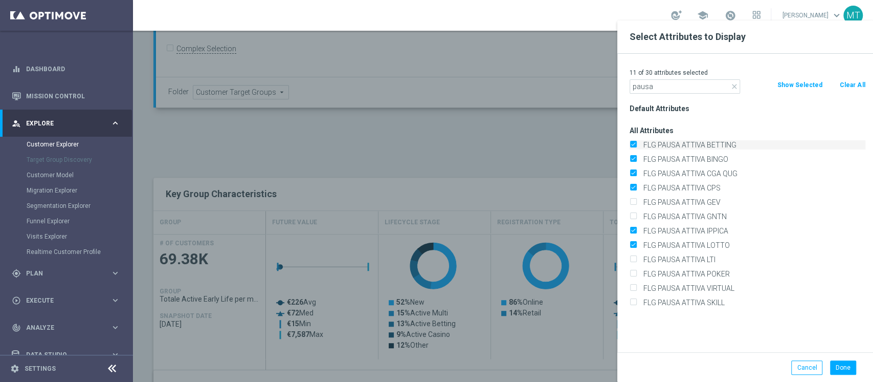
checkbox input "true"
click at [630, 272] on input "FLG PAUSA ATTIVA POKER" at bounding box center [633, 275] width 7 height 7
checkbox input "true"
click at [630, 286] on input "FLG PAUSA ATTIVA VIRTUAL" at bounding box center [633, 289] width 7 height 7
checkbox input "true"
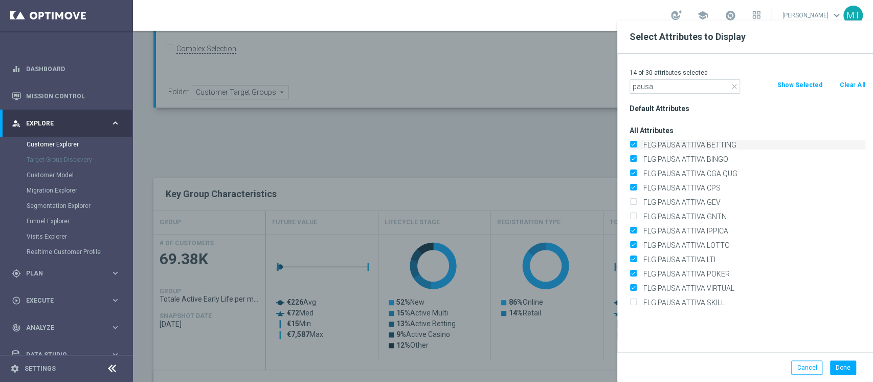
click at [630, 300] on input "FLG PAUSA ATTIVA SKILL" at bounding box center [633, 303] width 7 height 7
checkbox input "true"
click at [655, 199] on label "FLG PAUSA ATTIVA GEV" at bounding box center [753, 202] width 226 height 9
click at [637, 200] on input "FLG PAUSA ATTIVA GEV" at bounding box center [633, 203] width 7 height 7
checkbox input "true"
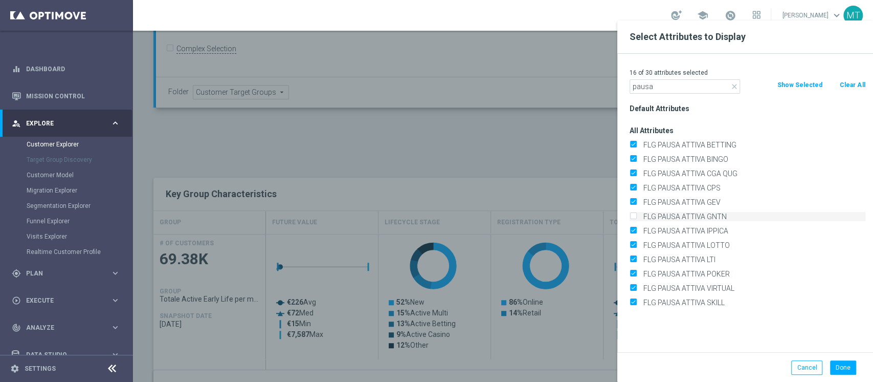
click at [656, 212] on label "FLG PAUSA ATTIVA GNTN" at bounding box center [753, 216] width 226 height 9
click at [637, 214] on input "FLG PAUSA ATTIVA GNTN" at bounding box center [633, 217] width 7 height 7
checkbox input "true"
drag, startPoint x: 677, startPoint y: 84, endPoint x: 595, endPoint y: 79, distance: 83.0
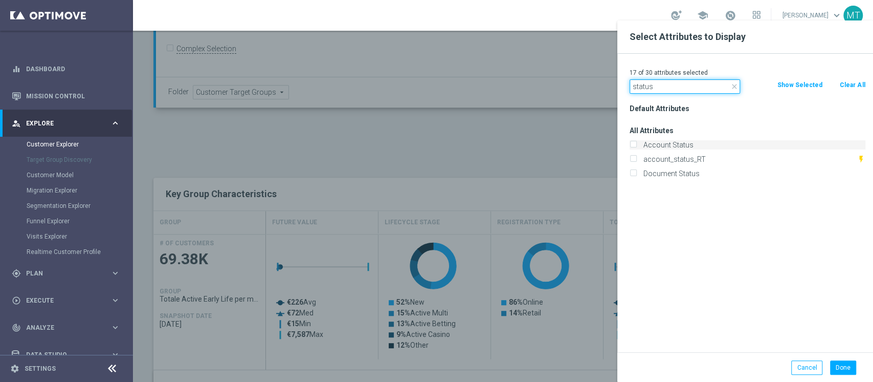
type input "status"
click at [676, 145] on label "Account Status" at bounding box center [753, 144] width 226 height 9
click at [637, 145] on input "Account Status" at bounding box center [633, 146] width 7 height 7
checkbox input "true"
click at [675, 179] on div "Document Status" at bounding box center [747, 173] width 251 height 14
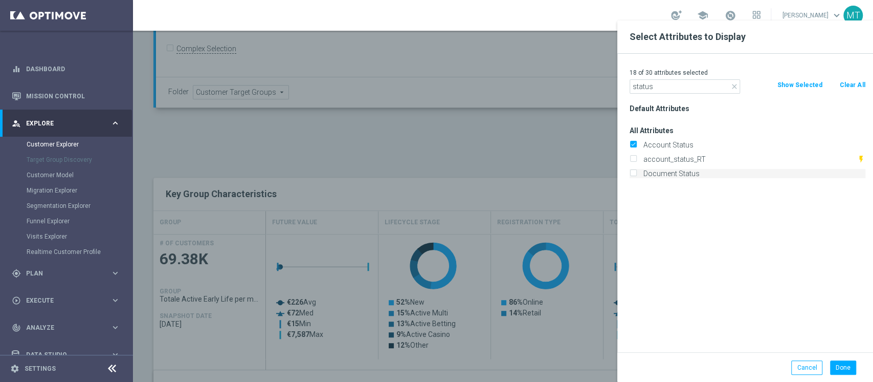
click at [673, 173] on label "Document Status" at bounding box center [753, 173] width 226 height 9
click at [637, 173] on input "Document Status" at bounding box center [633, 174] width 7 height 7
checkbox input "true"
drag, startPoint x: 660, startPoint y: 86, endPoint x: 560, endPoint y: 76, distance: 99.8
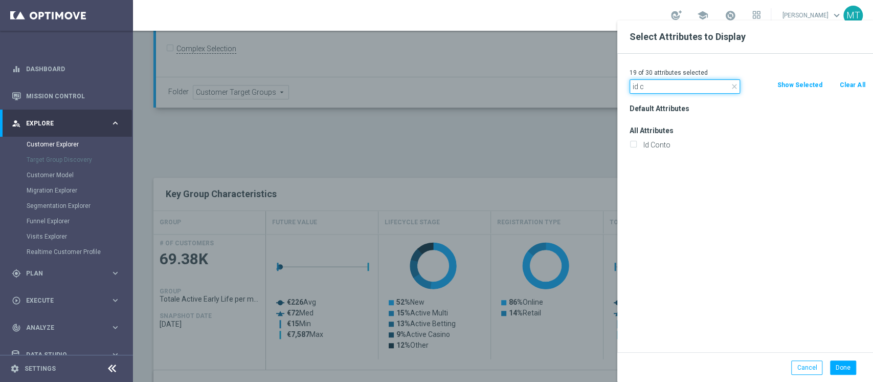
type input "id c"
click at [654, 149] on div "Id Conto" at bounding box center [747, 145] width 251 height 14
click at [650, 142] on label "Id Conto" at bounding box center [753, 144] width 226 height 9
click at [637, 143] on input "Id Conto" at bounding box center [633, 146] width 7 height 7
checkbox input "true"
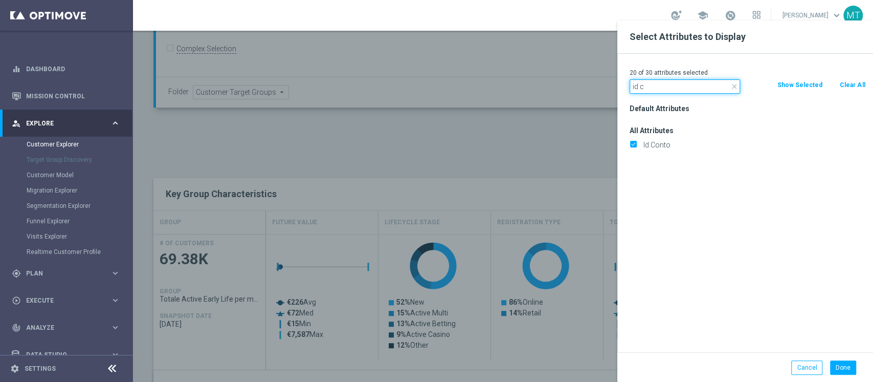
drag, startPoint x: 657, startPoint y: 89, endPoint x: 574, endPoint y: 86, distance: 83.4
type input "welc"
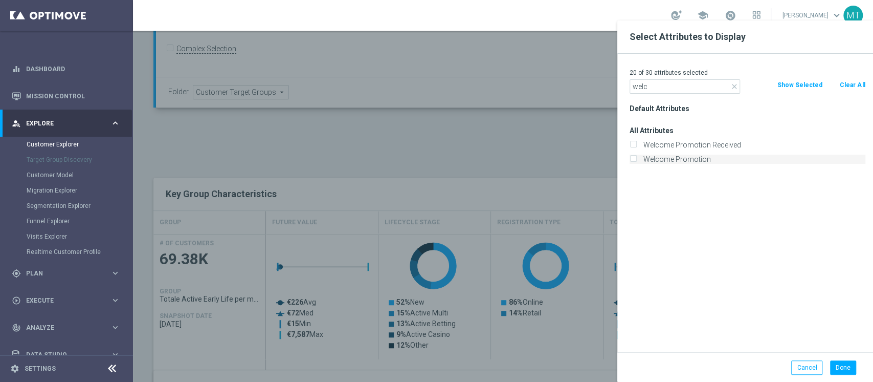
click at [681, 156] on label "Welcome Promotion" at bounding box center [753, 159] width 226 height 9
click at [637, 157] on input "Welcome Promotion" at bounding box center [633, 160] width 7 height 7
checkbox input "true"
drag, startPoint x: 684, startPoint y: 92, endPoint x: 581, endPoint y: 89, distance: 102.4
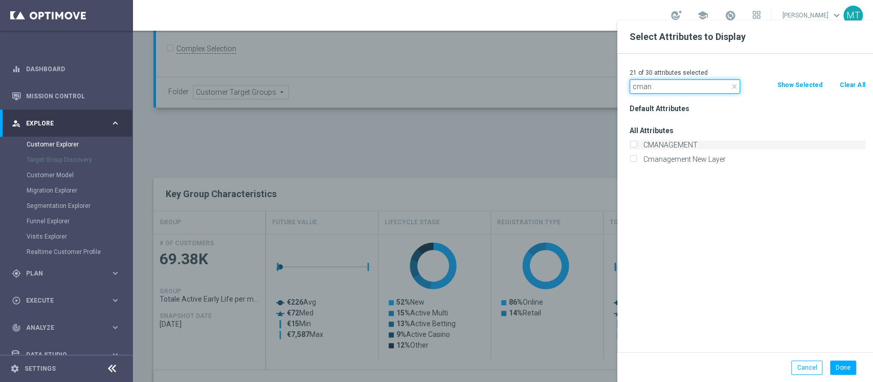
type input "cman"
click at [653, 145] on label "CMANAGEMENT" at bounding box center [753, 144] width 226 height 9
click at [637, 145] on input "CMANAGEMENT" at bounding box center [633, 146] width 7 height 7
checkbox input "true"
click at [663, 157] on label "Cmanagement New Layer" at bounding box center [753, 159] width 226 height 9
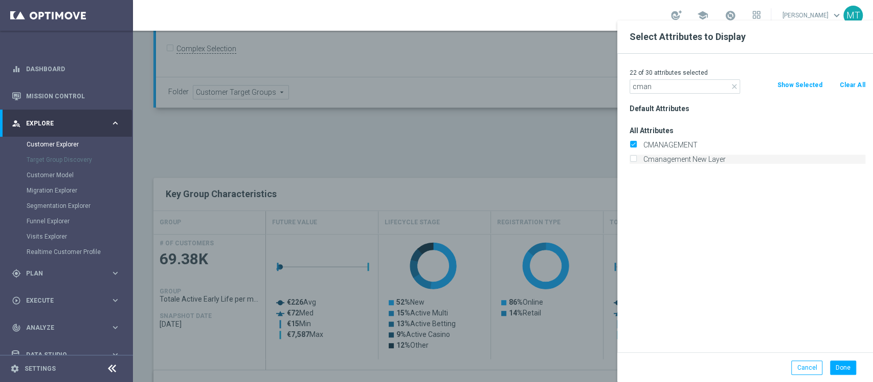
click at [637, 157] on input "Cmanagement New Layer" at bounding box center [633, 160] width 7 height 7
checkbox input "true"
click at [663, 87] on input "cman" at bounding box center [685, 86] width 111 height 14
type input "cma"
click at [845, 361] on button "Done" at bounding box center [843, 367] width 26 height 14
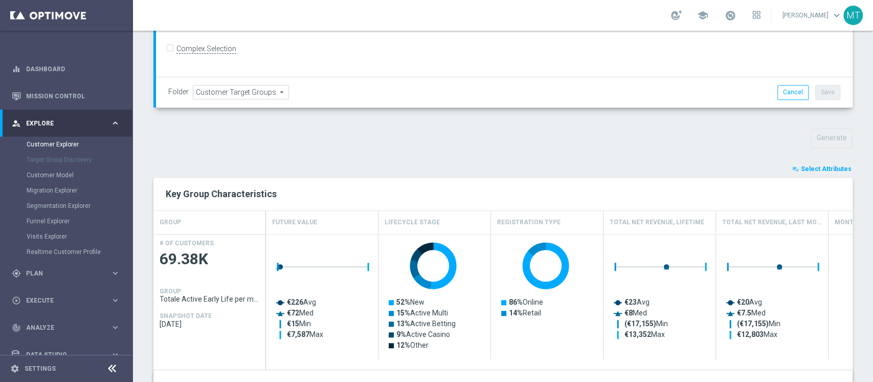
type input "Search"
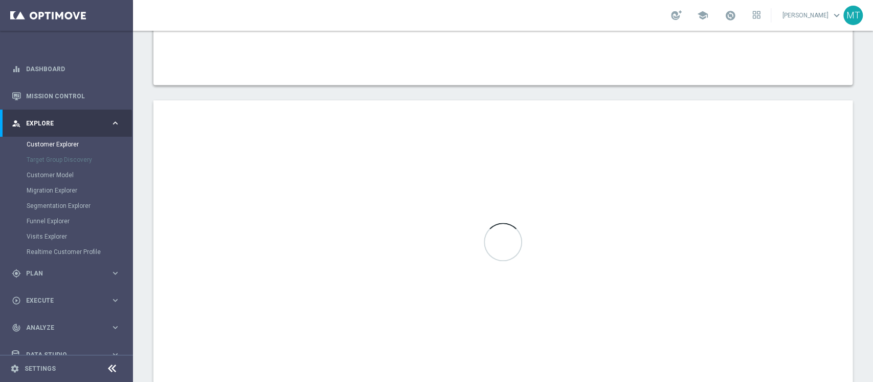
scroll to position [683, 0]
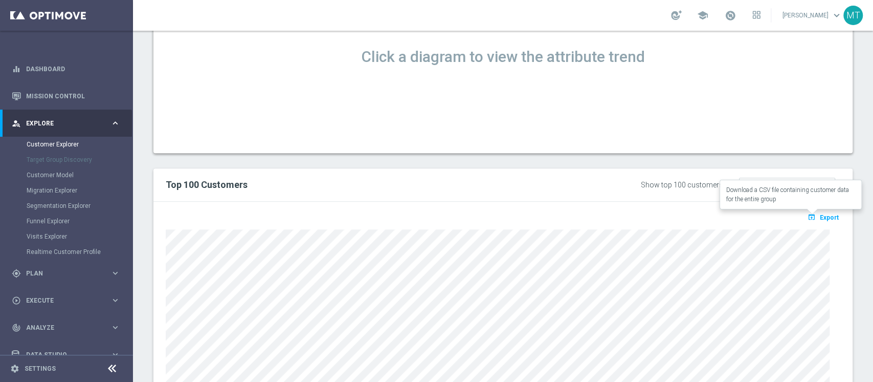
click at [822, 213] on button "open_in_browser Export" at bounding box center [823, 216] width 34 height 13
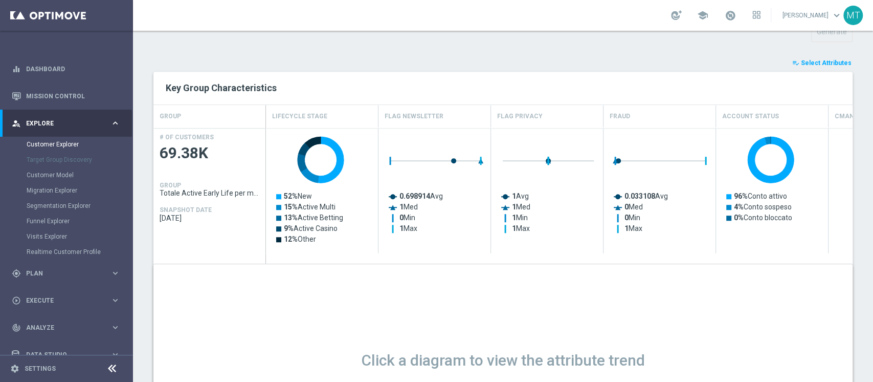
scroll to position [273, 0]
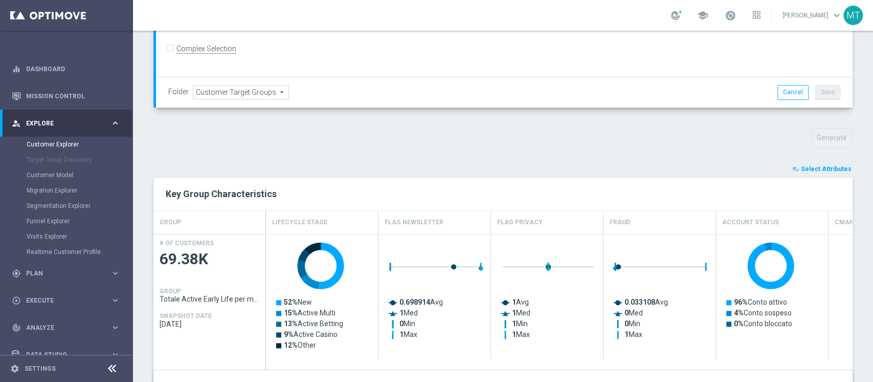
click at [823, 171] on span "Select Attributes" at bounding box center [826, 168] width 51 height 7
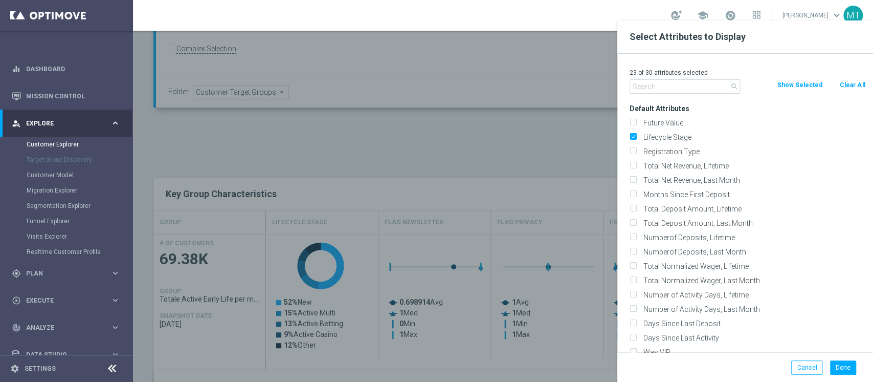
click at [731, 90] on icon "search" at bounding box center [735, 86] width 8 height 8
click at [712, 89] on input "text" at bounding box center [685, 86] width 111 height 14
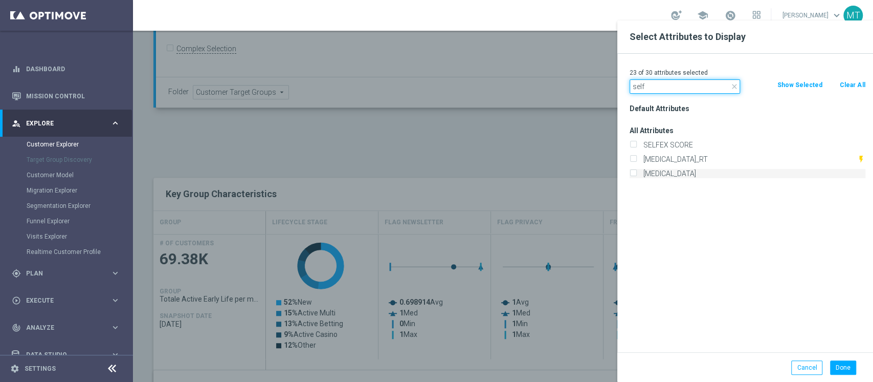
type input "self"
click at [673, 176] on label "[MEDICAL_DATA]" at bounding box center [753, 173] width 226 height 9
click at [637, 176] on input "[MEDICAL_DATA]" at bounding box center [633, 174] width 7 height 7
checkbox input "true"
click at [841, 366] on button "Done" at bounding box center [843, 367] width 26 height 14
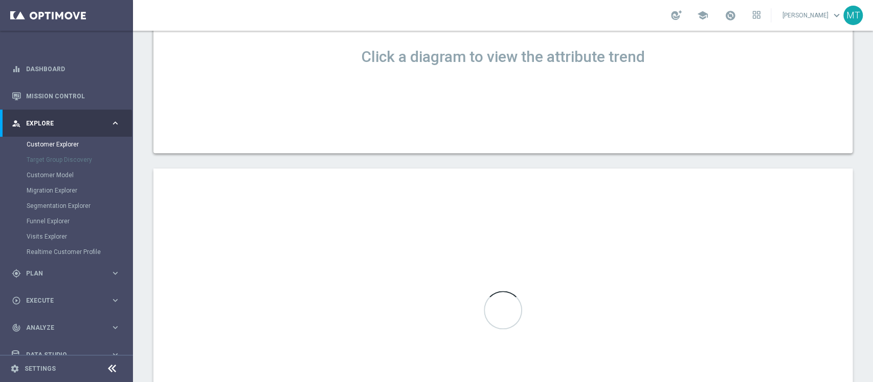
scroll to position [682, 0]
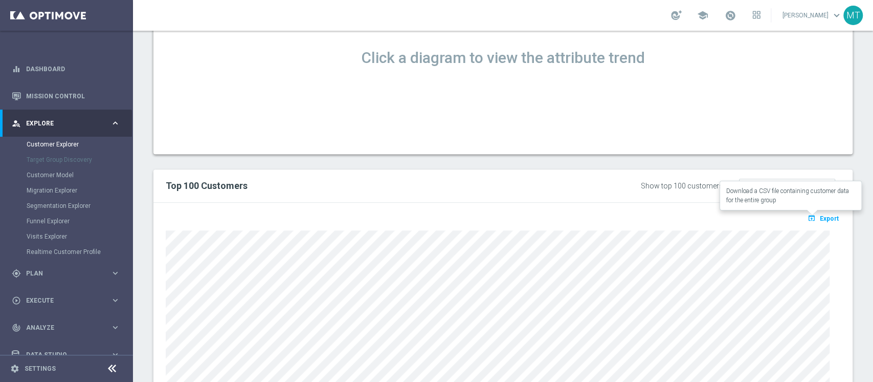
click at [820, 220] on span "Export" at bounding box center [829, 218] width 19 height 7
